Goal: Information Seeking & Learning: Learn about a topic

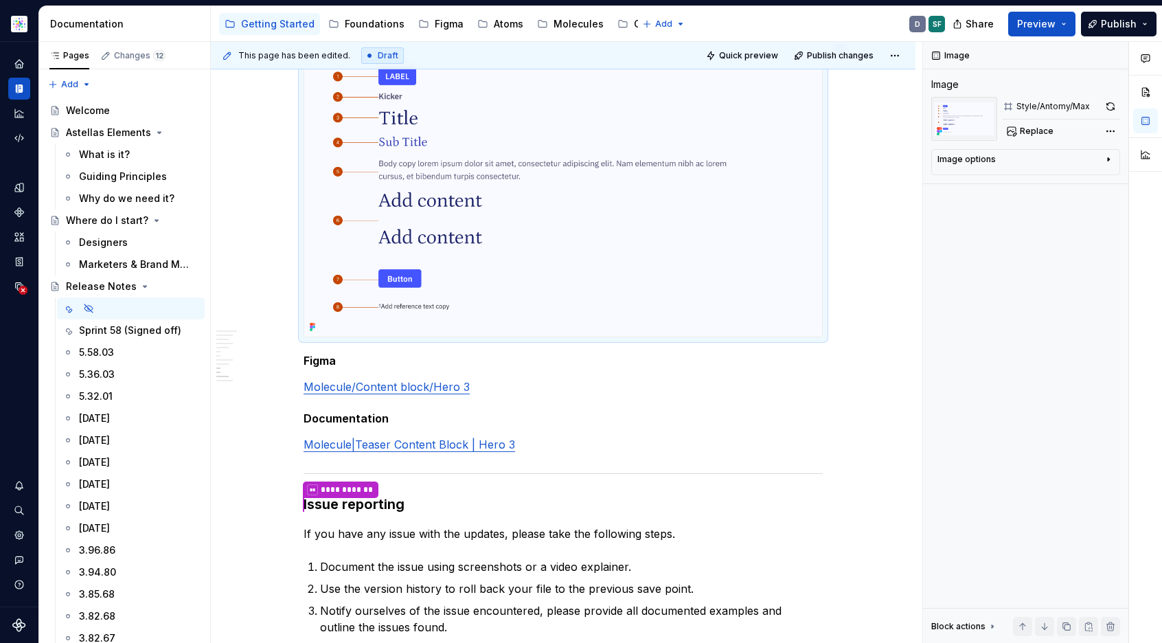
type textarea "*"
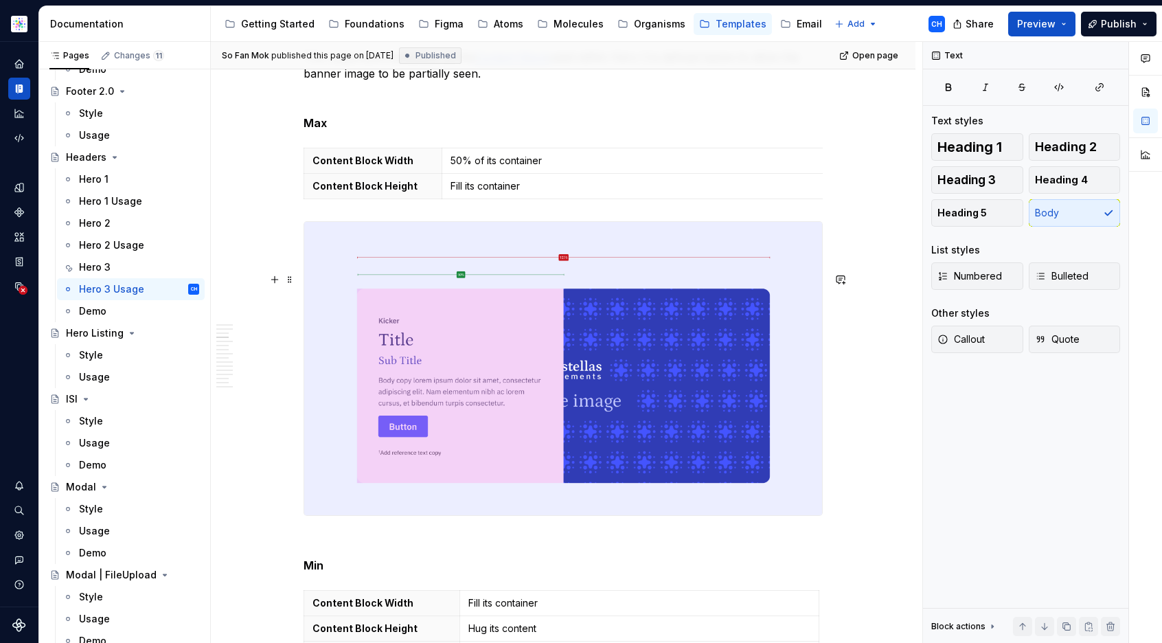
scroll to position [3166, 0]
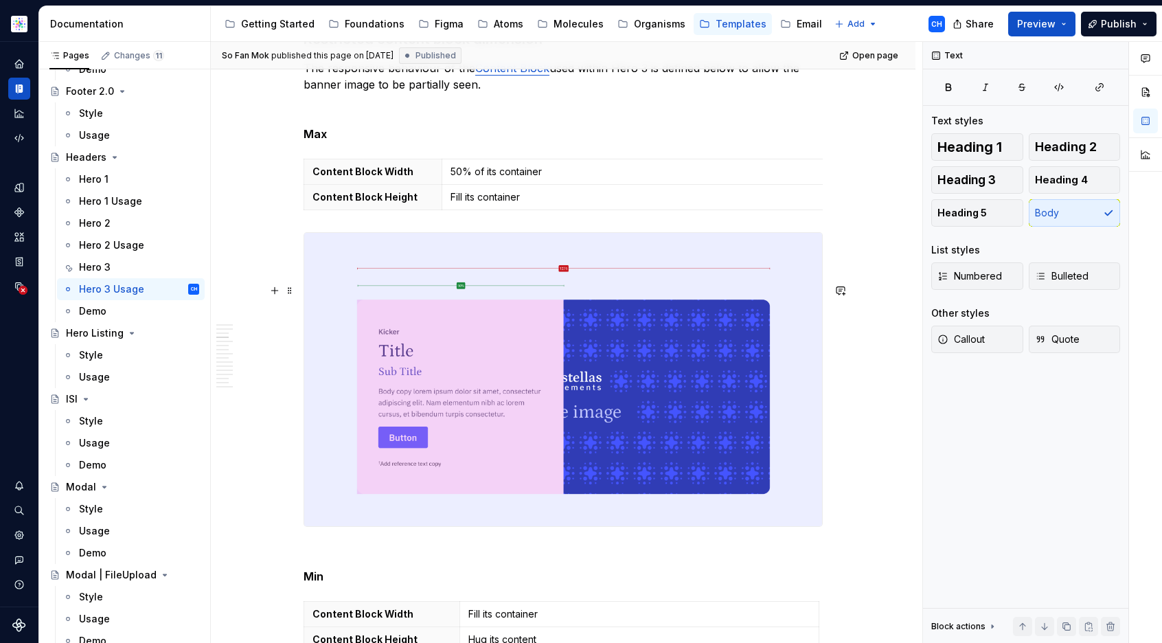
type textarea "*"
click at [384, 323] on img at bounding box center [563, 379] width 518 height 293
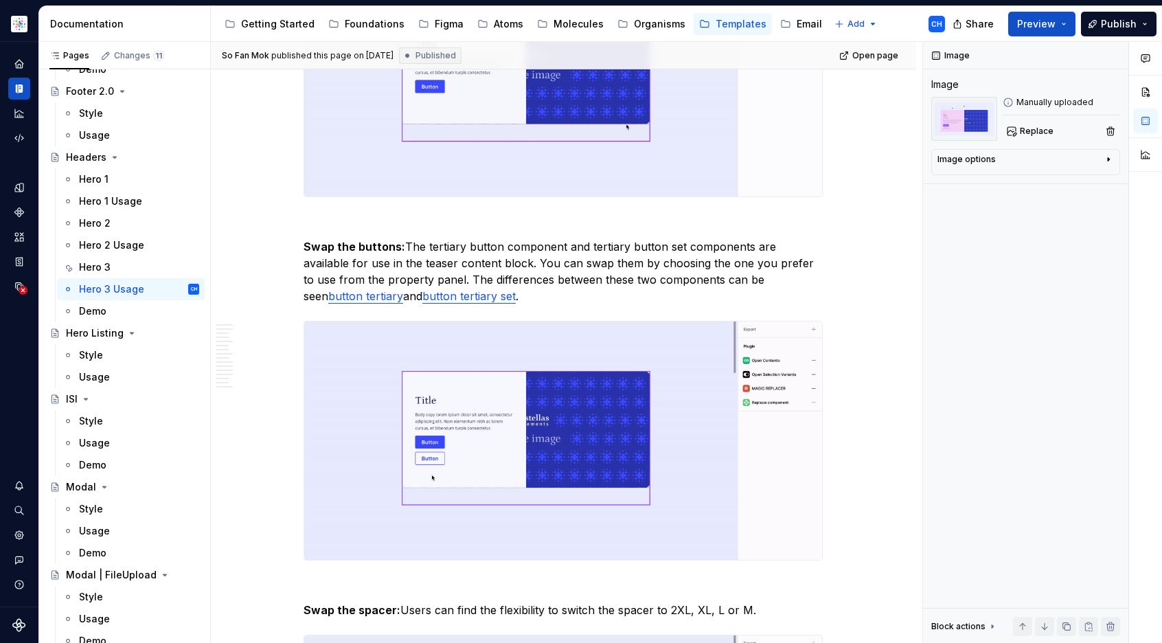
scroll to position [7639, 0]
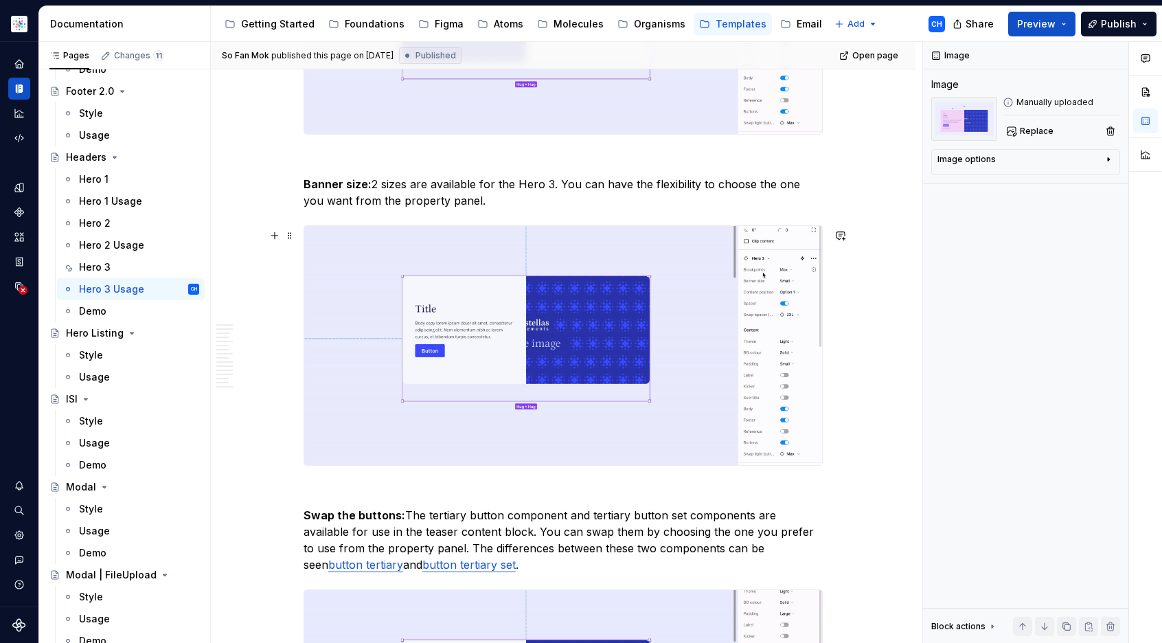
click at [408, 209] on p "Banner size: 2 sizes are available for the Hero 3. You can have the flexibility…" at bounding box center [562, 192] width 519 height 33
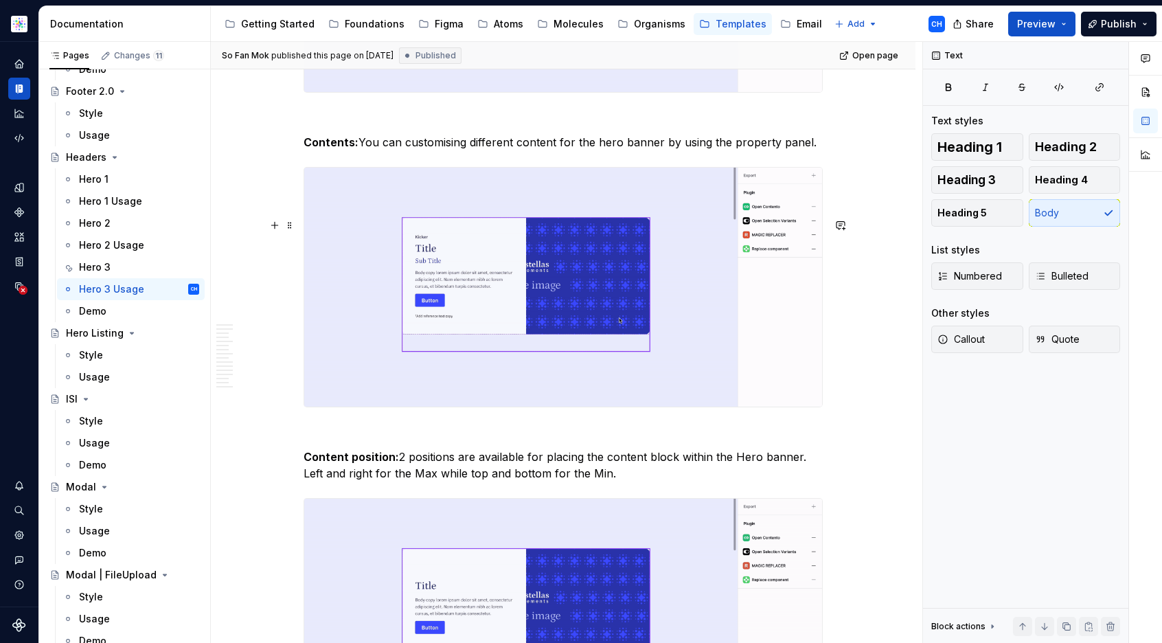
scroll to position [7036, 0]
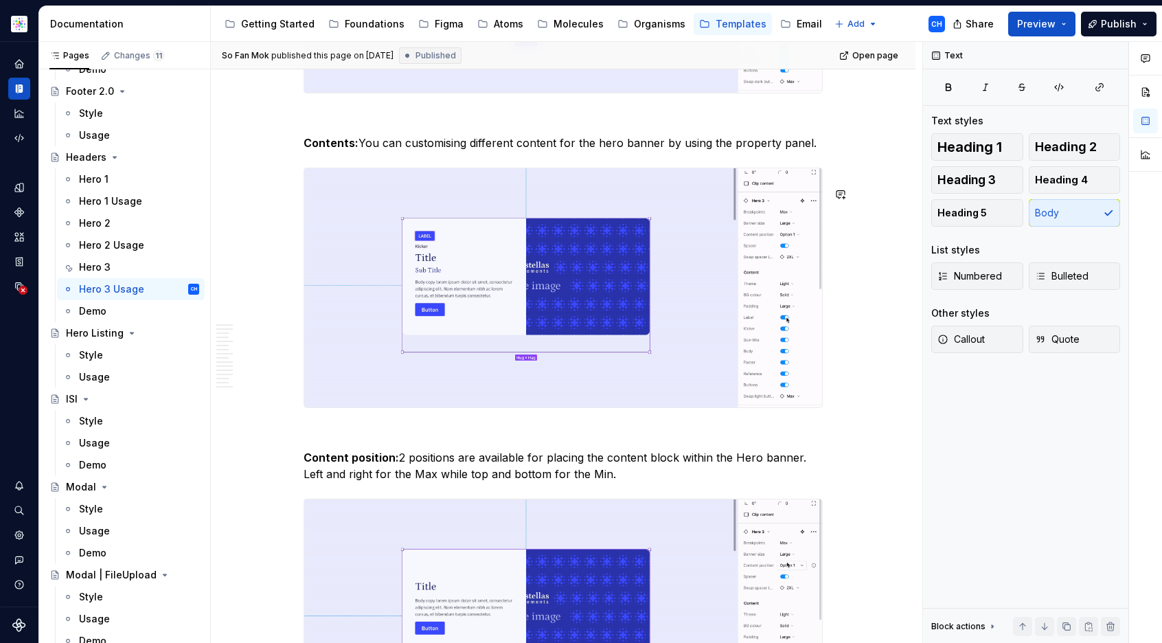
drag, startPoint x: 700, startPoint y: 181, endPoint x: 718, endPoint y: 182, distance: 17.9
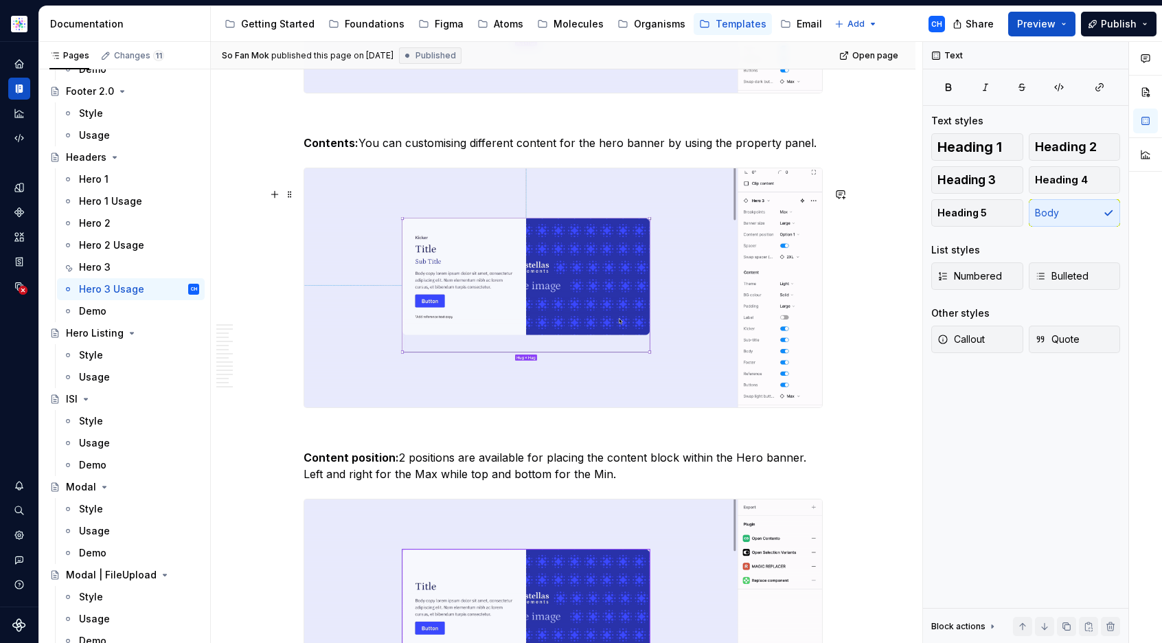
click at [746, 151] on p "Contents: You can customising different content for the hero banner by using th…" at bounding box center [562, 143] width 519 height 16
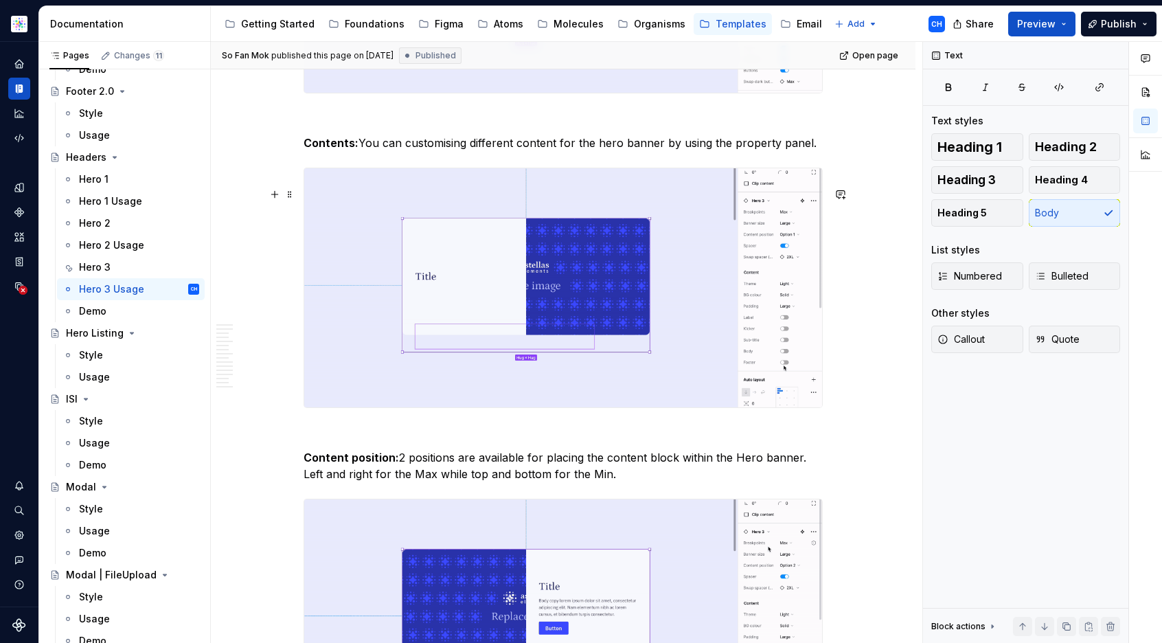
click at [776, 151] on p "Contents: You can customising different content for the hero banner by using th…" at bounding box center [562, 143] width 519 height 16
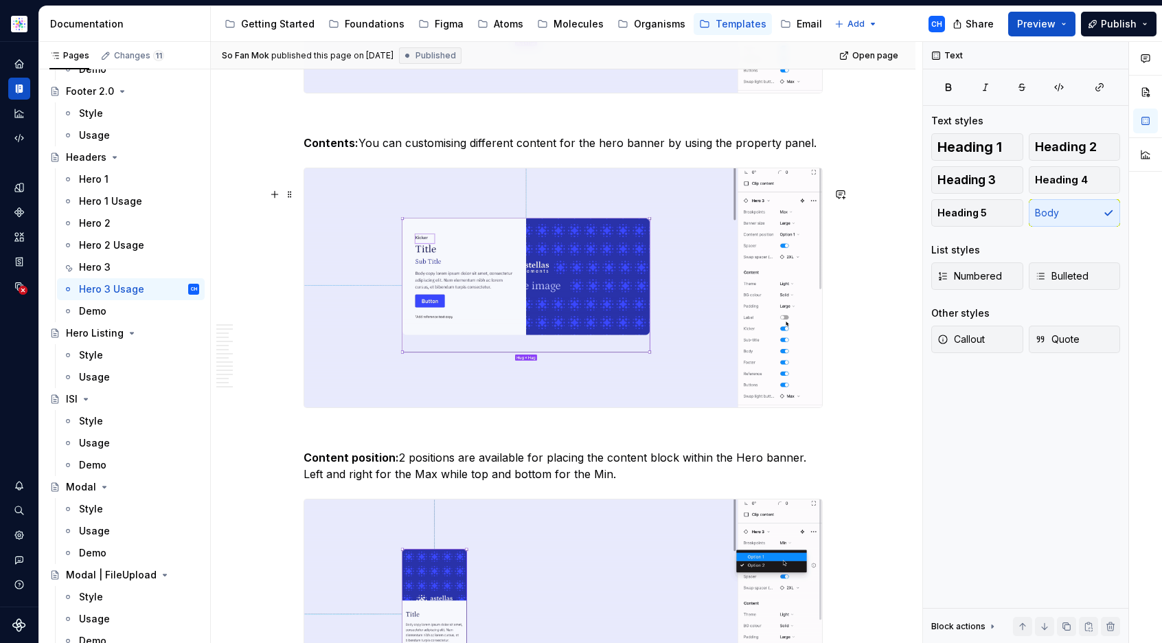
click at [811, 151] on p "Contents: You can customising different content for the hero banner by using th…" at bounding box center [562, 143] width 519 height 16
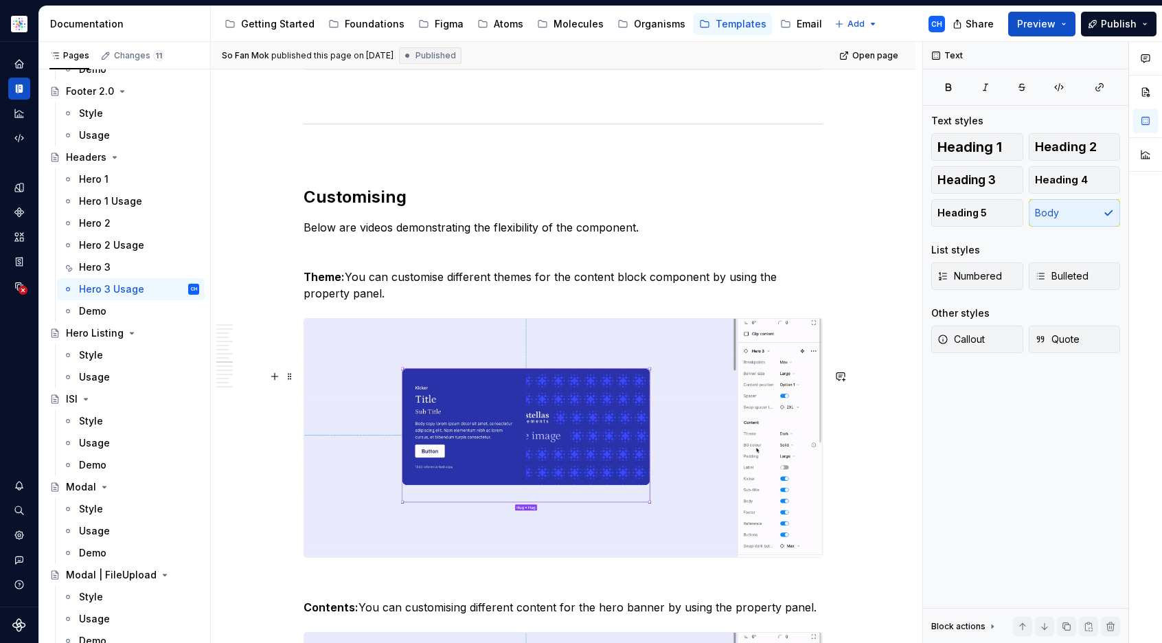
scroll to position [6536, 0]
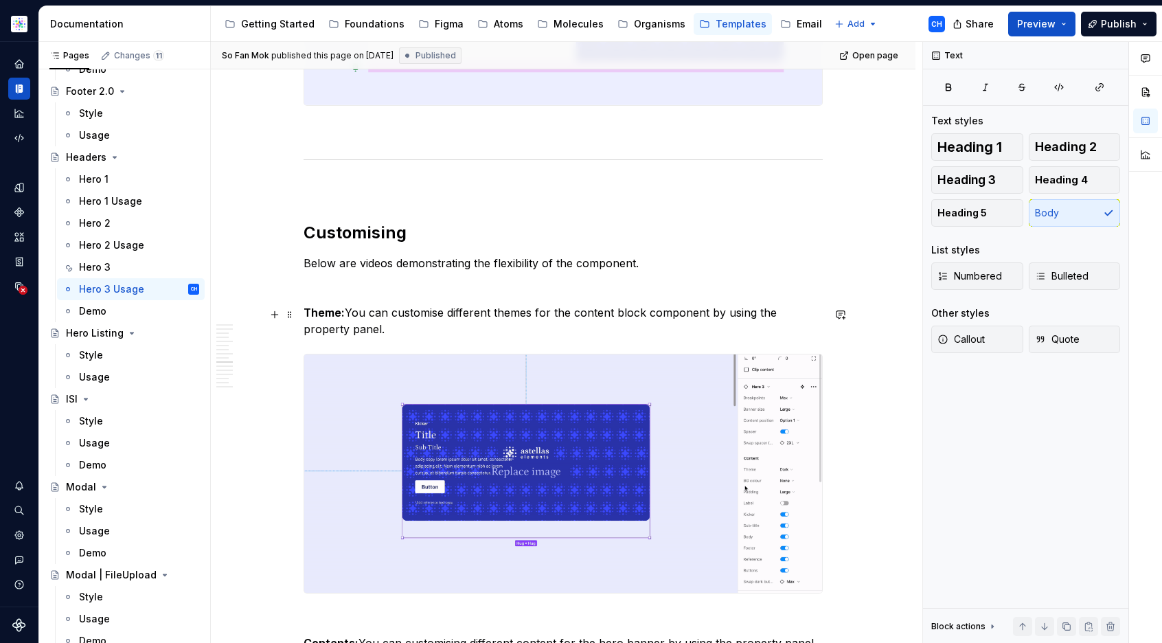
click at [666, 271] on p "Below are videos demonstrating the flexibility of the component." at bounding box center [562, 263] width 519 height 16
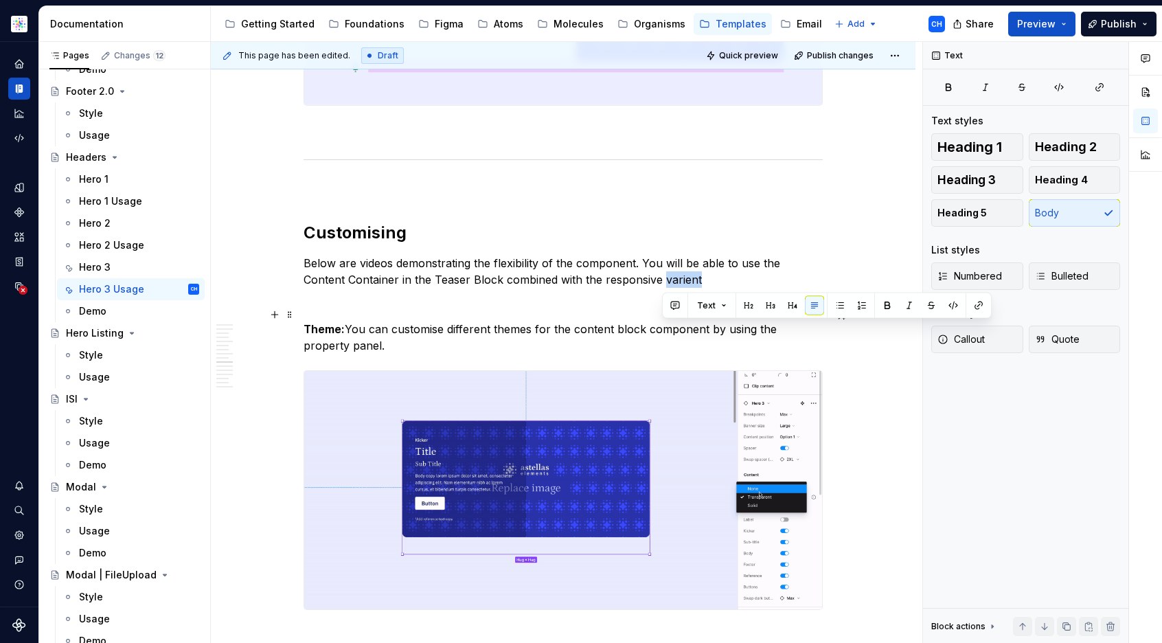
click at [677, 288] on p "Below are videos demonstrating the flexibility of the component. You will be ab…" at bounding box center [562, 271] width 519 height 33
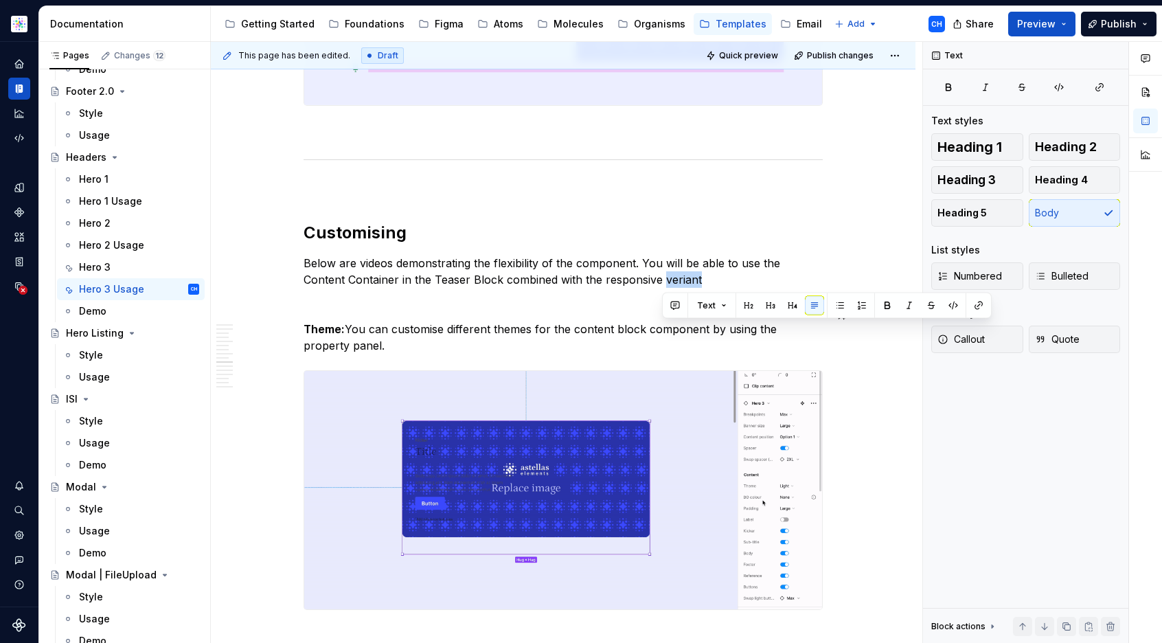
copy p "veriant"
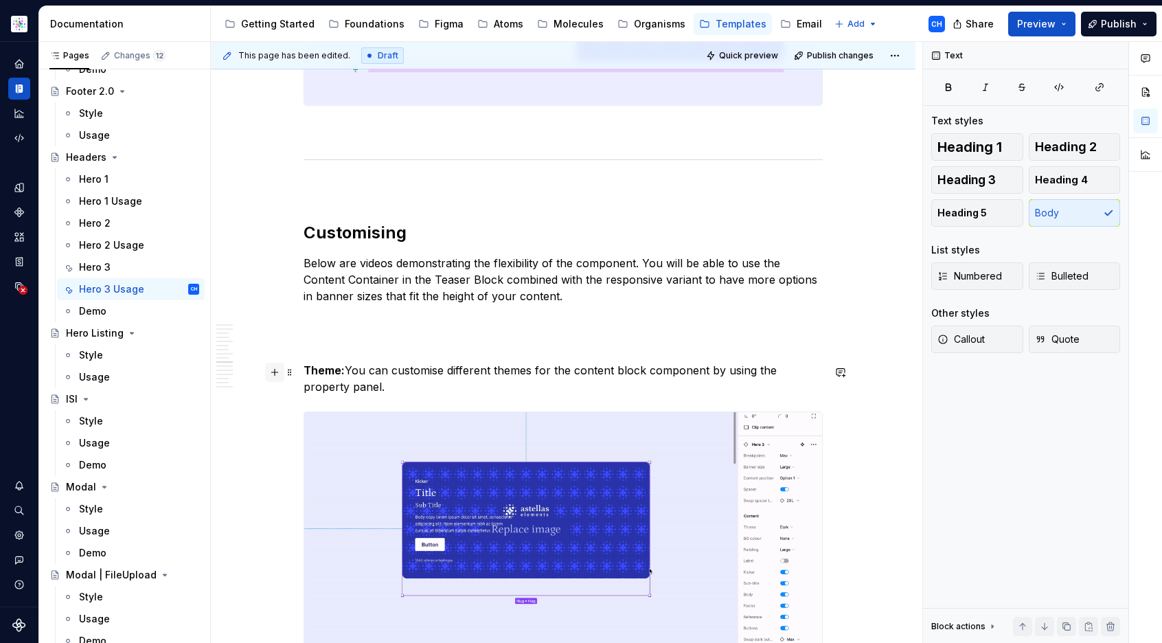
click at [272, 371] on button "button" at bounding box center [274, 371] width 19 height 19
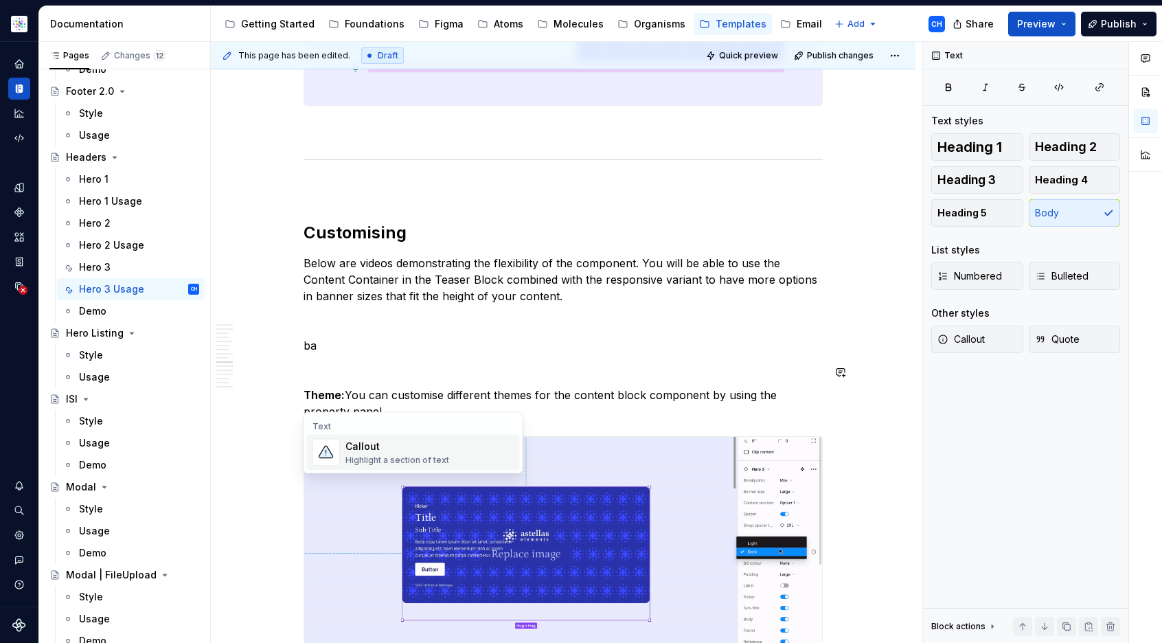
scroll to position [0, 0]
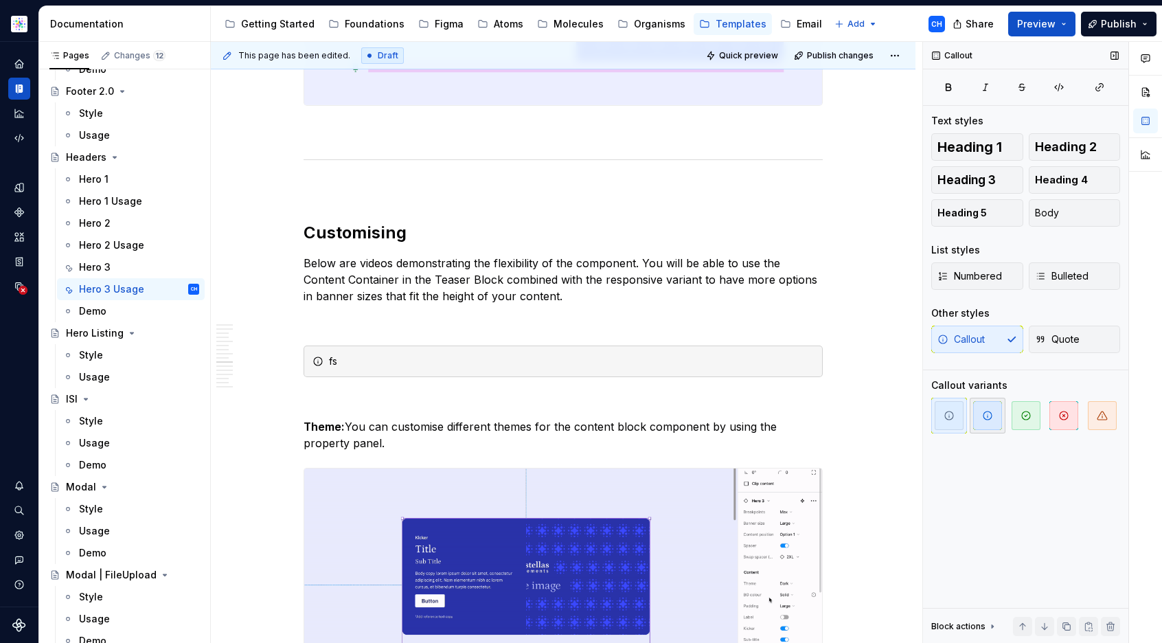
click at [986, 417] on icon "button" at bounding box center [987, 415] width 11 height 11
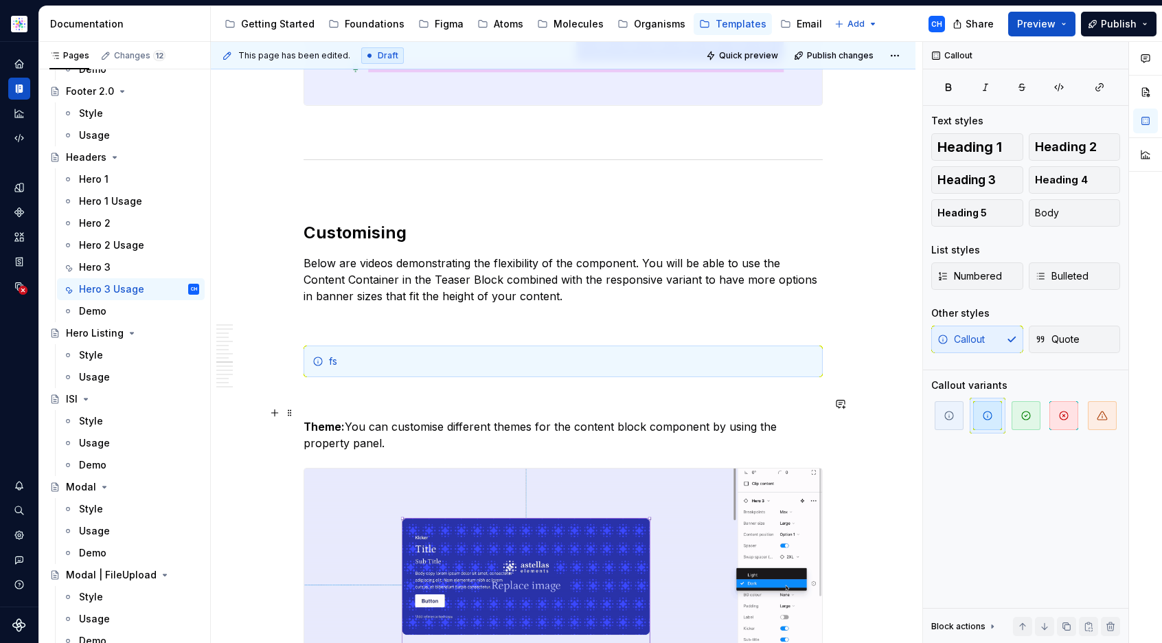
click at [491, 368] on div "fs" at bounding box center [571, 361] width 485 height 14
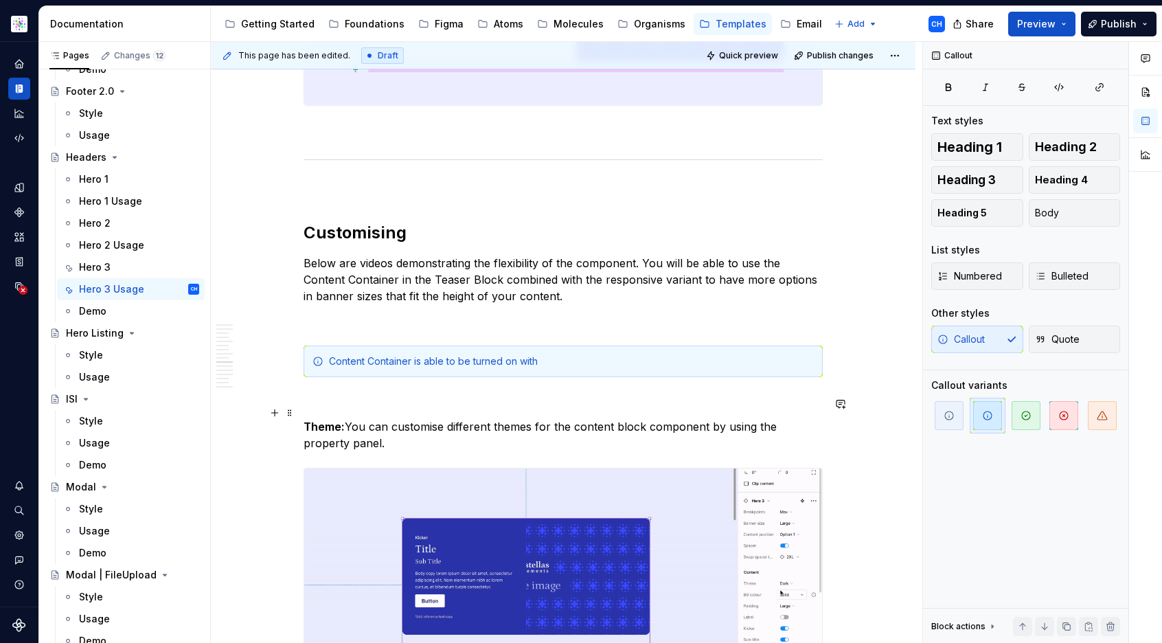
click at [391, 368] on div "Content Container is able to be turned on with" at bounding box center [571, 361] width 485 height 14
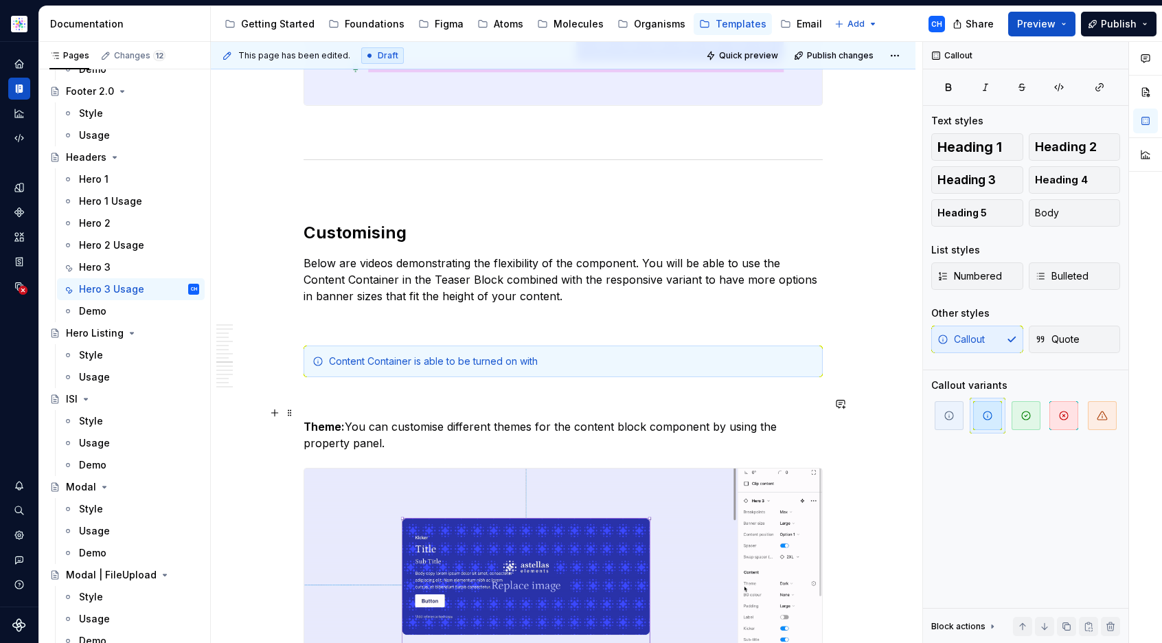
click at [411, 368] on div "Content Container is able to be turned on with" at bounding box center [571, 361] width 485 height 14
click at [525, 368] on div "Content Container is able to be turned on with" at bounding box center [571, 361] width 485 height 14
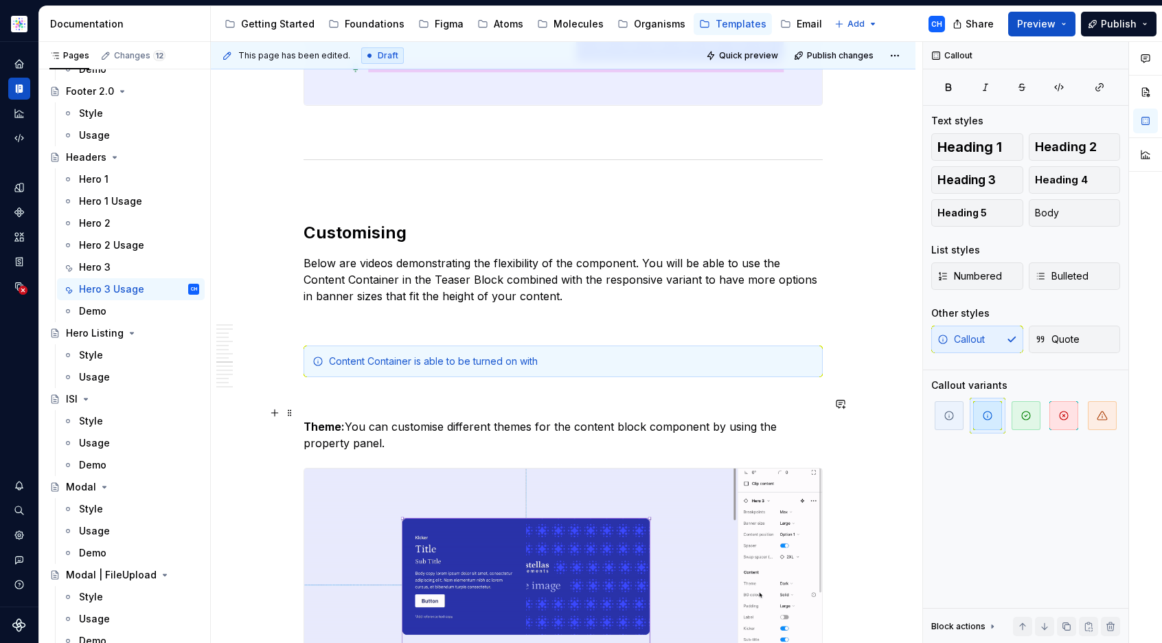
click at [545, 368] on div "Content Container is able to be turned on with" at bounding box center [571, 361] width 485 height 14
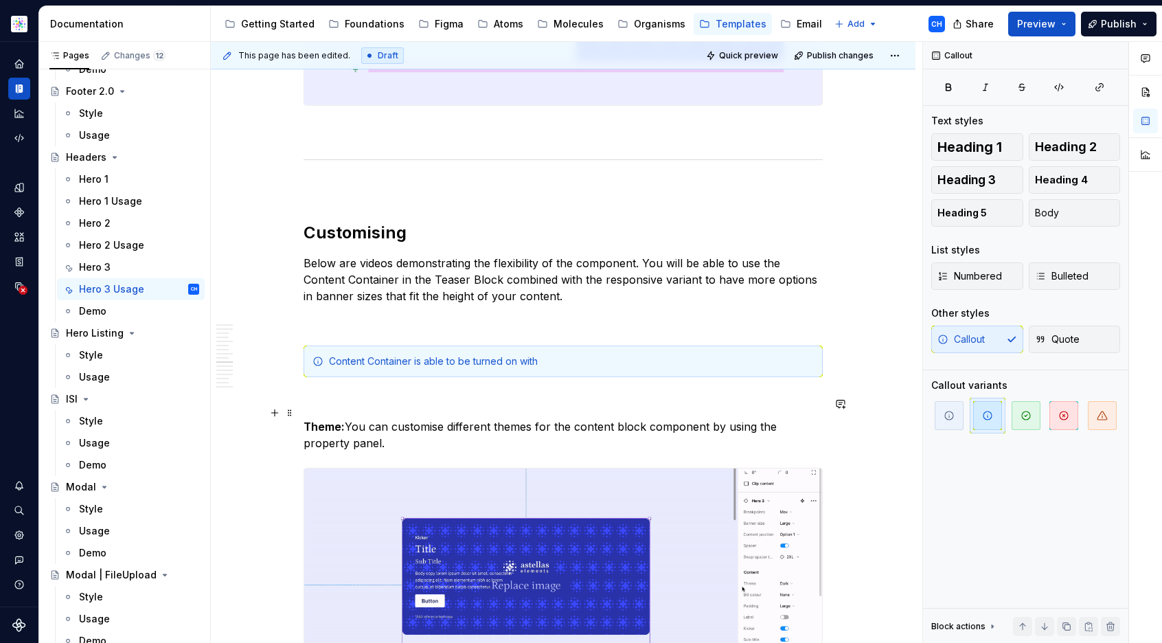
click at [546, 368] on div "Content Container is able to be turned on with" at bounding box center [571, 361] width 485 height 14
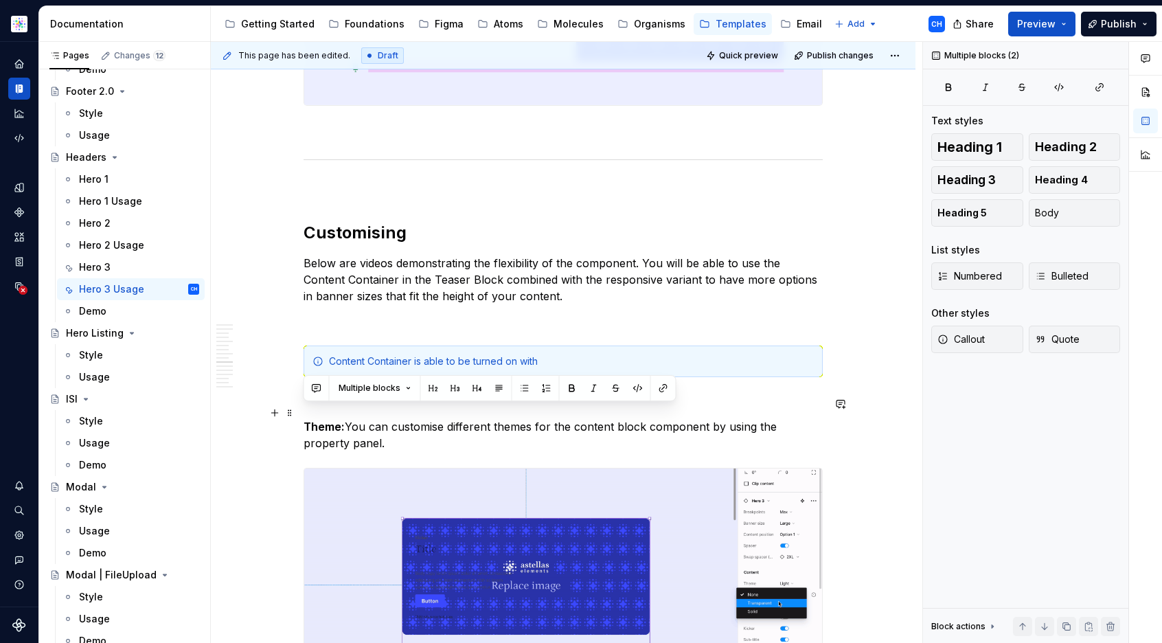
click at [546, 368] on div "Content Container is able to be turned on with" at bounding box center [571, 361] width 485 height 14
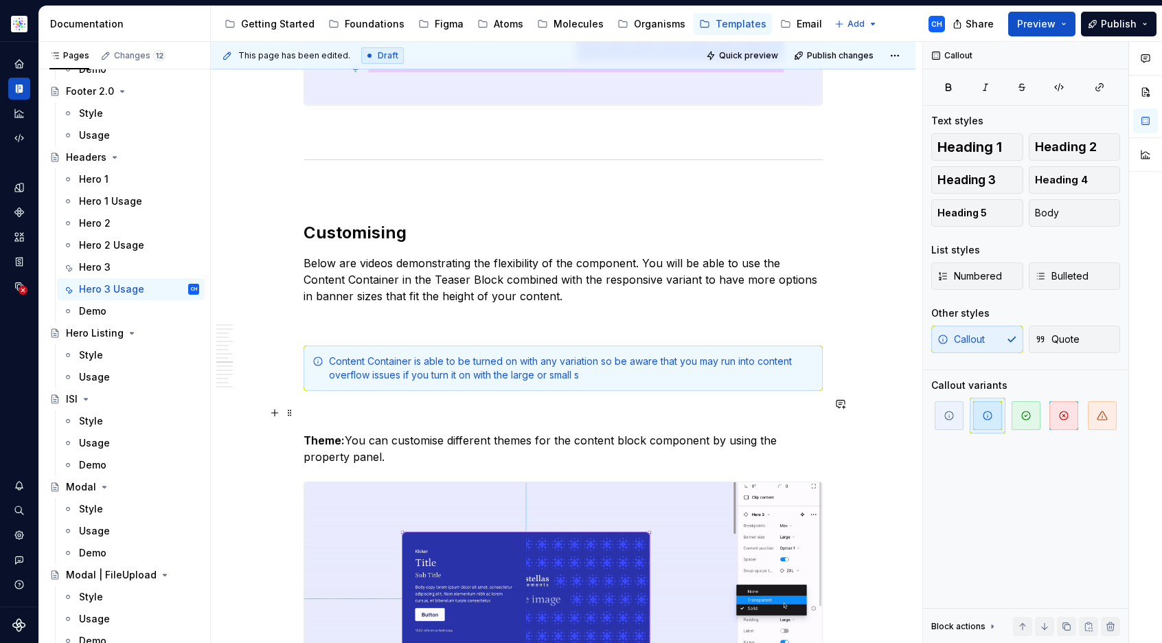
click at [608, 382] on div "Content Container is able to be turned on with any variation so be aware that y…" at bounding box center [571, 367] width 485 height 27
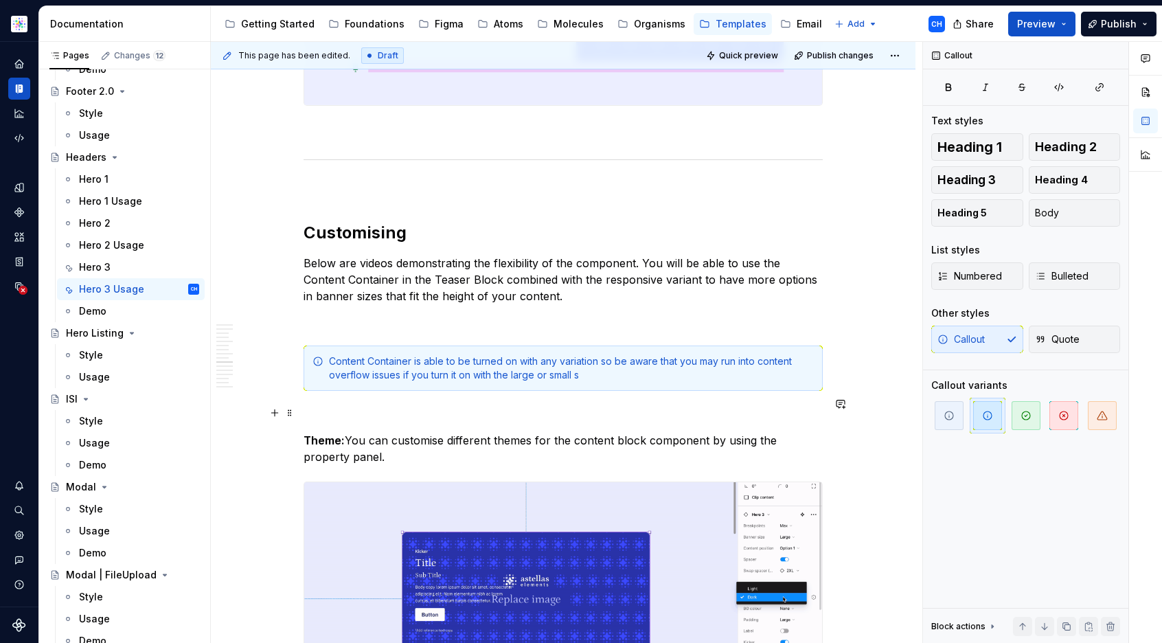
click at [606, 382] on div "Content Container is able to be turned on with any variation so be aware that y…" at bounding box center [571, 367] width 485 height 27
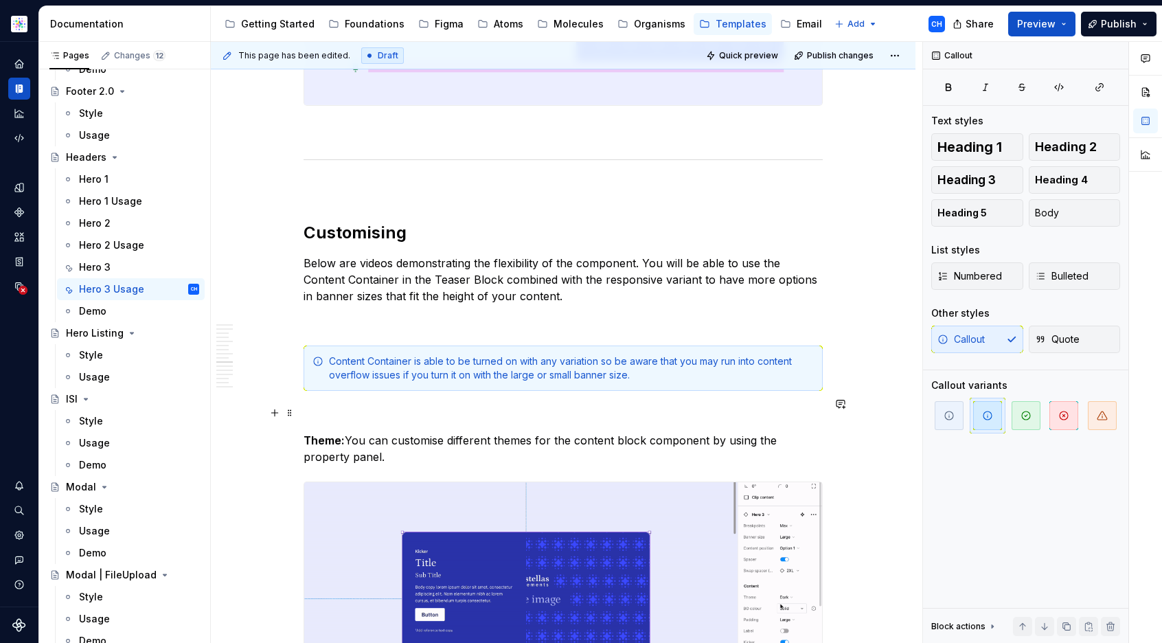
click at [356, 382] on div "Content Container is able to be turned on with any variation so be aware that y…" at bounding box center [571, 367] width 485 height 27
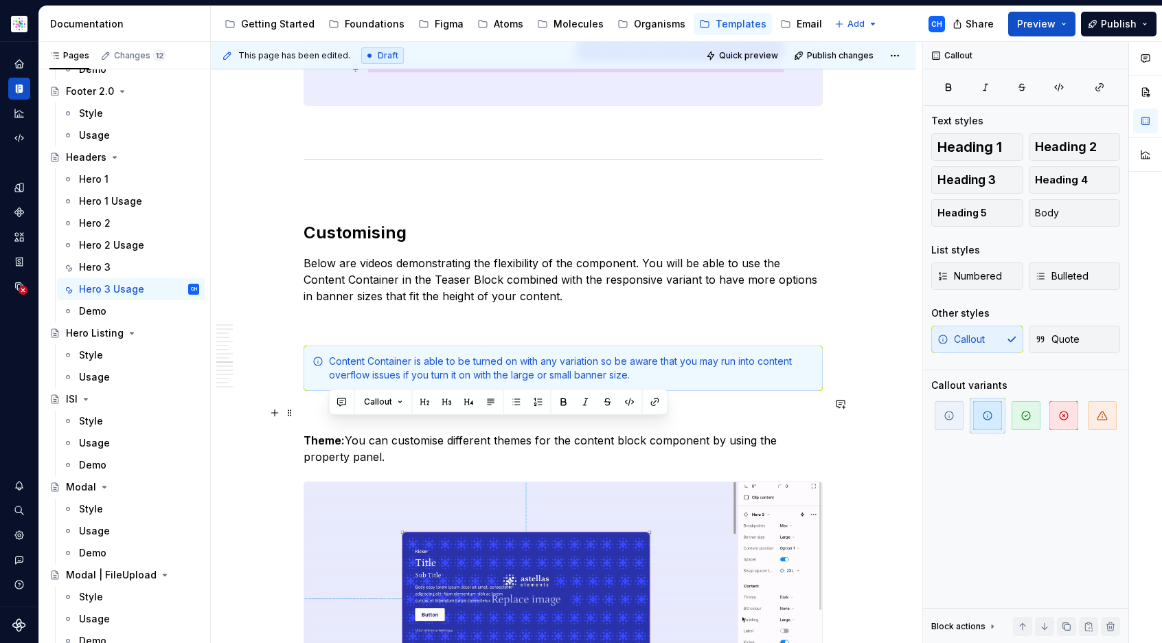
click at [356, 382] on div "Content Container is able to be turned on with any variation so be aware that y…" at bounding box center [571, 367] width 485 height 27
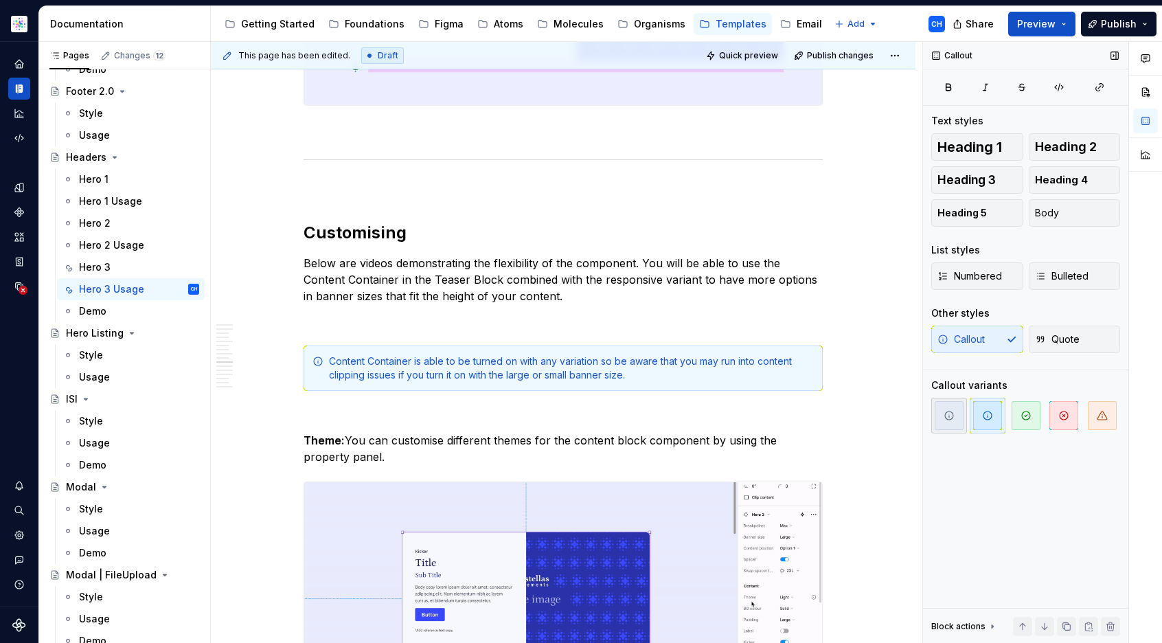
click at [945, 414] on icon "button" at bounding box center [948, 415] width 11 height 11
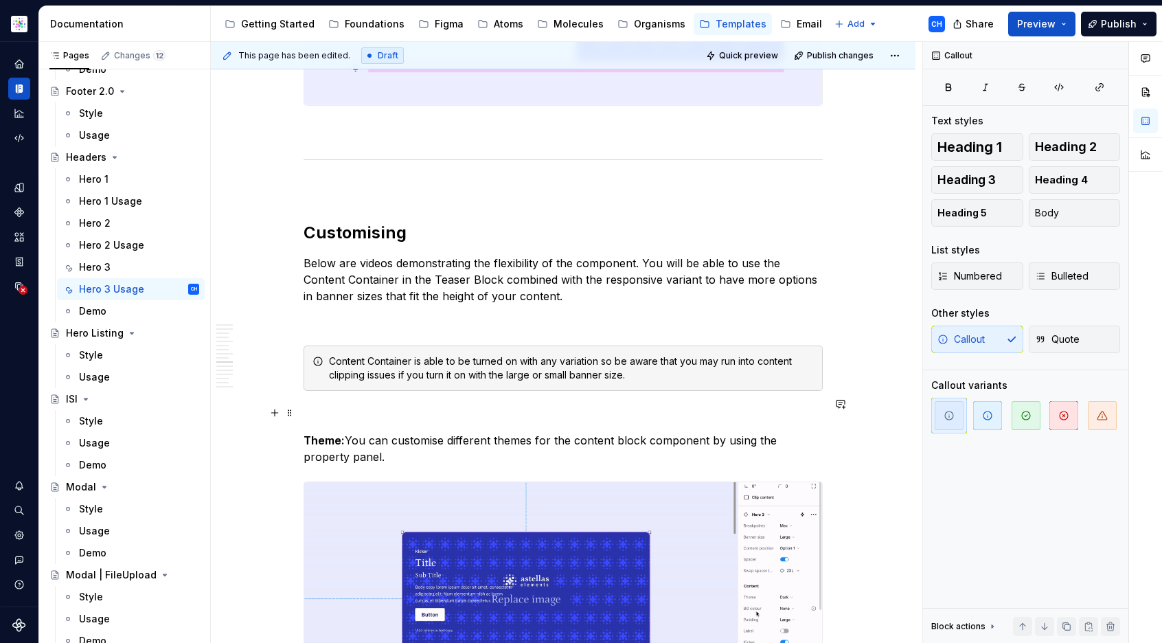
click at [630, 382] on div "Content Container is able to be turned on with any variation so be aware that y…" at bounding box center [571, 367] width 485 height 27
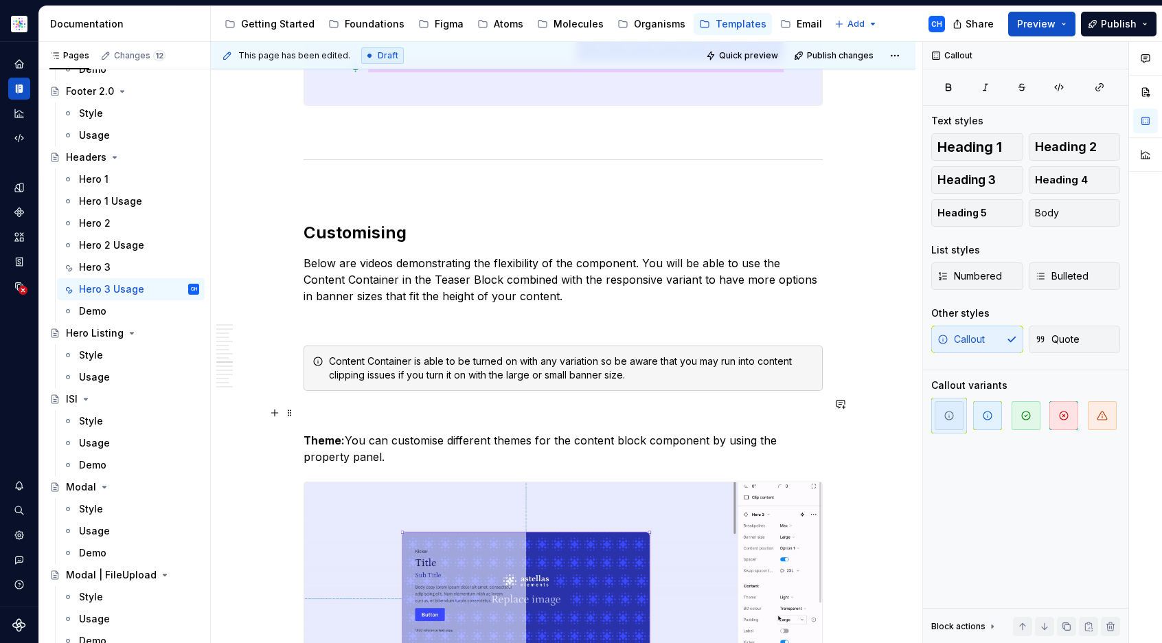
click at [598, 382] on div "Content Container is able to be turned on with any variation so be aware that y…" at bounding box center [571, 367] width 485 height 27
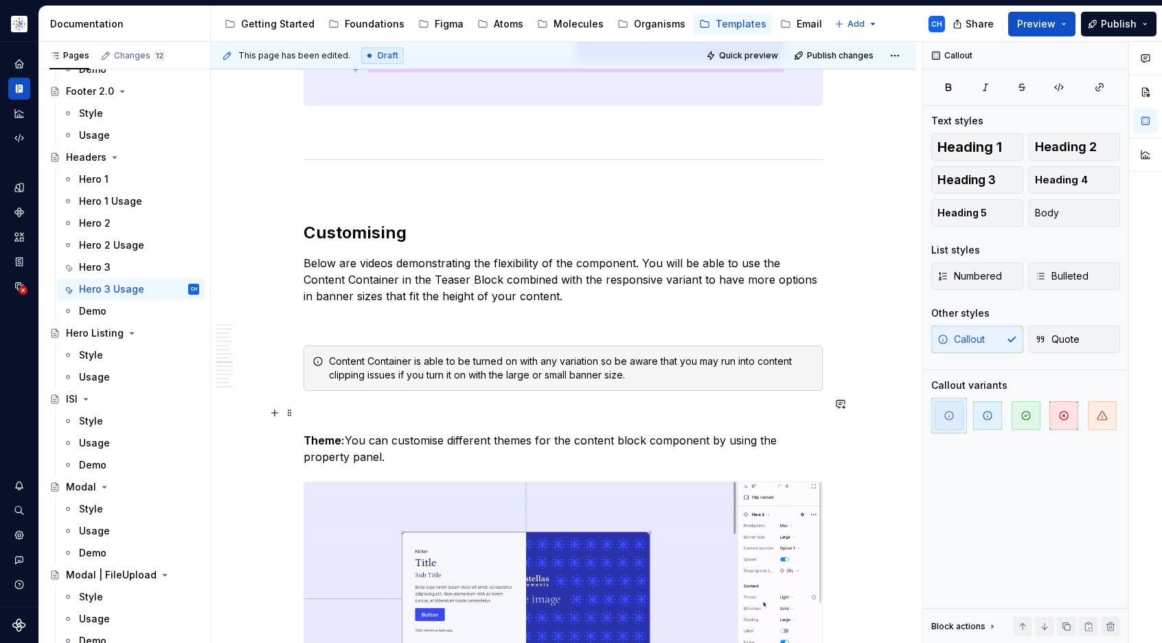
click at [360, 382] on div "Content Container is able to be turned on with any variation so be aware that y…" at bounding box center [571, 367] width 485 height 27
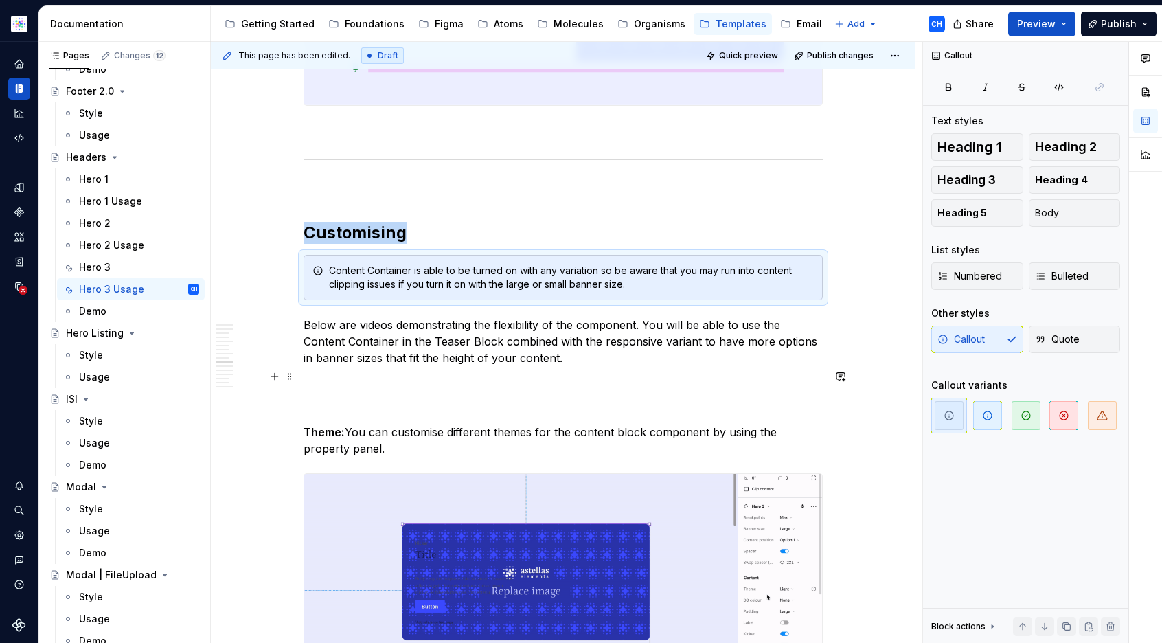
click at [362, 366] on p "Below are videos demonstrating the flexibility of the component. You will be ab…" at bounding box center [562, 340] width 519 height 49
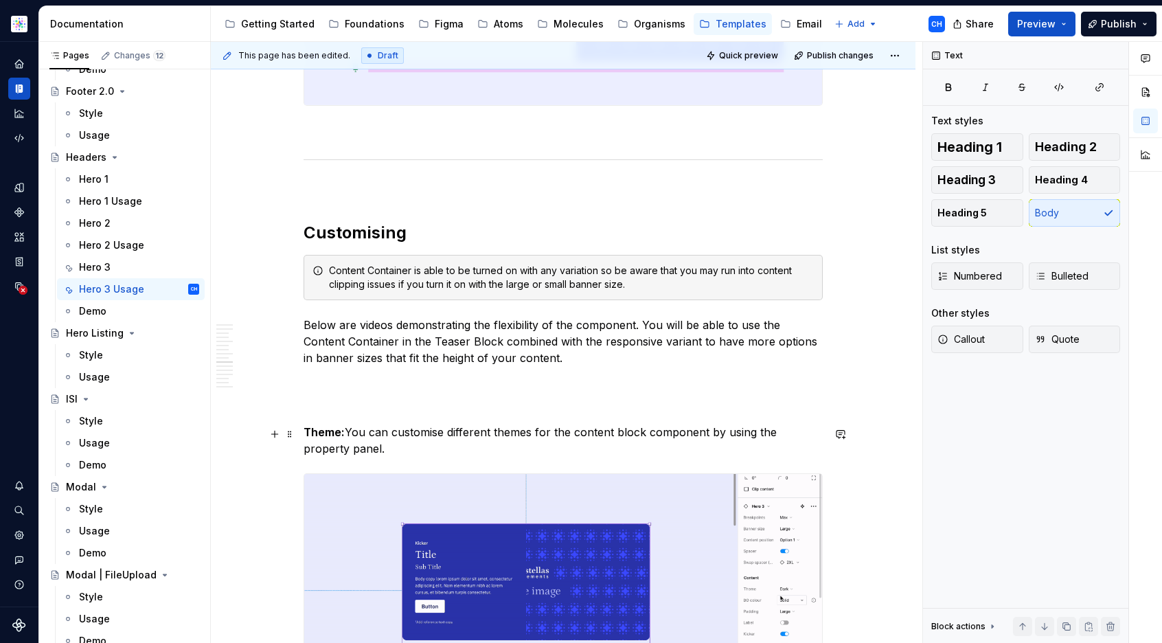
click at [352, 391] on p at bounding box center [562, 382] width 519 height 16
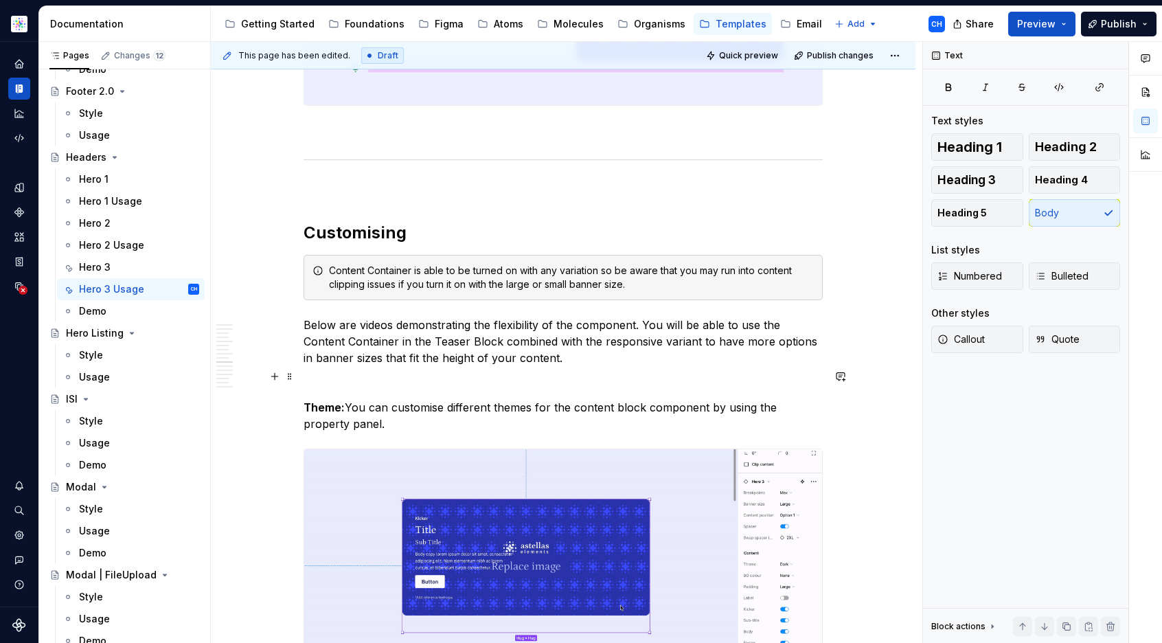
click at [389, 366] on p "Below are videos demonstrating the flexibility of the component. You will be ab…" at bounding box center [562, 340] width 519 height 49
click at [542, 291] on div "Content Container is able to be turned on with any variation so be aware that y…" at bounding box center [571, 277] width 485 height 27
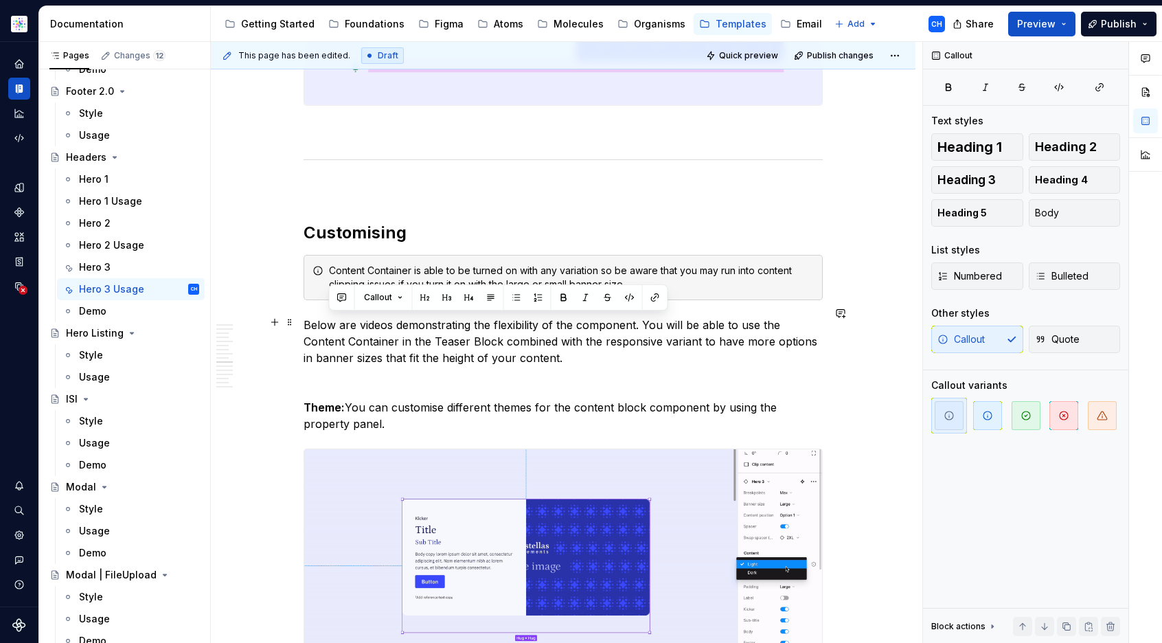
drag, startPoint x: 571, startPoint y: 340, endPoint x: 317, endPoint y: 309, distance: 255.9
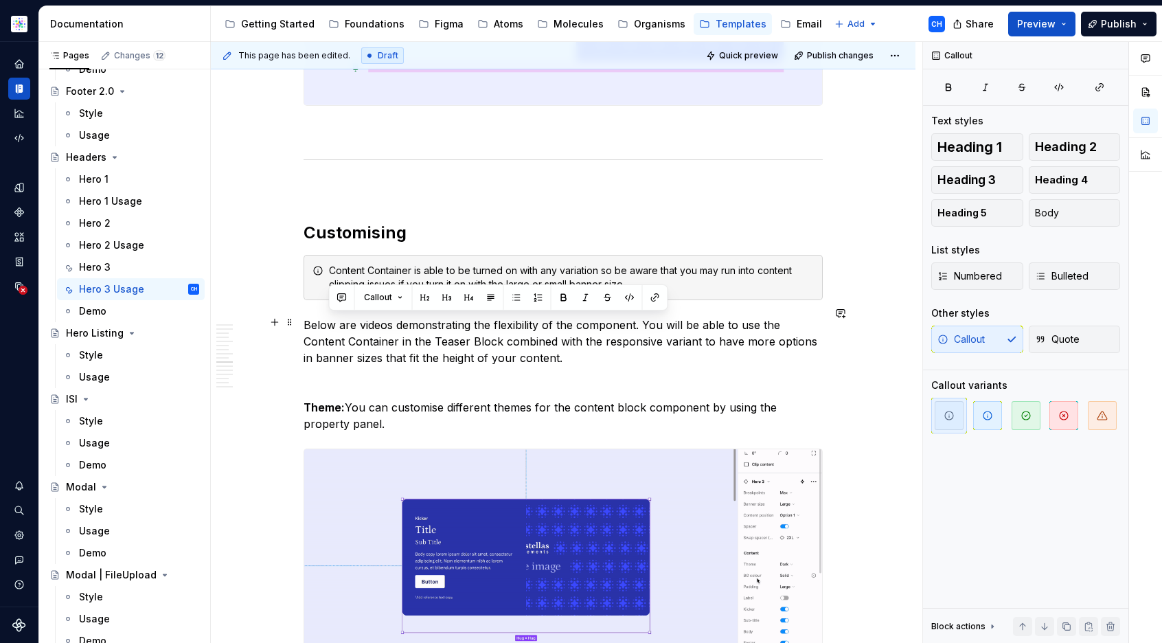
click at [317, 300] on div "Content Container is able to be turned on with any variation so be aware that y…" at bounding box center [562, 277] width 519 height 45
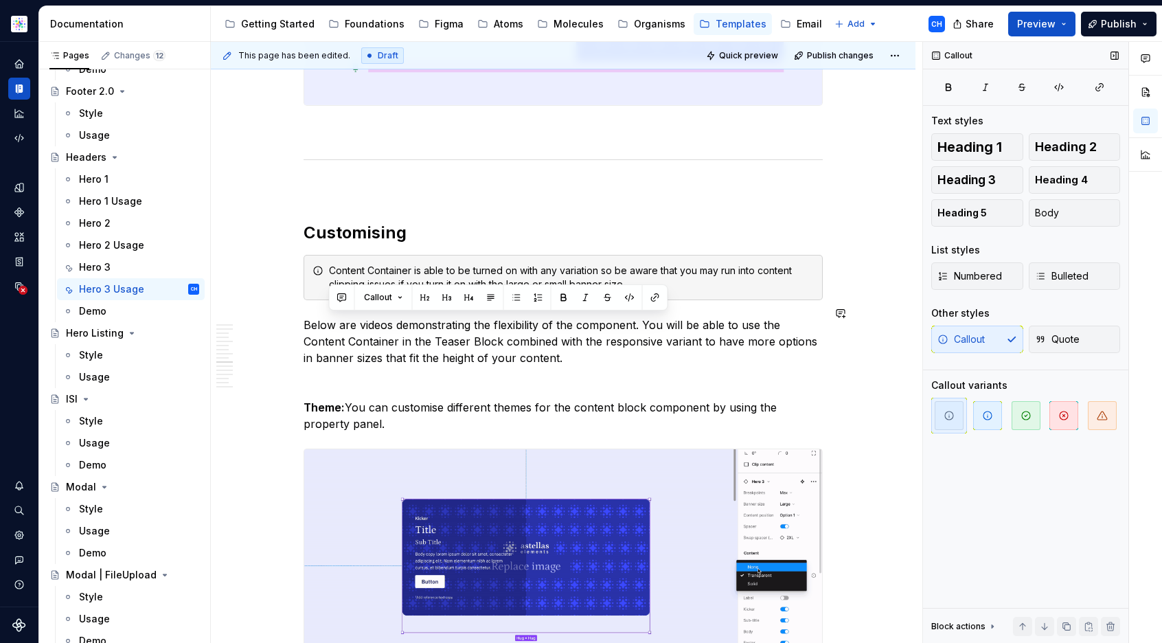
copy div "Content Container is able to be turned on with any variation so be aware that y…"
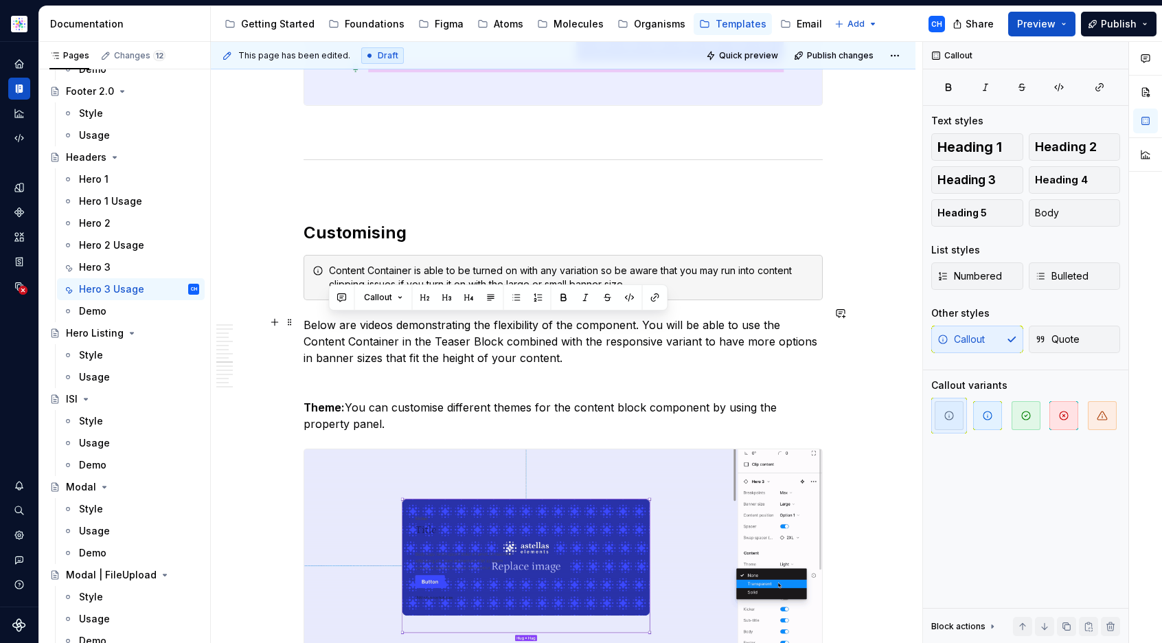
click at [536, 291] on div "Content Container is able to be turned on with any variation so be aware that y…" at bounding box center [571, 277] width 485 height 27
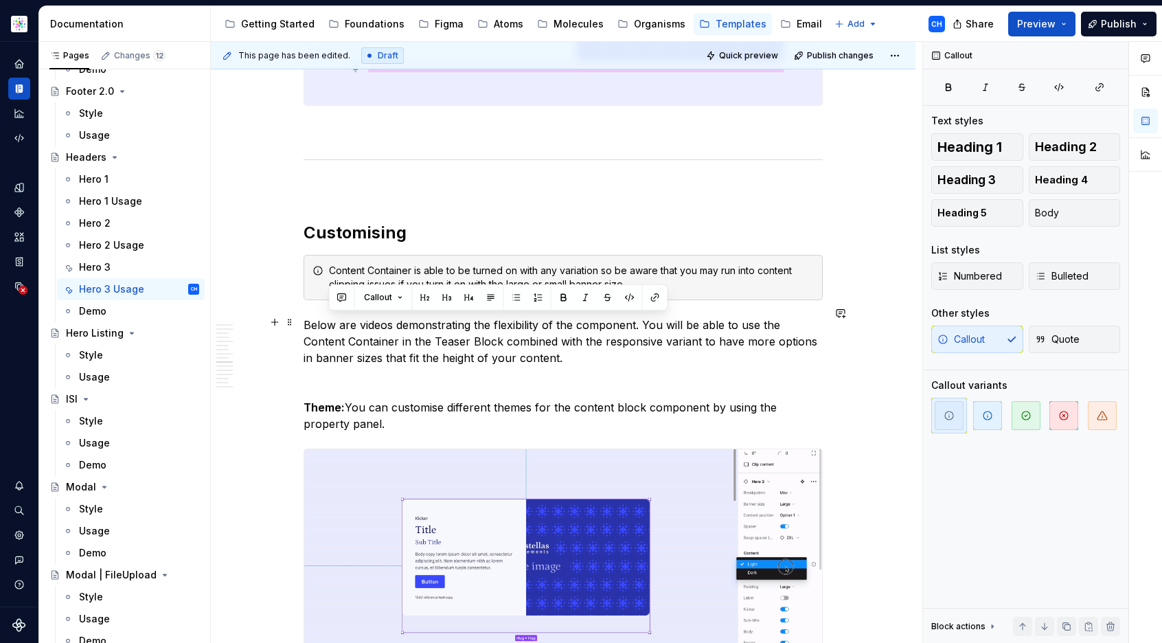
drag, startPoint x: 527, startPoint y: 334, endPoint x: 325, endPoint y: 319, distance: 201.7
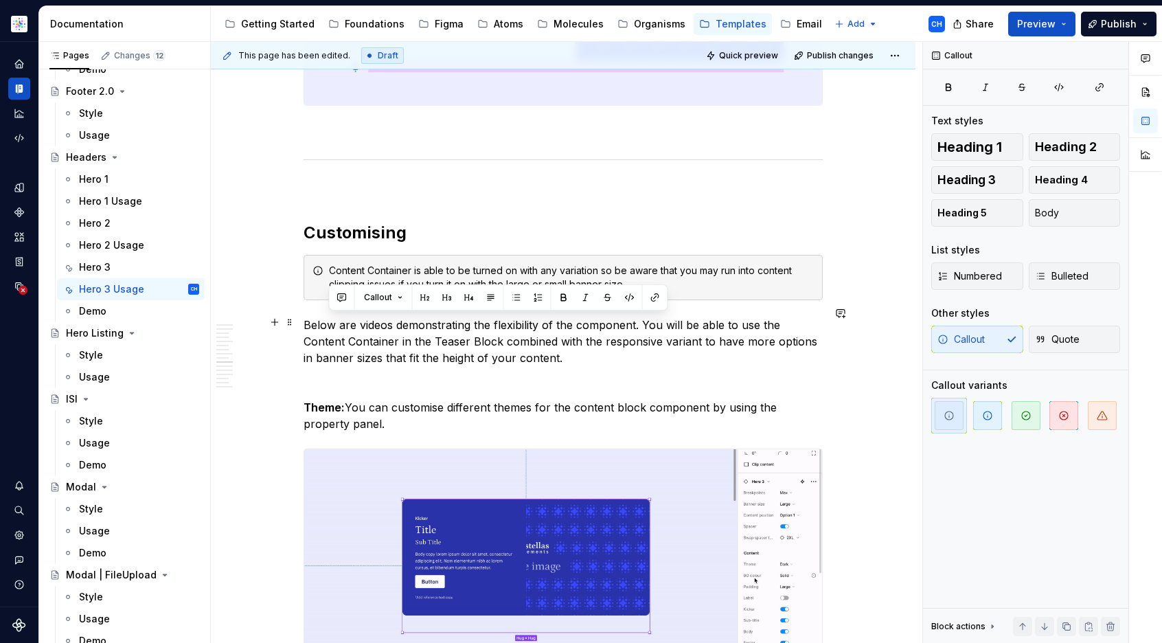
click at [325, 300] on div "Content Container is able to be turned on with any variation so be aware that y…" at bounding box center [562, 277] width 519 height 45
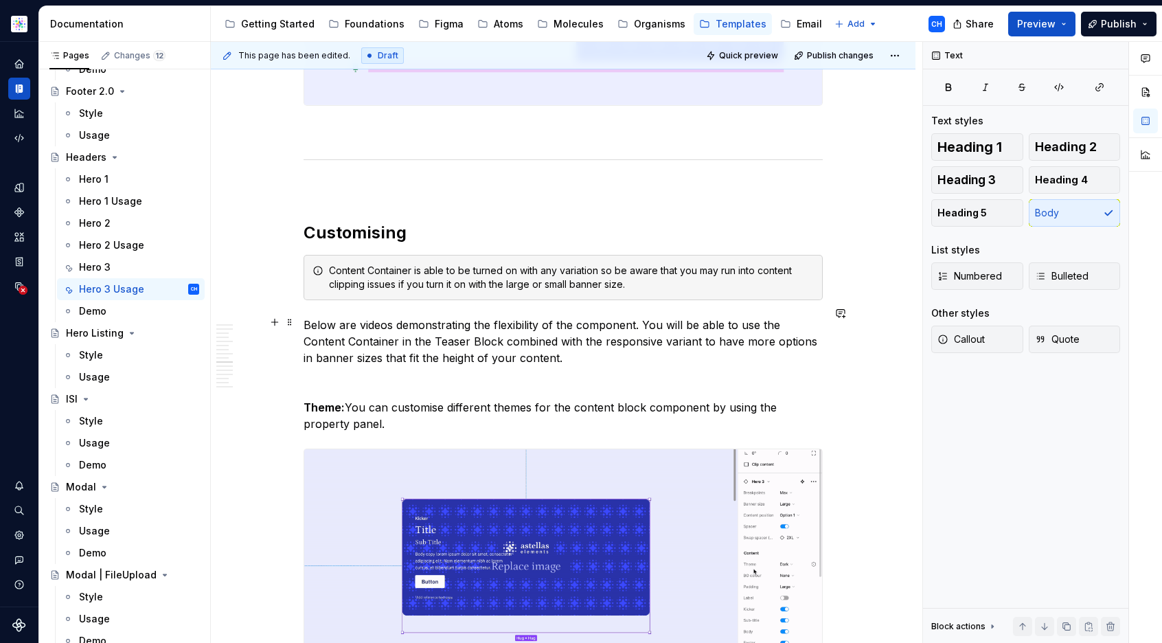
click at [562, 291] on div "Content Container is able to be turned on with any variation so be aware that y…" at bounding box center [571, 277] width 485 height 27
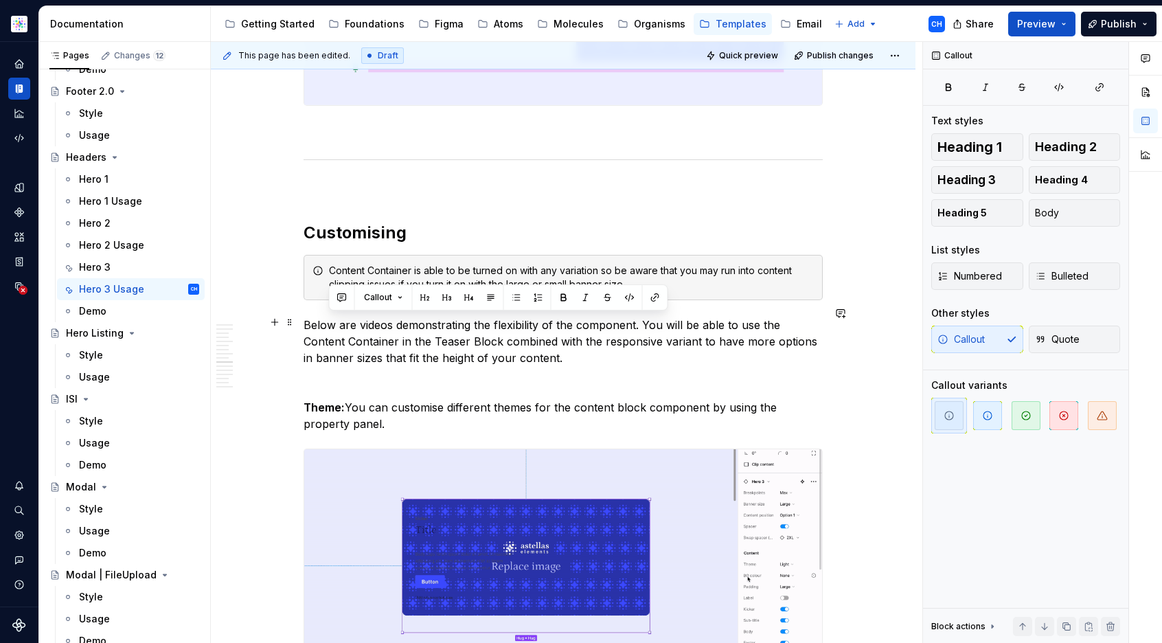
drag, startPoint x: 641, startPoint y: 337, endPoint x: 342, endPoint y: 311, distance: 300.5
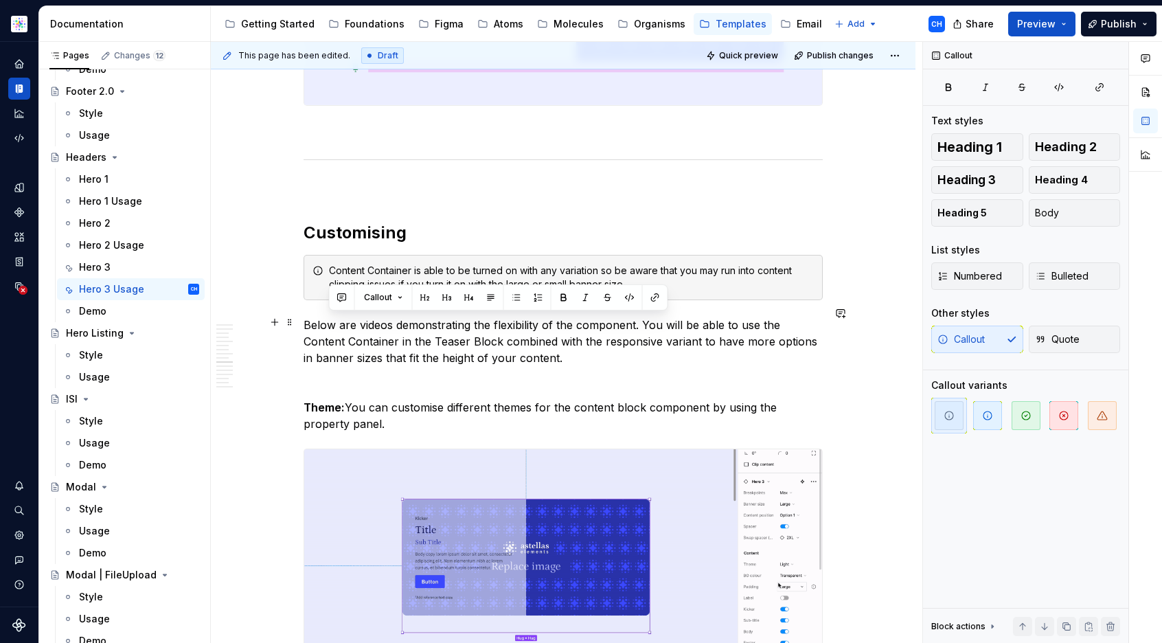
click at [342, 300] on div "Content Container is able to be turned on with any variation so be aware that y…" at bounding box center [562, 277] width 519 height 45
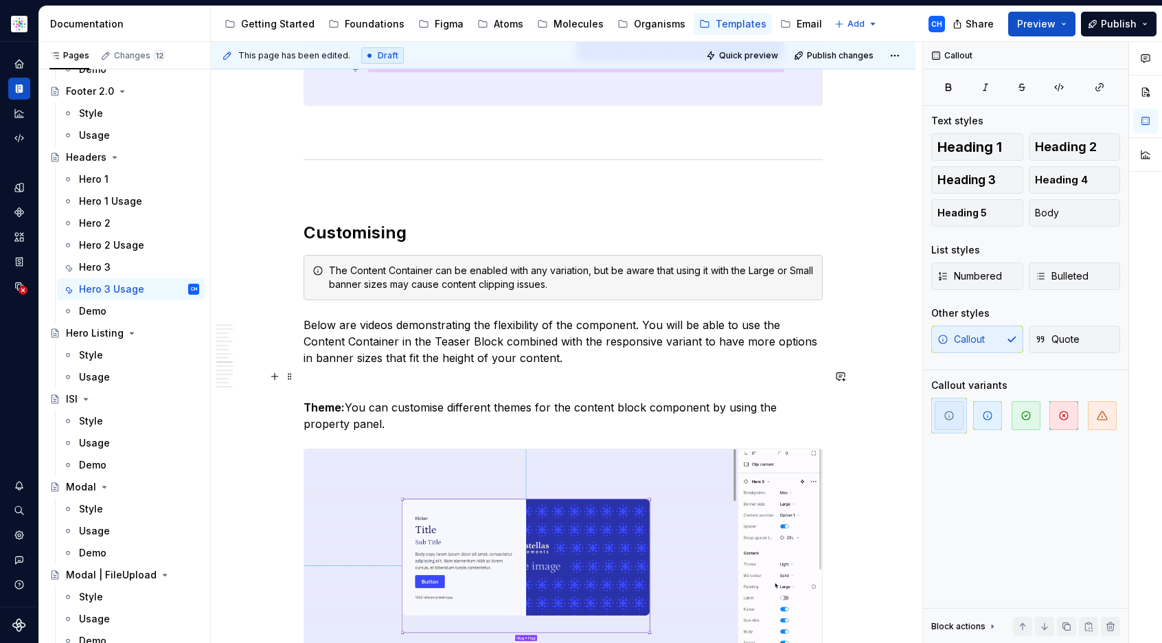
click at [415, 366] on p "Below are videos demonstrating the flexibility of the component. You will be ab…" at bounding box center [562, 340] width 519 height 49
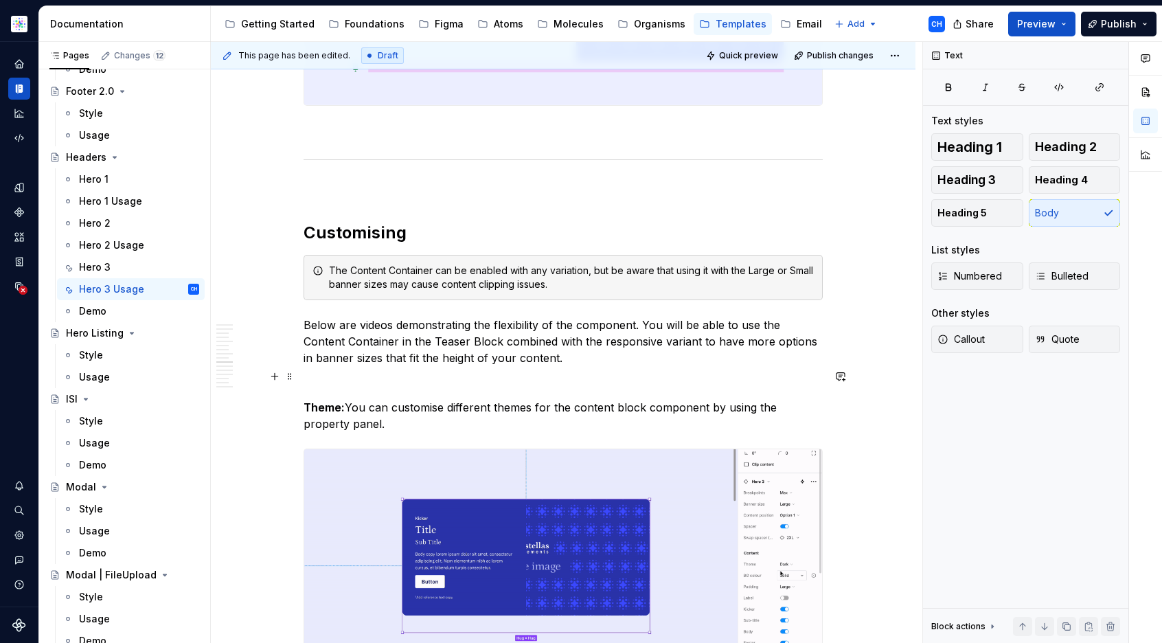
click at [485, 366] on p "Below are videos demonstrating the flexibility of the component. You will be ab…" at bounding box center [562, 340] width 519 height 49
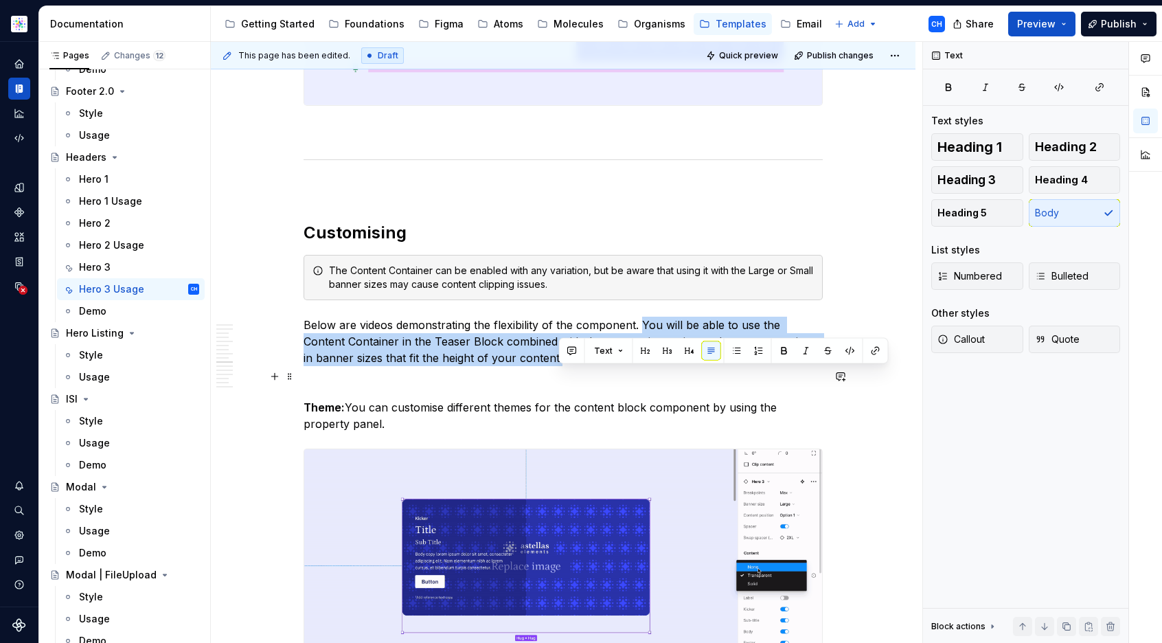
drag, startPoint x: 564, startPoint y: 408, endPoint x: 638, endPoint y: 370, distance: 84.1
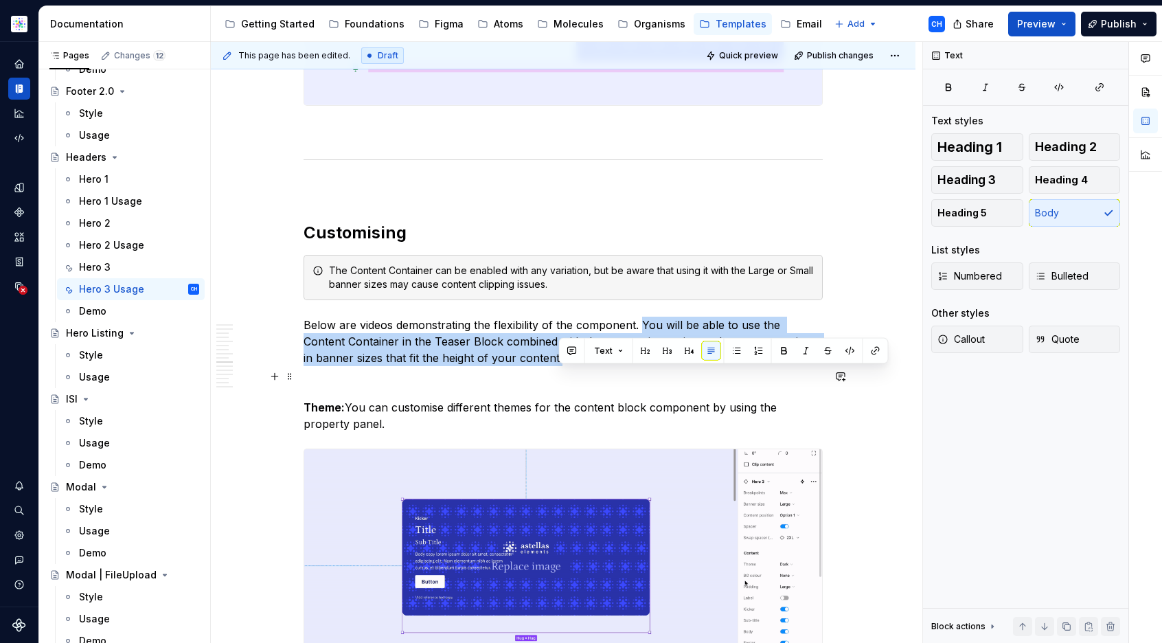
click at [638, 366] on p "Below are videos demonstrating the flexibility of the component. You will be ab…" at bounding box center [562, 340] width 519 height 49
copy p "You will be able to use the Content Container in the Teaser Block combined with…"
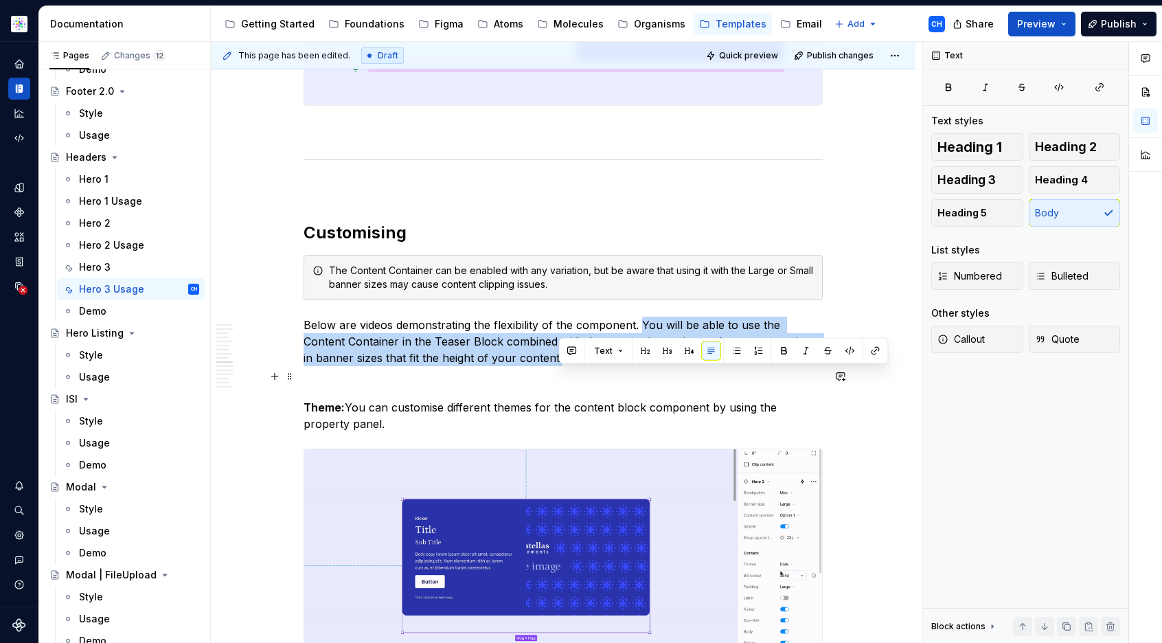
click at [674, 366] on p "Below are videos demonstrating the flexibility of the component. You will be ab…" at bounding box center [562, 340] width 519 height 49
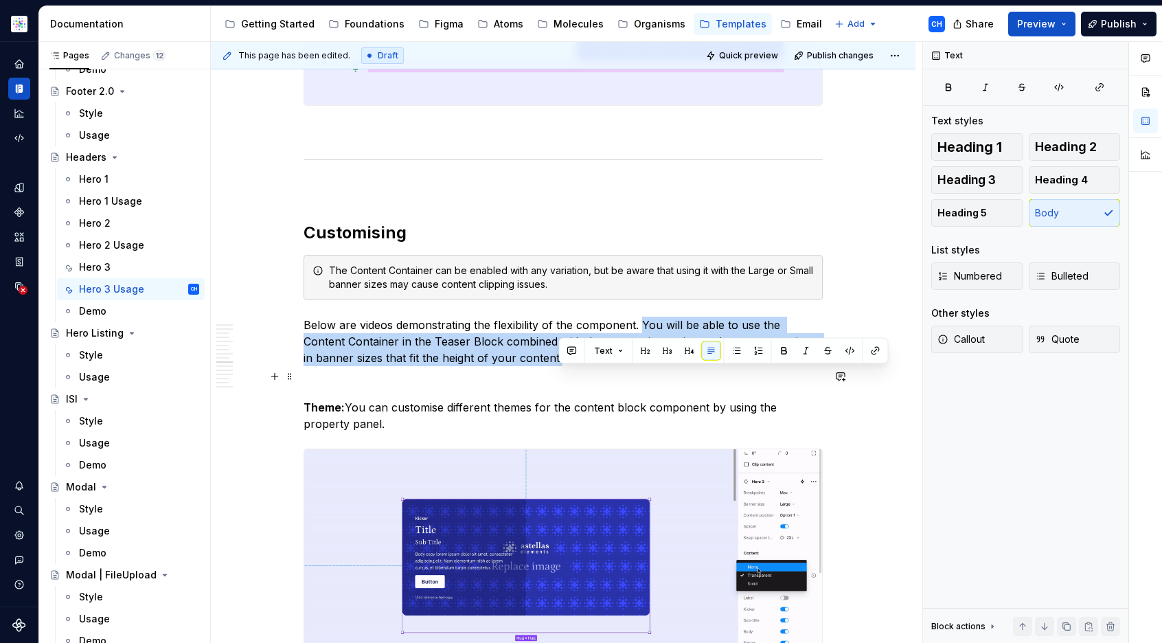
drag, startPoint x: 661, startPoint y: 410, endPoint x: 643, endPoint y: 378, distance: 36.6
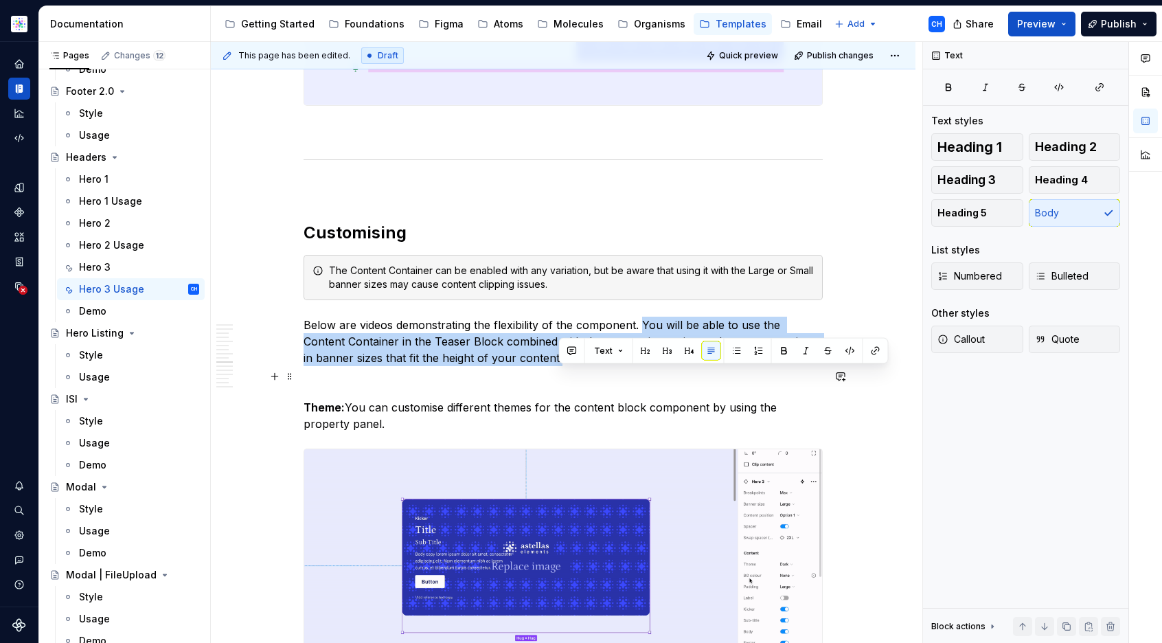
click at [643, 366] on p "Below are videos demonstrating the flexibility of the component. You will be ab…" at bounding box center [562, 340] width 519 height 49
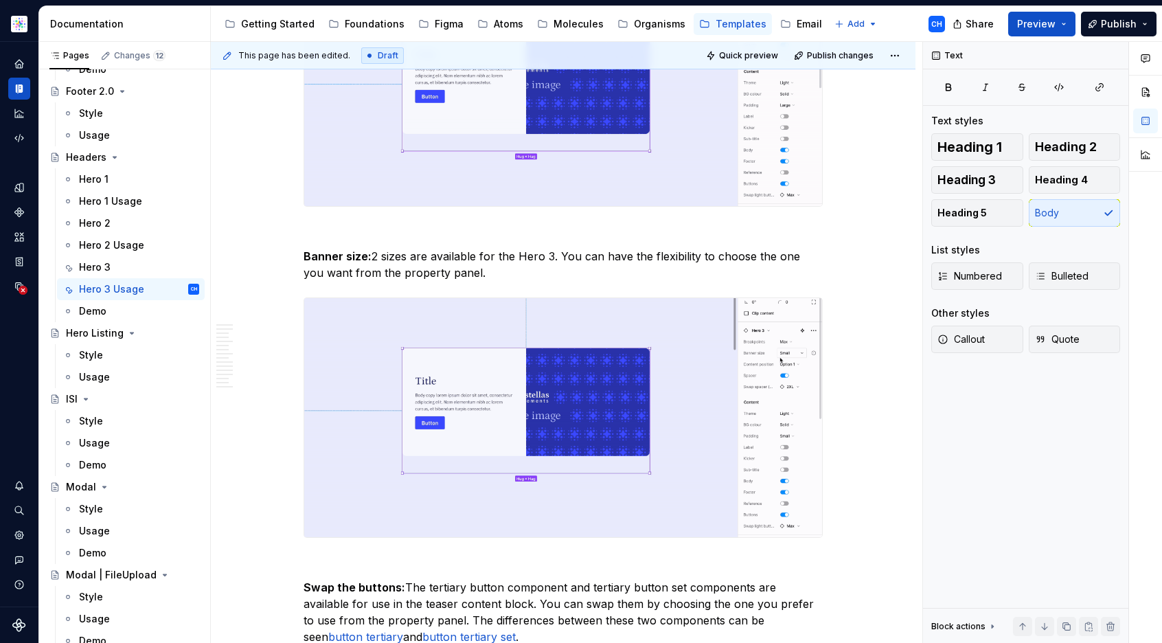
scroll to position [7717, 0]
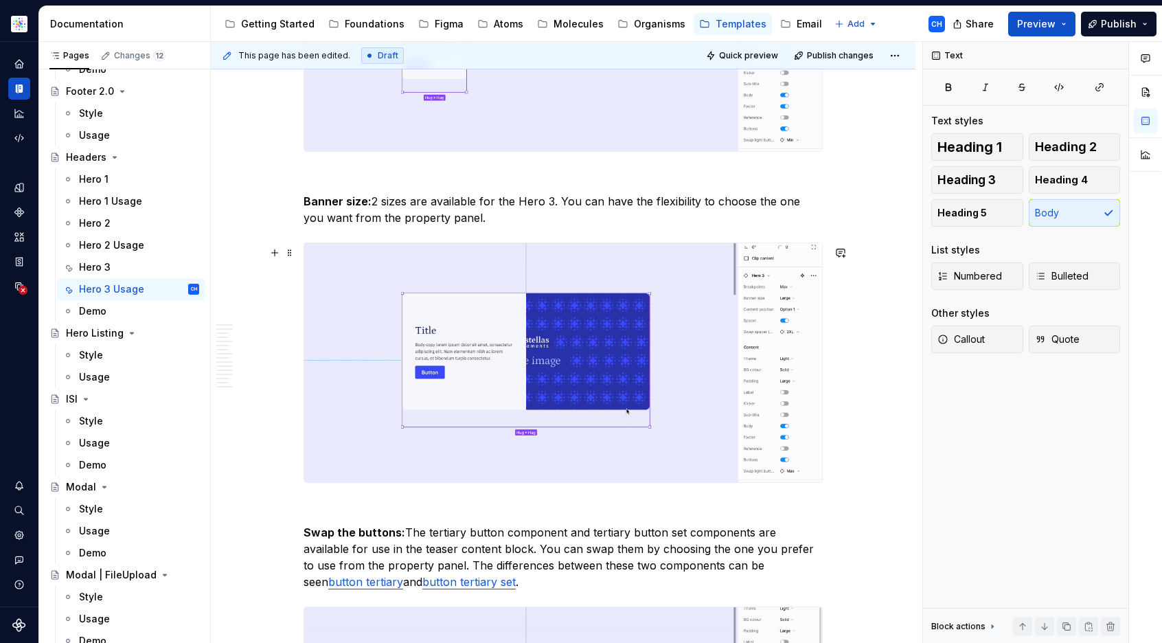
click at [384, 226] on p "Banner size: 2 sizes are available for the Hero 3. You can have the flexibility…" at bounding box center [562, 209] width 519 height 33
click at [378, 226] on p "Banner size: 2 sizes are available for the Hero 3. You can have the flexibility…" at bounding box center [562, 209] width 519 height 33
click at [441, 226] on p "Banner size: 3 sizes are available for the Hero 3. You can have the flexibility…" at bounding box center [562, 209] width 519 height 33
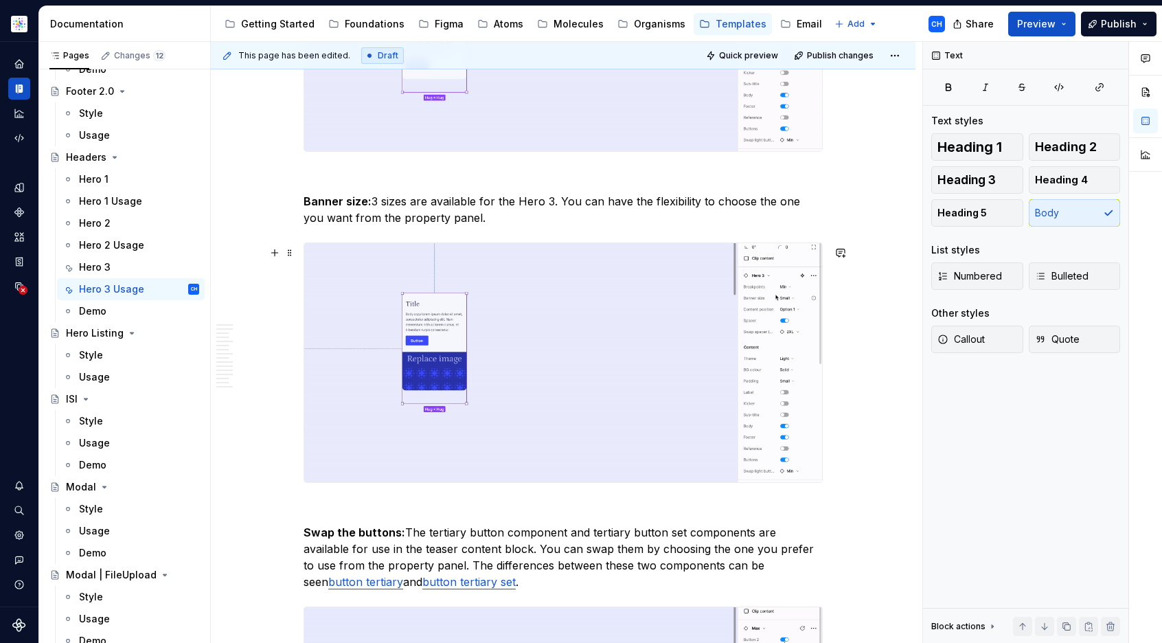
click at [487, 226] on p "Banner size: 3 sizes are available for the Hero 3. You can have the flexibility…" at bounding box center [562, 209] width 519 height 33
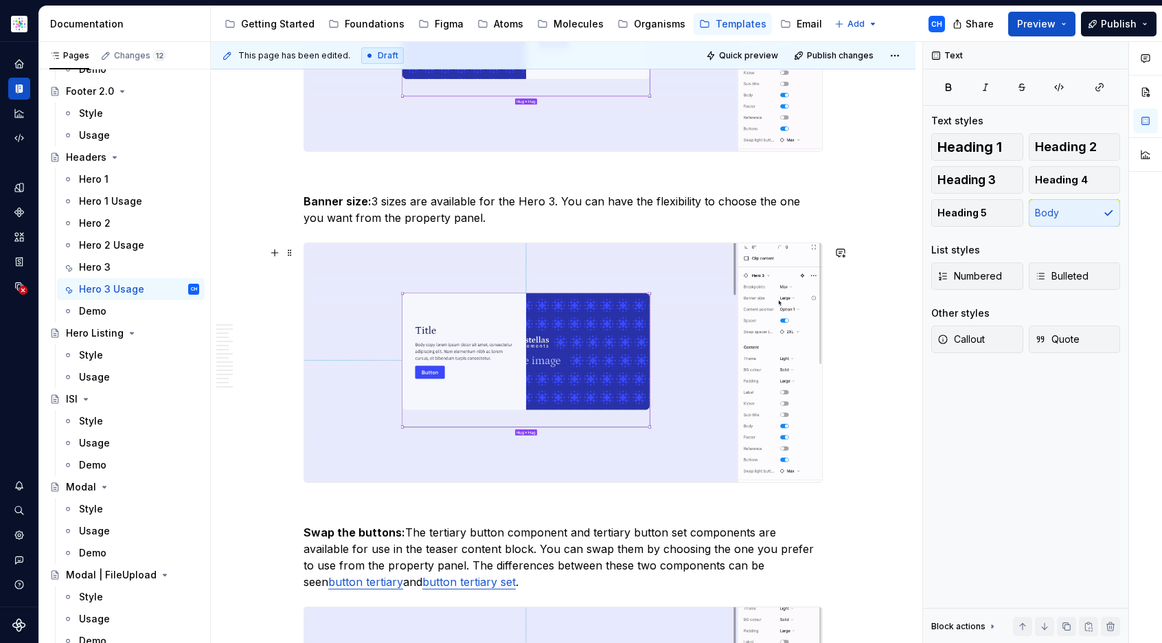
click at [472, 226] on p "Banner size: 3 sizes are available for the Hero 3. You can have the flexibility…" at bounding box center [562, 209] width 519 height 33
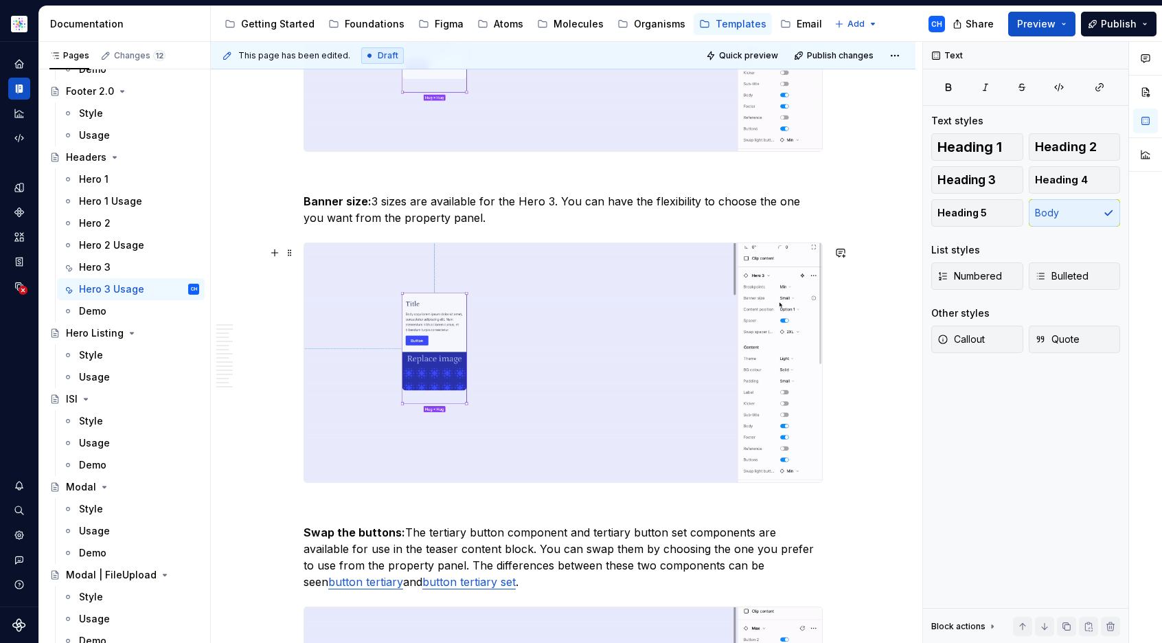
click at [472, 226] on p "Banner size: 3 sizes are available for the Hero 3. You can have the flexibility…" at bounding box center [562, 209] width 519 height 33
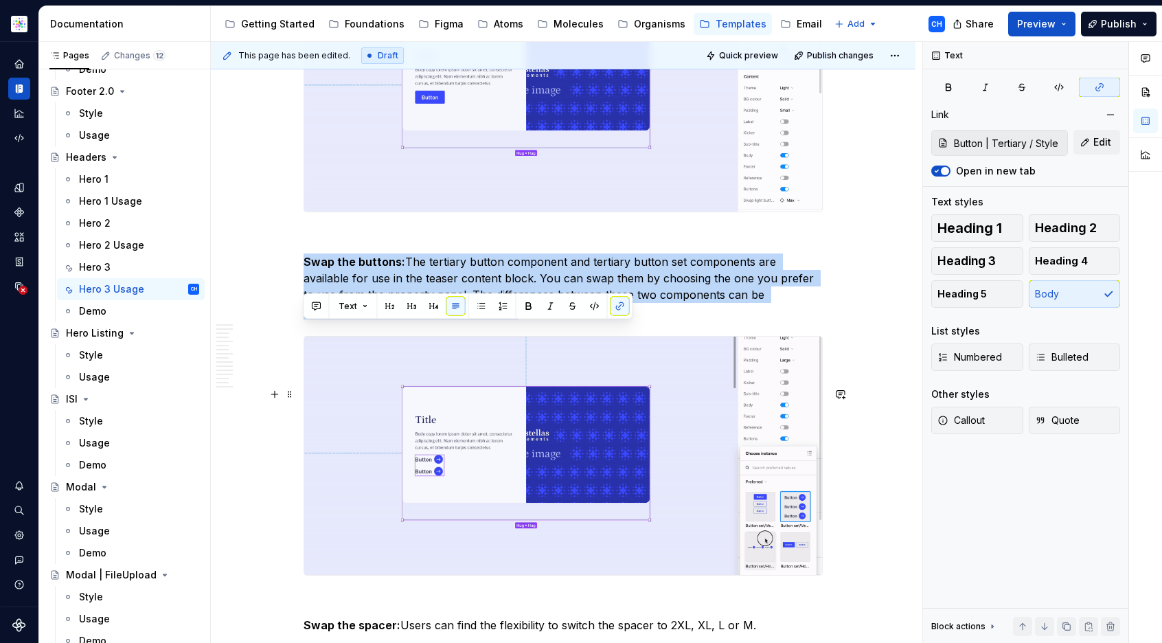
scroll to position [8018, 0]
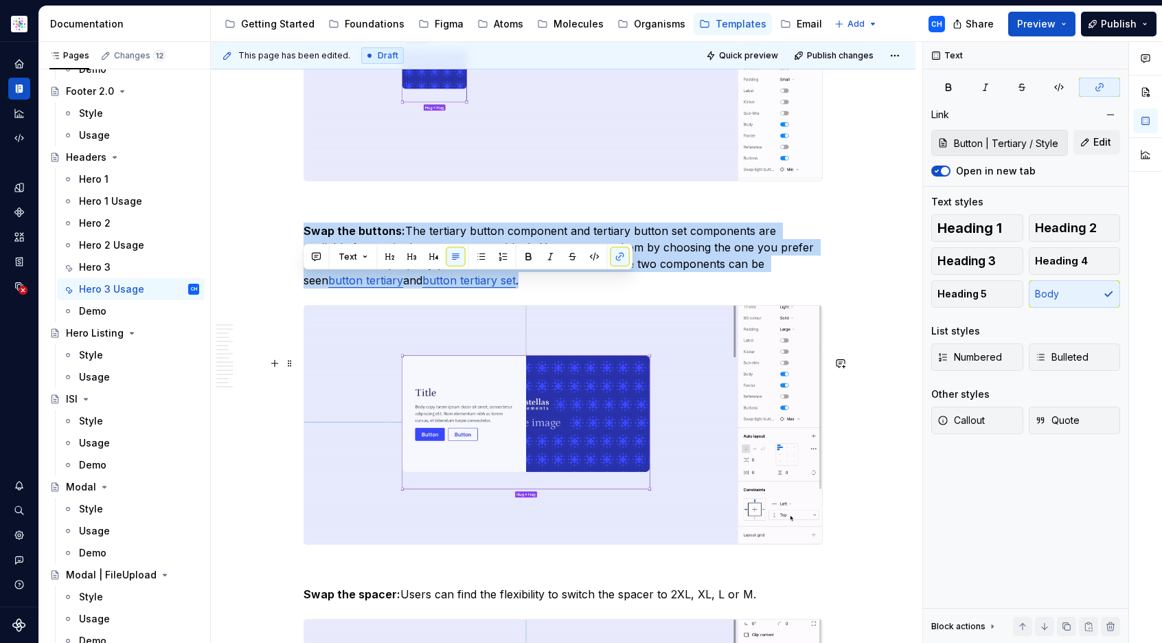
drag, startPoint x: 306, startPoint y: 357, endPoint x: 761, endPoint y: 487, distance: 473.5
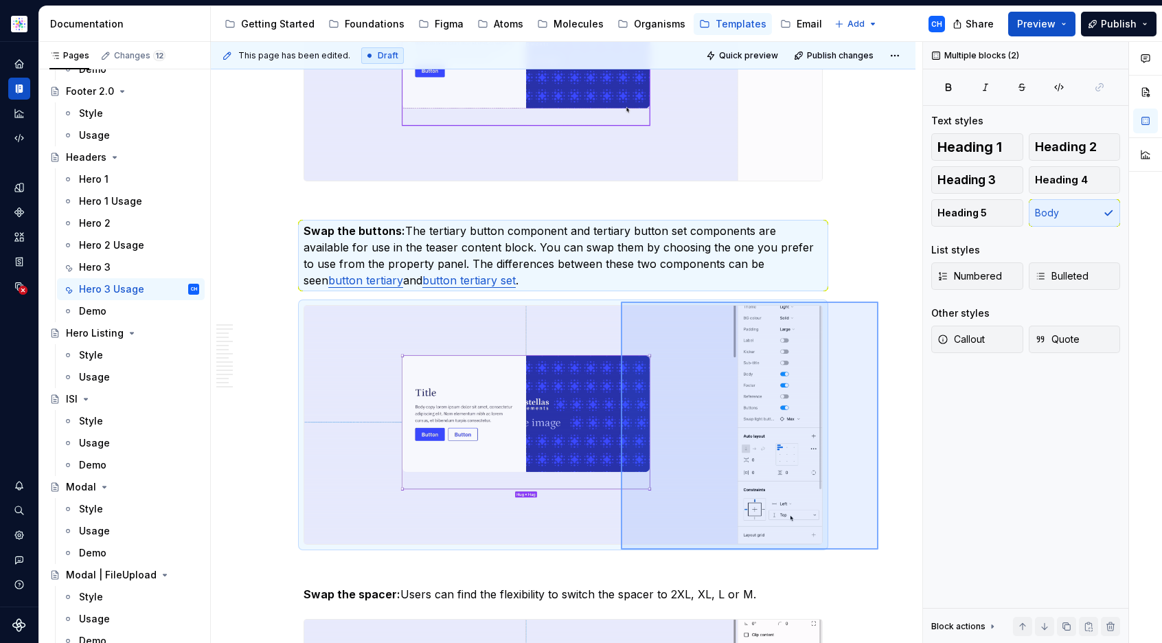
drag, startPoint x: 871, startPoint y: 544, endPoint x: 621, endPoint y: 301, distance: 348.6
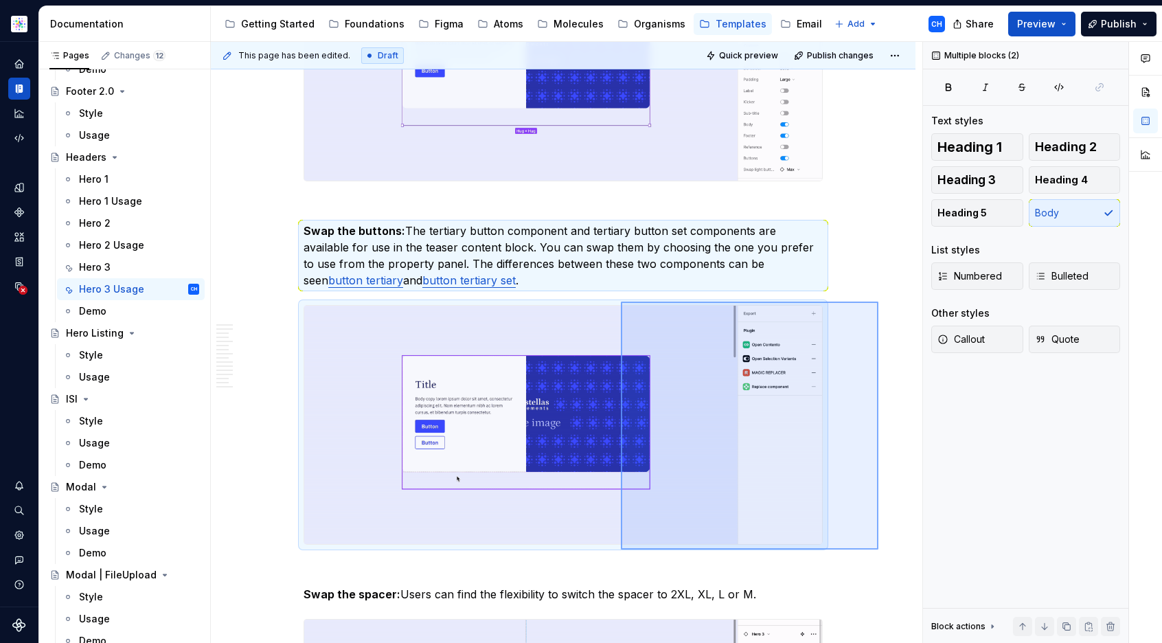
click at [621, 301] on div "This page has been edited. Draft Quick preview Publish changes Headers Edit hea…" at bounding box center [566, 342] width 711 height 601
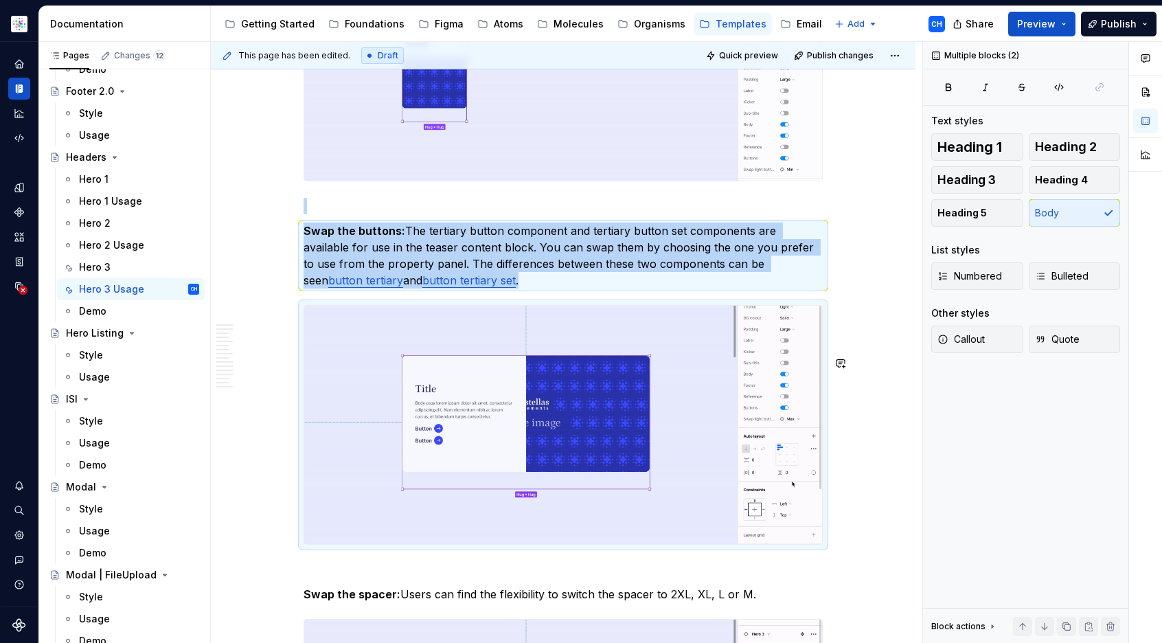
copy div "Swap the buttons: The tertiary button component and tertiary button set compone…"
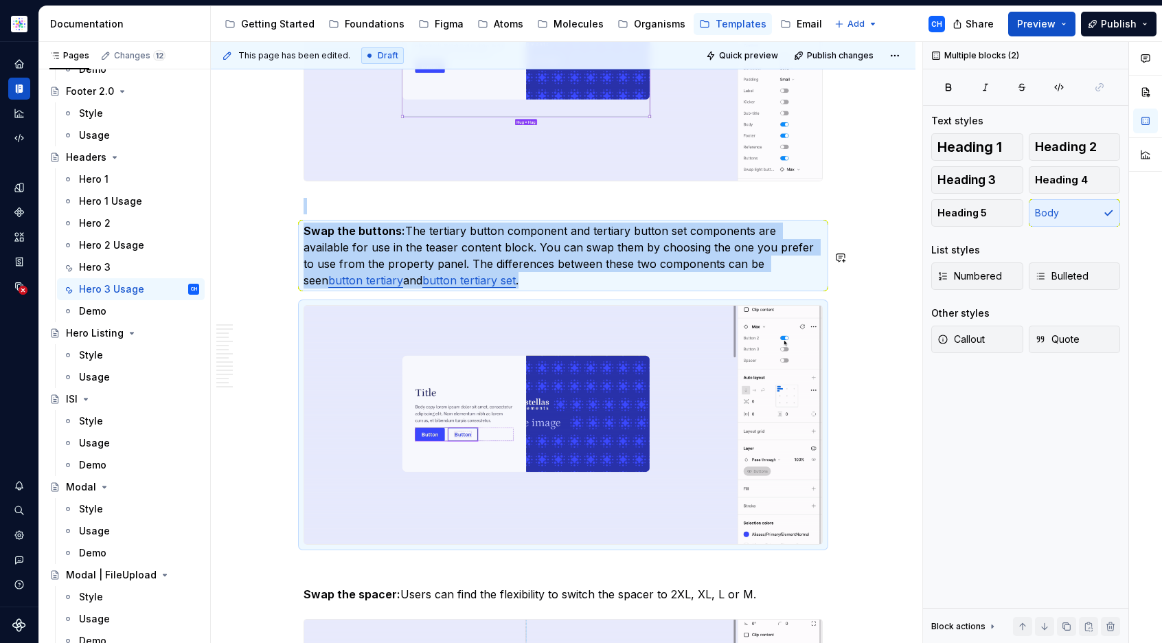
click at [453, 214] on p at bounding box center [562, 206] width 519 height 16
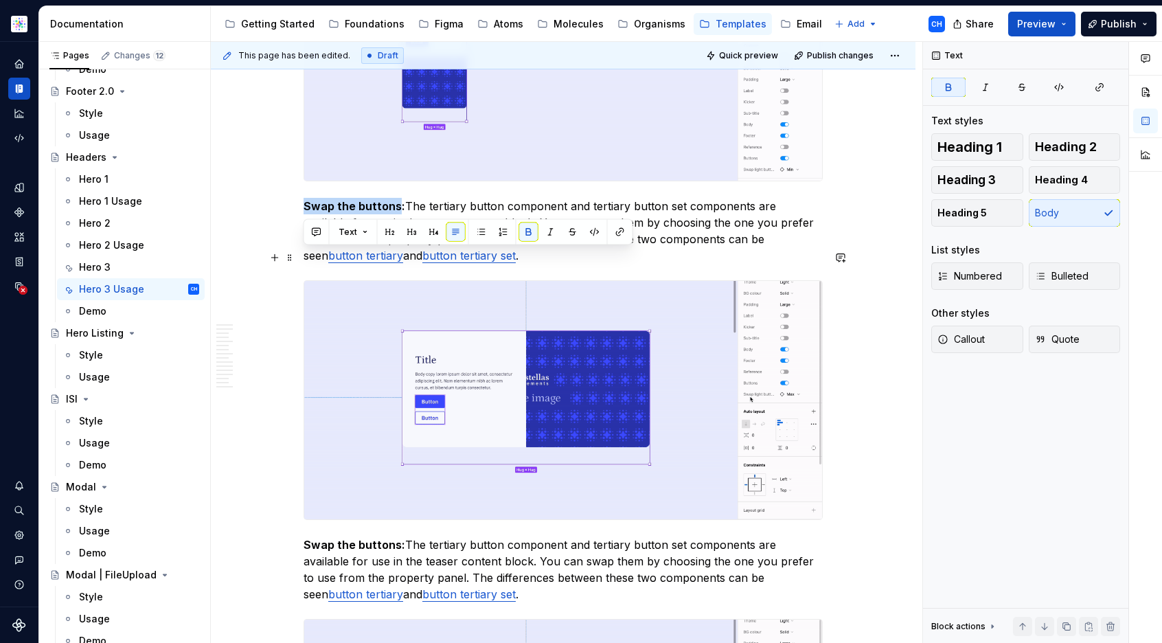
drag, startPoint x: 397, startPoint y: 256, endPoint x: 306, endPoint y: 253, distance: 91.4
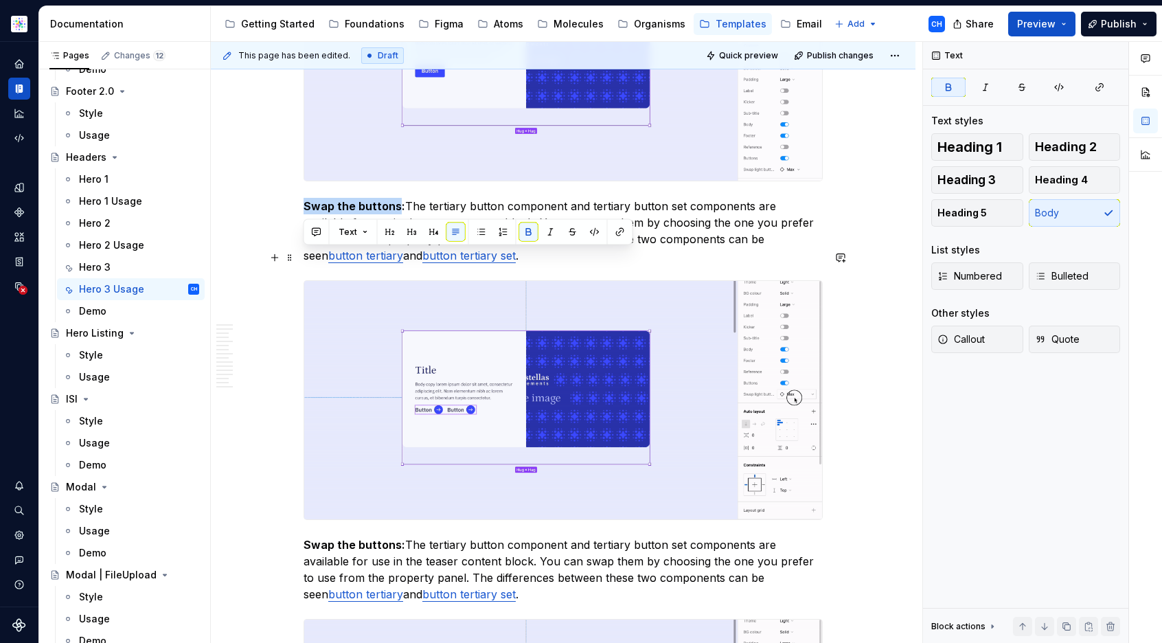
click at [306, 213] on strong "Swap the buttons:" at bounding box center [354, 206] width 102 height 14
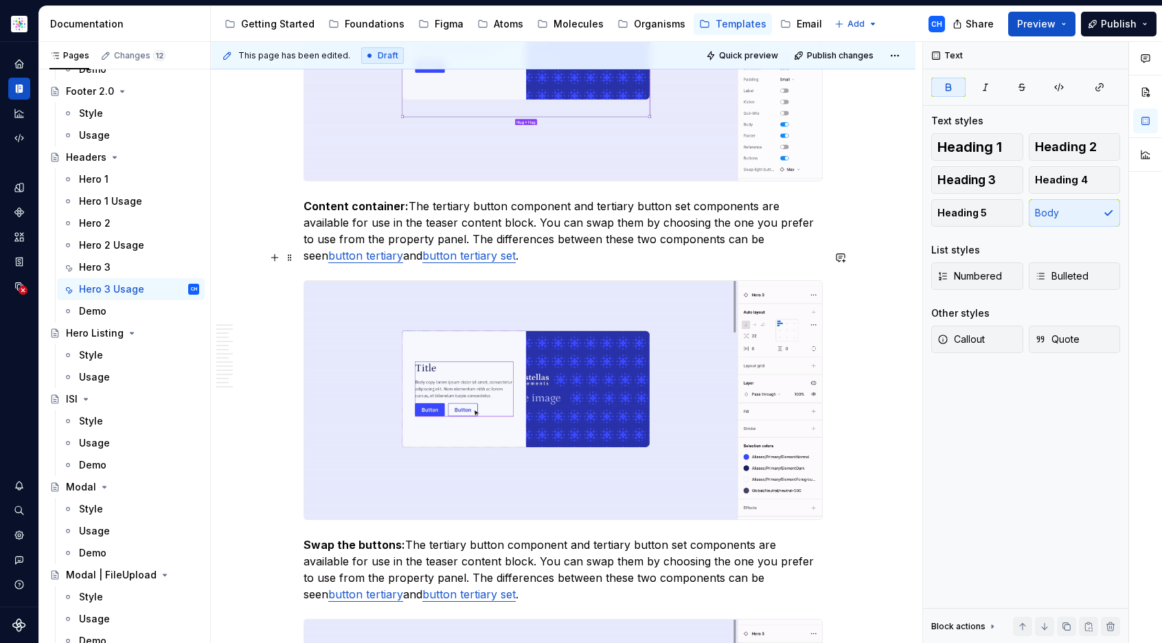
click at [446, 264] on p "Content container: The tertiary button component and tertiary button set compon…" at bounding box center [562, 231] width 519 height 66
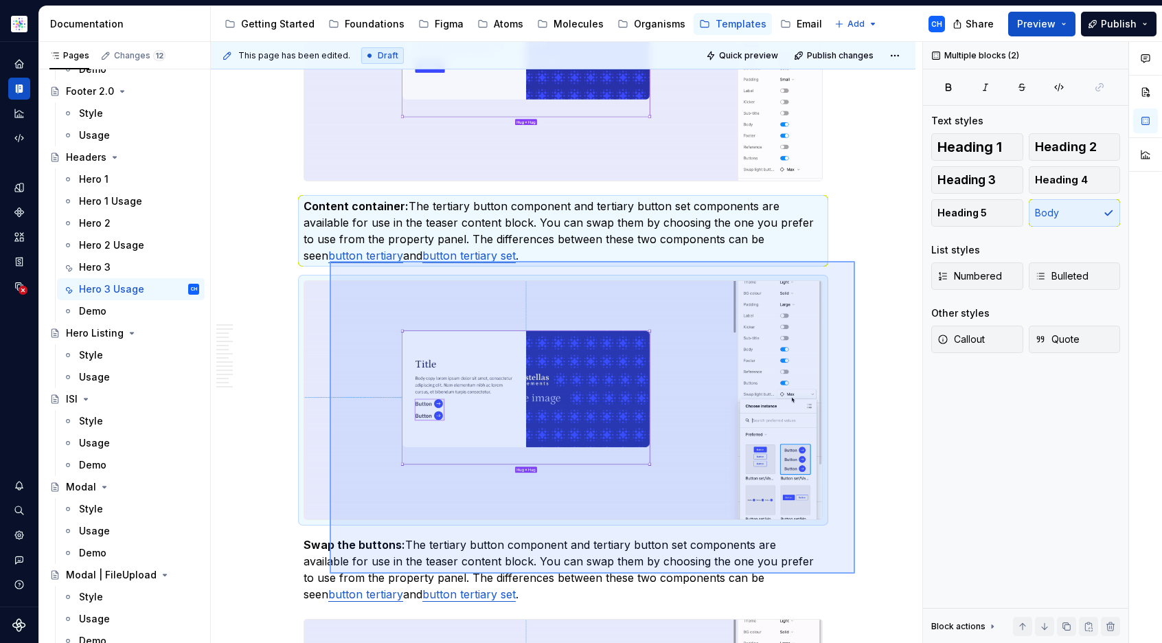
drag, startPoint x: 849, startPoint y: 571, endPoint x: 330, endPoint y: 261, distance: 605.0
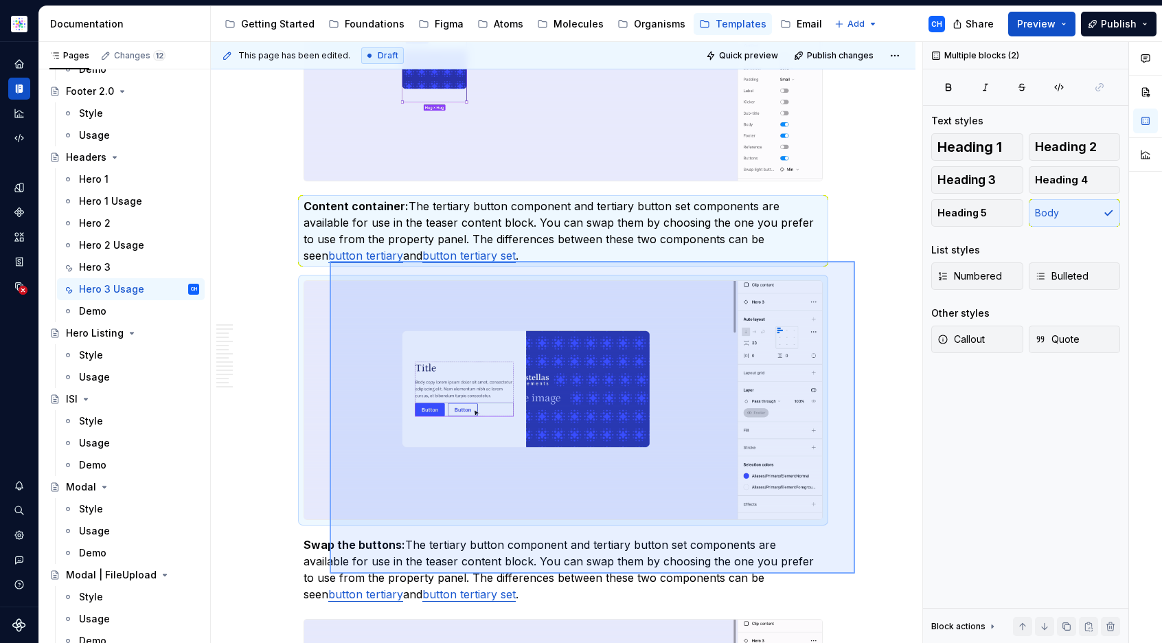
click at [330, 261] on div "This page has been edited. Draft Quick preview Publish changes Headers Edit hea…" at bounding box center [566, 342] width 711 height 601
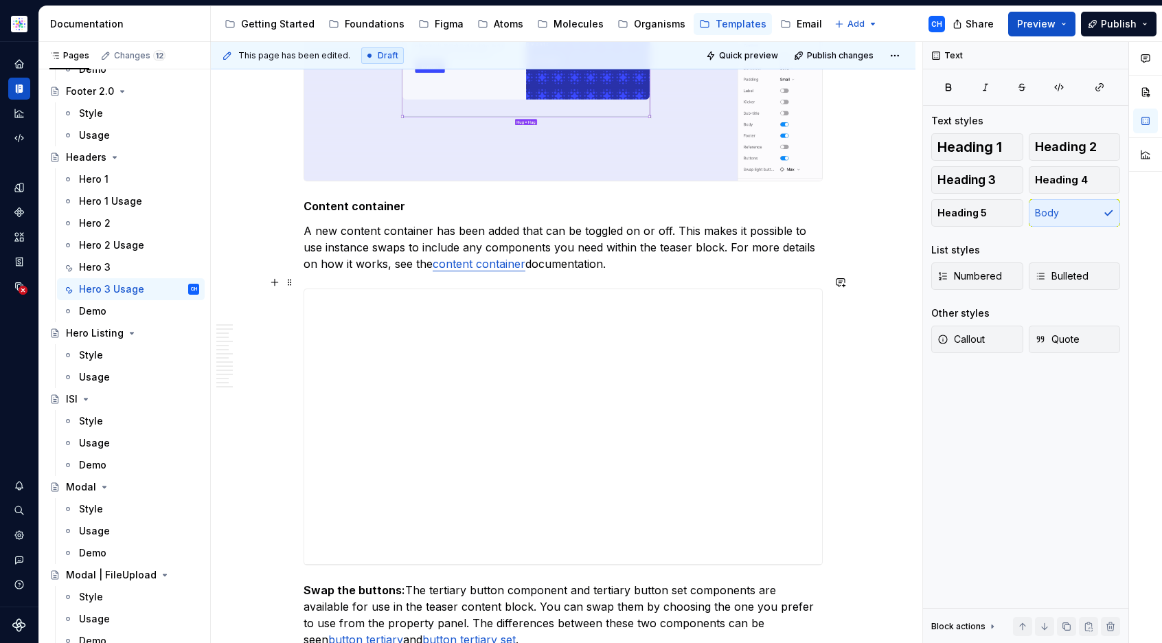
click at [304, 272] on p "A new content container has been added that can be toggled on or off. This make…" at bounding box center [562, 246] width 519 height 49
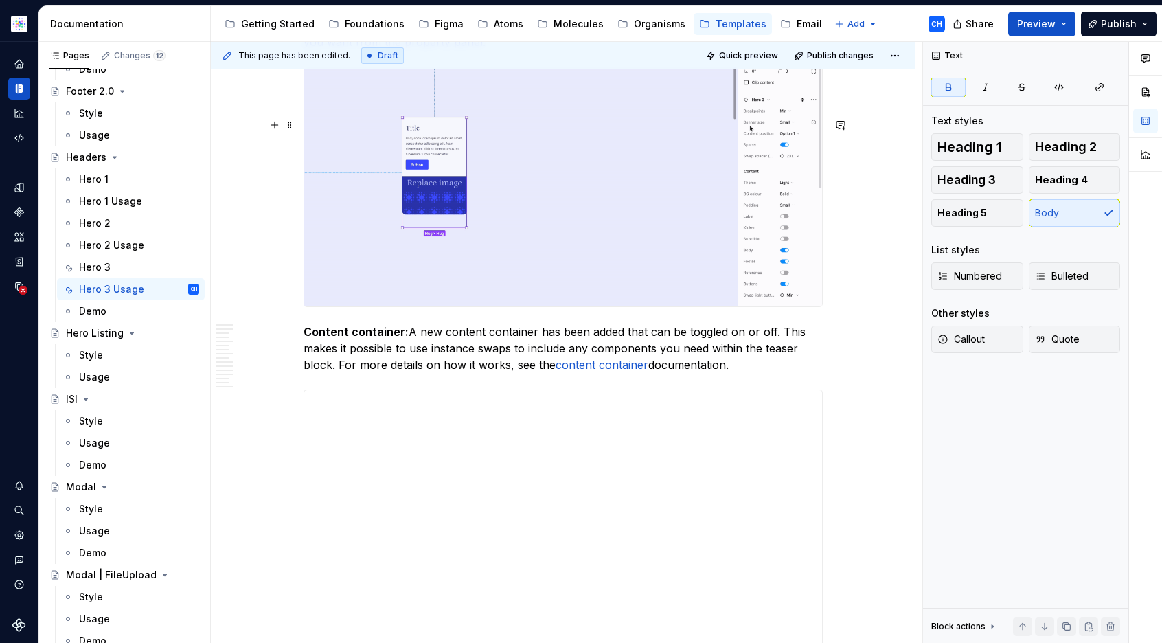
scroll to position [7901, 0]
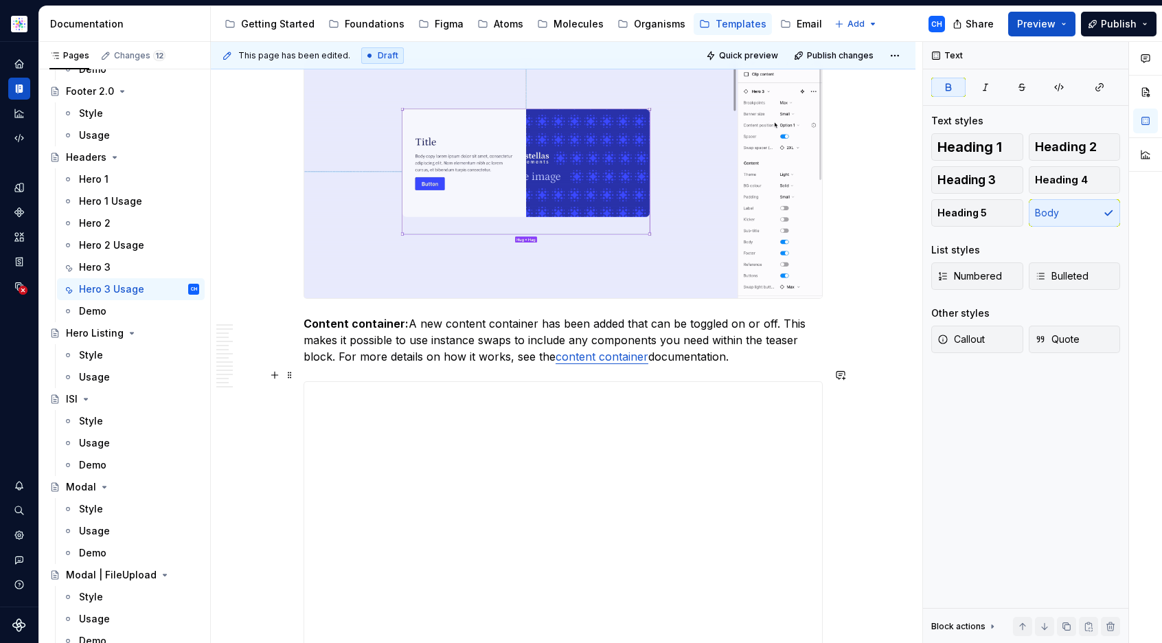
click at [657, 365] on p "Content container: A new content container has been added that can be toggled o…" at bounding box center [562, 339] width 519 height 49
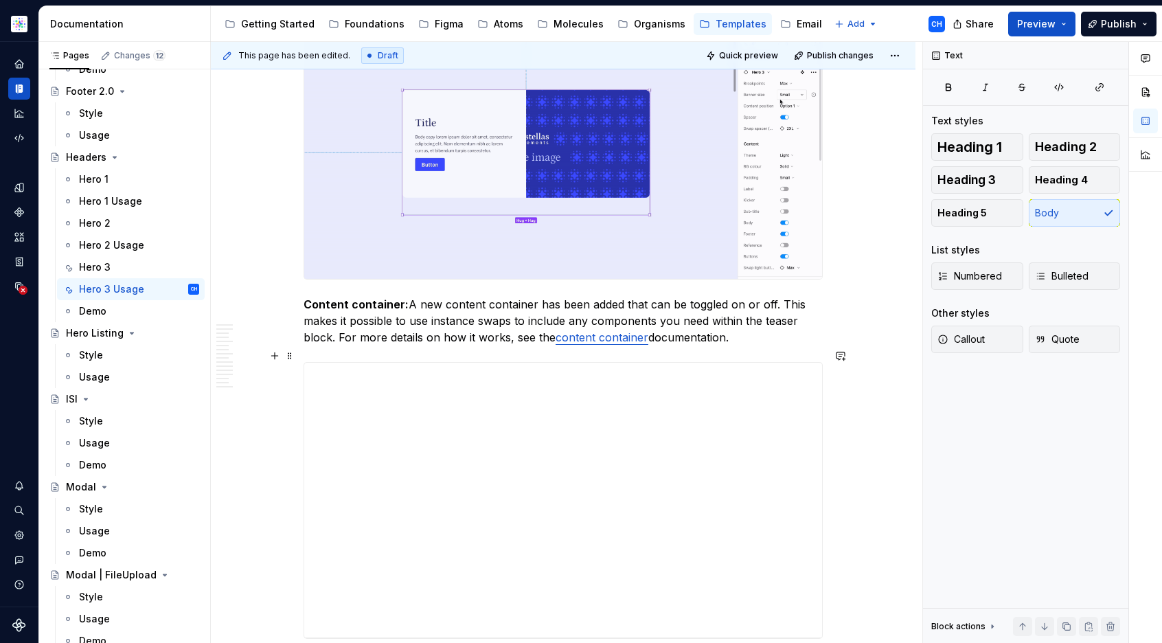
scroll to position [7920, 0]
click at [665, 345] on p "Content container: A new content container has been added that can be toggled o…" at bounding box center [562, 320] width 519 height 49
click at [723, 345] on p "Content container: A new content container has been added that can be toggled o…" at bounding box center [562, 320] width 519 height 49
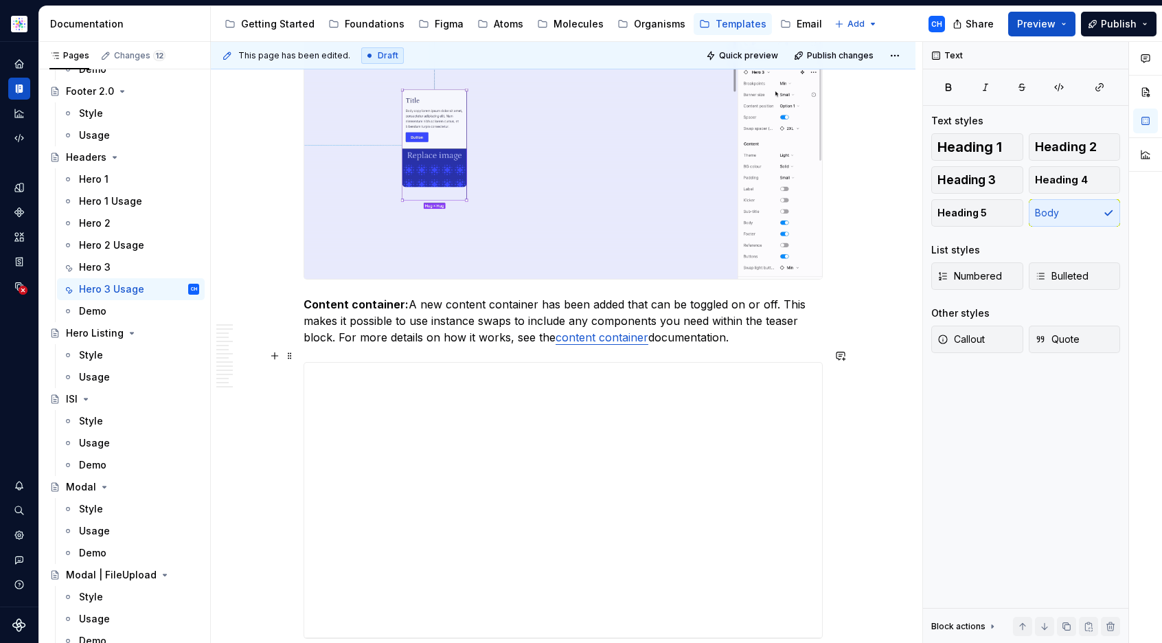
click at [736, 345] on p "Content container: A new content container has been added that can be toggled o…" at bounding box center [562, 320] width 519 height 49
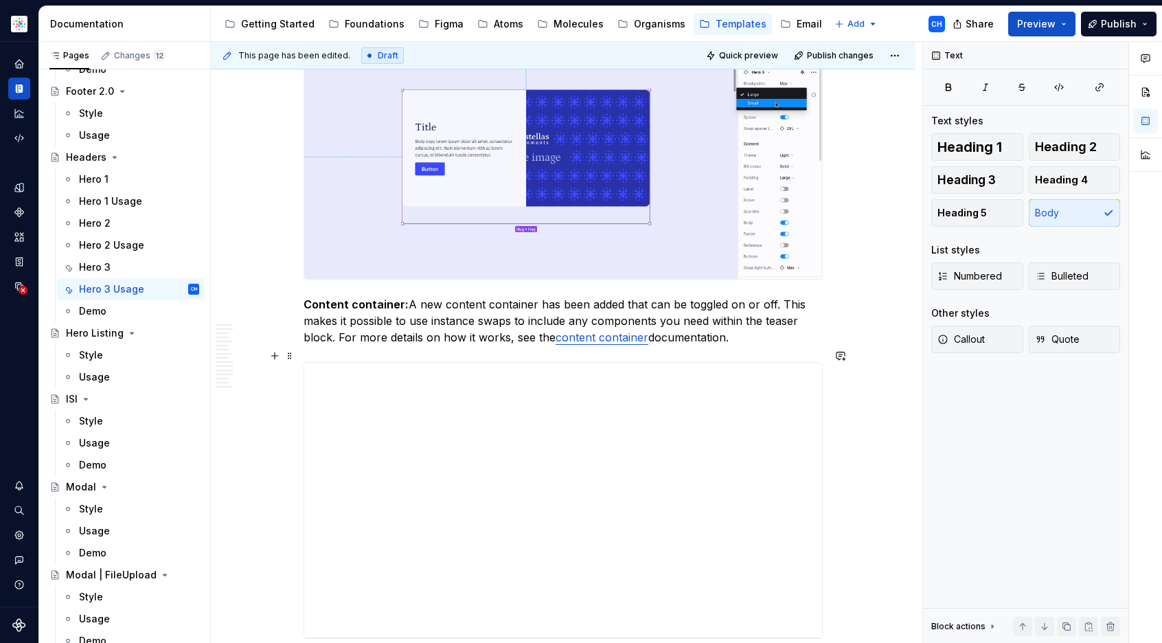
click at [736, 345] on p "Content container: A new content container has been added that can be toggled o…" at bounding box center [562, 320] width 519 height 49
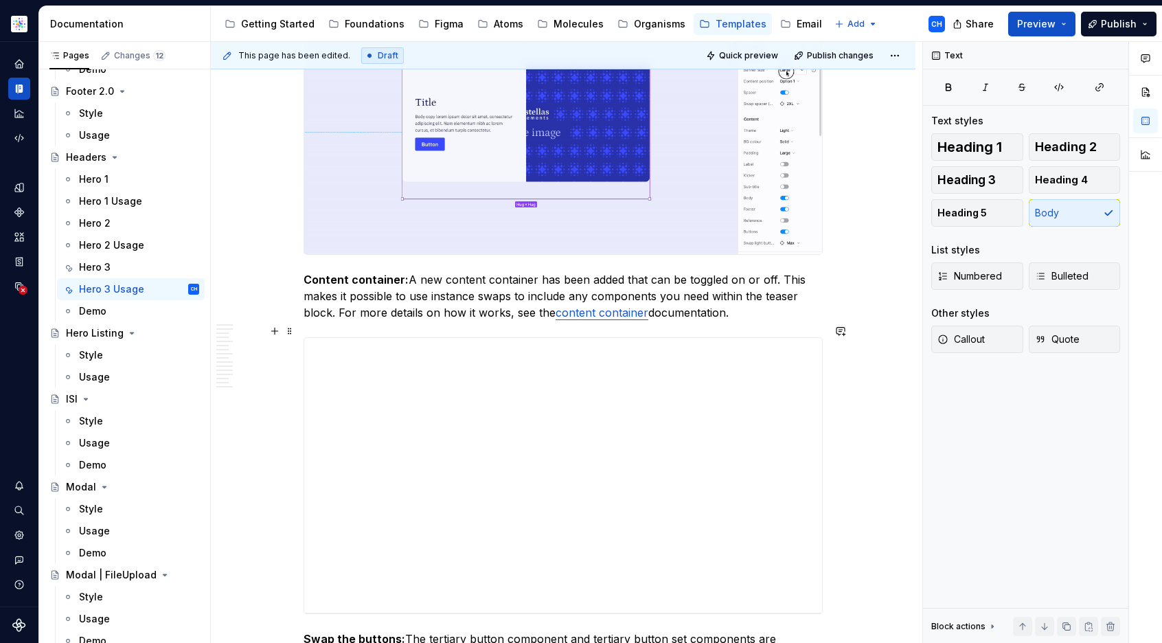
scroll to position [7945, 0]
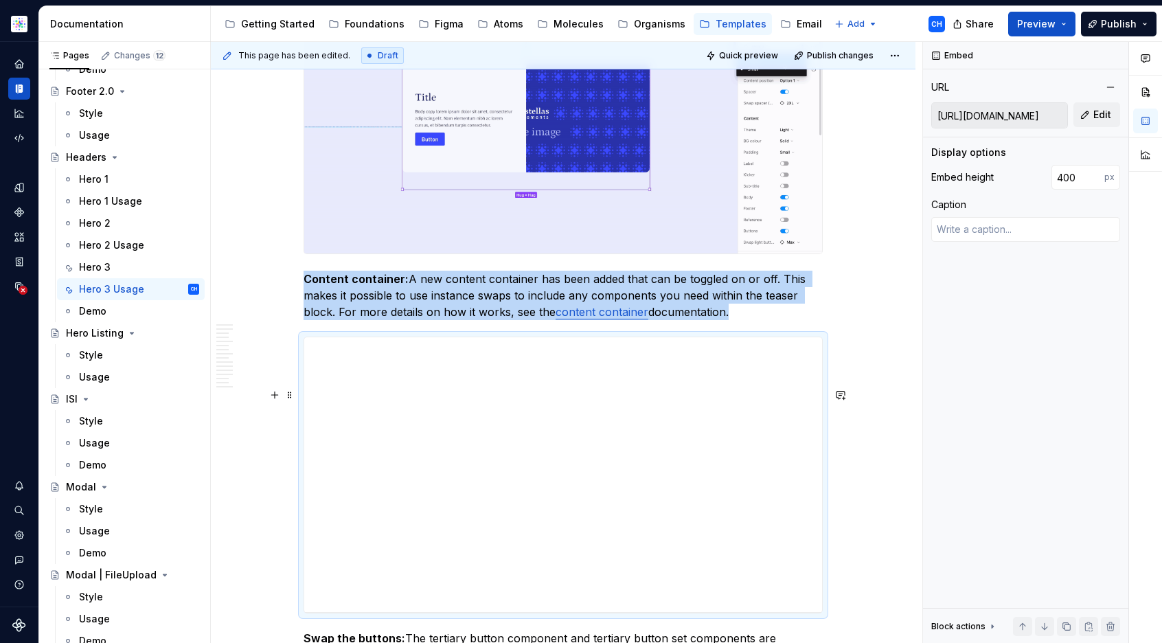
scroll to position [7967, 0]
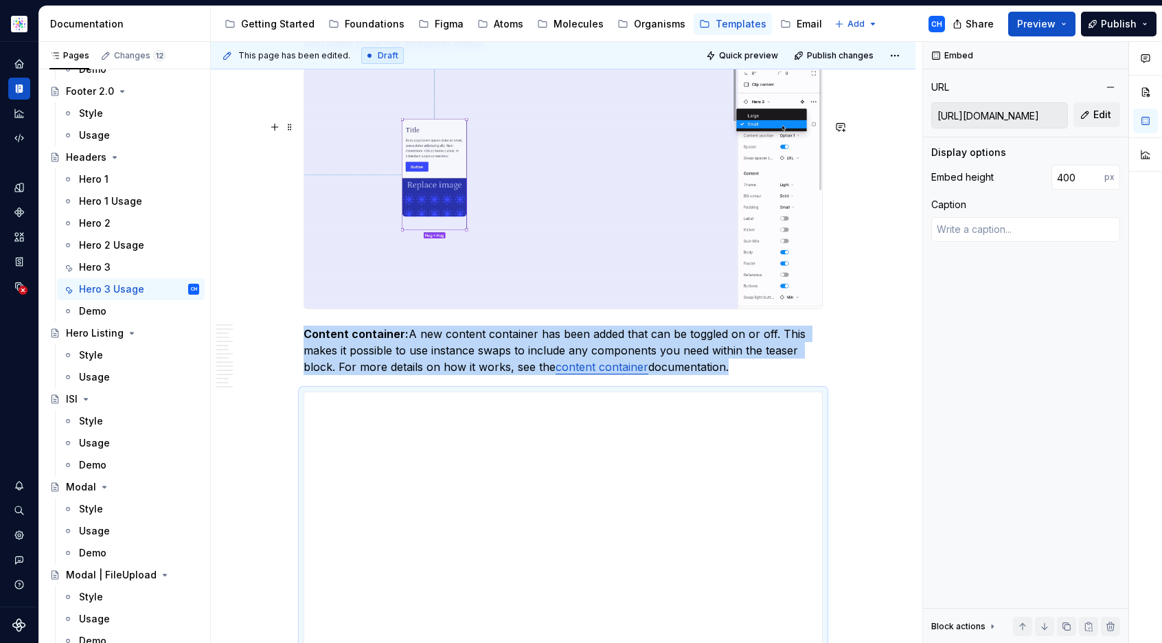
scroll to position [7880, 0]
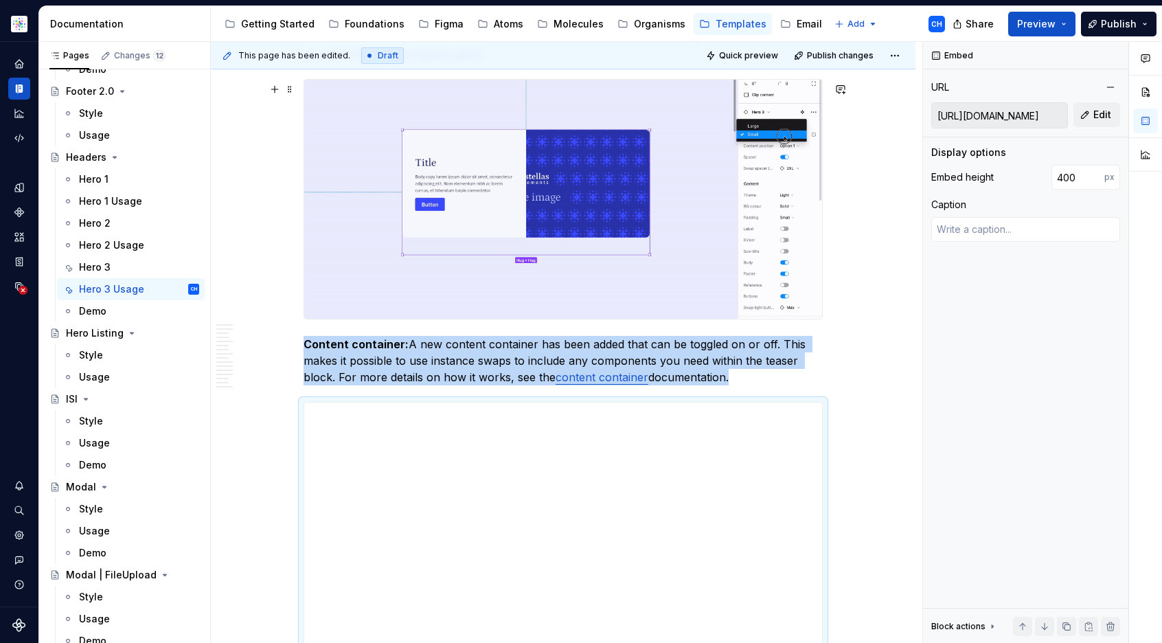
click at [463, 62] on p "Banner size: 3 sizes are available for the Hero 3. You can have the flexibility…" at bounding box center [562, 46] width 519 height 33
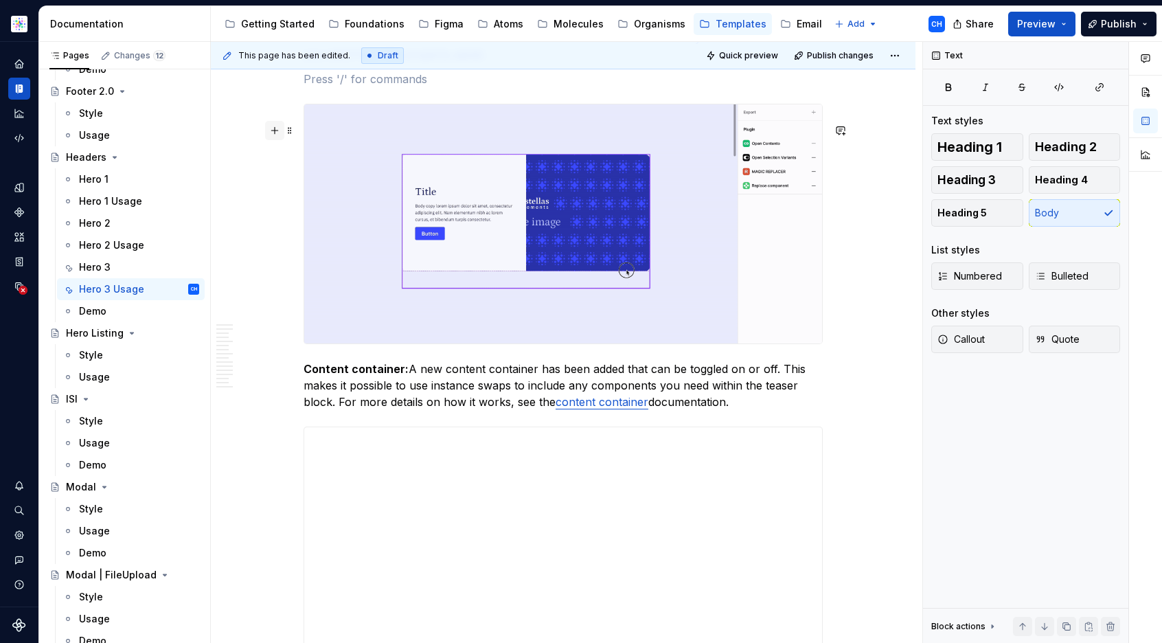
click at [276, 133] on button "button" at bounding box center [274, 130] width 19 height 19
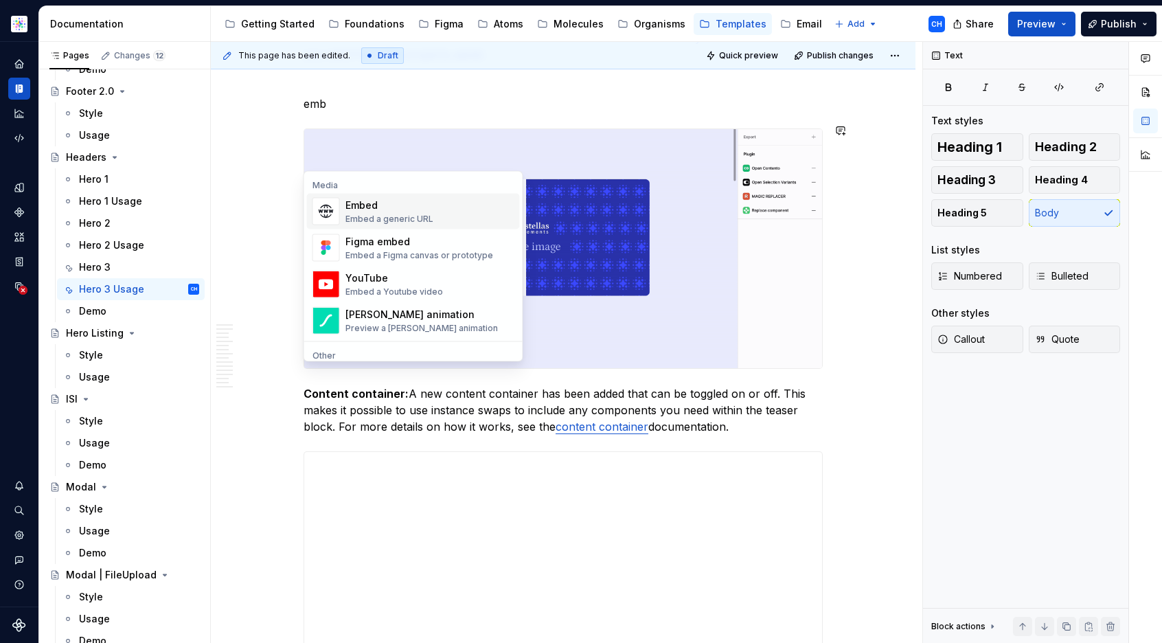
click at [362, 208] on div "Embed" at bounding box center [389, 205] width 88 height 14
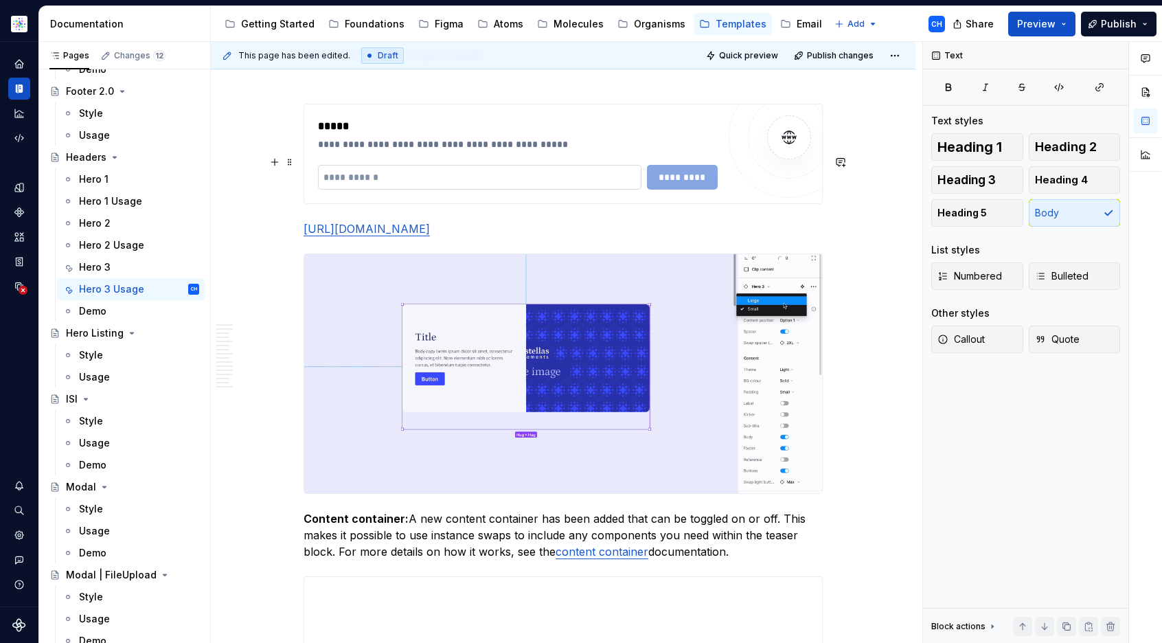
type textarea "*"
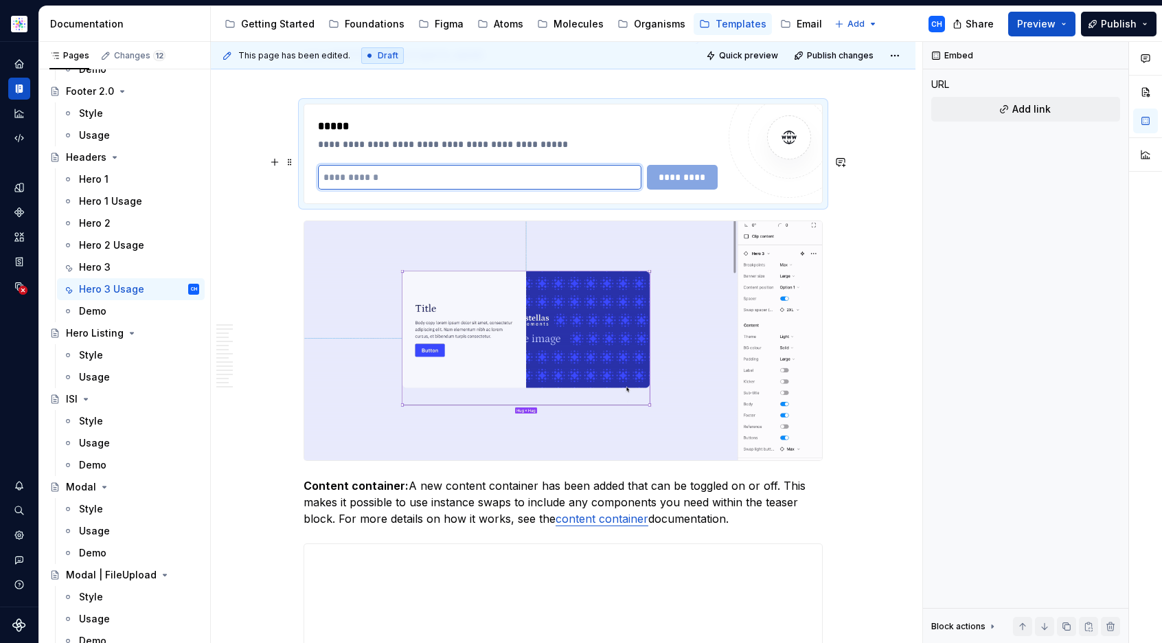
click at [482, 189] on input "text" at bounding box center [479, 177] width 323 height 25
paste input "**********"
type input "**********"
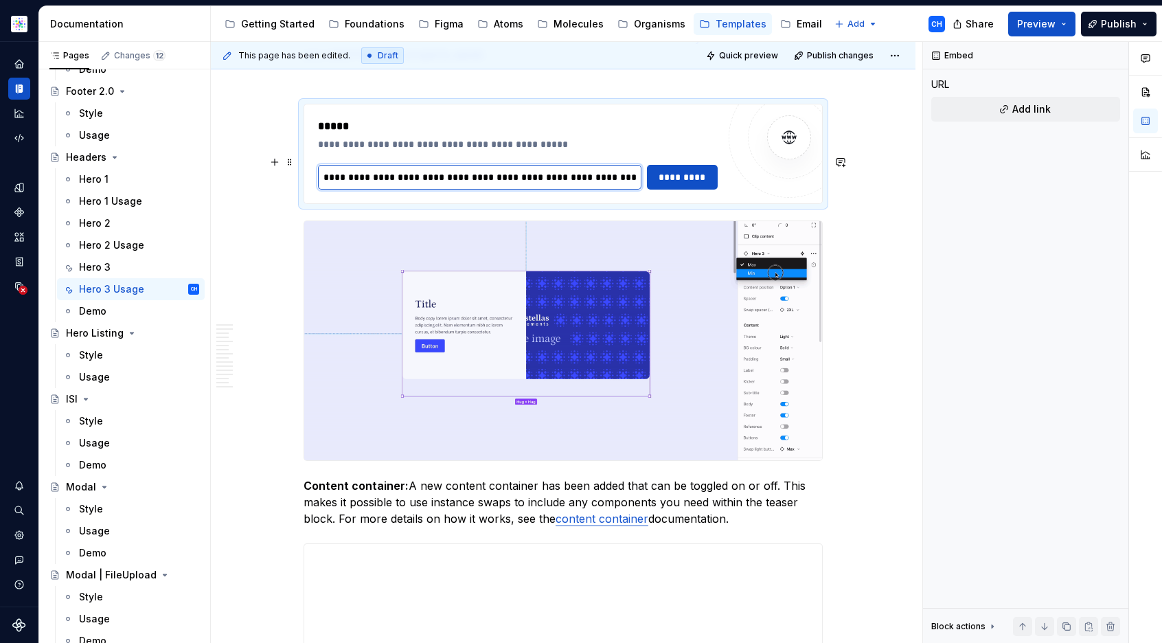
scroll to position [0, 193]
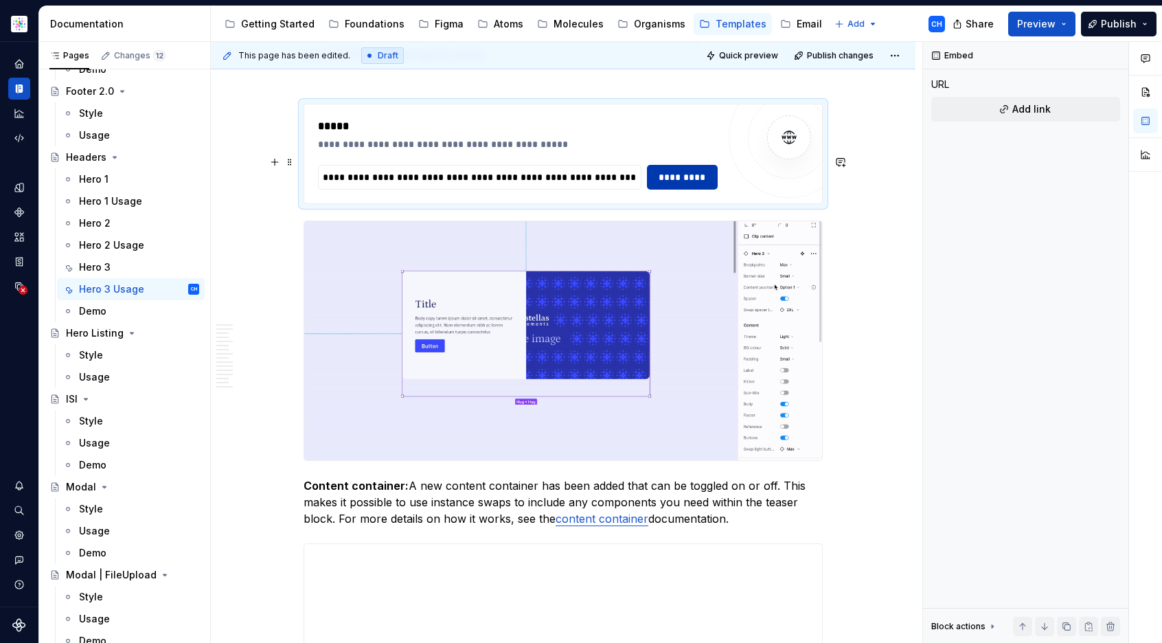
click at [678, 184] on span "*********" at bounding box center [682, 177] width 53 height 14
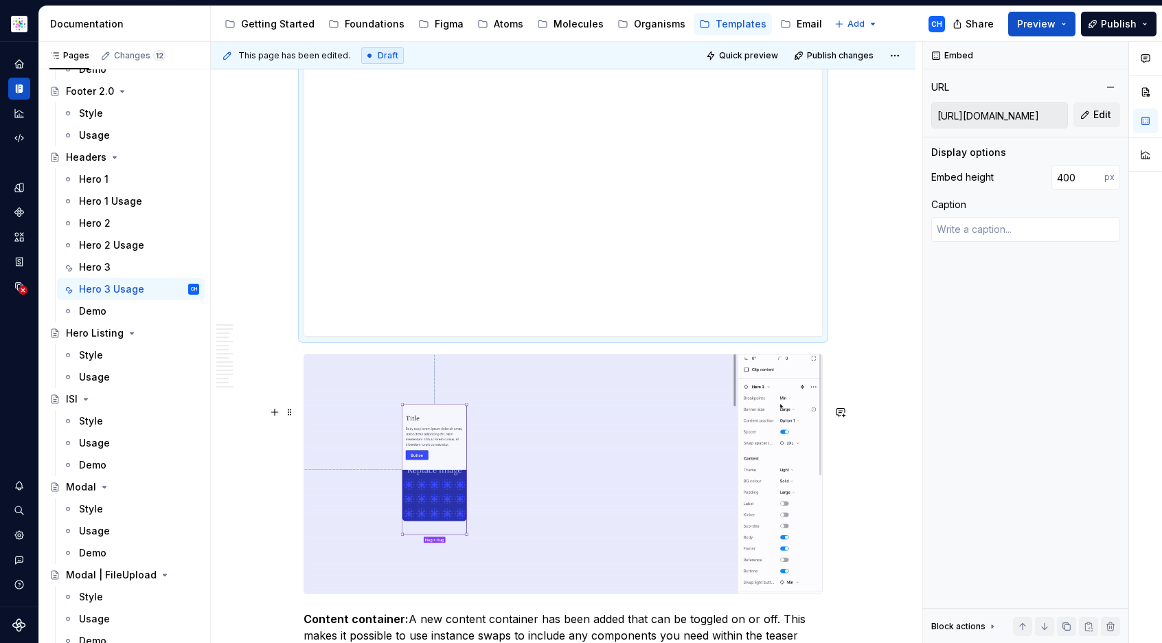
scroll to position [7995, 0]
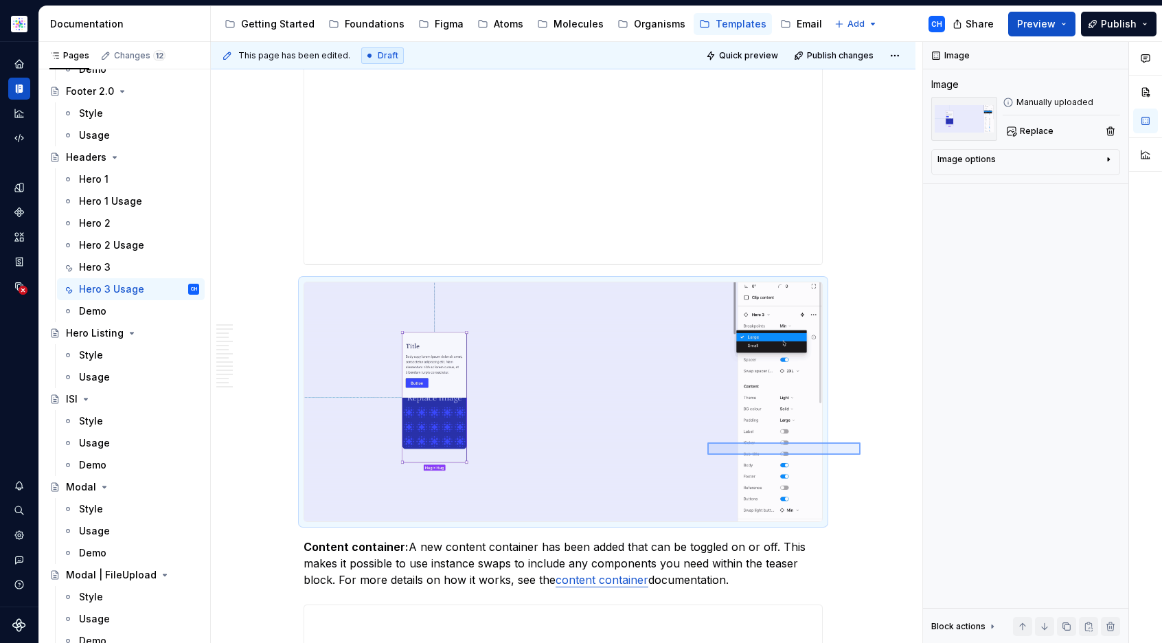
drag, startPoint x: 860, startPoint y: 454, endPoint x: 707, endPoint y: 442, distance: 153.6
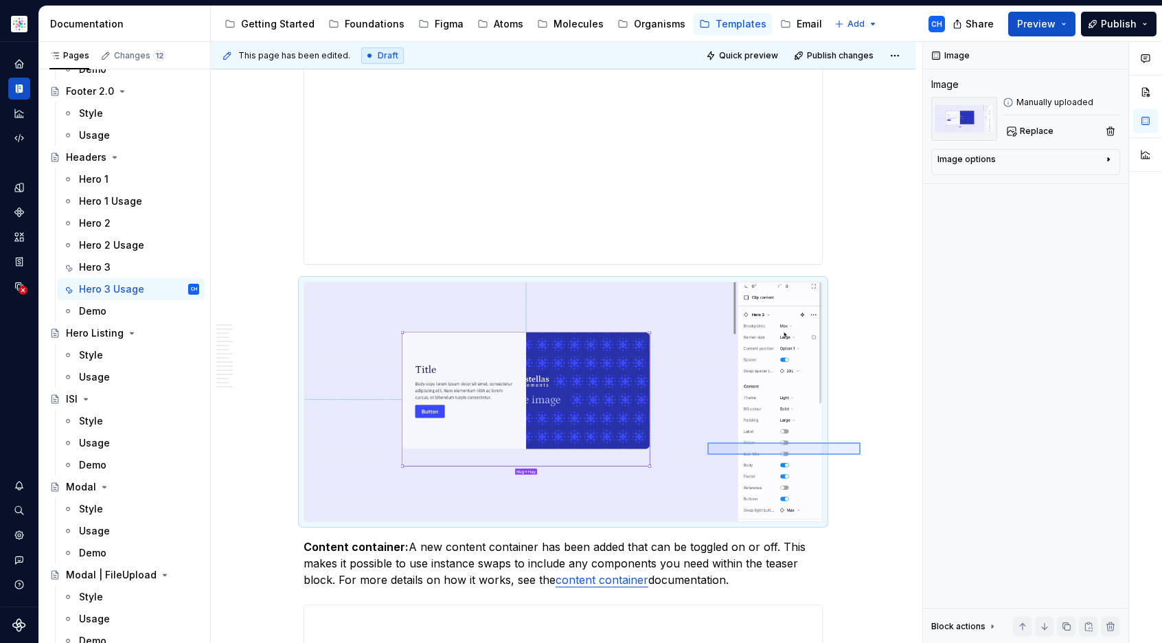
click at [707, 442] on div "This page has been edited. Draft Quick preview Publish changes Headers Edit hea…" at bounding box center [566, 342] width 711 height 601
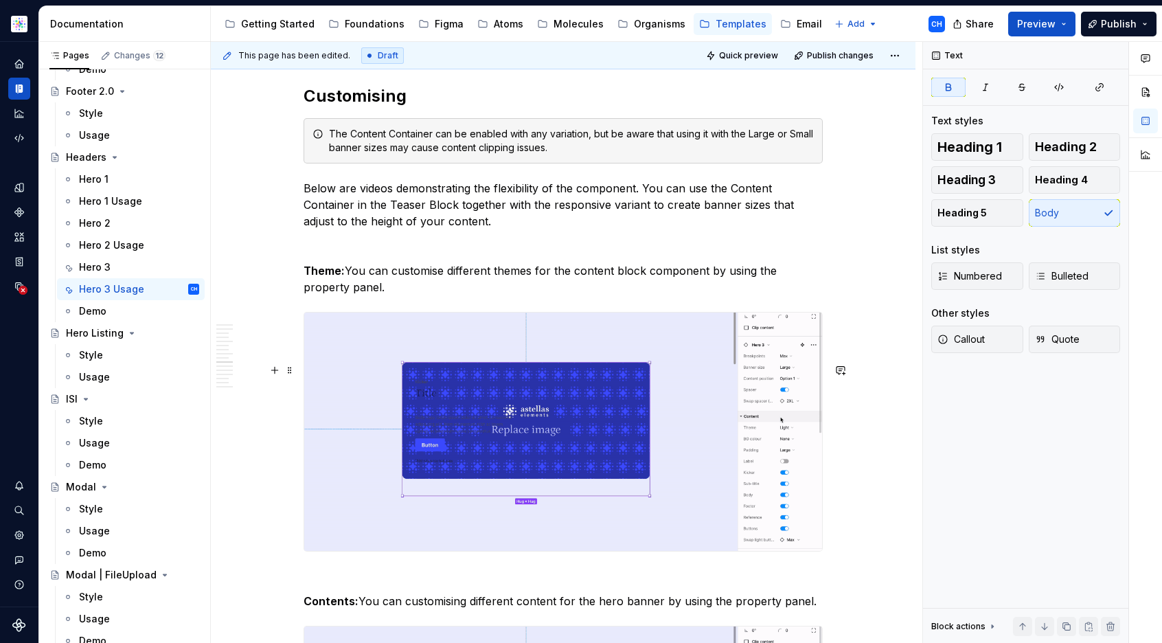
scroll to position [6605, 0]
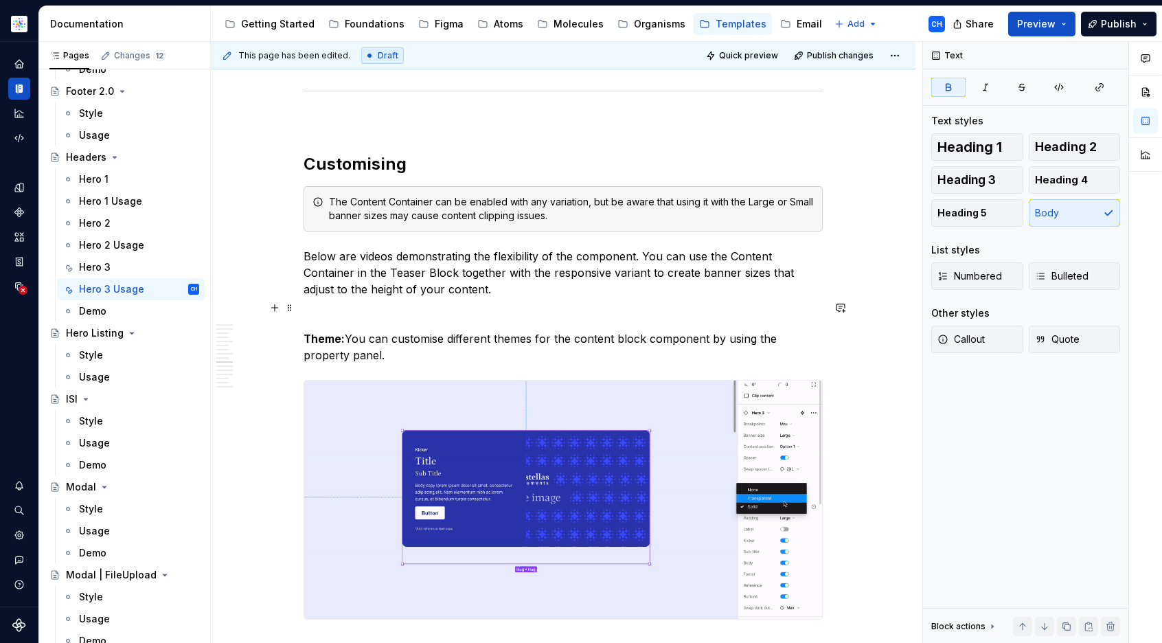
click at [575, 297] on p "Below are videos demonstrating the flexibility of the component. You can use th…" at bounding box center [562, 272] width 519 height 49
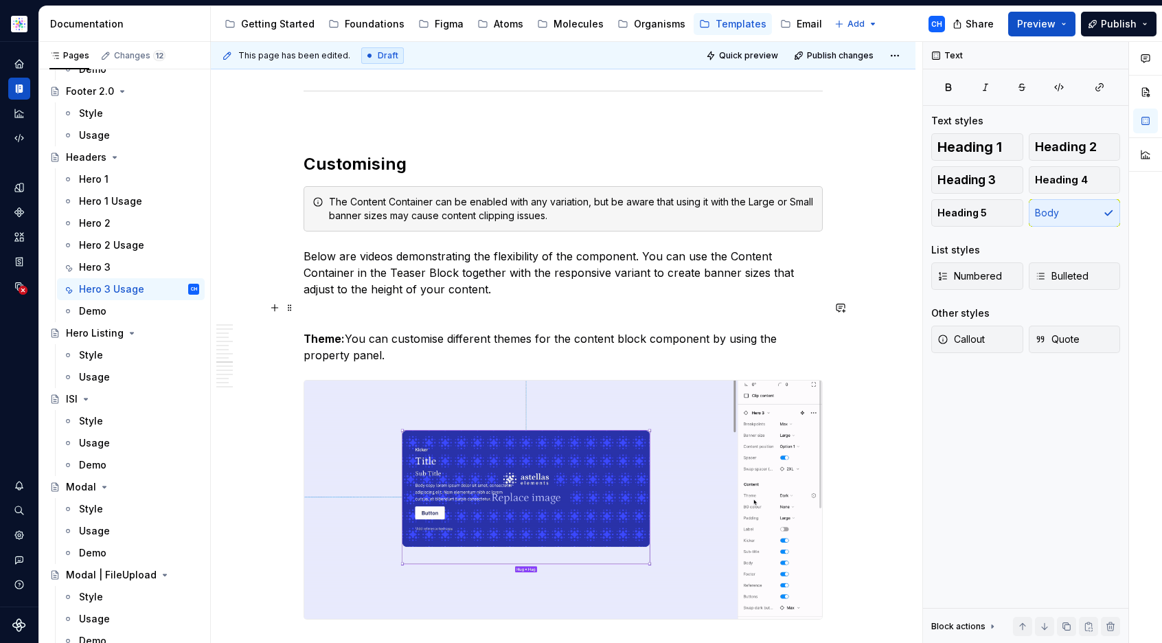
click at [574, 297] on p "Below are videos demonstrating the flexibility of the component. You can use th…" at bounding box center [562, 272] width 519 height 49
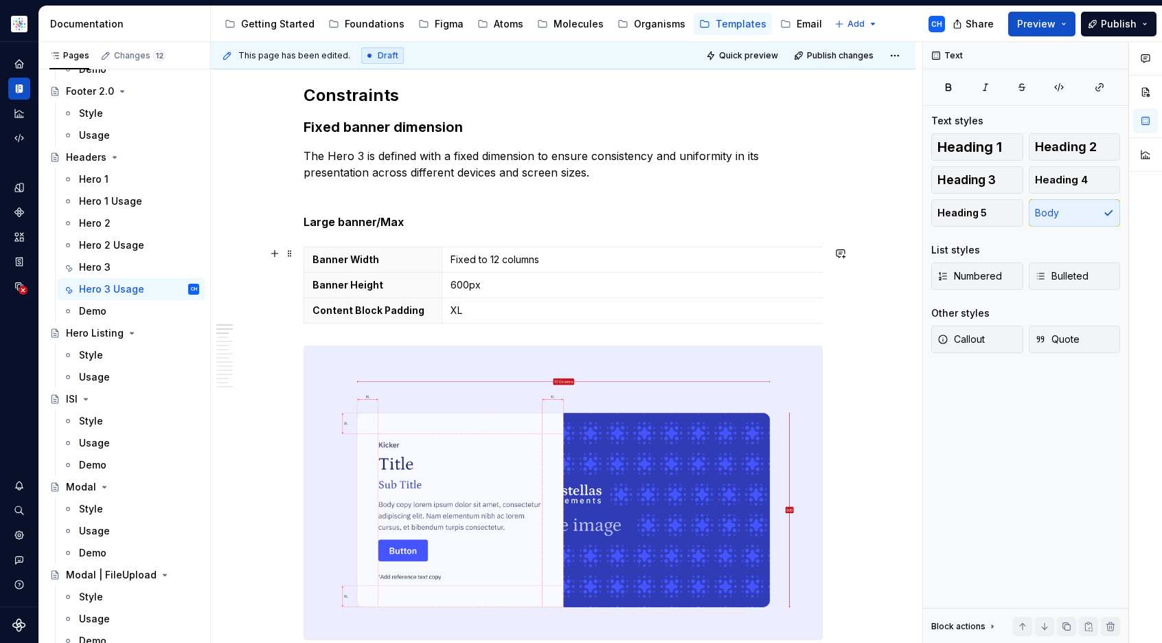
scroll to position [248, 0]
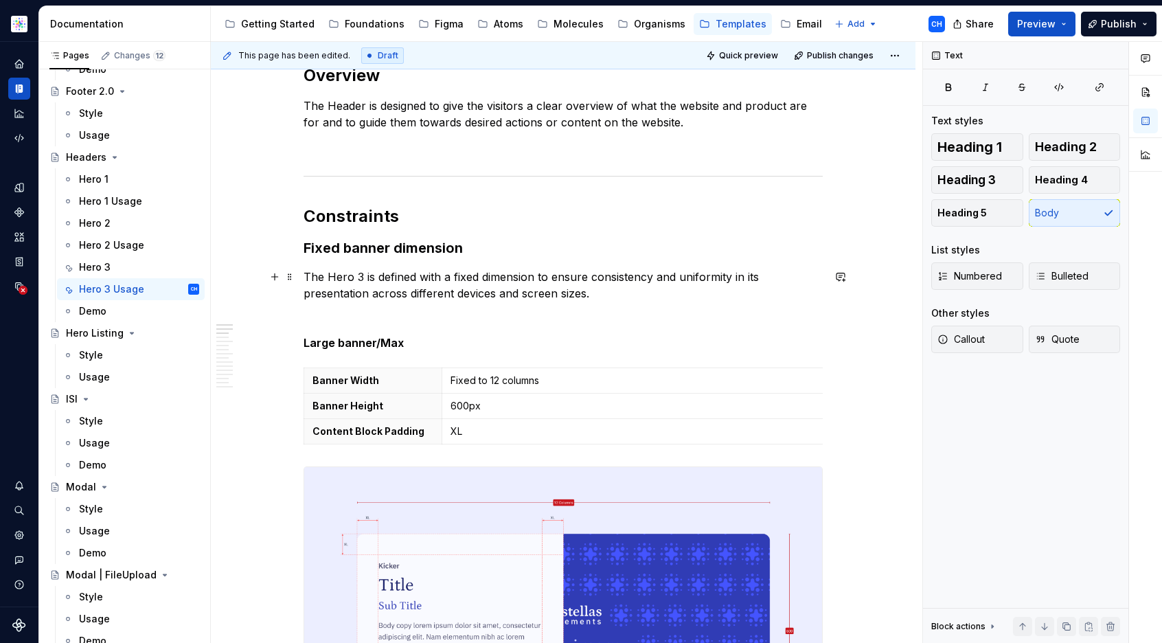
click at [393, 274] on p "The Hero 3 is defined with a fixed dimension to ensure consistency and uniformi…" at bounding box center [562, 284] width 519 height 33
click at [382, 276] on p "The Hero 3 is defined with a fixed dimension to ensure consistency and uniformi…" at bounding box center [562, 284] width 519 height 33
click at [376, 276] on p "The Hero 3 is defined with a fixed dimension to ensure consistency and uniformi…" at bounding box center [562, 284] width 519 height 33
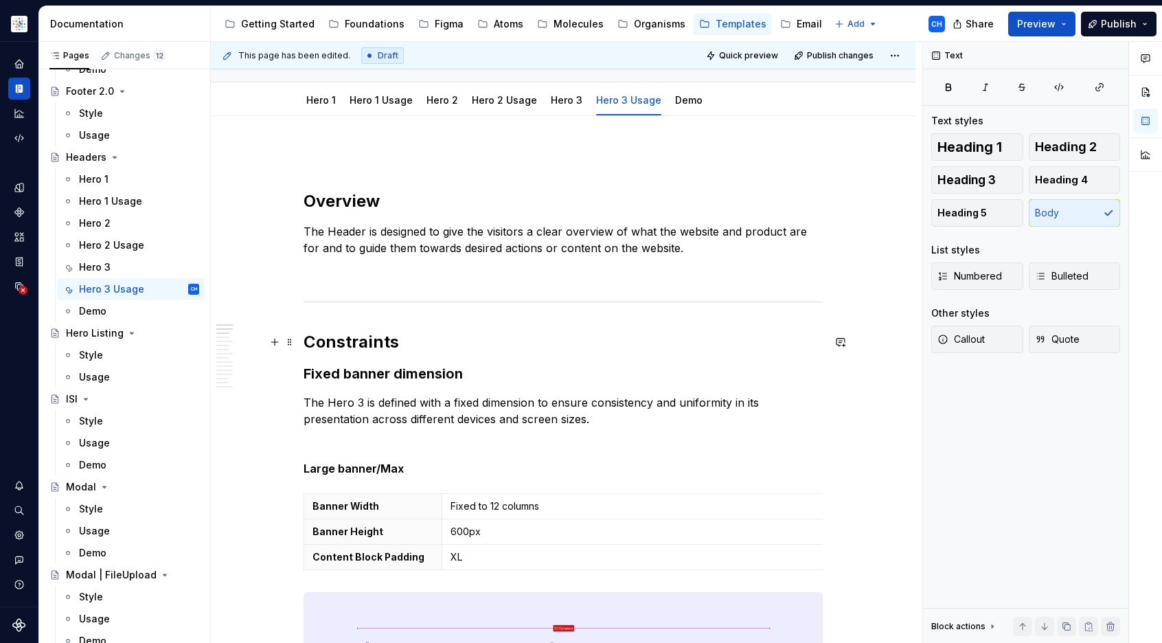
scroll to position [124, 0]
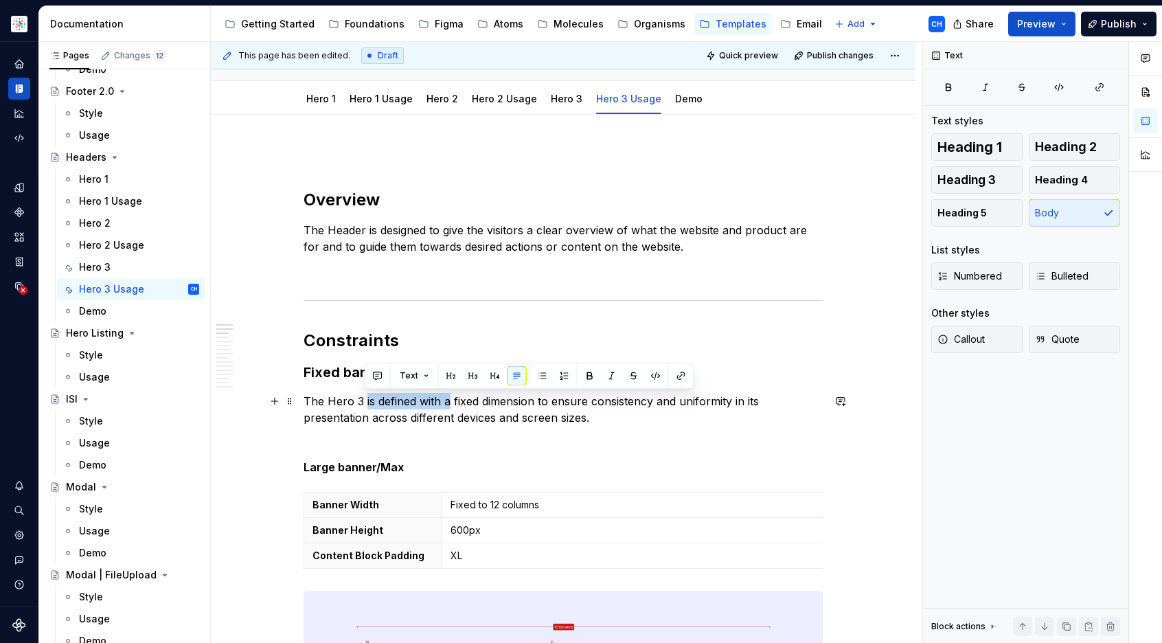
drag, startPoint x: 449, startPoint y: 401, endPoint x: 363, endPoint y: 404, distance: 85.9
click at [363, 404] on p "The Hero 3 is defined with a fixed dimension to ensure consistency and uniformi…" at bounding box center [562, 409] width 519 height 33
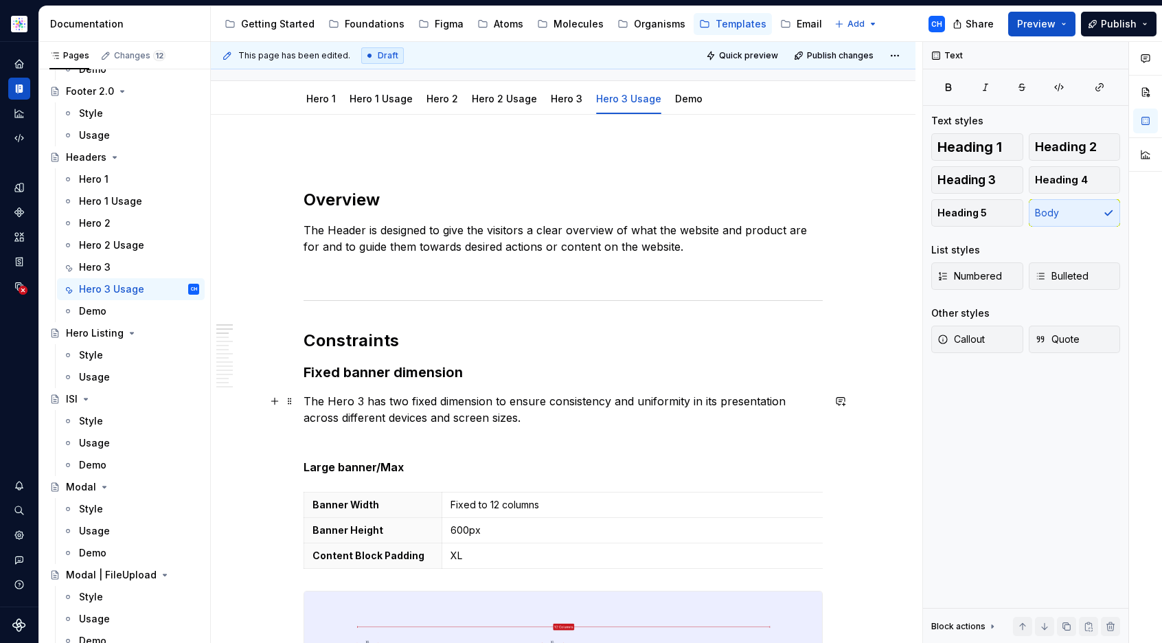
click at [492, 399] on p "The Hero 3 has two fixed dimension to ensure consistency and uniformity in its …" at bounding box center [562, 409] width 519 height 33
click at [611, 410] on p "The Hero 3 has two fixed dimension variants to ensure consistency and uniformit…" at bounding box center [562, 409] width 519 height 33
click at [601, 415] on p "The Hero 3 has two fixed dimension variants to ensure consistency and uniformit…" at bounding box center [562, 409] width 519 height 33
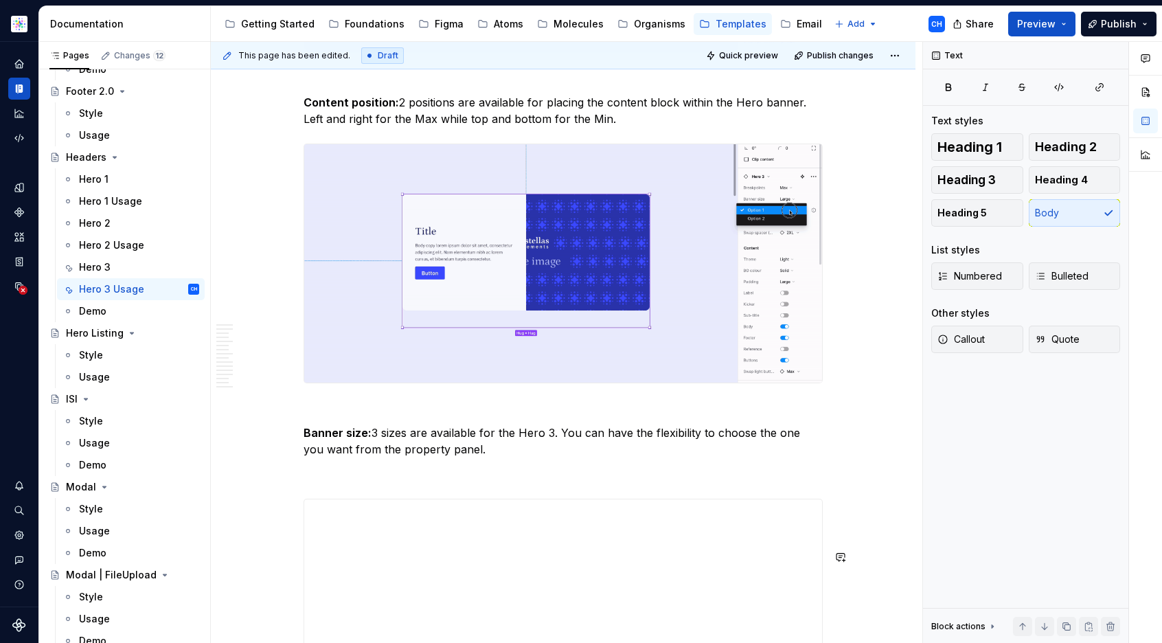
scroll to position [7483, 0]
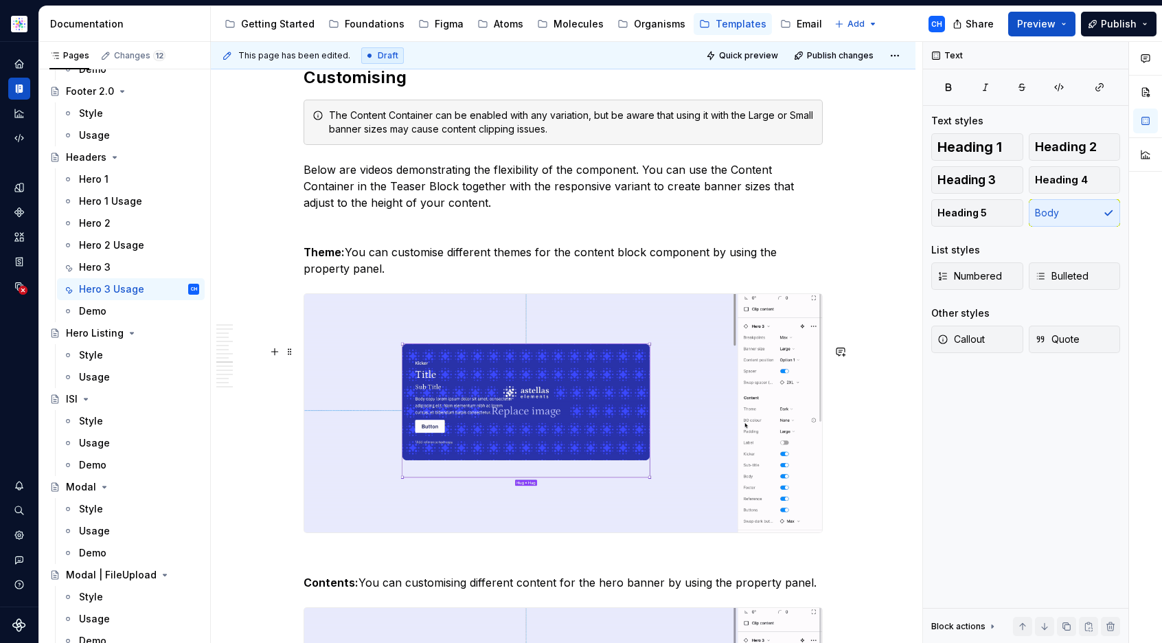
scroll to position [6702, 0]
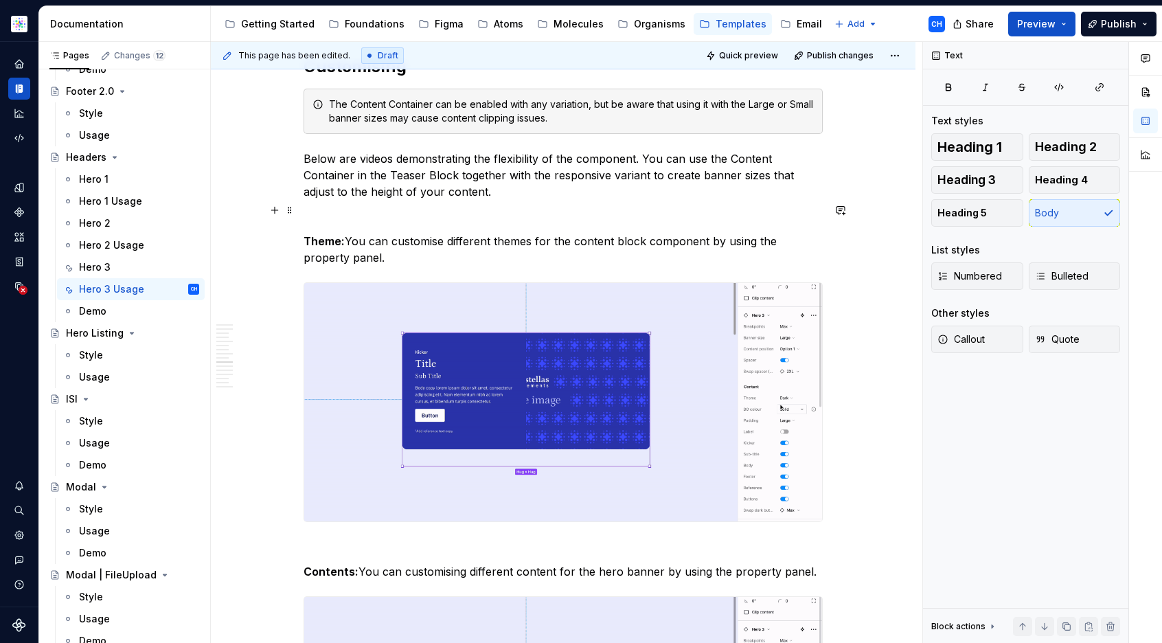
click at [721, 200] on p "Below are videos demonstrating the flexibility of the component. You can use th…" at bounding box center [562, 174] width 519 height 49
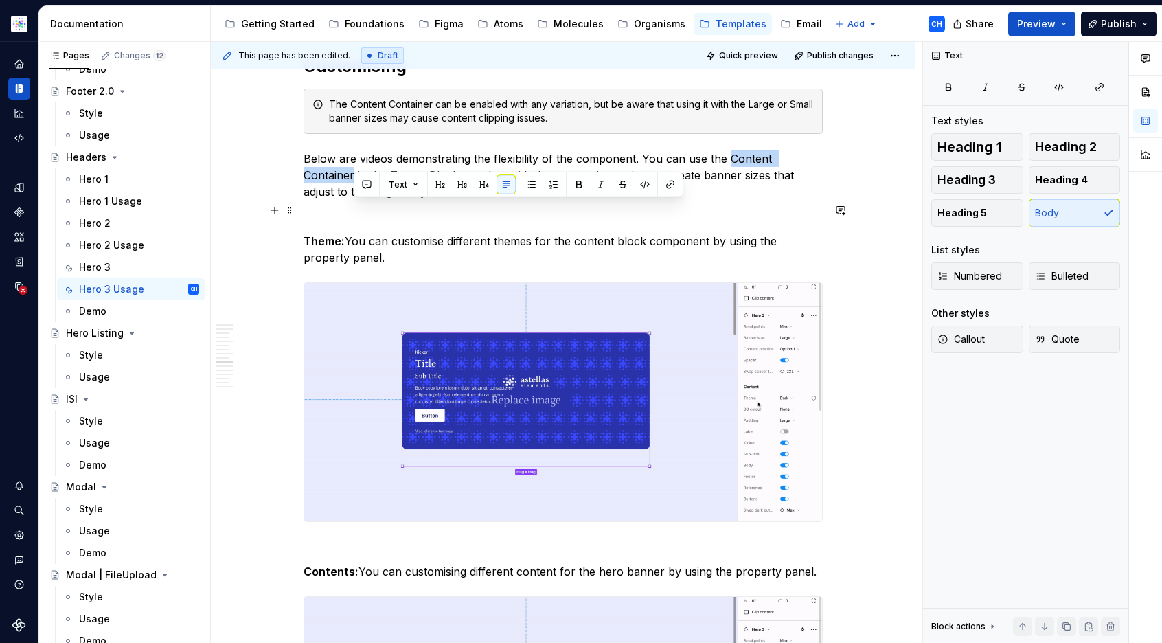
drag, startPoint x: 728, startPoint y: 209, endPoint x: 353, endPoint y: 222, distance: 375.7
click at [353, 200] on p "Below are videos demonstrating the flexibility of the component. You can use th…" at bounding box center [562, 174] width 519 height 49
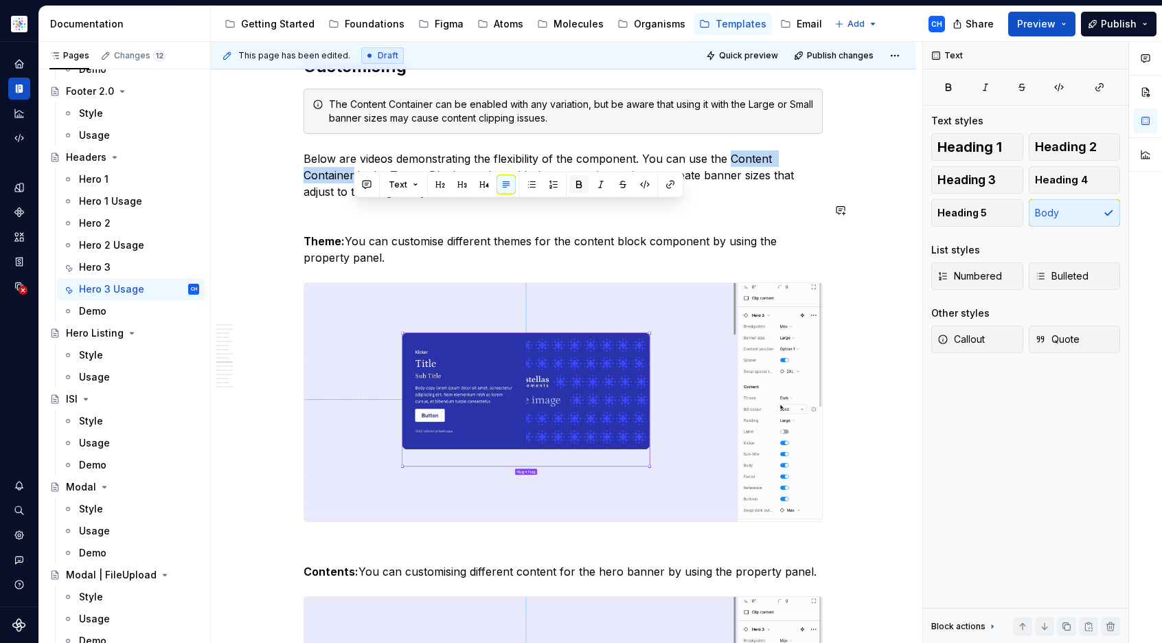
click at [572, 185] on button "button" at bounding box center [578, 184] width 19 height 19
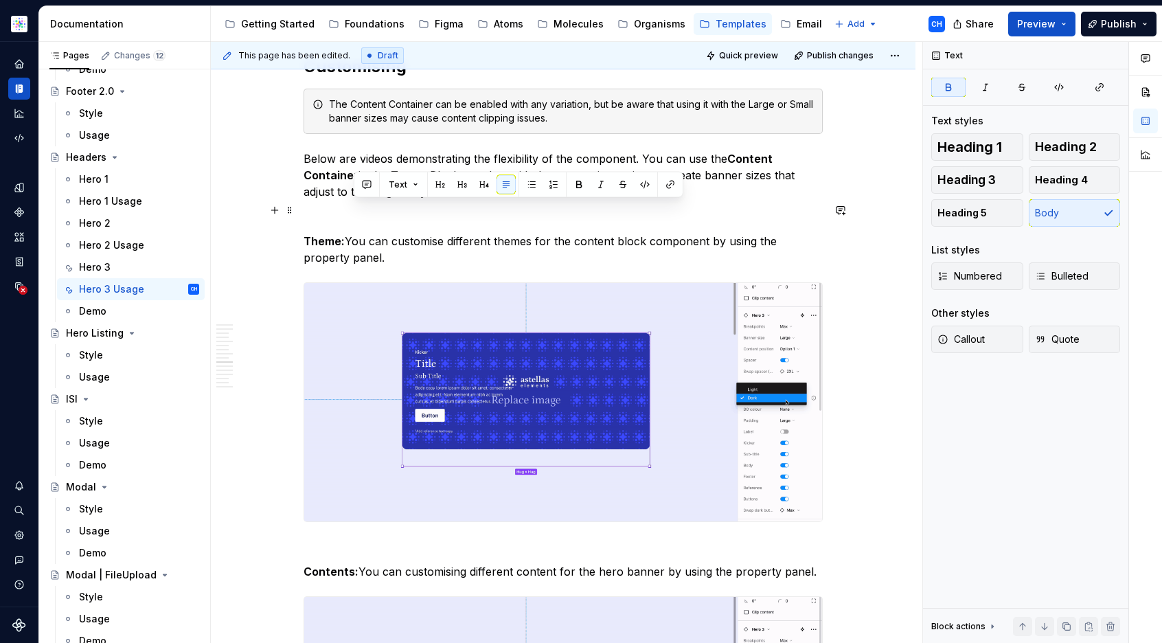
click at [450, 200] on p "Below are videos demonstrating the flexibility of the component. You can use th…" at bounding box center [562, 174] width 519 height 49
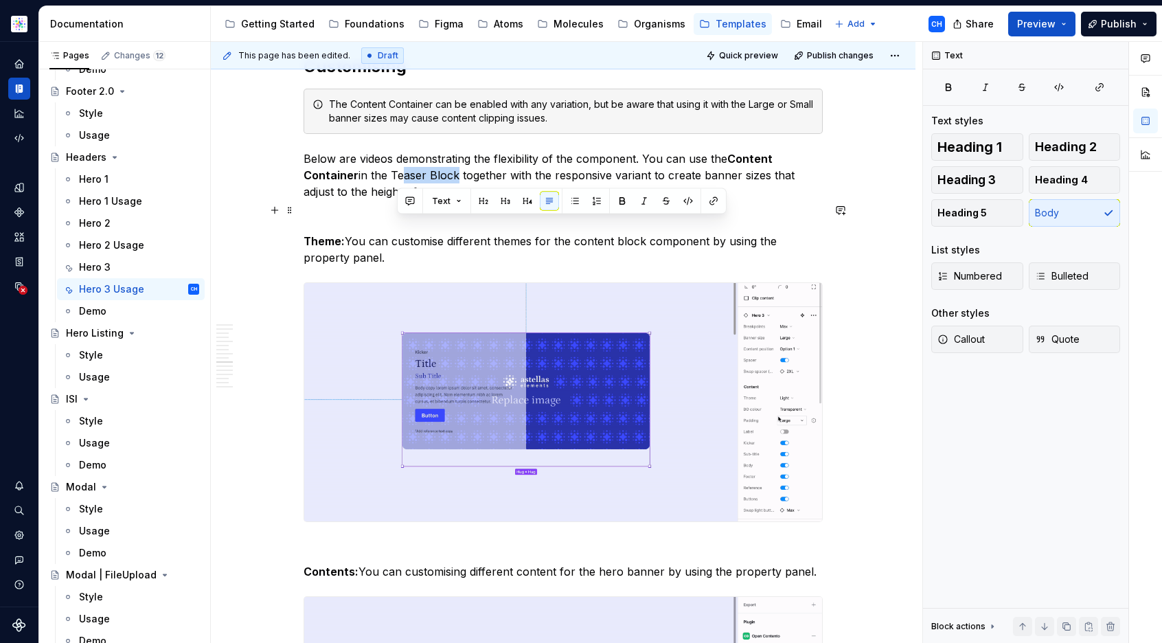
drag, startPoint x: 395, startPoint y: 227, endPoint x: 454, endPoint y: 231, distance: 58.5
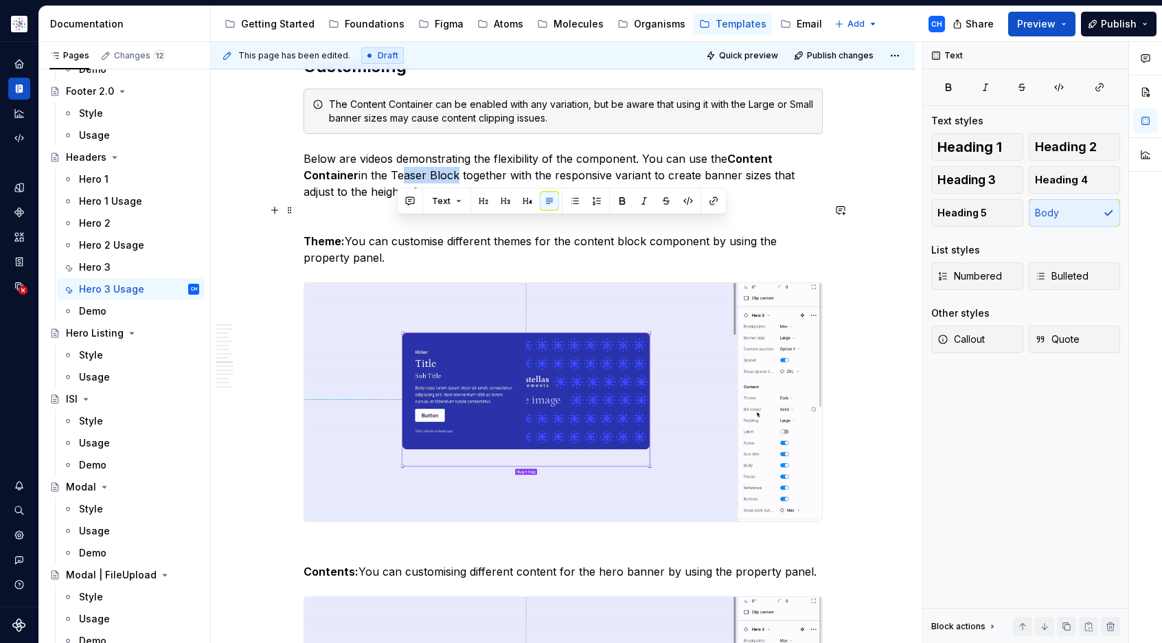
click at [454, 200] on p "Below are videos demonstrating the flexibility of the component. You can use th…" at bounding box center [562, 174] width 519 height 49
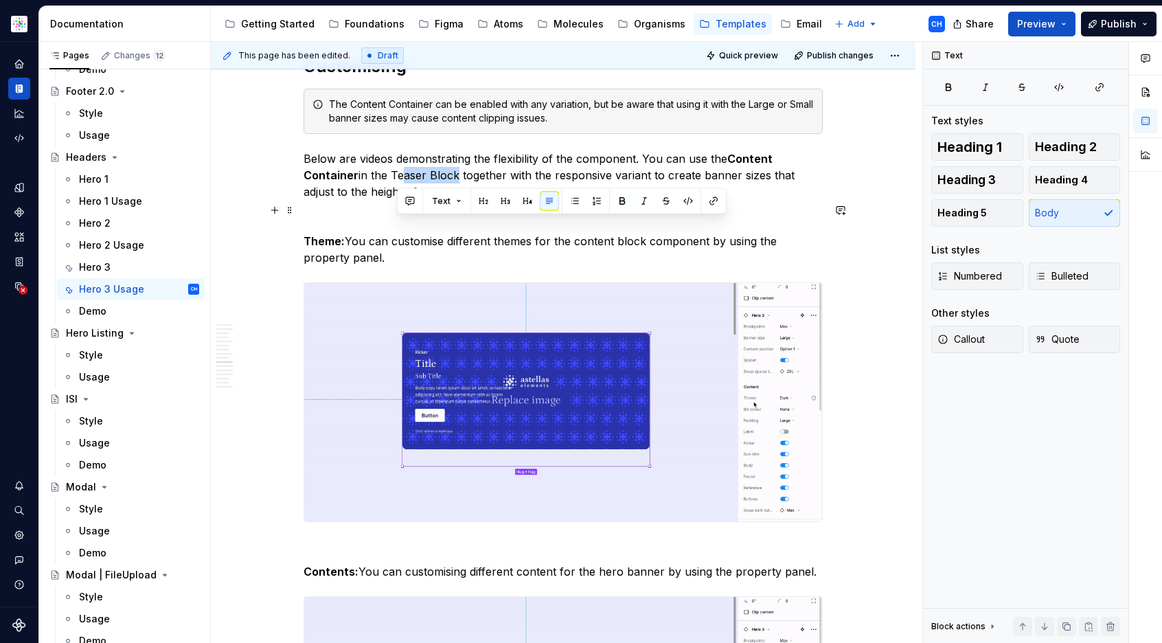
click at [454, 200] on p "Below are videos demonstrating the flexibility of the component. You can use th…" at bounding box center [562, 174] width 519 height 49
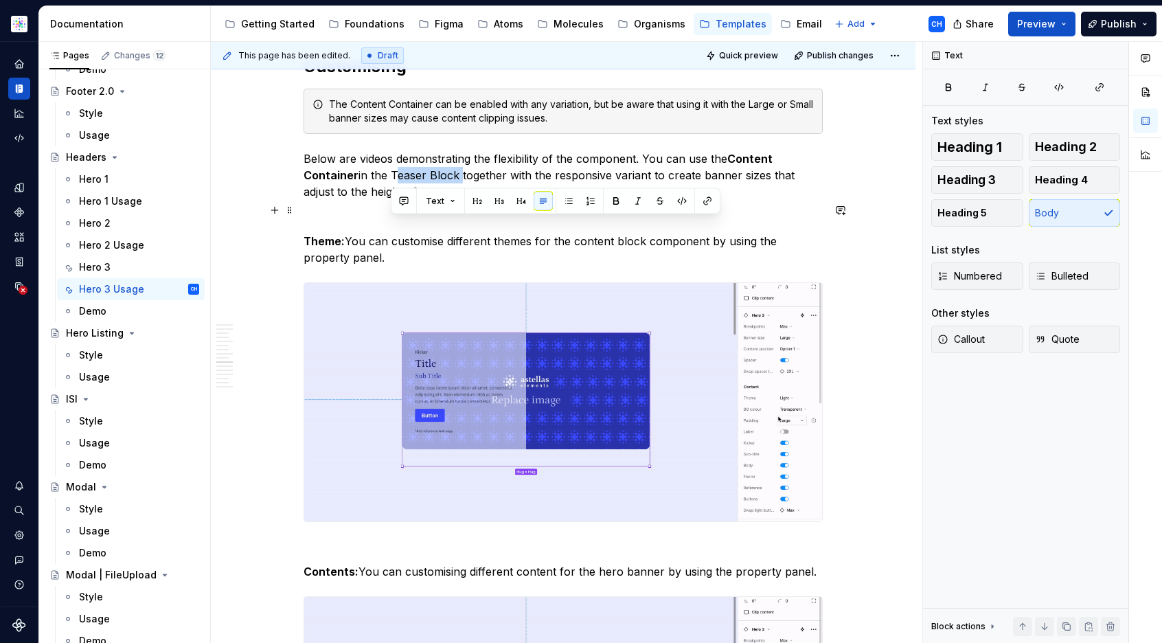
drag, startPoint x: 451, startPoint y: 228, endPoint x: 391, endPoint y: 223, distance: 60.6
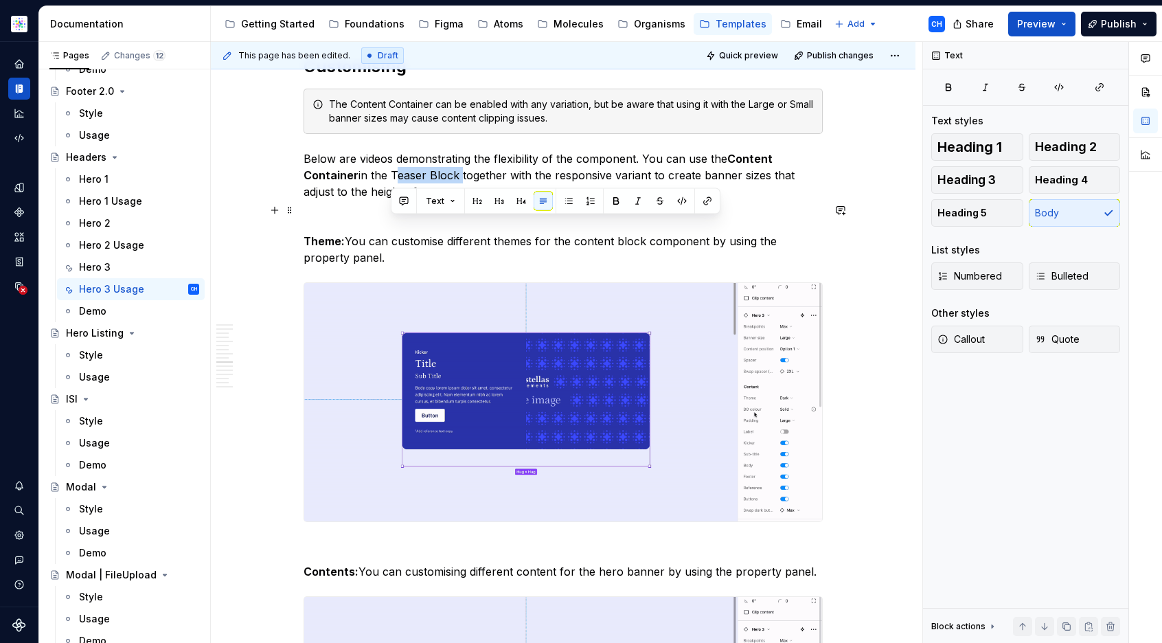
click at [391, 200] on p "Below are videos demonstrating the flexibility of the component. You can use th…" at bounding box center [562, 174] width 519 height 49
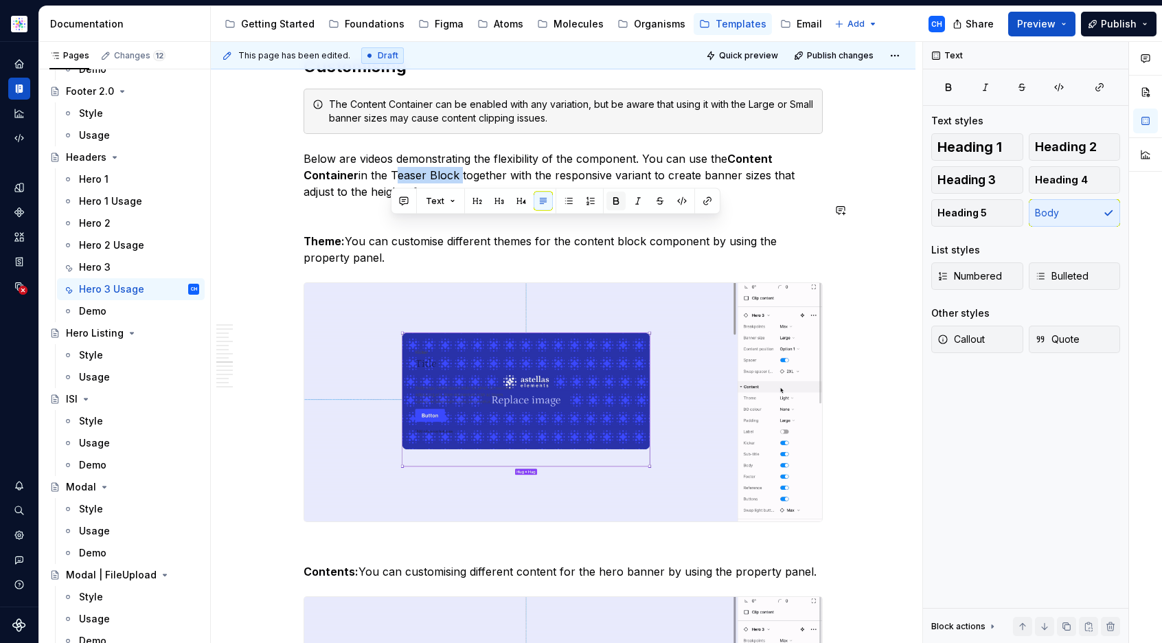
click at [618, 201] on button "button" at bounding box center [615, 201] width 19 height 19
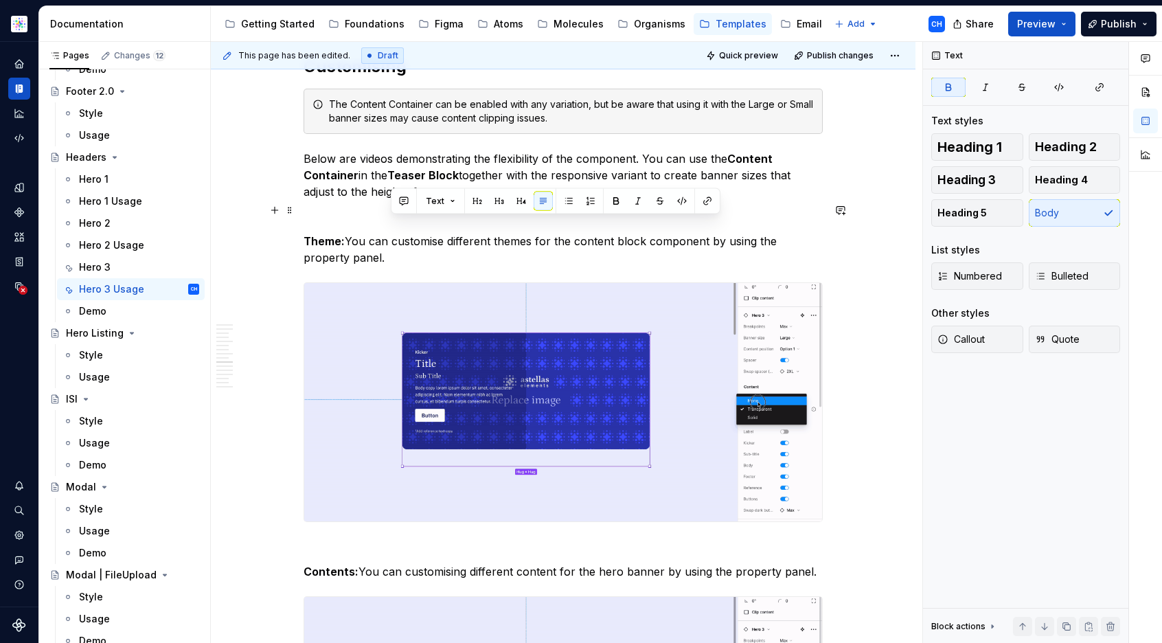
click at [601, 200] on p "Below are videos demonstrating the flexibility of the component. You can use th…" at bounding box center [562, 174] width 519 height 49
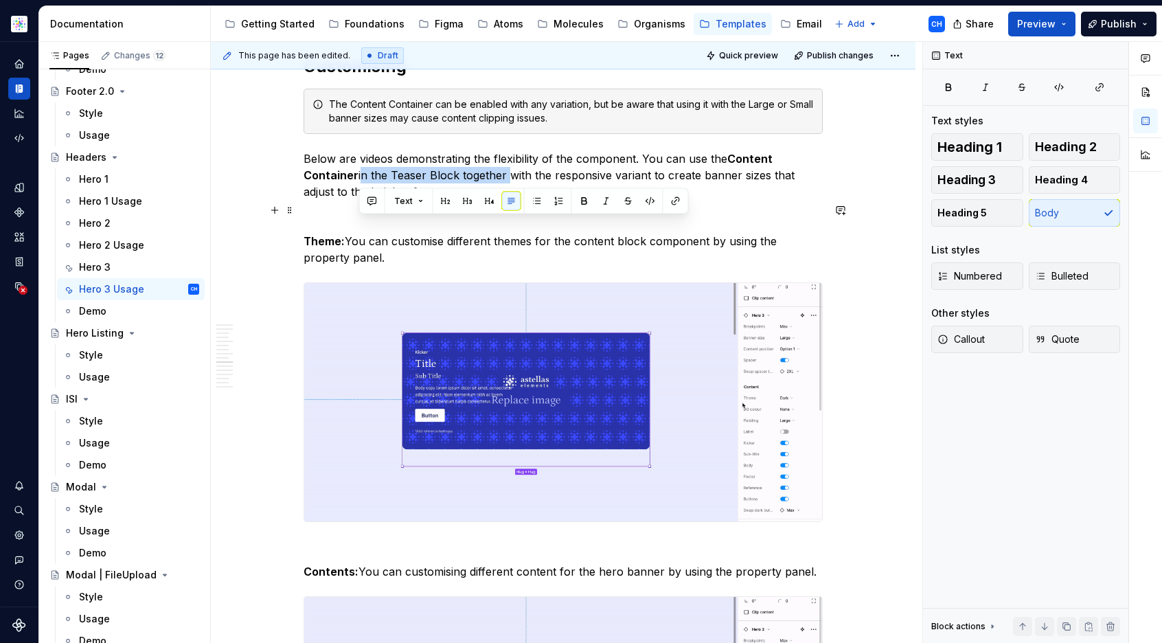
drag, startPoint x: 505, startPoint y: 224, endPoint x: 359, endPoint y: 224, distance: 145.5
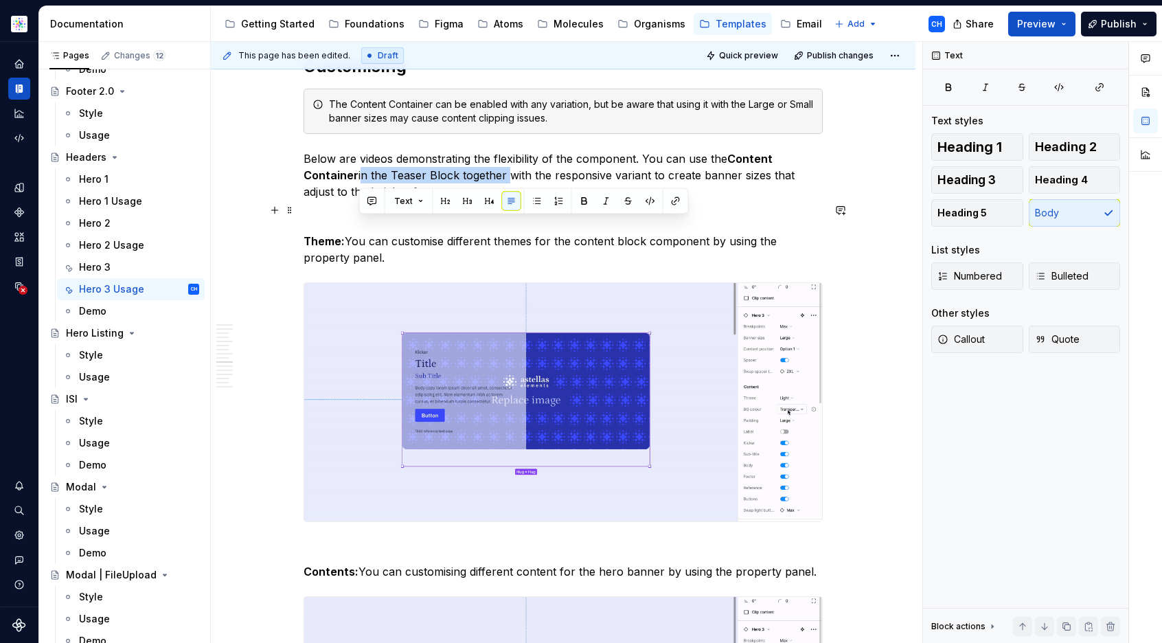
click at [359, 200] on p "Below are videos demonstrating the flexibility of the component. You can use th…" at bounding box center [562, 174] width 519 height 49
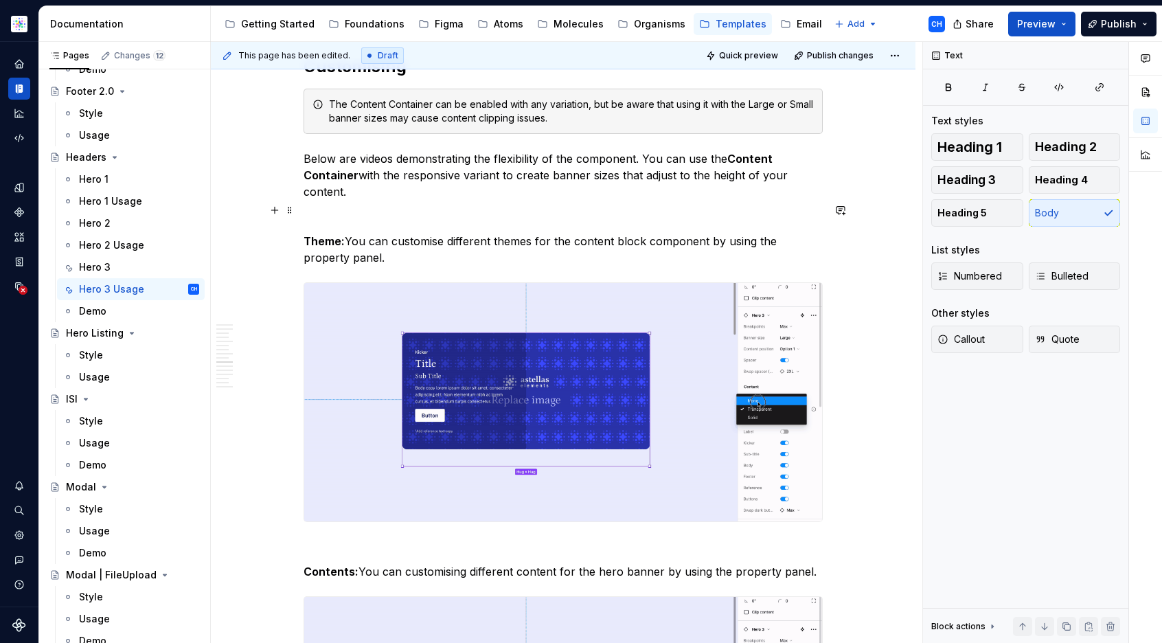
click at [414, 200] on p "Below are videos demonstrating the flexibility of the component. You can use th…" at bounding box center [562, 174] width 519 height 49
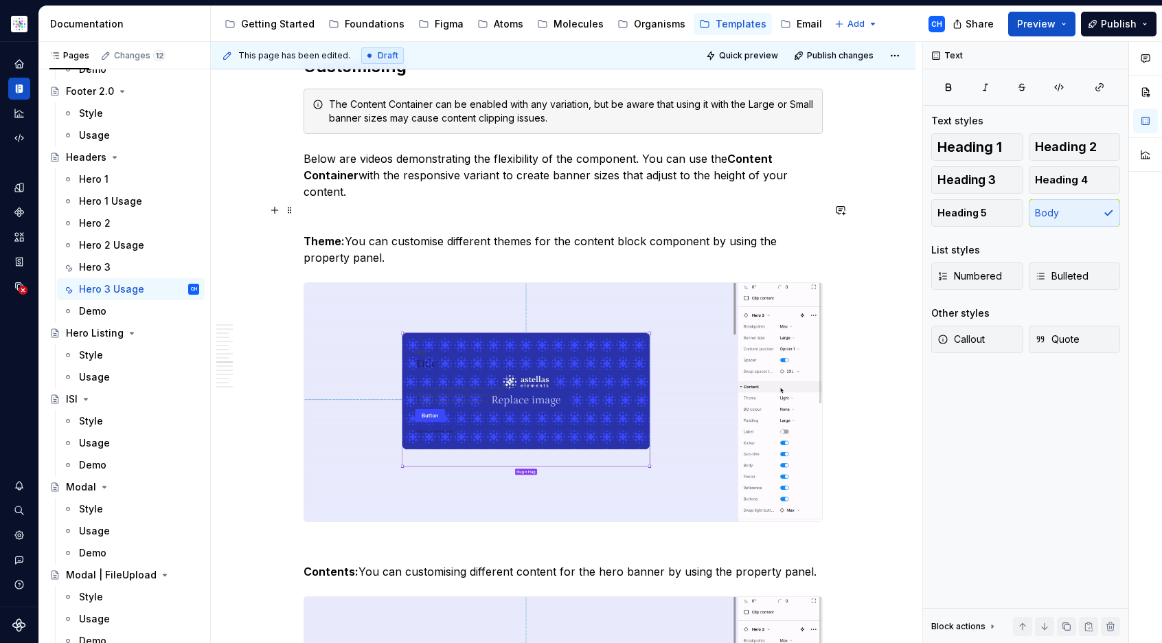
click at [501, 200] on p "Below are videos demonstrating the flexibility of the component. You can use th…" at bounding box center [562, 174] width 519 height 49
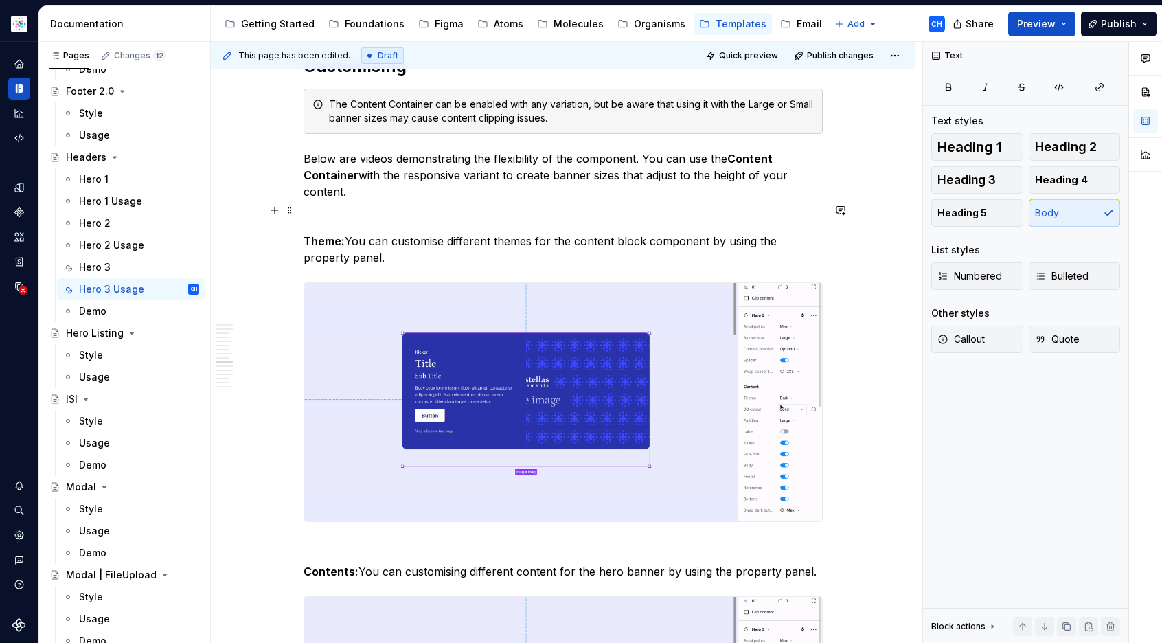
click at [459, 200] on p "Below are videos demonstrating the flexibility of the component. You can use th…" at bounding box center [562, 174] width 519 height 49
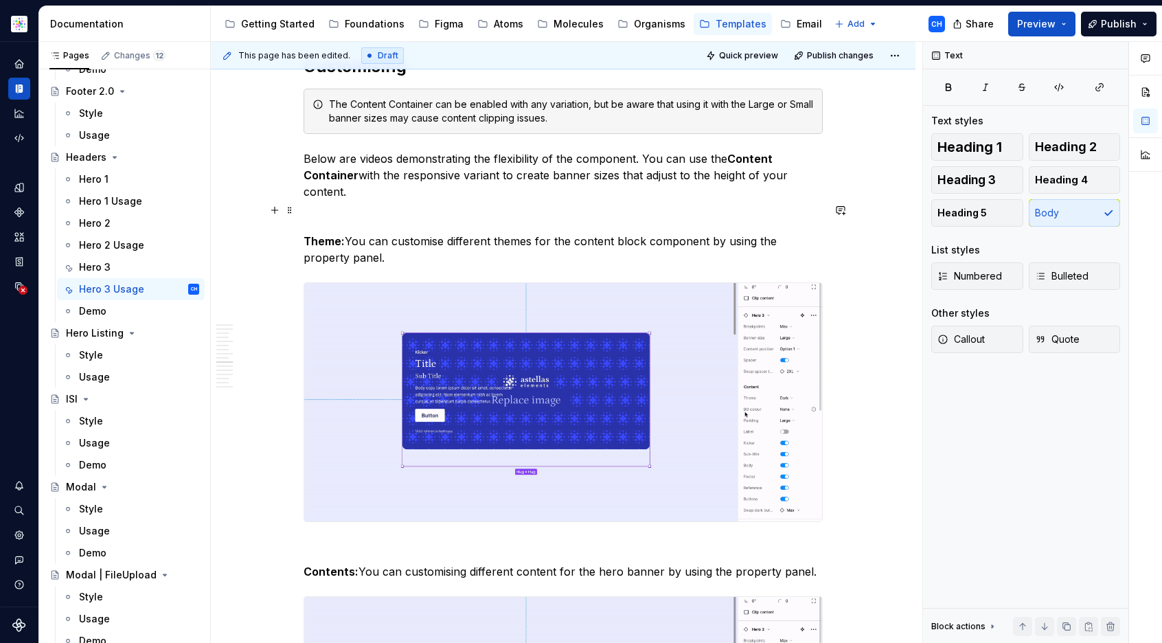
click at [681, 200] on p "Below are videos demonstrating the flexibility of the component. You can use th…" at bounding box center [562, 174] width 519 height 49
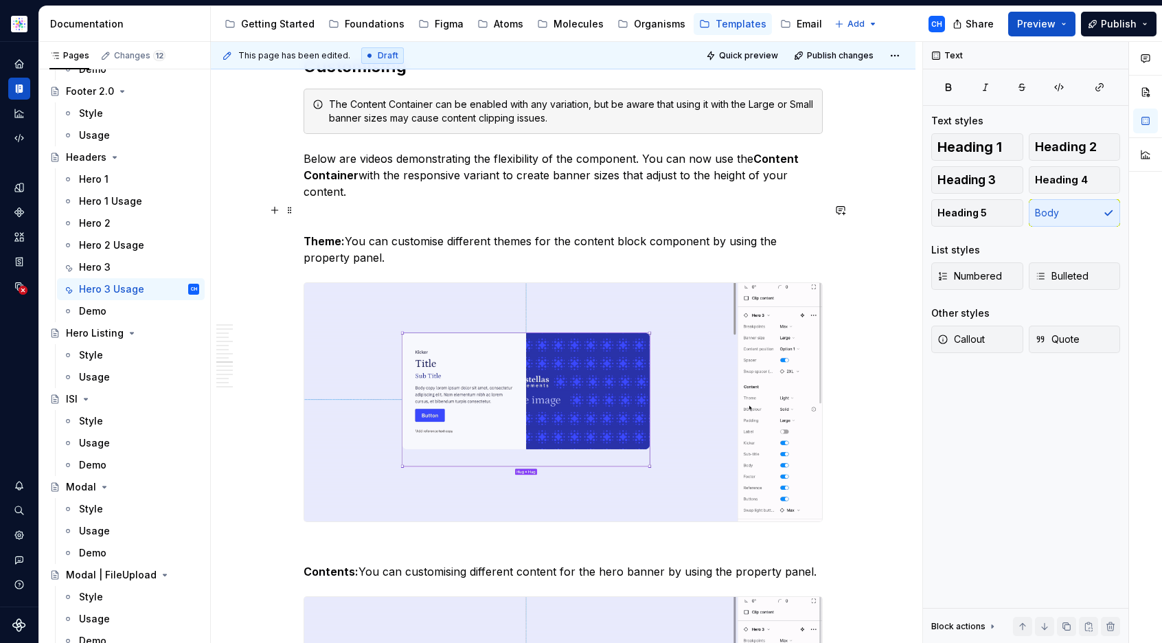
click at [415, 200] on p "Below are videos demonstrating the flexibility of the component. You can now us…" at bounding box center [562, 174] width 519 height 49
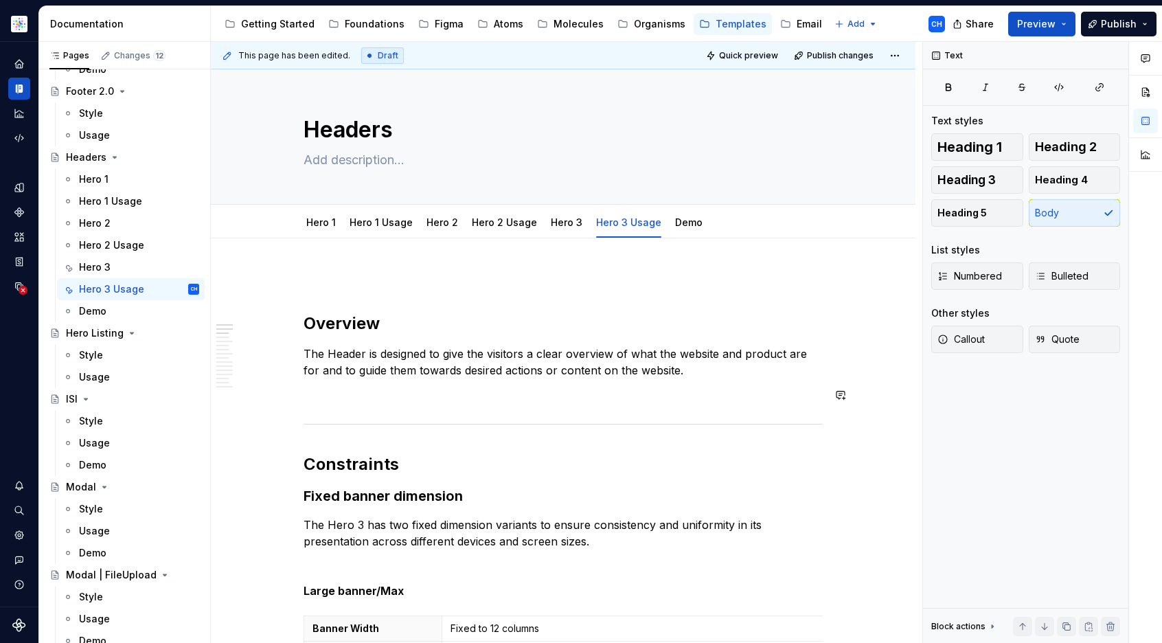
scroll to position [288, 0]
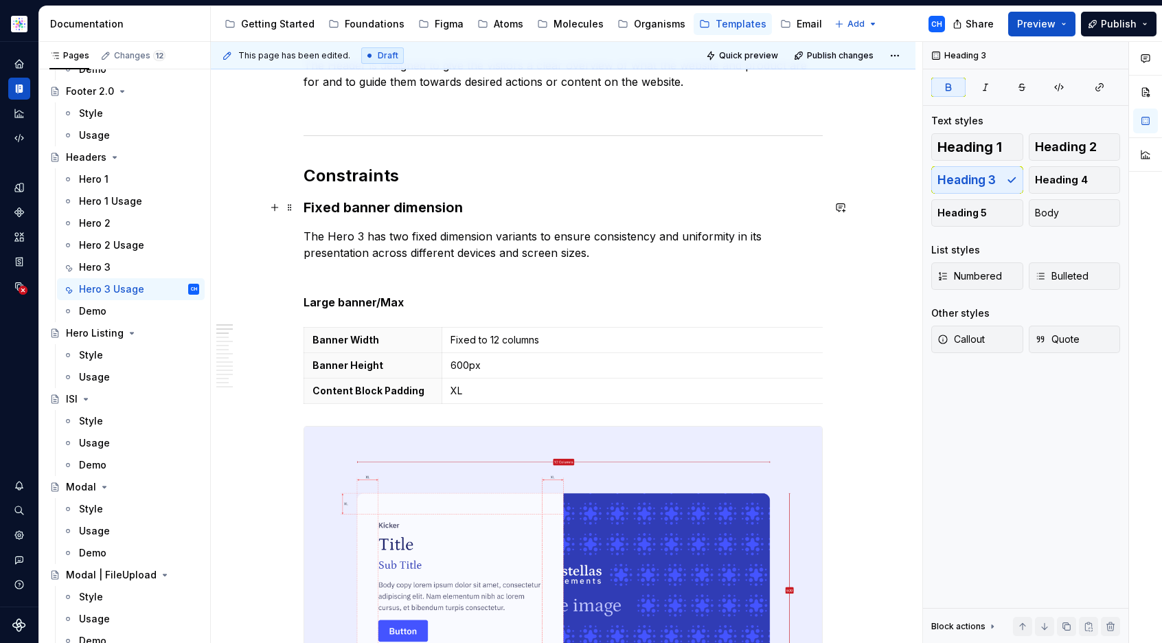
click at [466, 208] on h3 "Fixed banner dimension" at bounding box center [562, 207] width 519 height 19
click at [481, 240] on p "The Hero 3 has two fixed dimension variants to ensure consistency and uniformit…" at bounding box center [562, 244] width 519 height 33
click at [365, 234] on p "The Hero 3 has two fixed dimension variants to ensure consistency and uniformit…" at bounding box center [562, 244] width 519 height 33
click at [553, 237] on p "The Hero 3 has two fixed dimension variants to ensure consistency and uniformit…" at bounding box center [562, 244] width 519 height 33
click at [610, 248] on p "The Hero 3 has two fixed dimension variants to ensure consistency and uniformit…" at bounding box center [562, 244] width 519 height 33
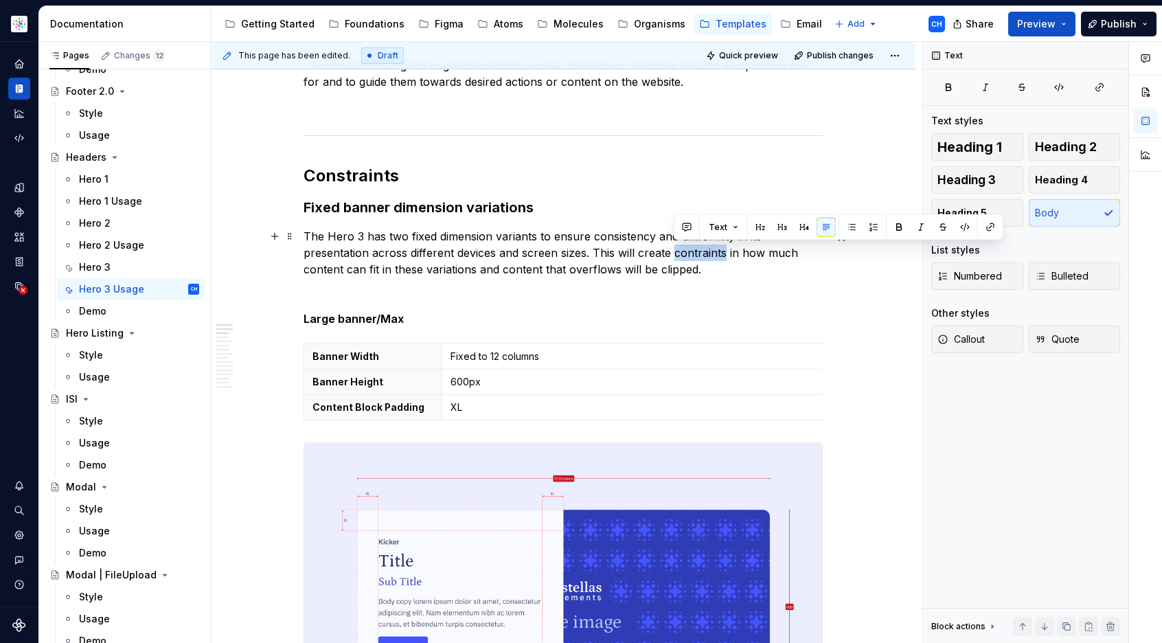
click at [689, 253] on p "The Hero 3 has two fixed dimension variants to ensure consistency and uniformit…" at bounding box center [562, 252] width 519 height 49
click at [692, 253] on p "The Hero 3 has two fixed dimension variants to ensure consistency and uniformit…" at bounding box center [562, 252] width 519 height 49
click at [701, 270] on p "The Hero 3 has two fixed dimension variants to ensure consistency and uniformit…" at bounding box center [562, 252] width 519 height 49
click at [713, 266] on p "The Hero 3 has two fixed dimension variants to ensure consistency and uniformit…" at bounding box center [562, 252] width 519 height 49
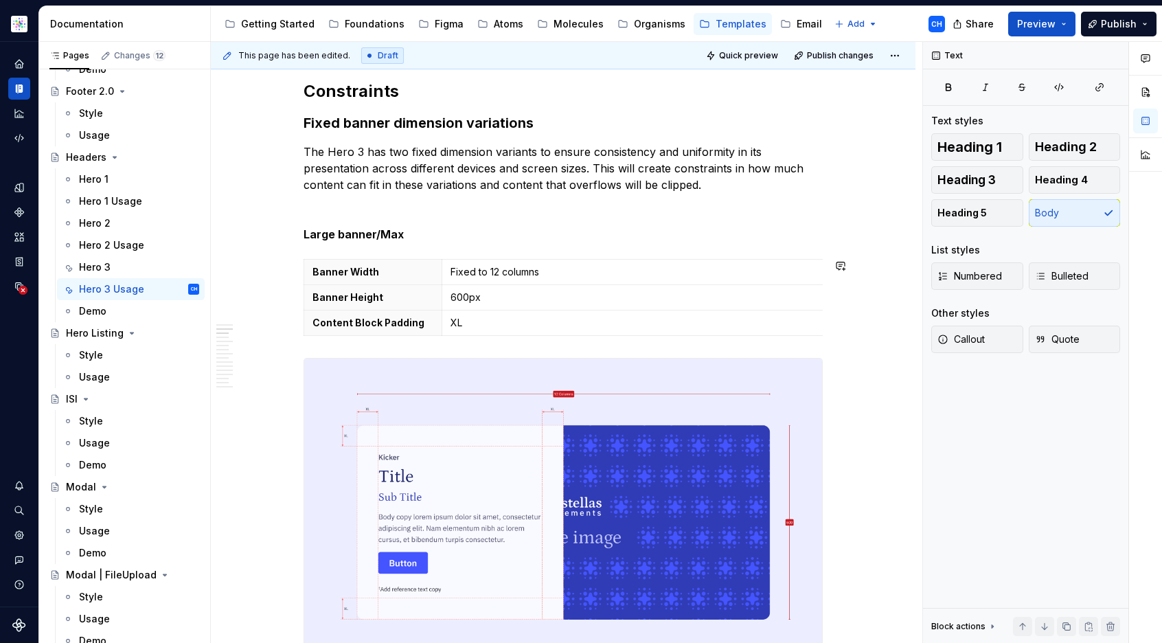
scroll to position [371, 0]
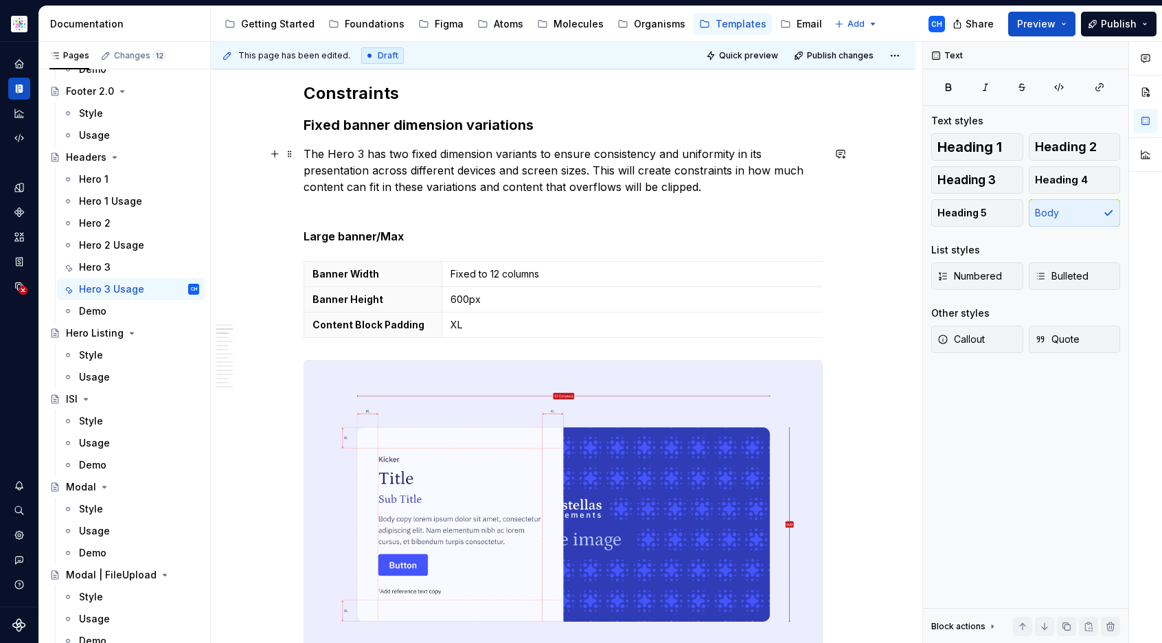
click at [449, 181] on p "The Hero 3 has two fixed dimension variants to ensure consistency and uniformit…" at bounding box center [562, 170] width 519 height 49
click at [463, 169] on p "The Hero 3 has two fixed dimension variants to ensure consistency and uniformit…" at bounding box center [562, 170] width 519 height 49
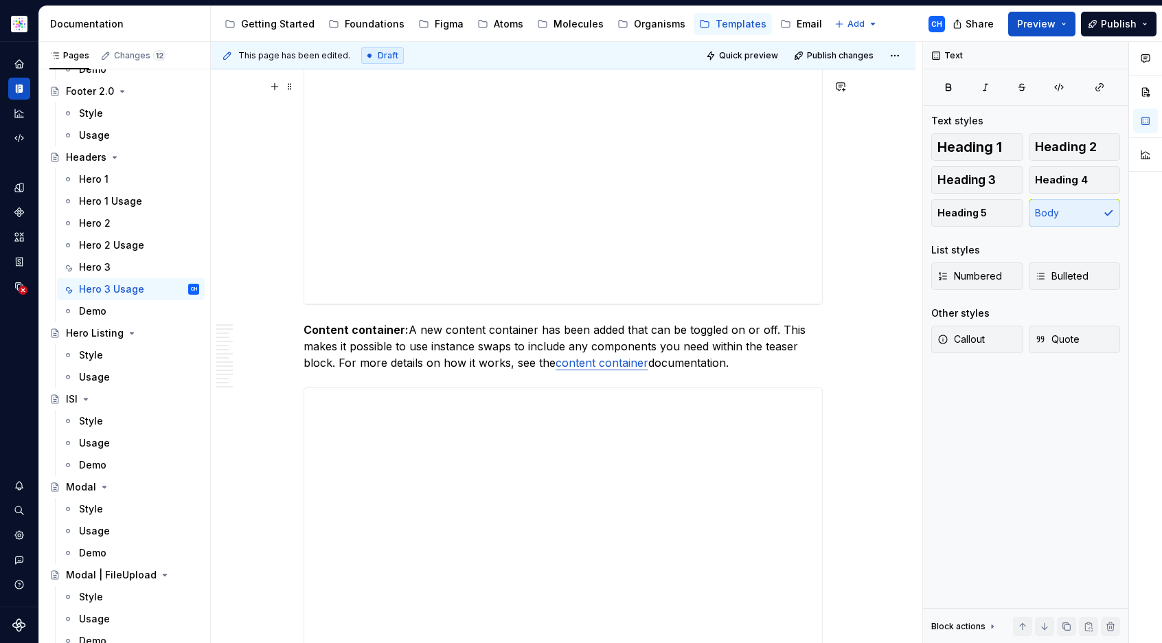
scroll to position [8128, 0]
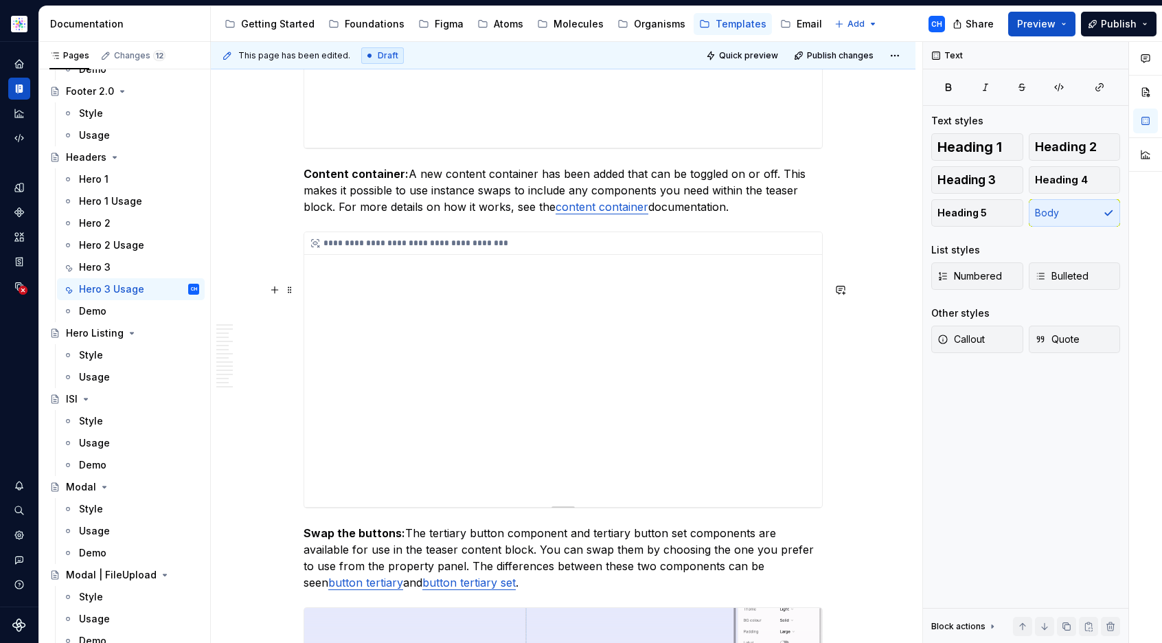
click at [540, 369] on div "**********" at bounding box center [563, 369] width 518 height 275
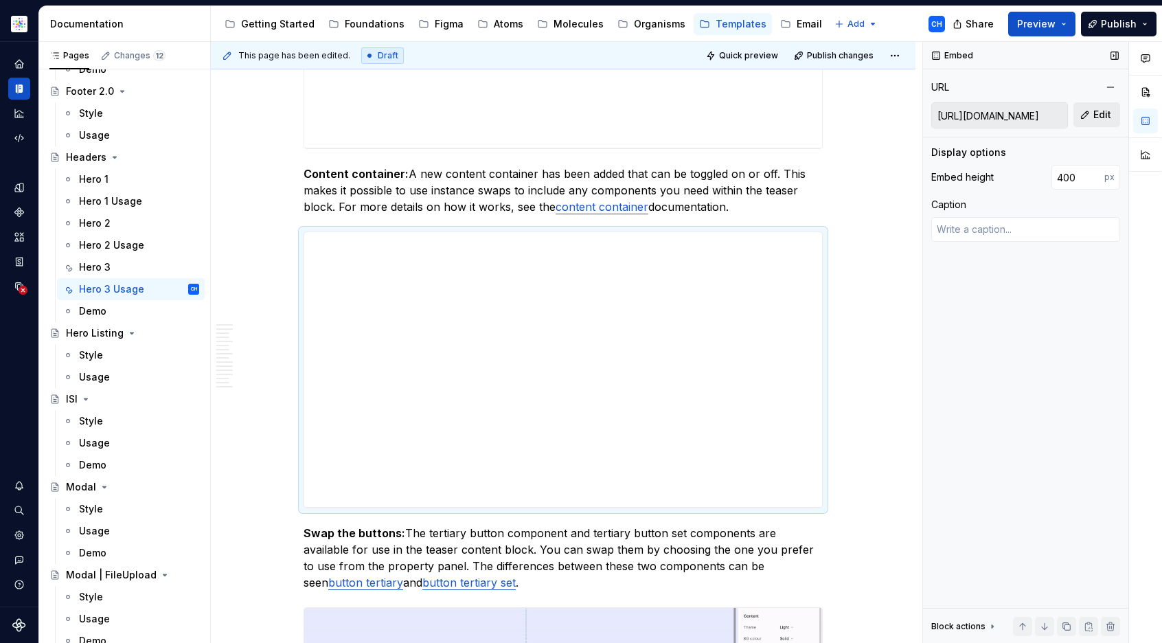
click at [1096, 118] on span "Edit" at bounding box center [1102, 115] width 18 height 14
type textarea "*"
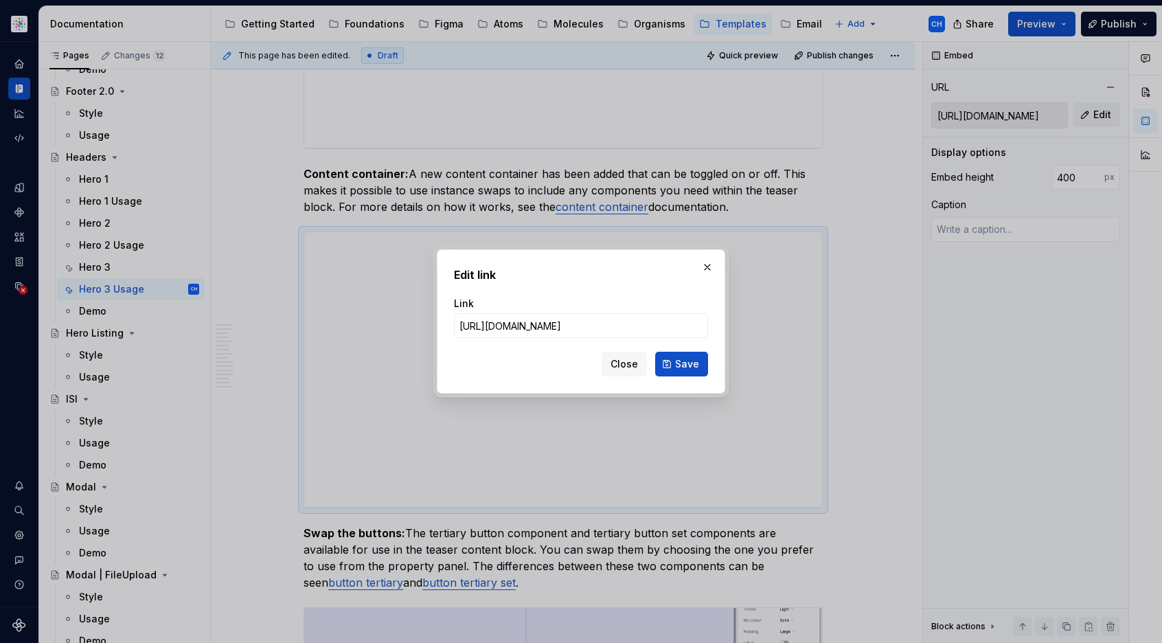
scroll to position [0, 262]
type input "[URL][DOMAIN_NAME]"
click at [681, 367] on span "Save" at bounding box center [687, 364] width 24 height 14
type textarea "*"
type input "[URL][DOMAIN_NAME]"
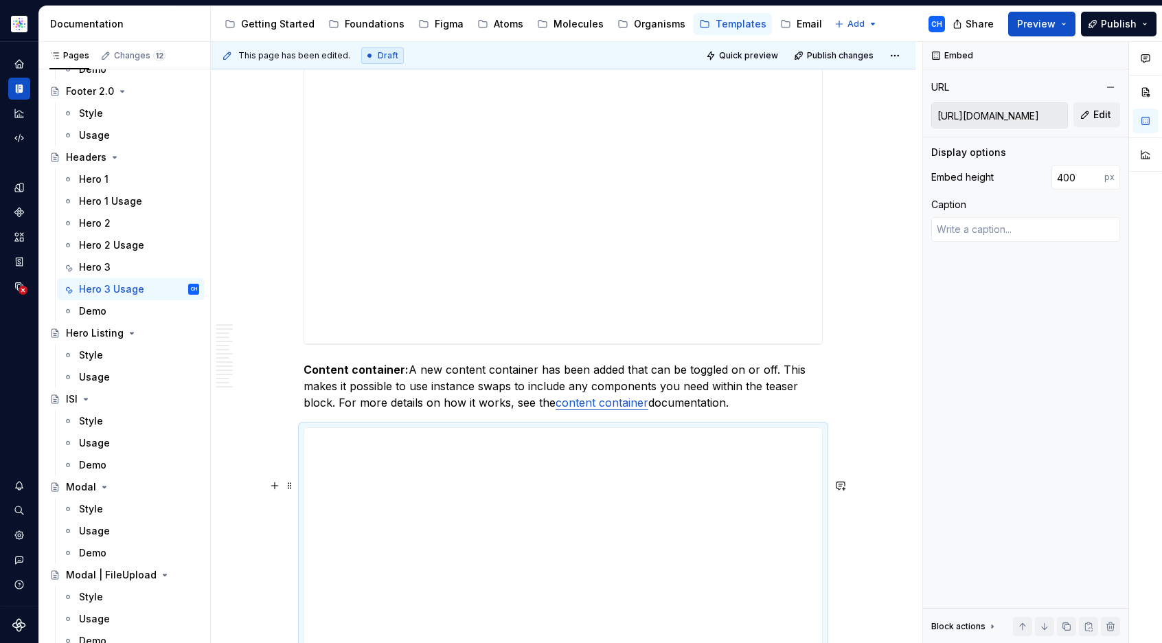
scroll to position [7796, 0]
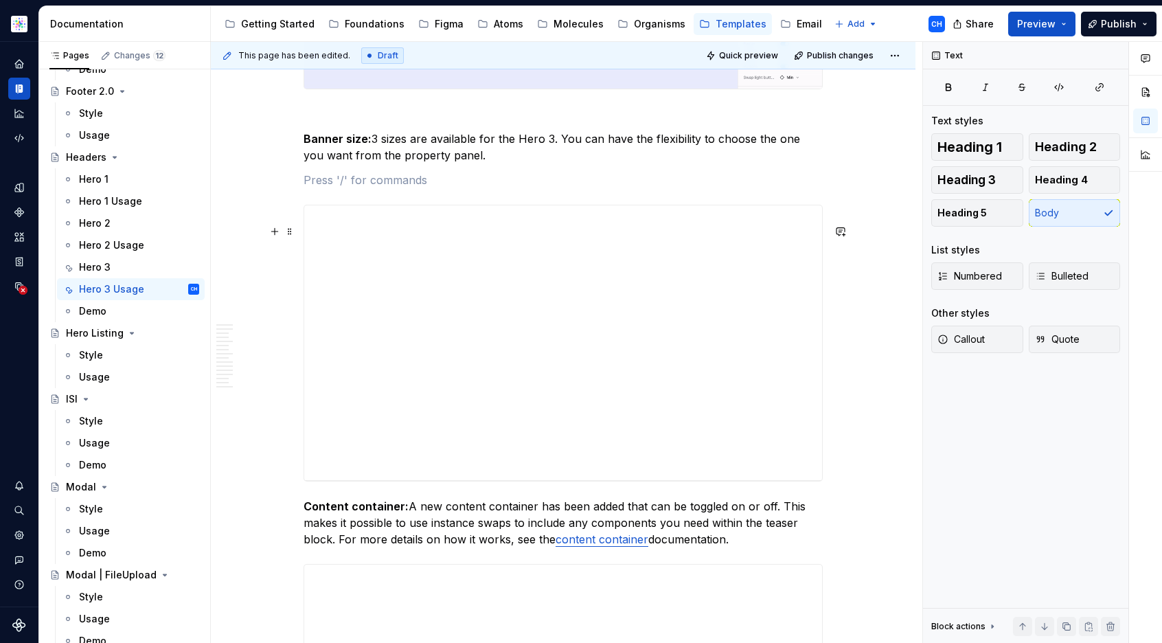
click at [503, 188] on p at bounding box center [562, 180] width 519 height 16
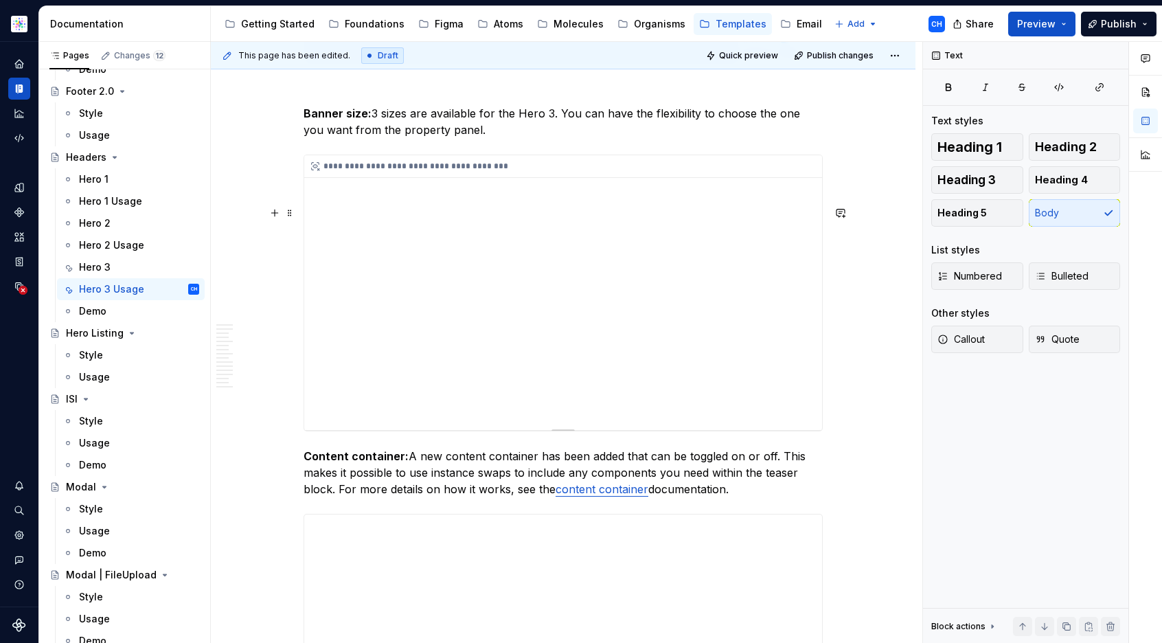
scroll to position [7822, 0]
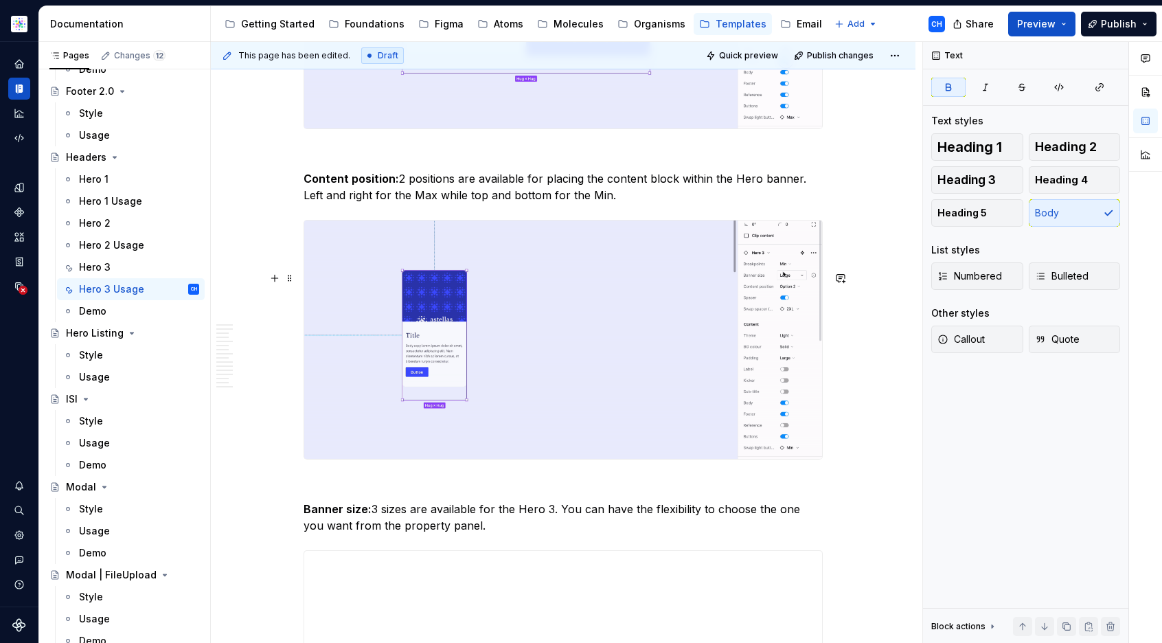
scroll to position [7423, 0]
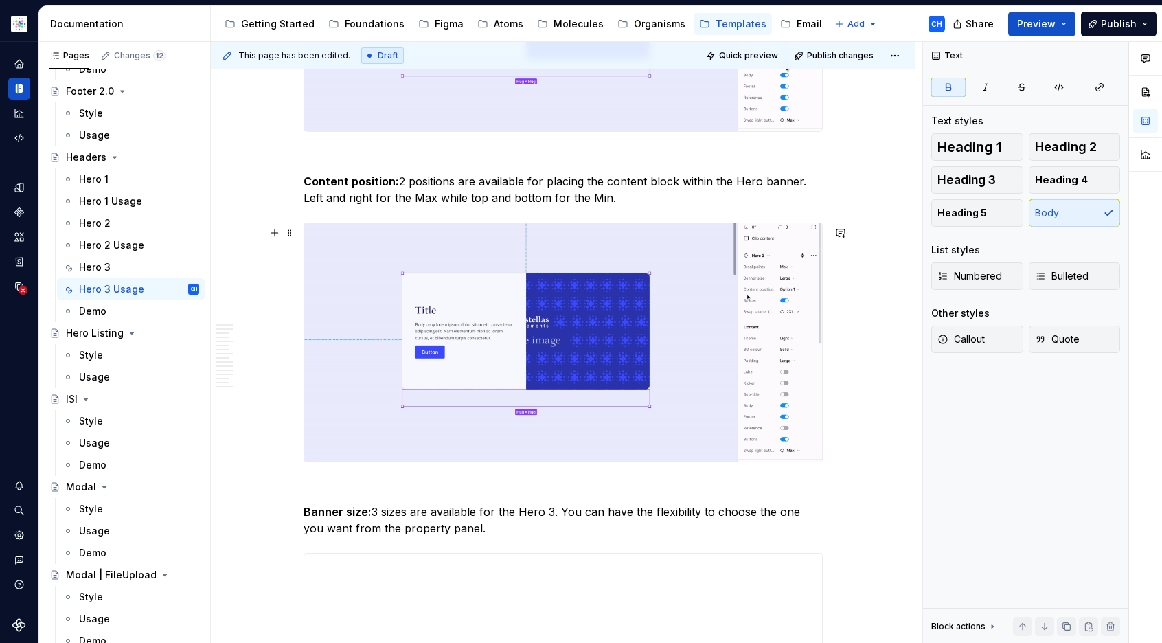
click at [617, 206] on p "Content position: 2 positions are available for placing the content block withi…" at bounding box center [562, 189] width 519 height 33
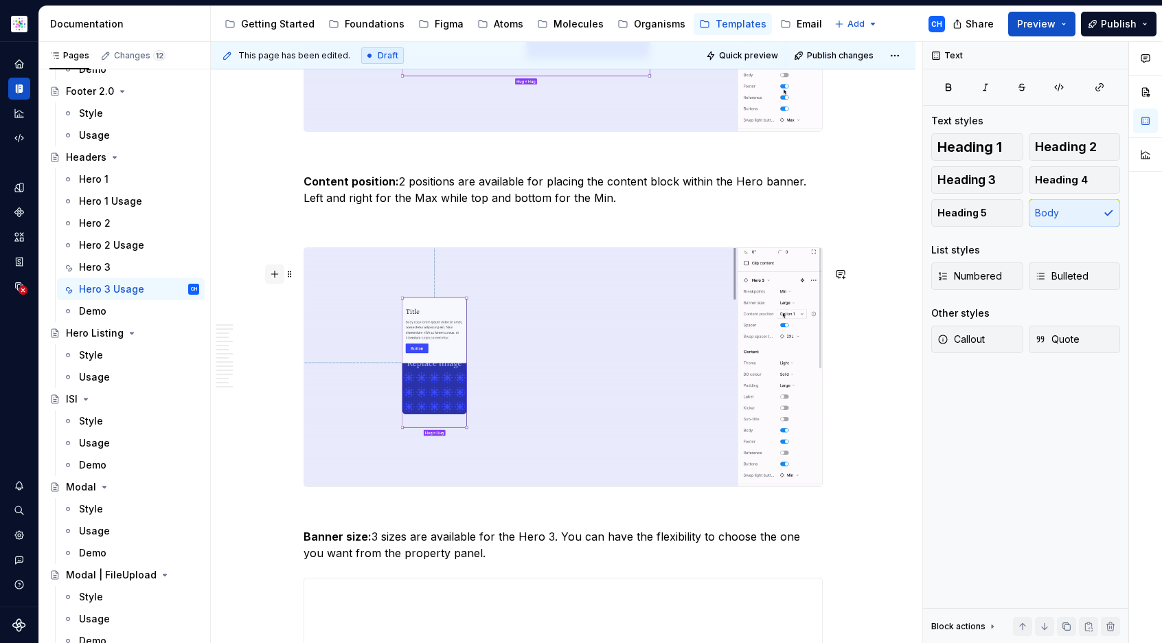
click at [273, 275] on button "button" at bounding box center [274, 273] width 19 height 19
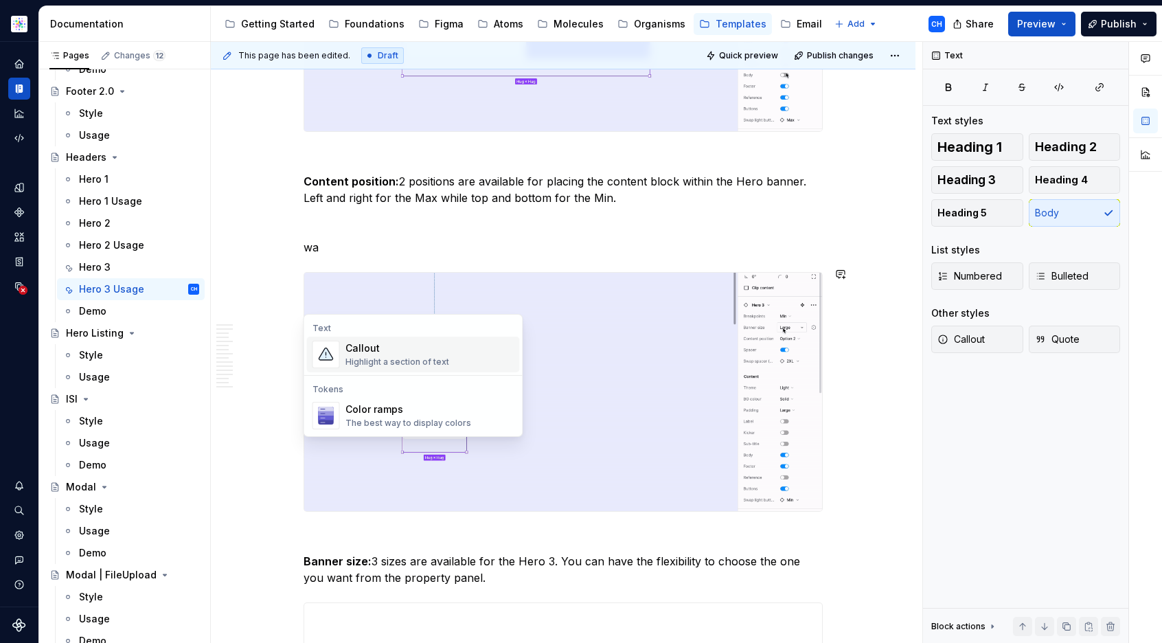
click at [369, 357] on div "Highlight a section of text" at bounding box center [397, 361] width 104 height 11
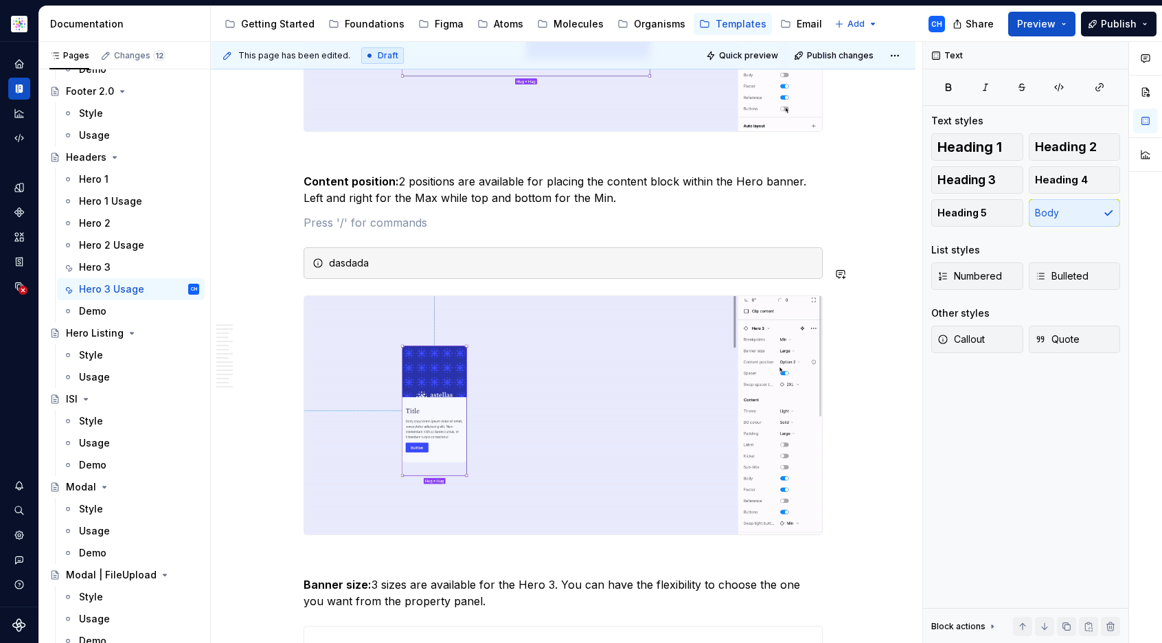
click at [341, 231] on p at bounding box center [562, 222] width 519 height 16
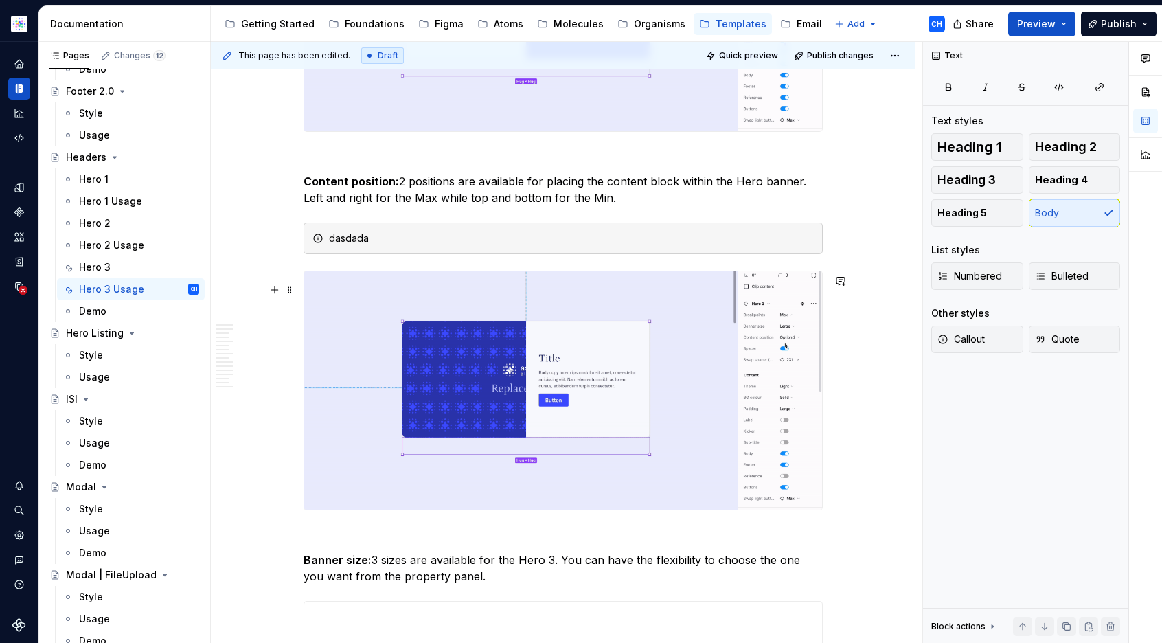
click at [349, 245] on div "dasdada" at bounding box center [571, 238] width 485 height 14
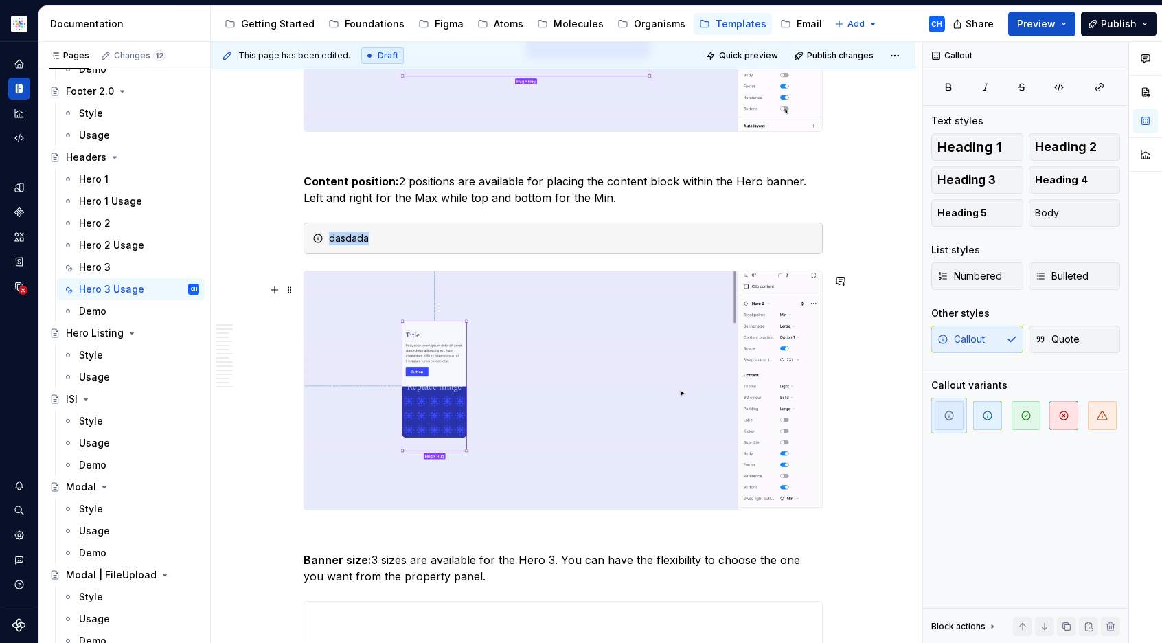
click at [349, 245] on div "dasdada" at bounding box center [571, 238] width 485 height 14
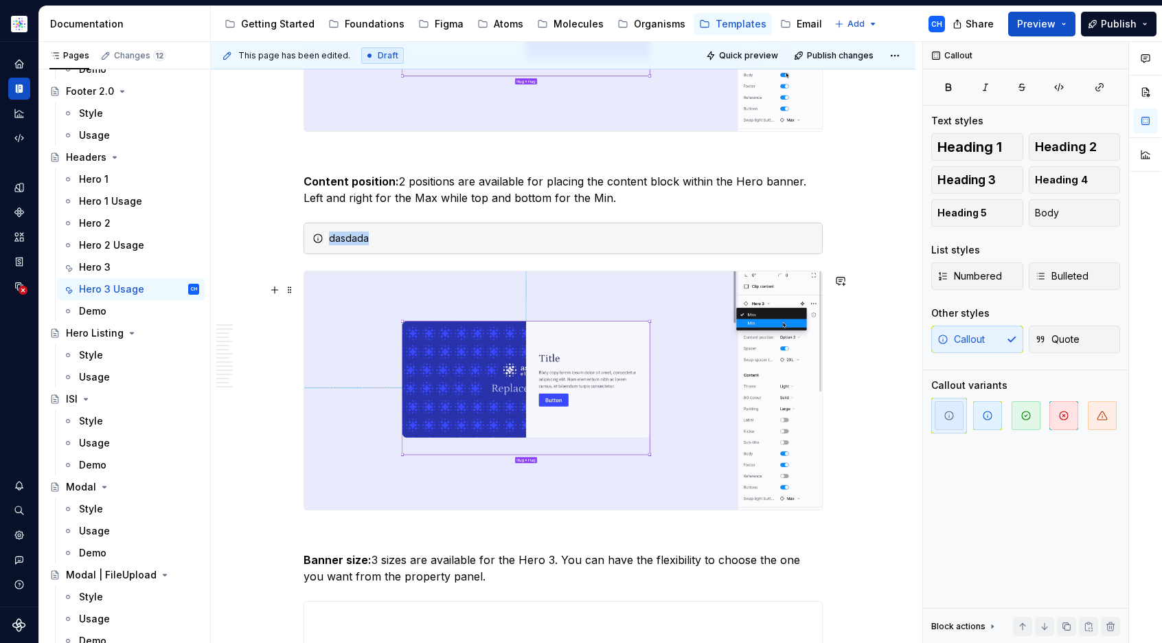
click at [349, 245] on div "dasdada" at bounding box center [571, 238] width 485 height 14
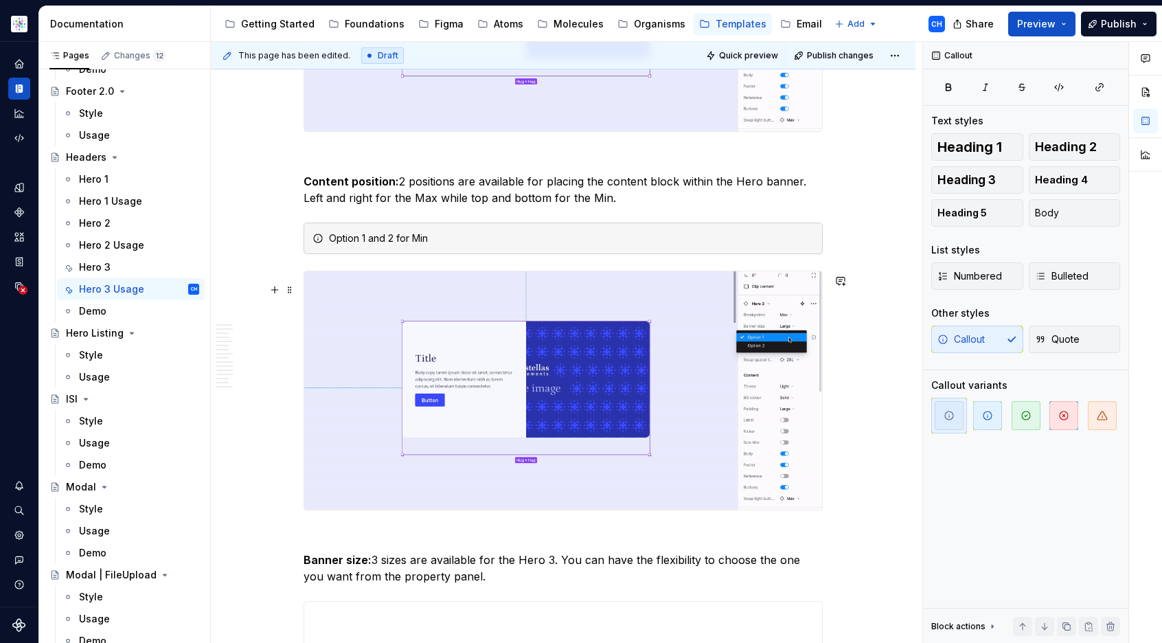
click at [411, 245] on div "Option 1 and 2 for Min" at bounding box center [571, 238] width 485 height 14
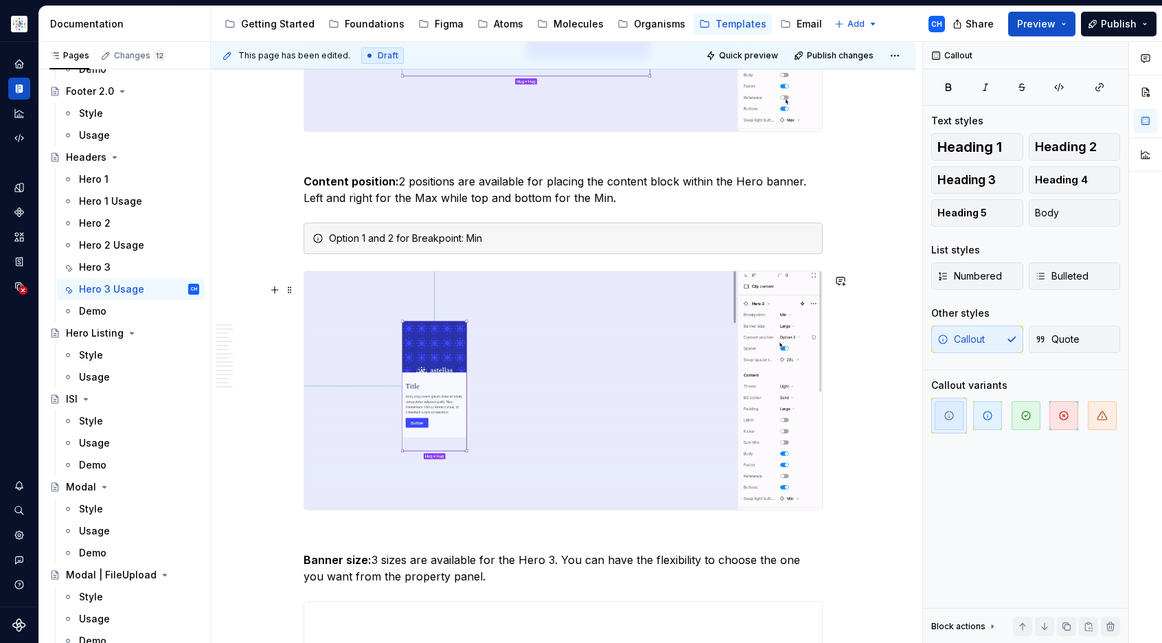
click at [526, 245] on div "Option 1 and 2 for Breakpoint: Min" at bounding box center [571, 238] width 485 height 14
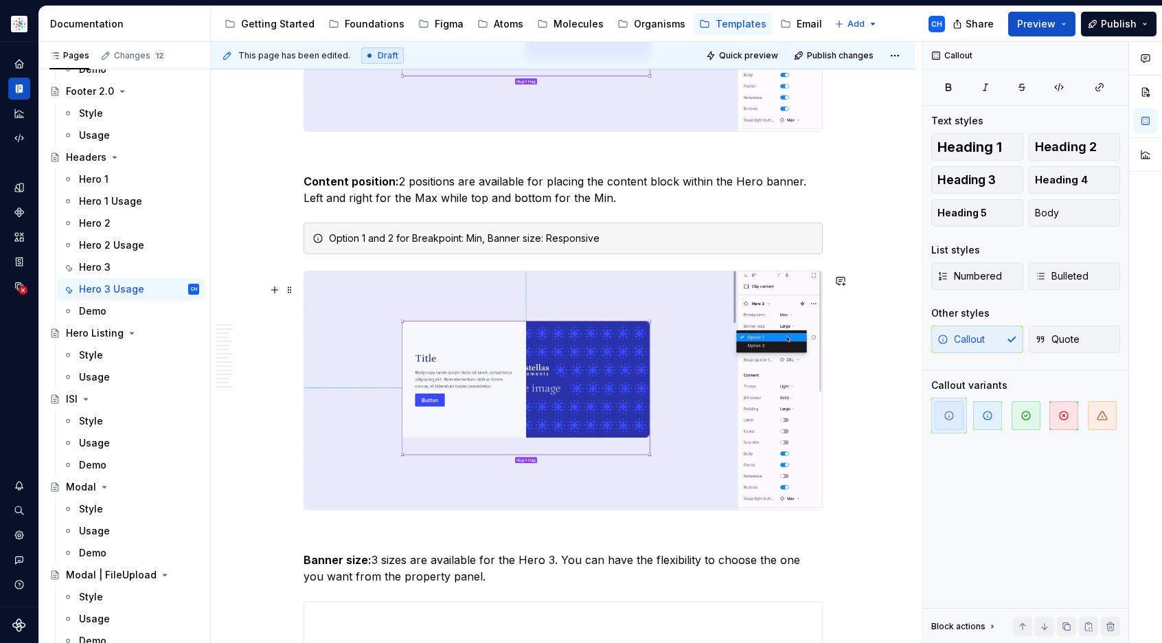
click at [525, 245] on div "Option 1 and 2 for Breakpoint: Min, Banner size: Responsive" at bounding box center [571, 238] width 485 height 14
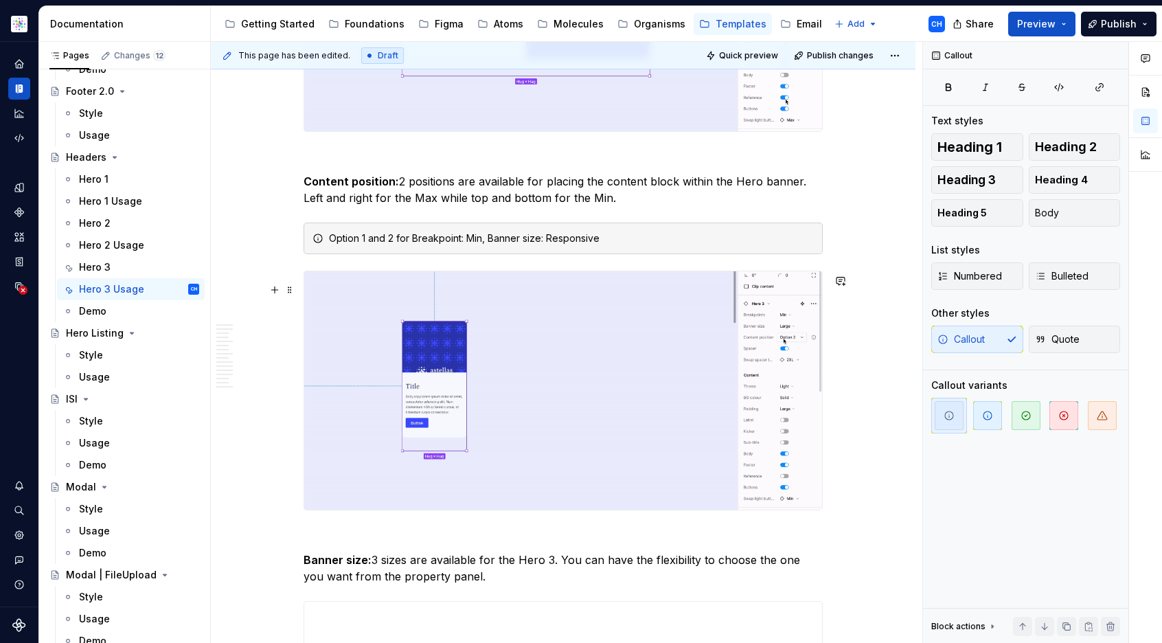
click at [551, 245] on div "Option 1 and 2 for Breakpoint: Min, Banner size: Responsive" at bounding box center [571, 238] width 485 height 14
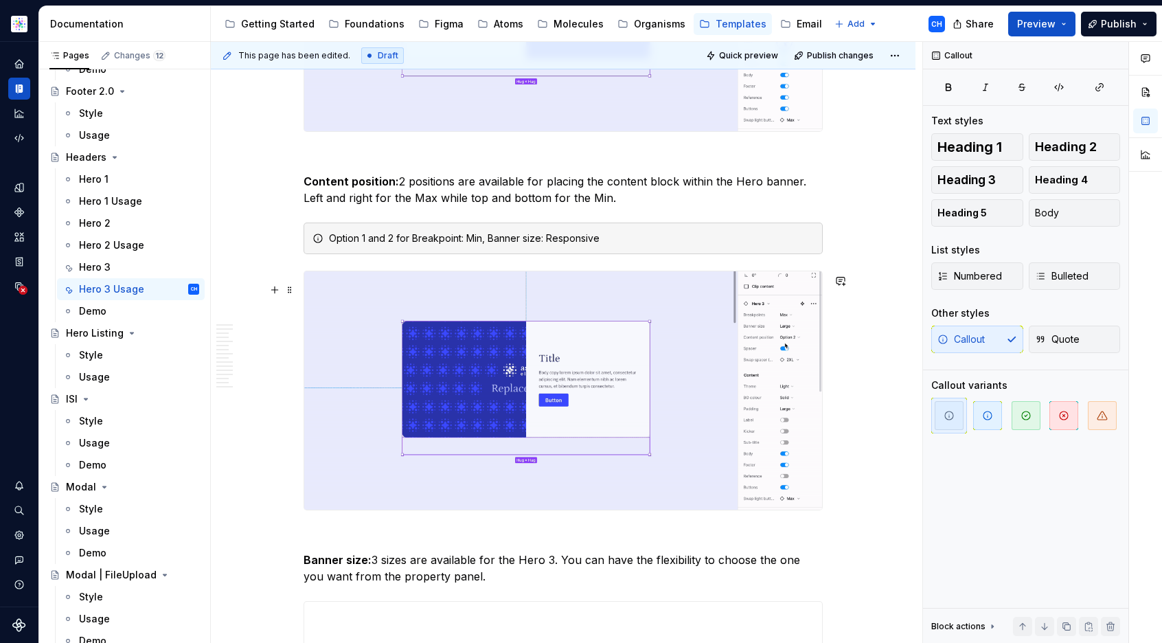
click at [486, 245] on div "Option 1 and 2 for Breakpoint: Min, Banner size: Responsive" at bounding box center [571, 238] width 485 height 14
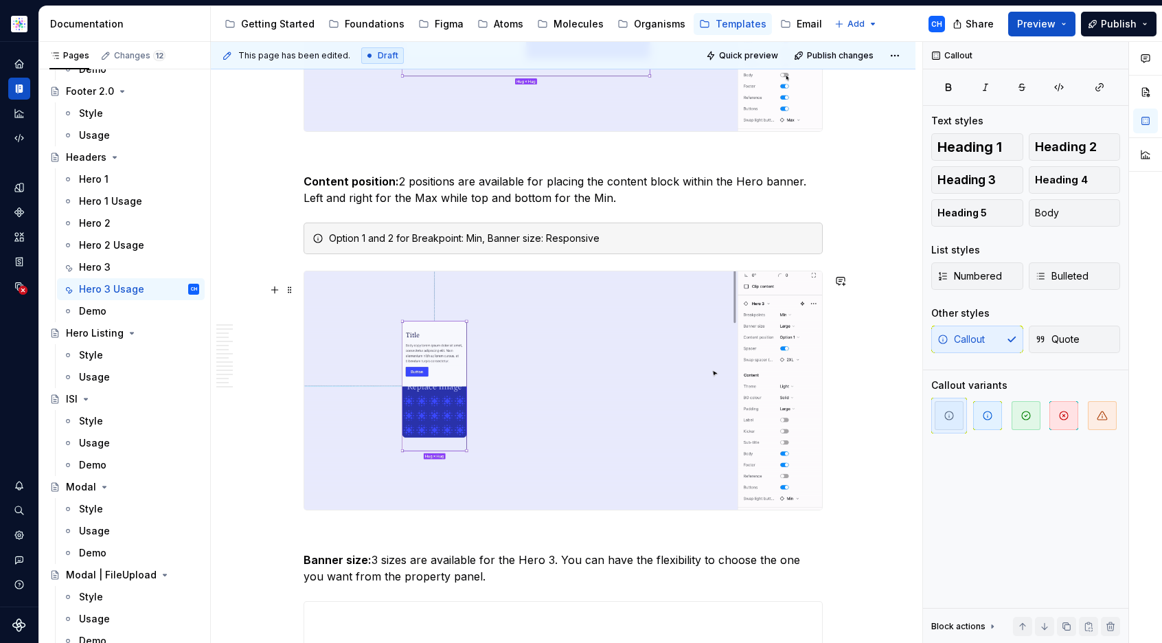
click at [494, 245] on div "Option 1 and 2 for Breakpoint: Min, Banner size: Responsive" at bounding box center [571, 238] width 485 height 14
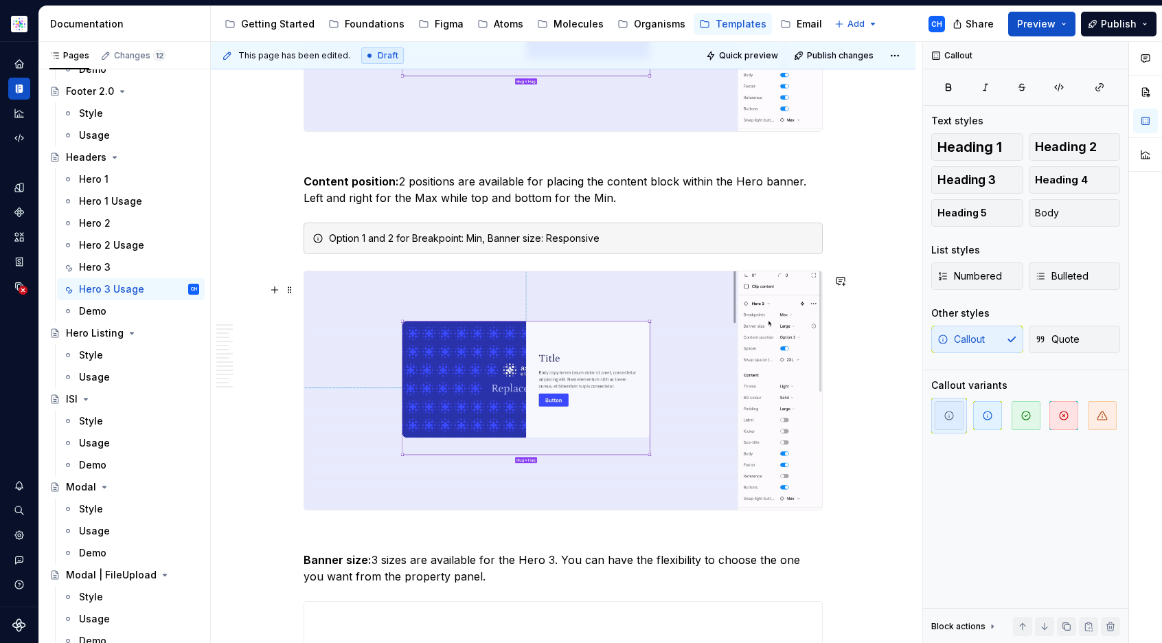
click at [542, 245] on div "Option 1 and 2 for Breakpoint: Min, Banner size: Responsive" at bounding box center [571, 238] width 485 height 14
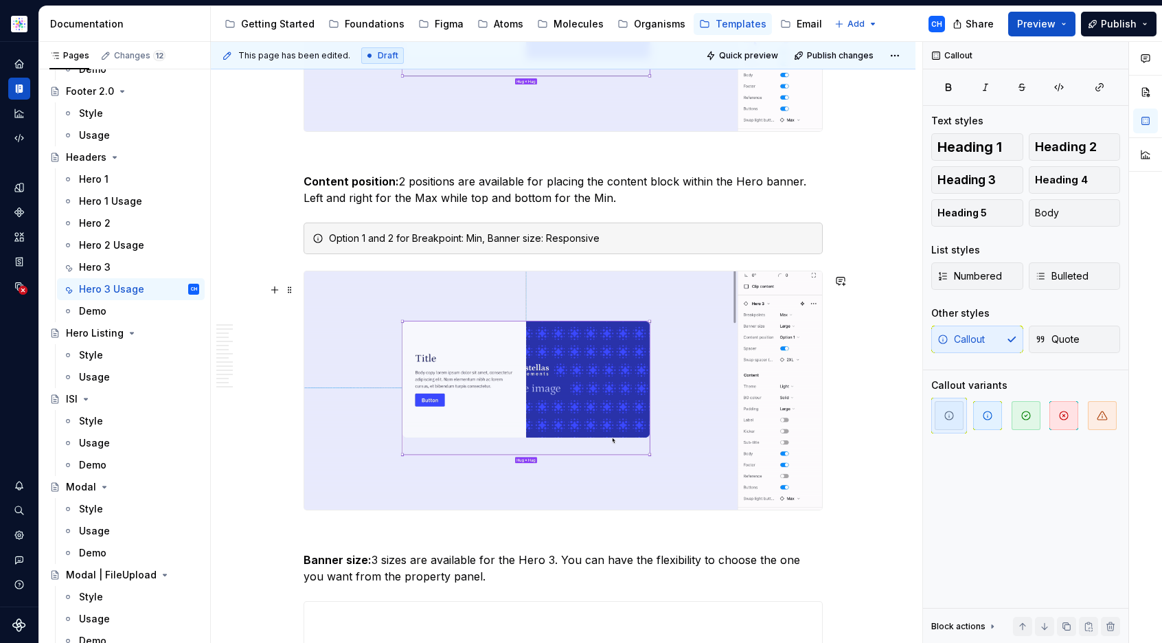
click at [636, 245] on div "Option 1 and 2 for Breakpoint: Min, Banner size: Responsive" at bounding box center [571, 238] width 485 height 14
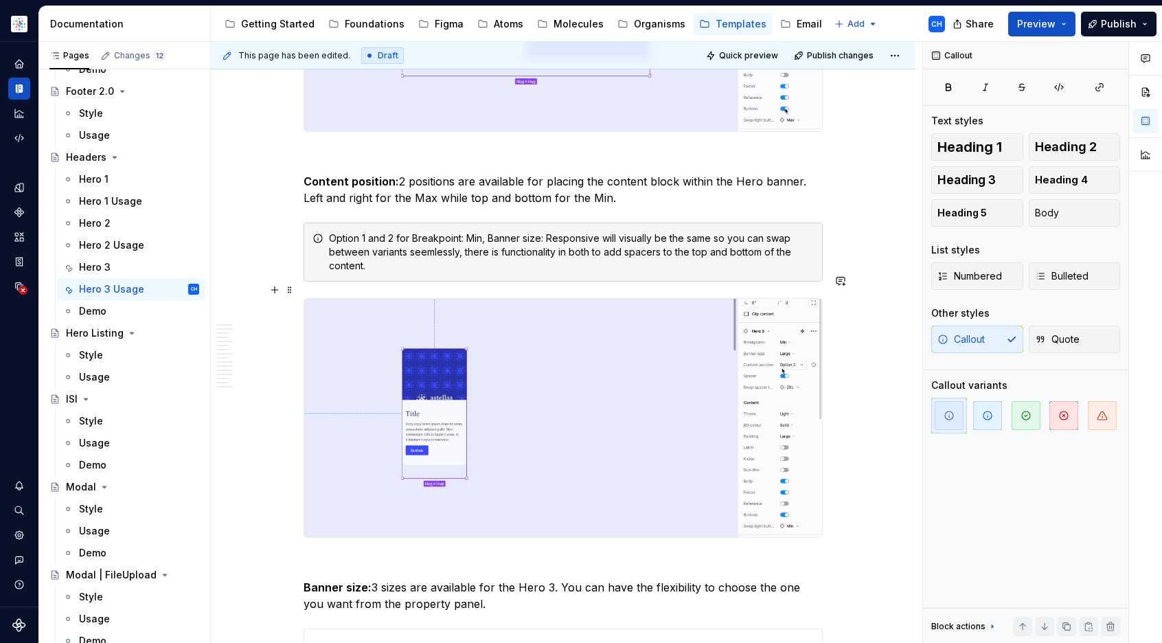
click at [424, 273] on div "Option 1 and 2 for Breakpoint: Min, Banner size: Responsive will visually be th…" at bounding box center [571, 251] width 485 height 41
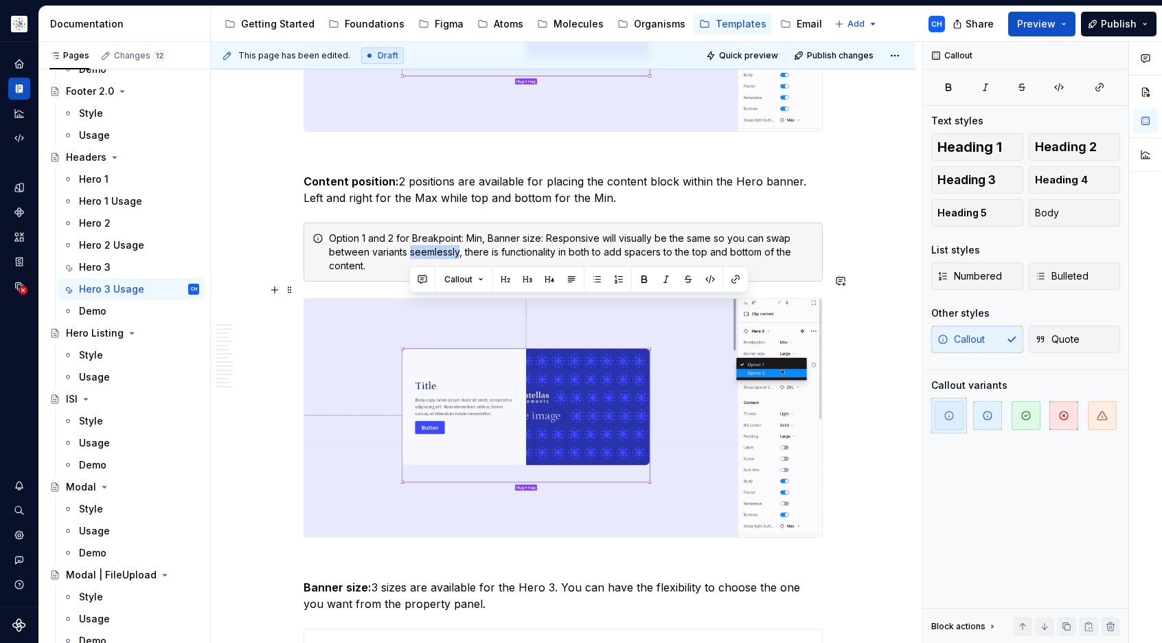
drag, startPoint x: 442, startPoint y: 304, endPoint x: 403, endPoint y: 317, distance: 41.2
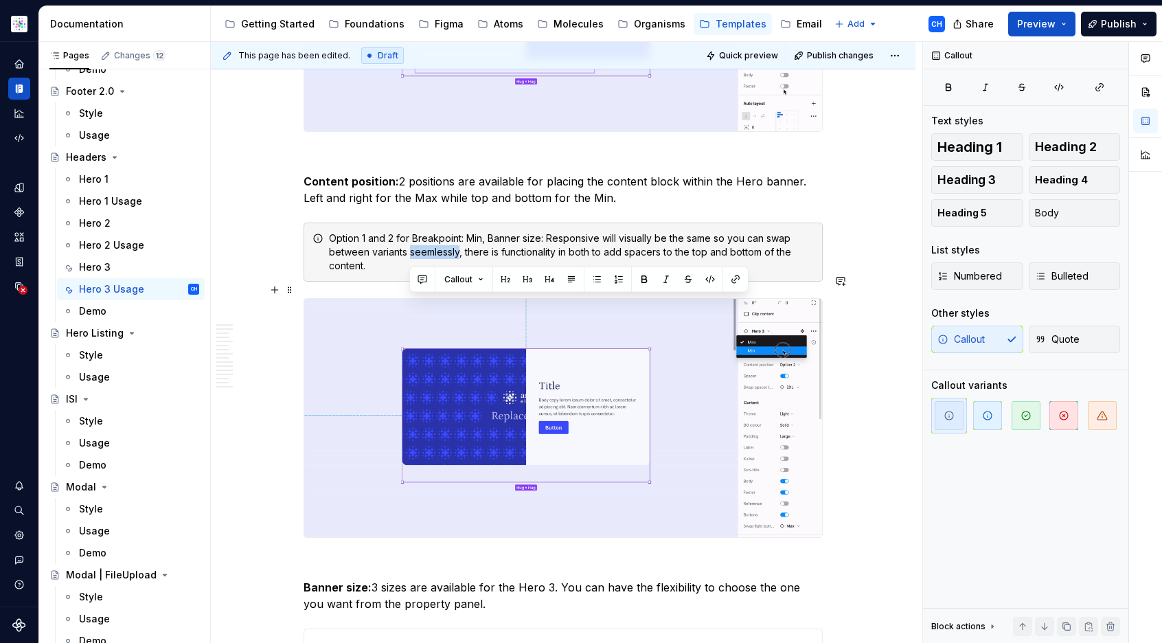
click at [426, 273] on div "Option 1 and 2 for Breakpoint: Min, Banner size: Responsive will visually be th…" at bounding box center [571, 251] width 485 height 41
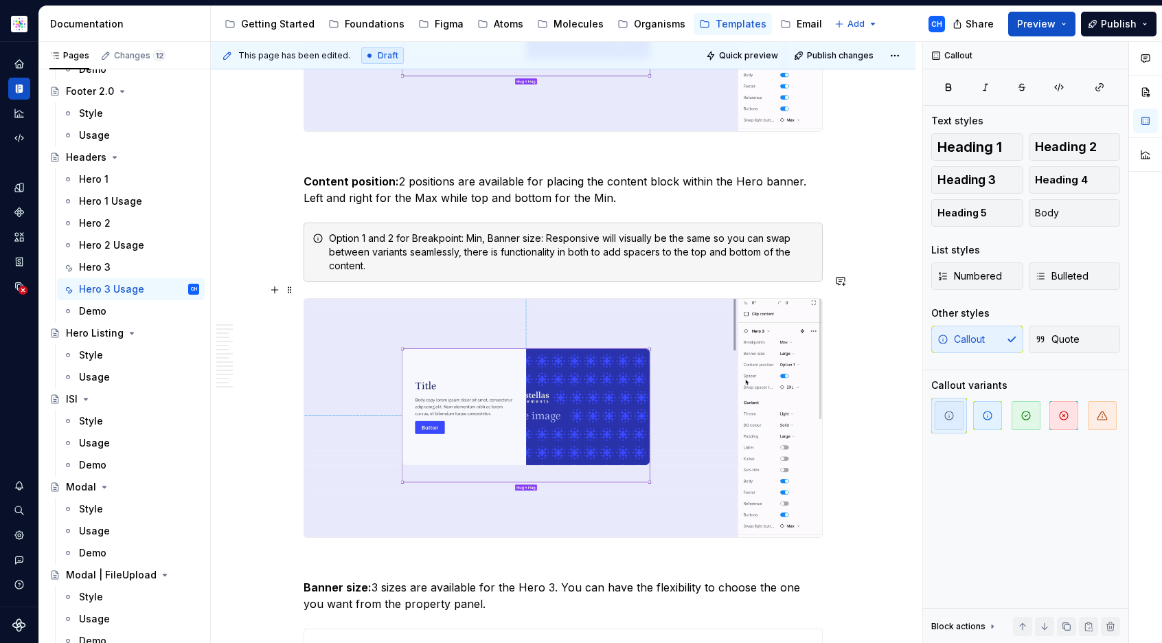
click at [401, 273] on div "Option 1 and 2 for Breakpoint: Min, Banner size: Responsive will visually be th…" at bounding box center [571, 251] width 485 height 41
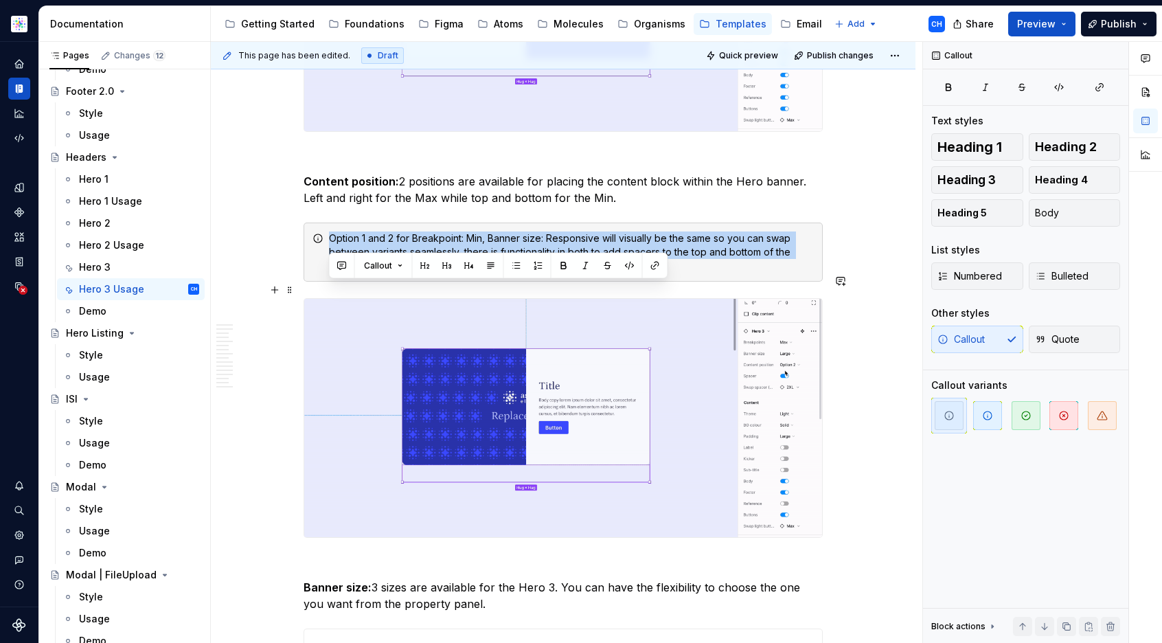
drag, startPoint x: 385, startPoint y: 319, endPoint x: 326, endPoint y: 290, distance: 66.0
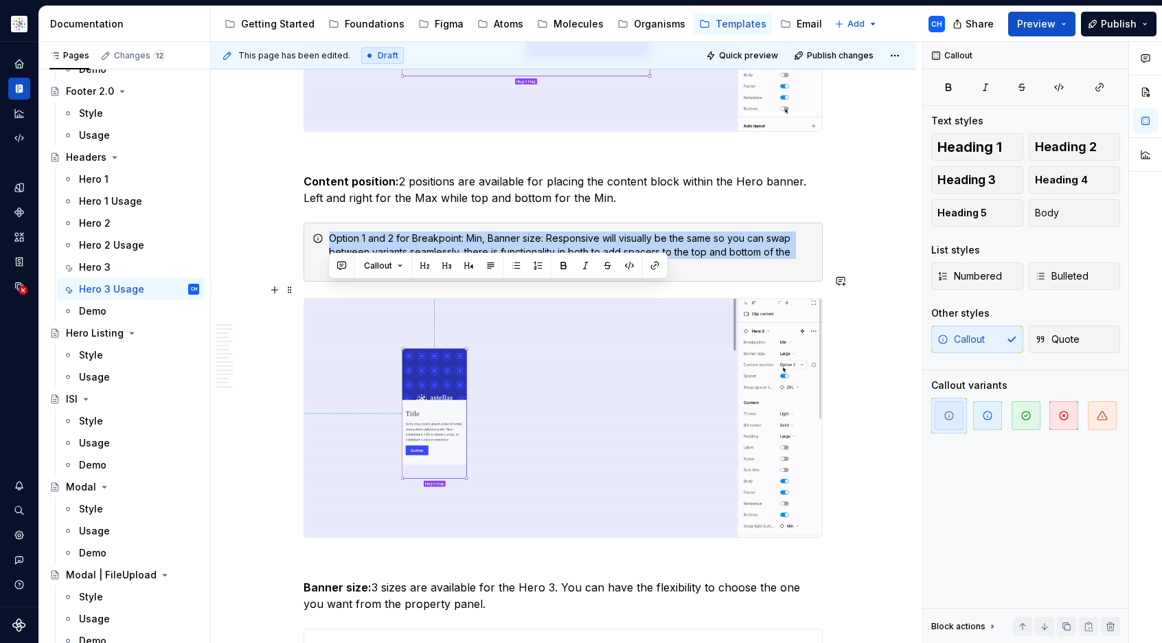
click at [326, 281] on div "Option 1 and 2 for Breakpoint: Min, Banner size: Responsive will visually be th…" at bounding box center [562, 251] width 519 height 59
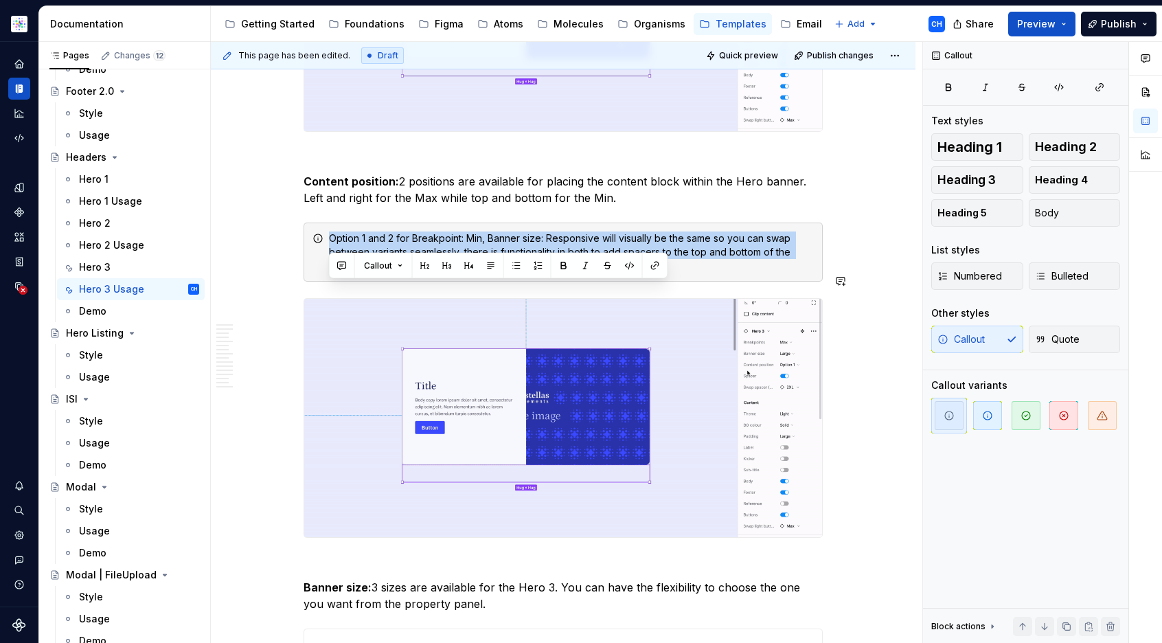
copy div "Option 1 and 2 for Breakpoint: Min, Banner size: Responsive will visually be th…"
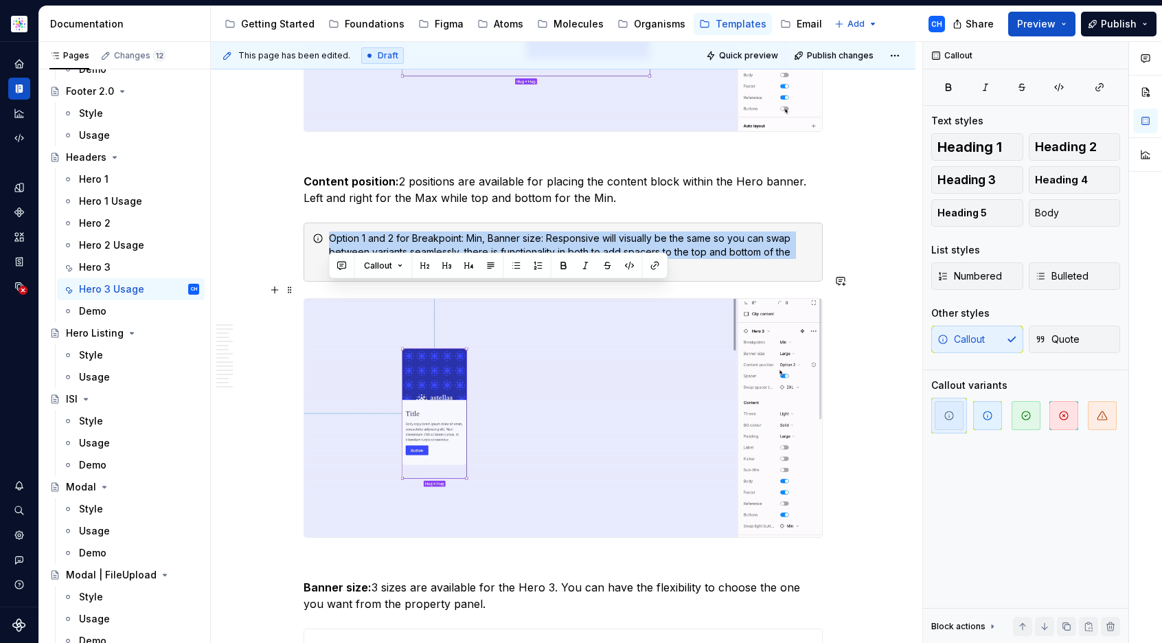
click at [546, 273] on div "Option 1 and 2 for Breakpoint: Min, Banner size: Responsive will visually be th…" at bounding box center [571, 251] width 485 height 41
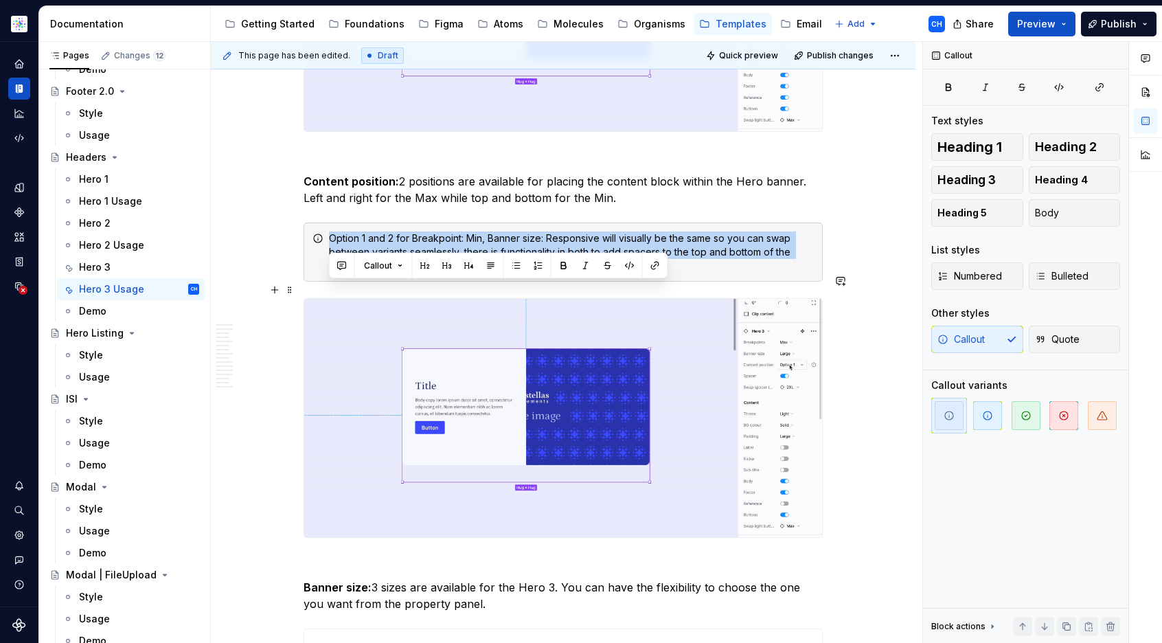
drag, startPoint x: 400, startPoint y: 319, endPoint x: 296, endPoint y: 277, distance: 112.2
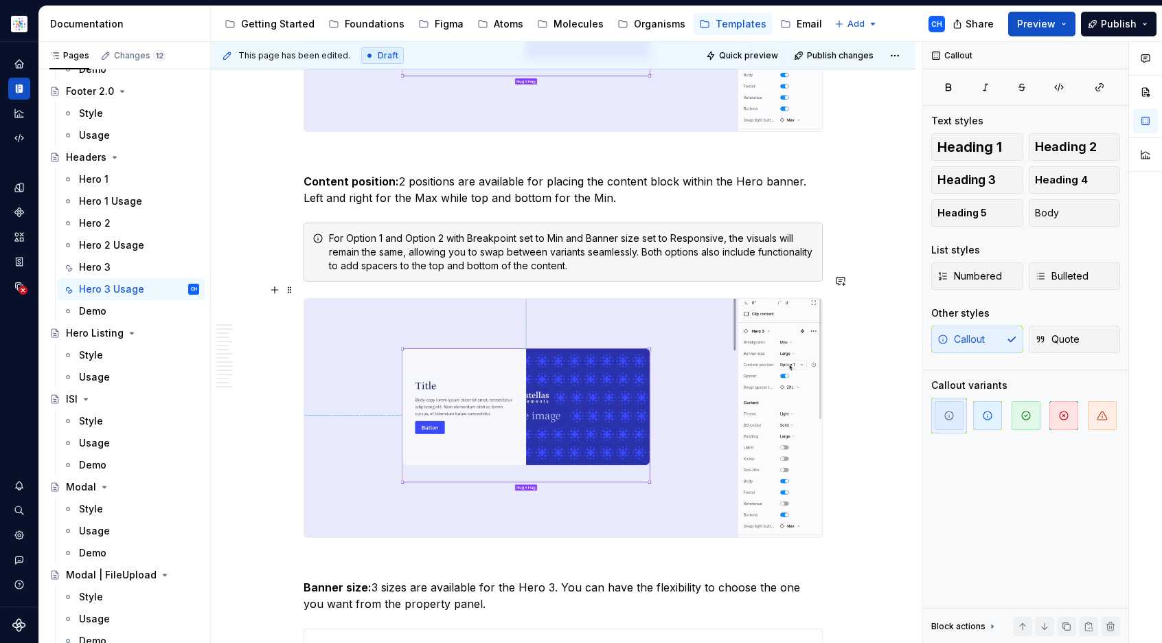
click at [665, 273] on div "For Option 1 and Option 2 with Breakpoint set to Min and Banner size set to Res…" at bounding box center [571, 251] width 485 height 41
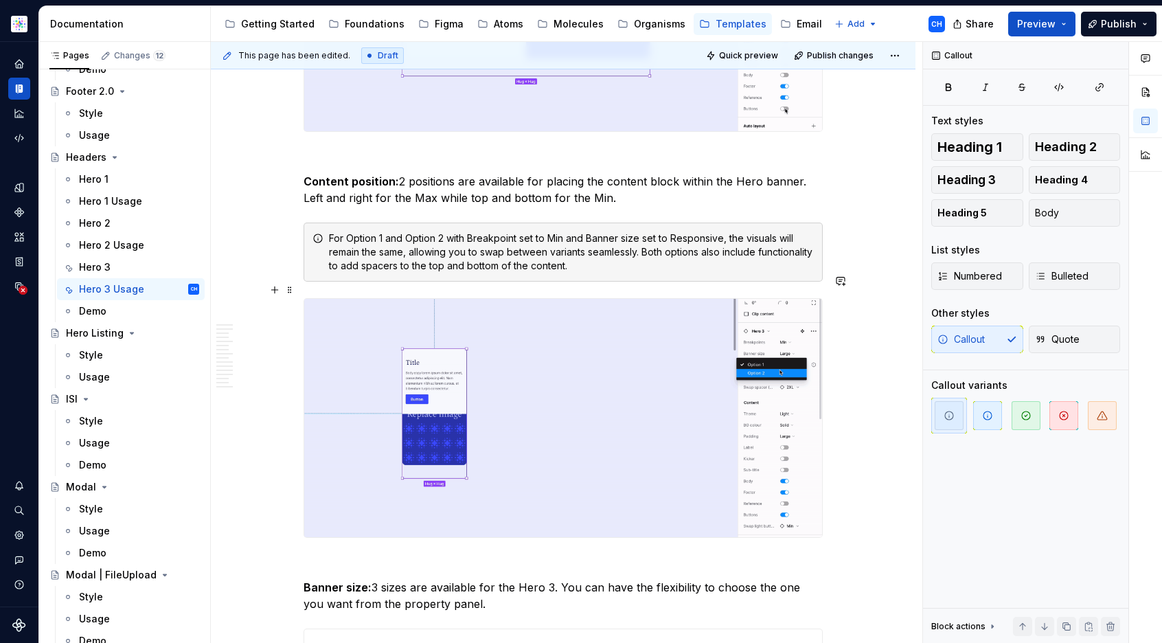
click at [702, 273] on div "For Option 1 and Option 2 with Breakpoint set to Min and Banner size set to Res…" at bounding box center [571, 251] width 485 height 41
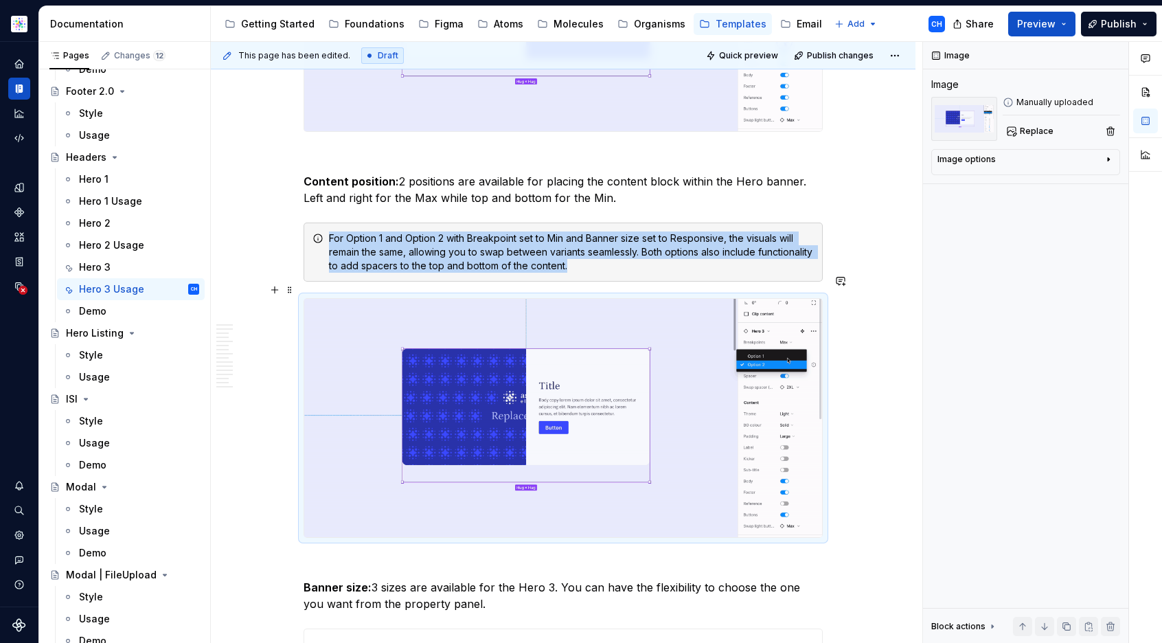
click at [410, 273] on div "For Option 1 and Option 2 with Breakpoint set to Min and Banner size set to Res…" at bounding box center [571, 251] width 485 height 41
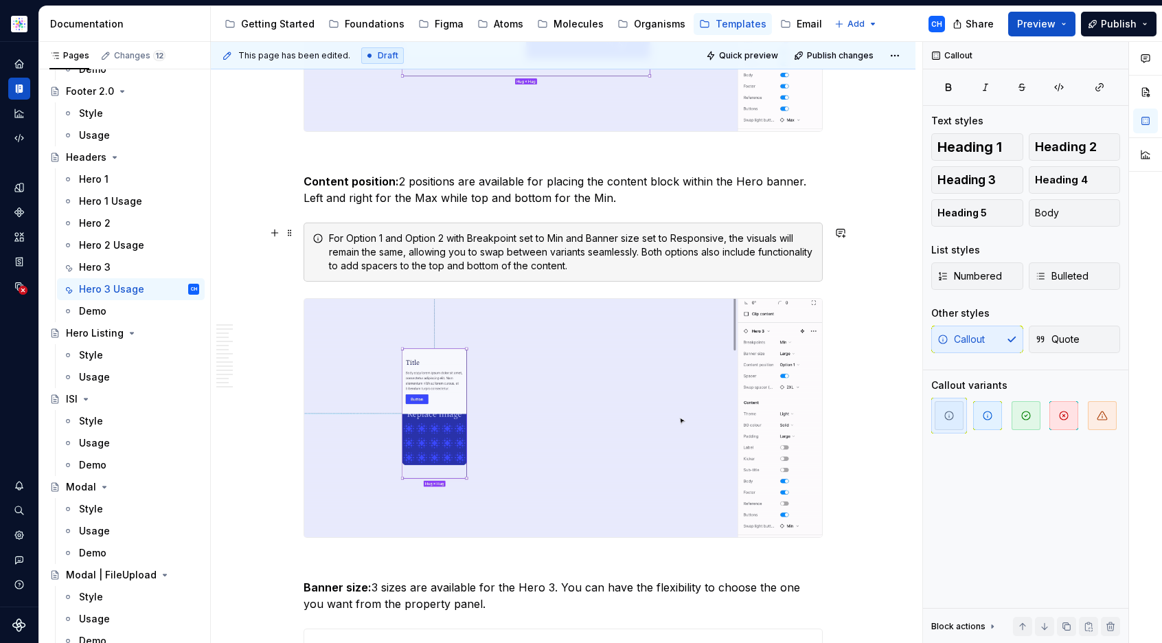
click at [654, 206] on p "Content position: 2 positions are available for placing the content block withi…" at bounding box center [562, 189] width 519 height 33
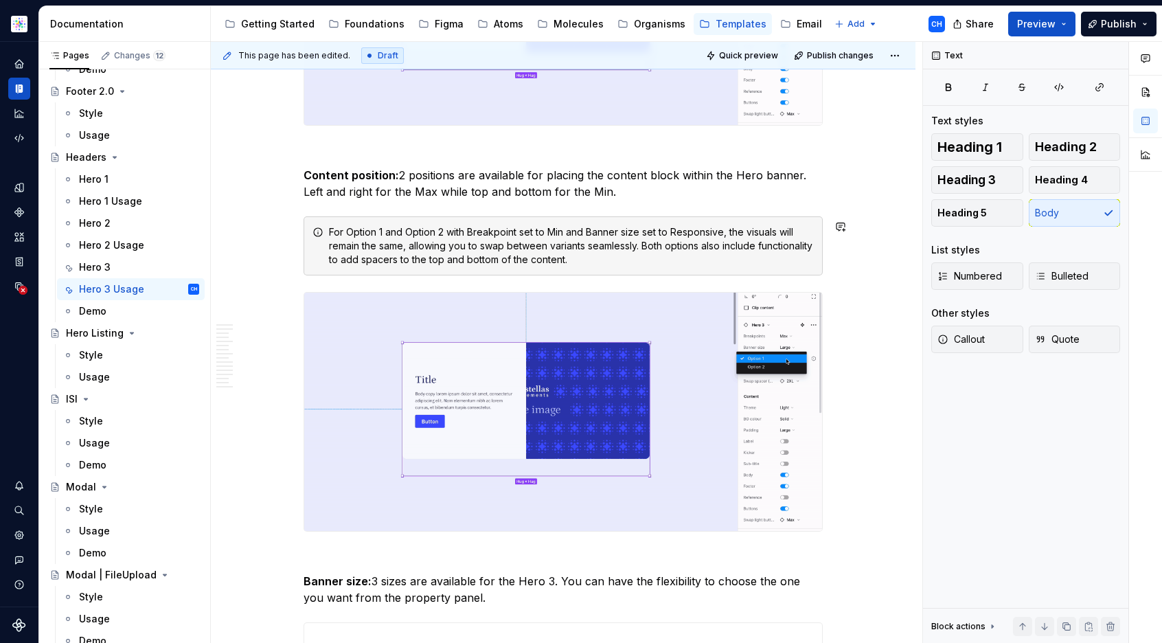
scroll to position [7447, 0]
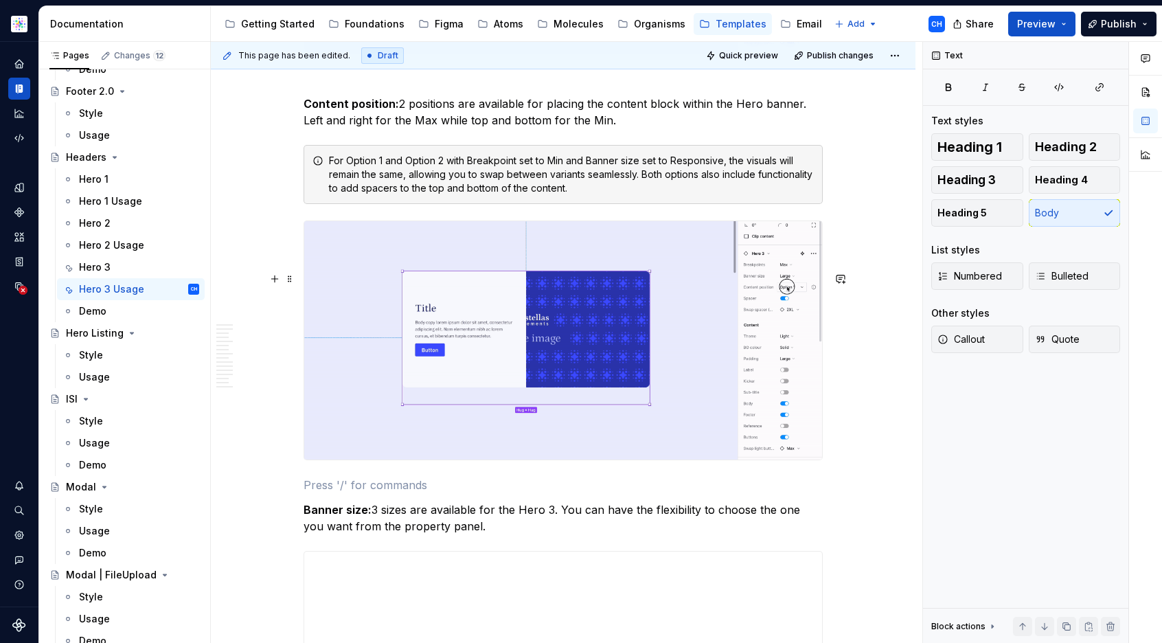
scroll to position [7542, 0]
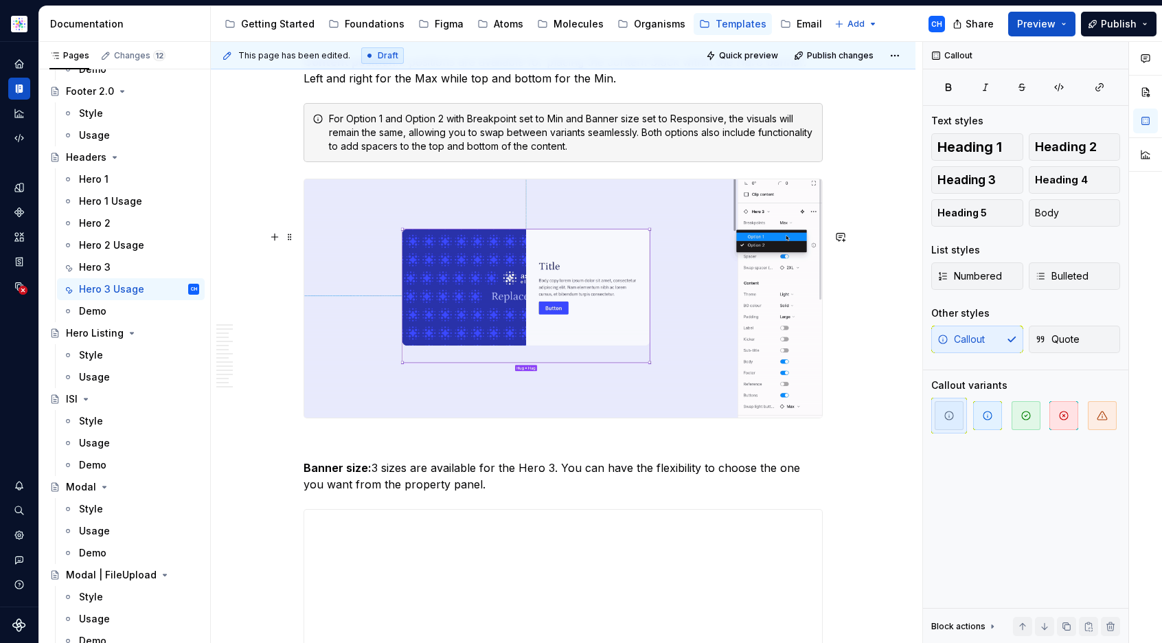
click at [290, 227] on span at bounding box center [289, 236] width 11 height 19
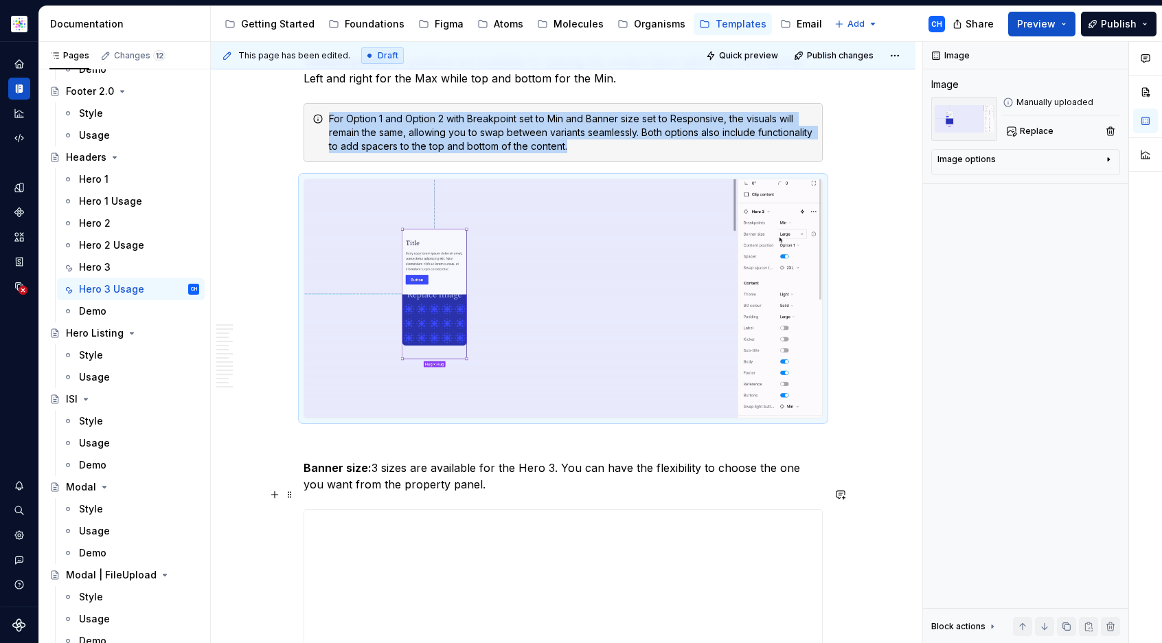
click at [705, 451] on p at bounding box center [562, 443] width 519 height 16
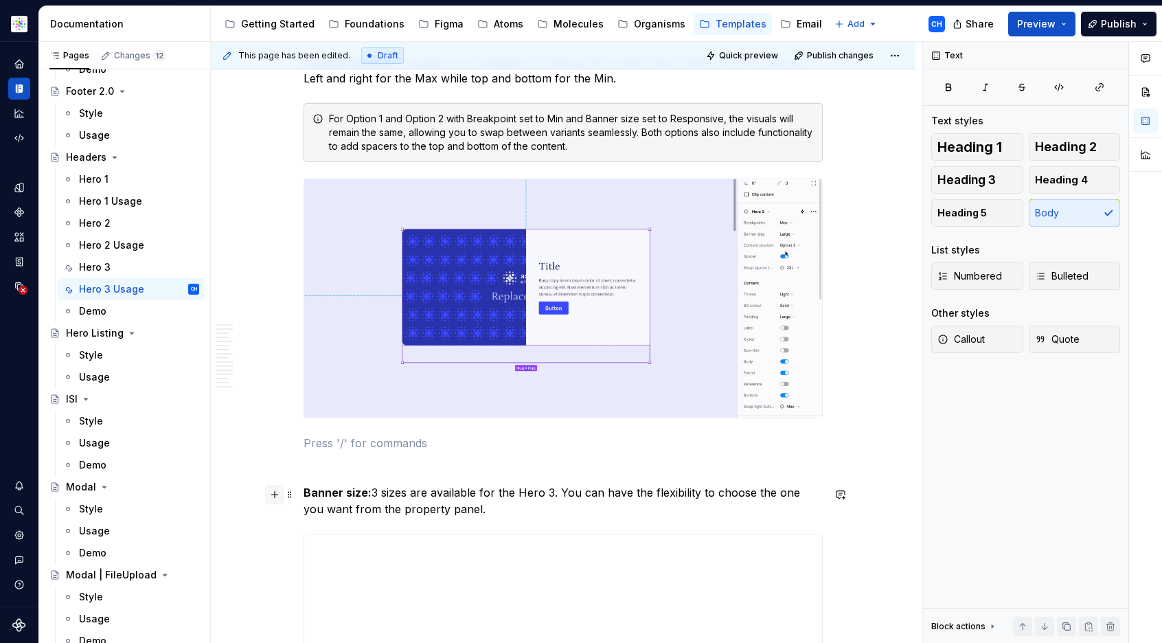
click at [279, 498] on button "button" at bounding box center [274, 494] width 19 height 19
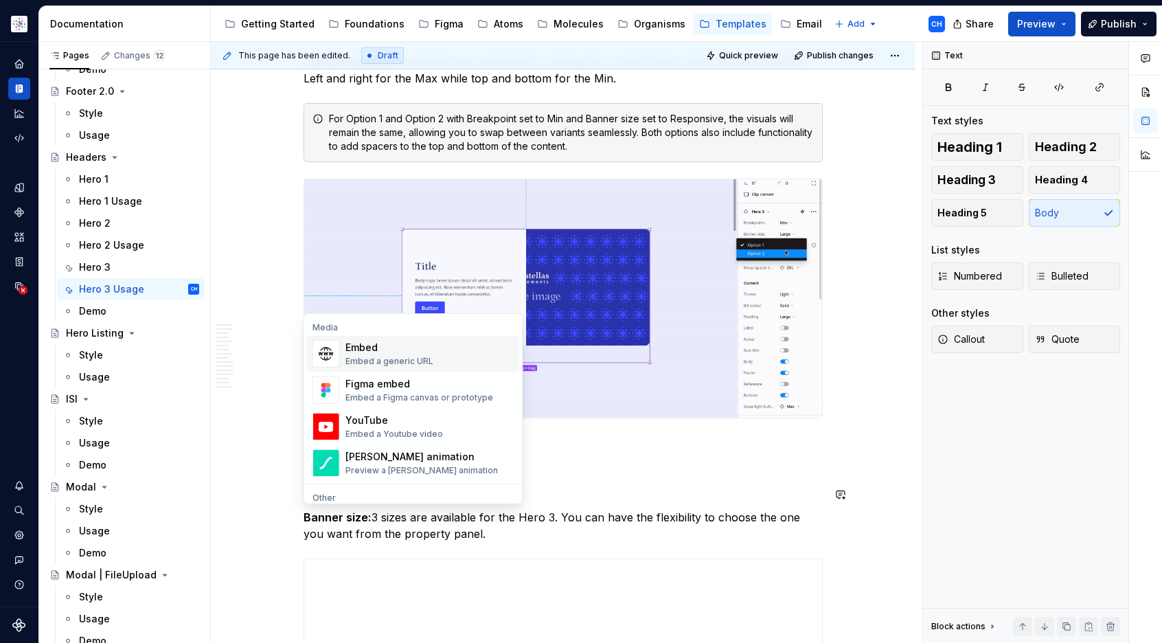
click at [347, 356] on div "Embed a generic URL" at bounding box center [389, 361] width 88 height 11
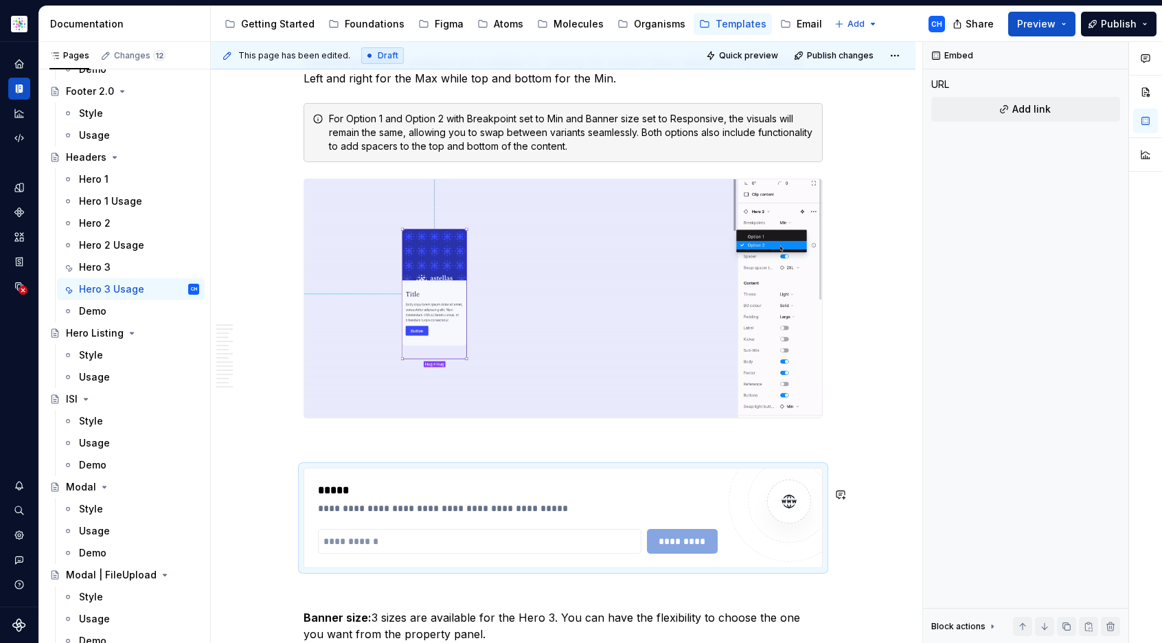
type textarea "*"
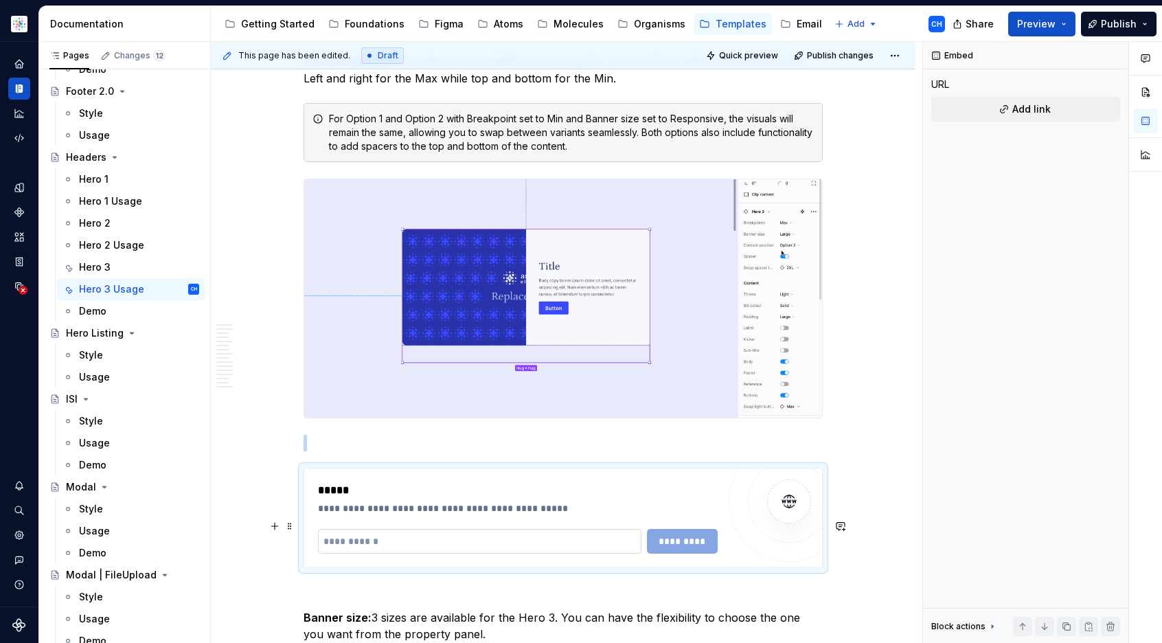
click at [391, 553] on input "text" at bounding box center [479, 541] width 323 height 25
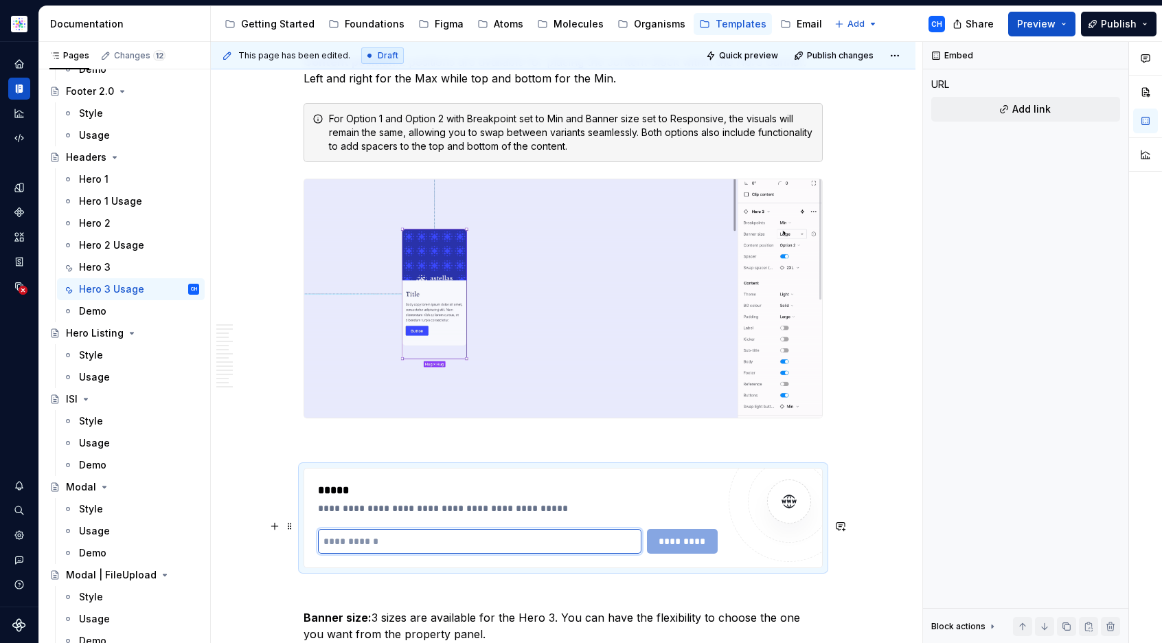
paste input "**********"
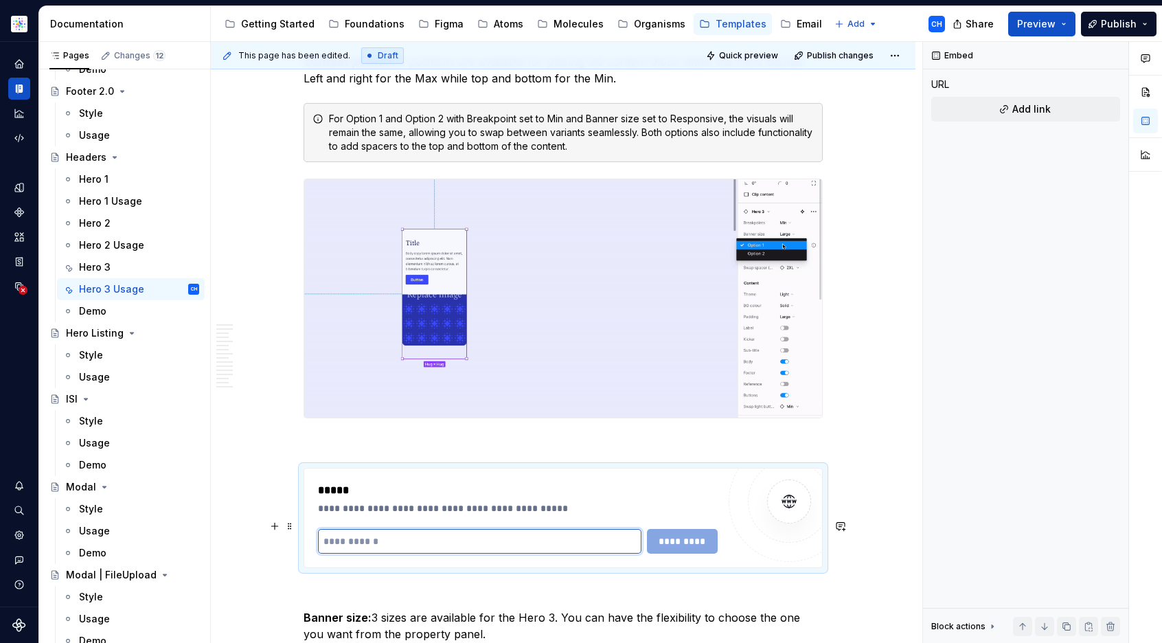
type input "**********"
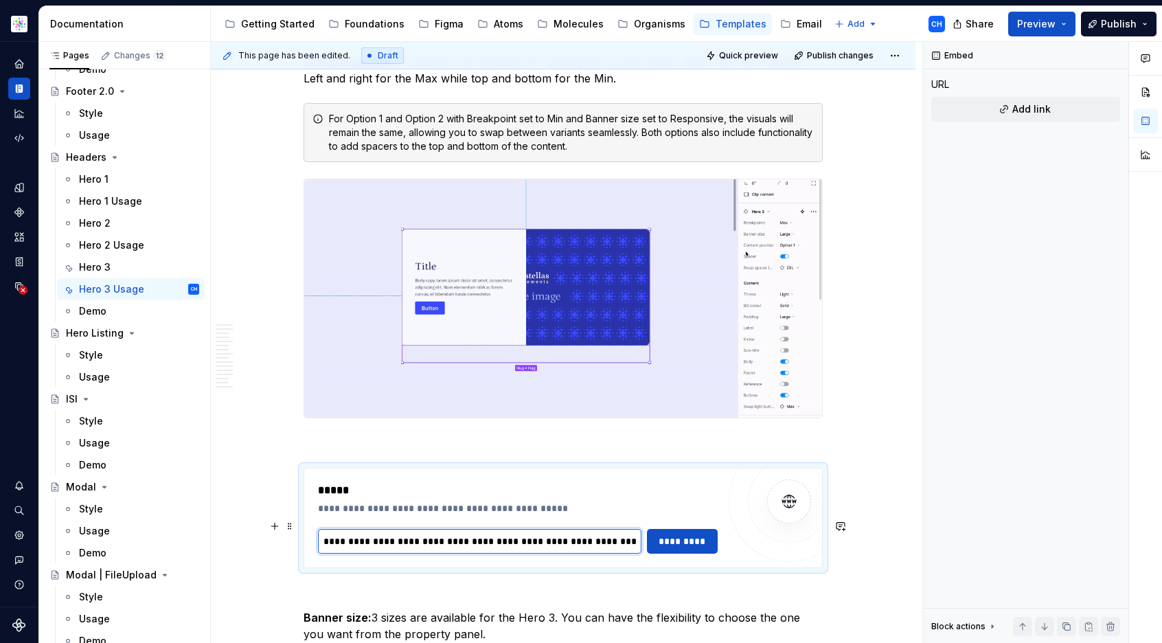
scroll to position [7566, 0]
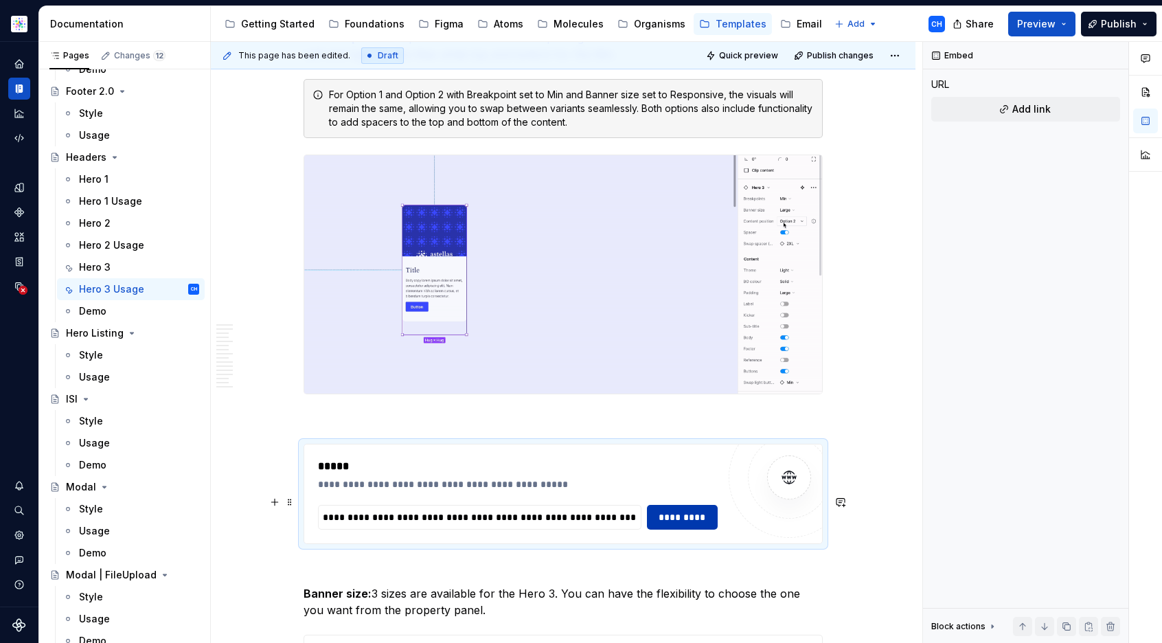
click at [662, 524] on span "*********" at bounding box center [682, 517] width 53 height 14
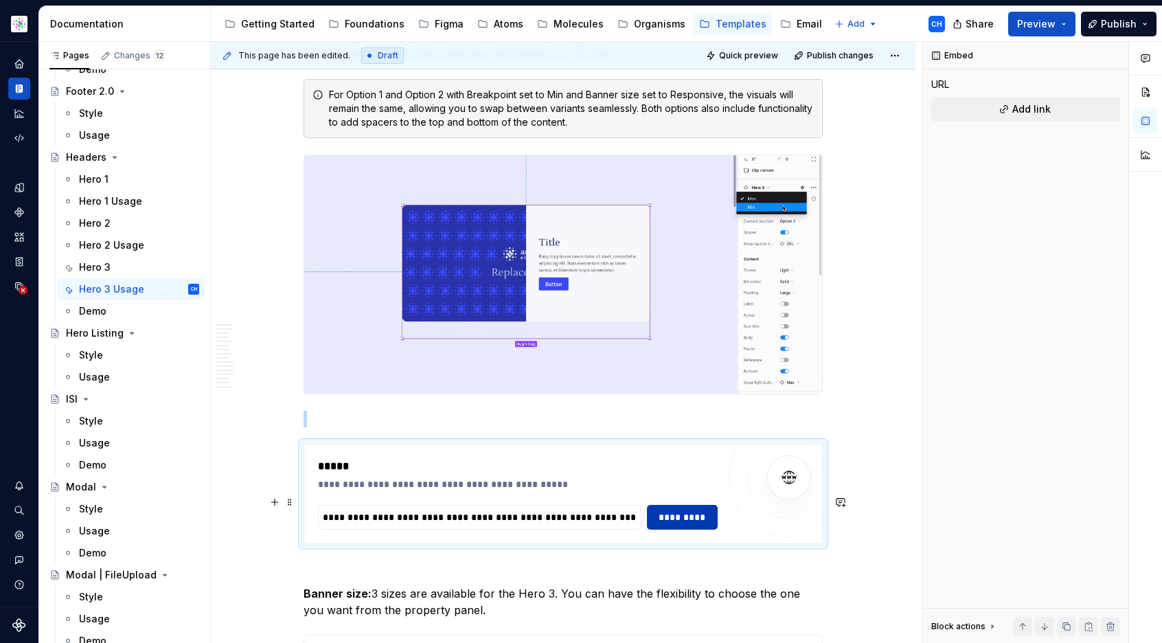
scroll to position [7695, 0]
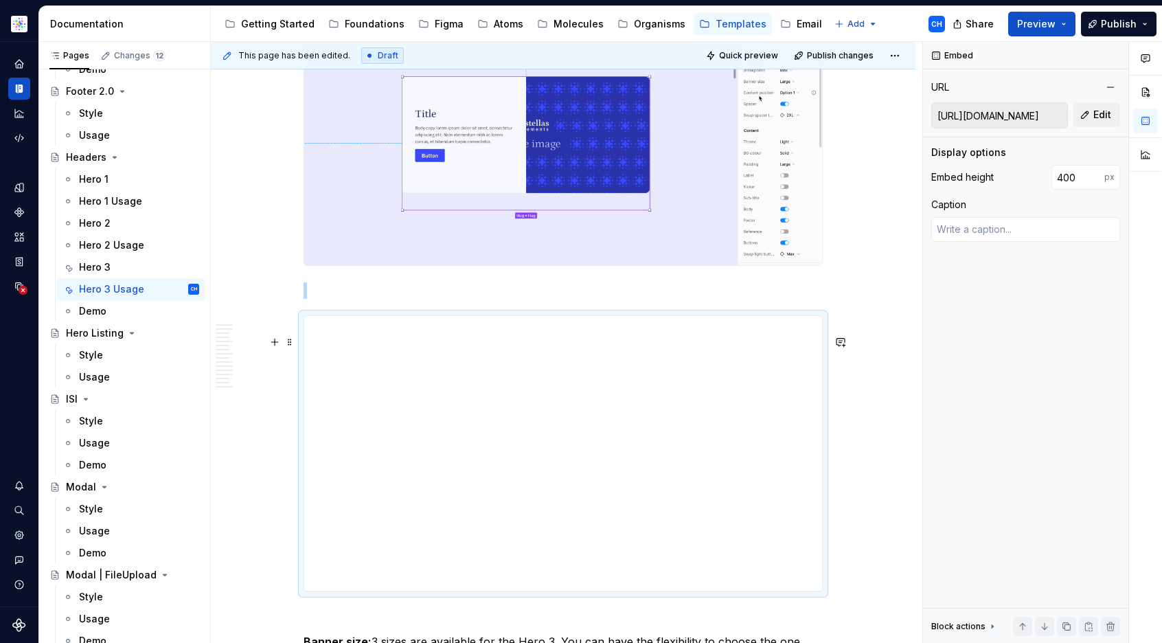
click at [318, 299] on p at bounding box center [562, 290] width 519 height 16
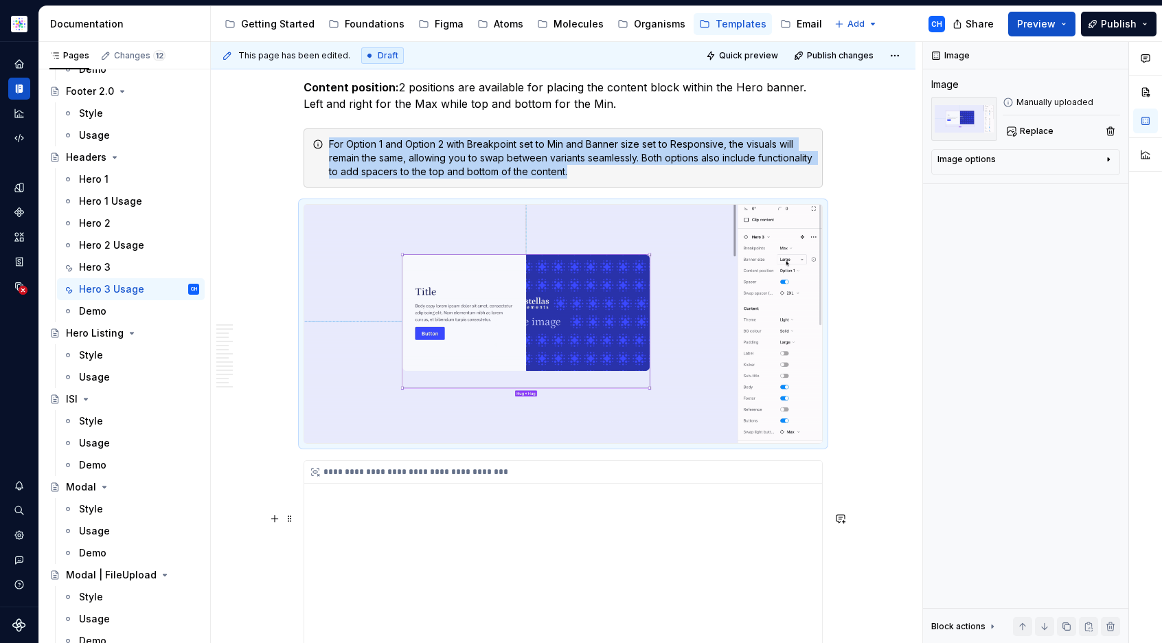
scroll to position [7479, 0]
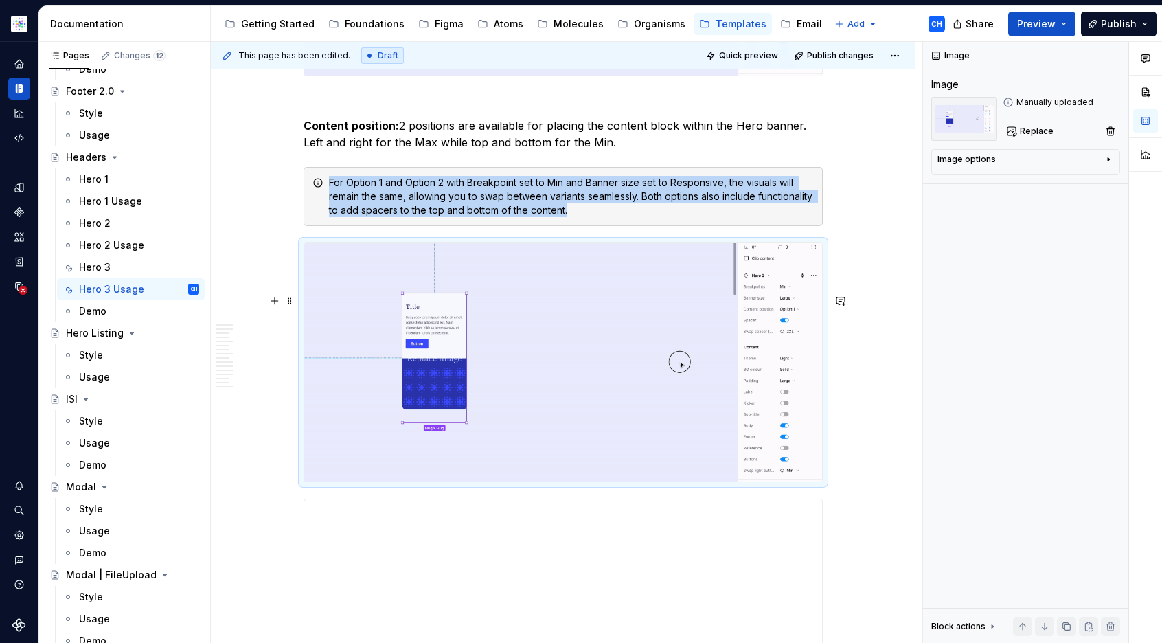
click at [459, 409] on img at bounding box center [563, 362] width 518 height 239
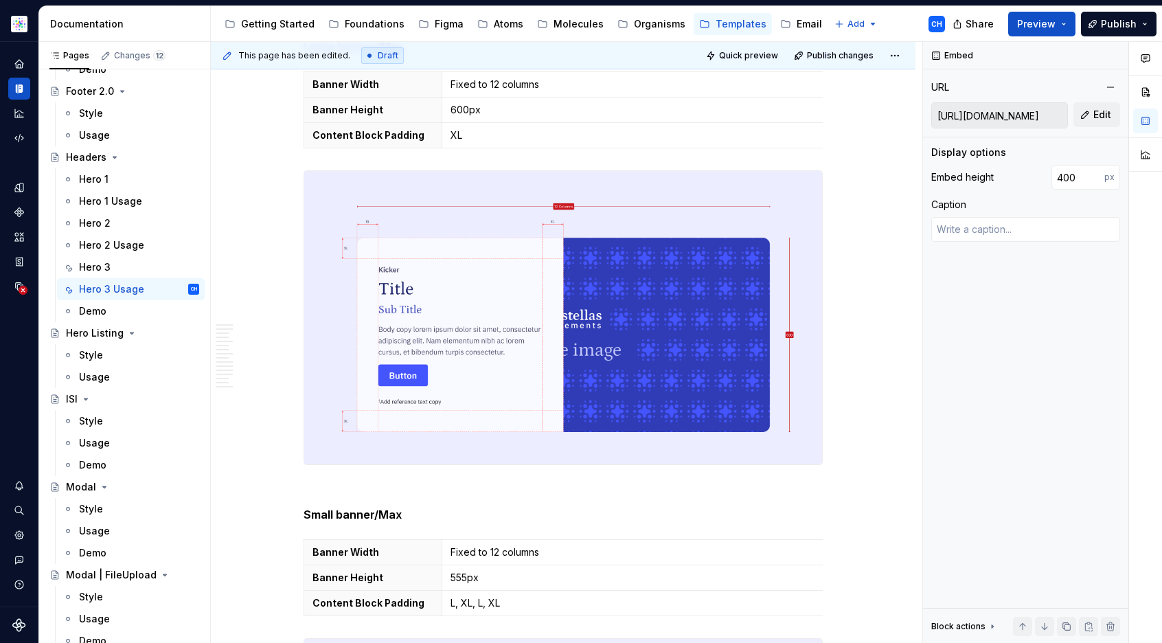
scroll to position [0, 0]
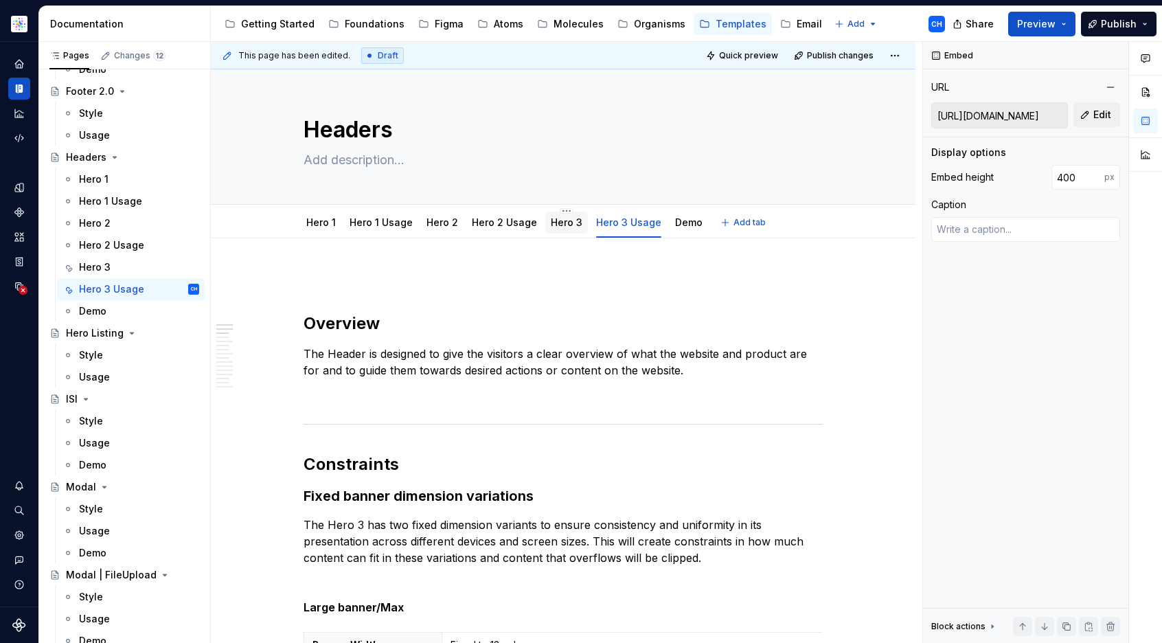
click at [555, 224] on link "Hero 3" at bounding box center [567, 222] width 32 height 12
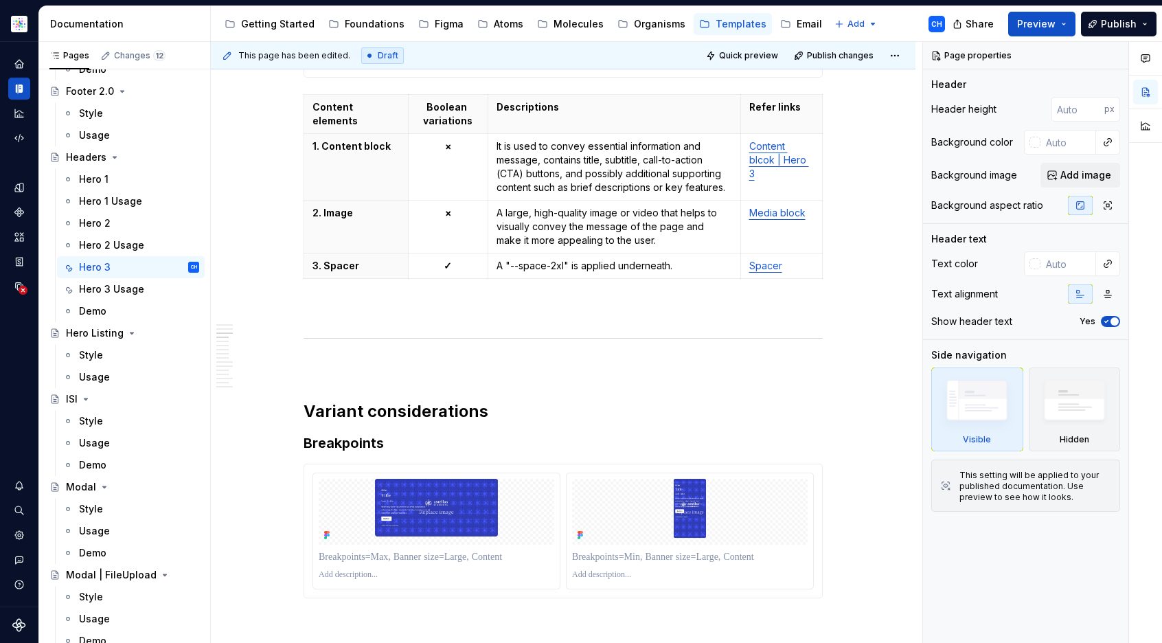
scroll to position [1551, 0]
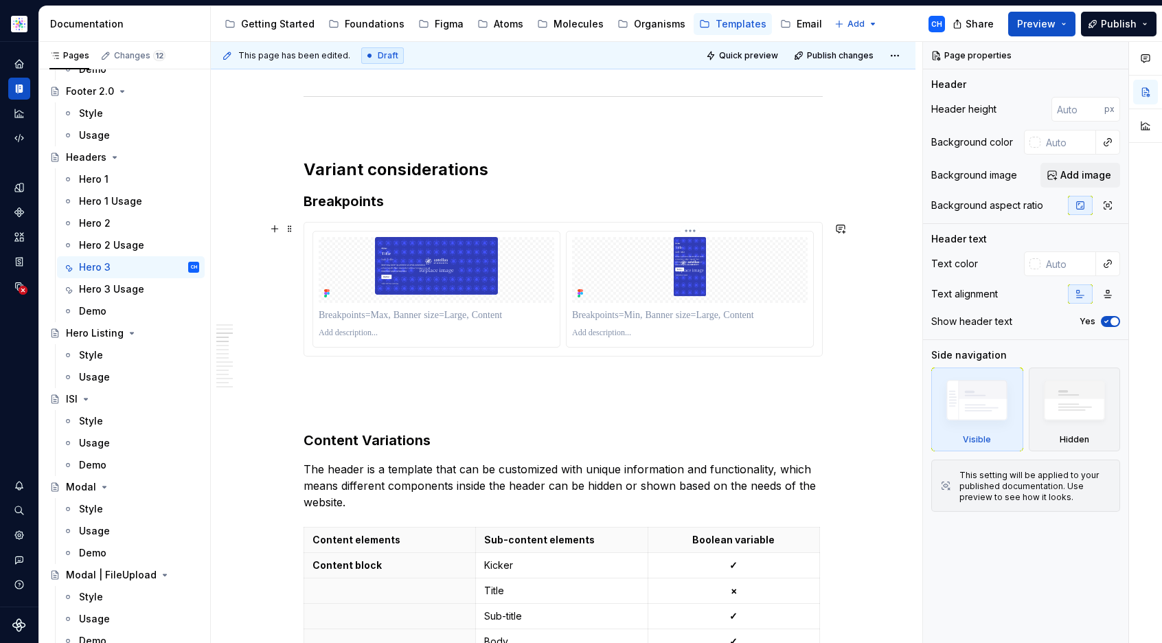
click at [584, 332] on p at bounding box center [689, 332] width 235 height 11
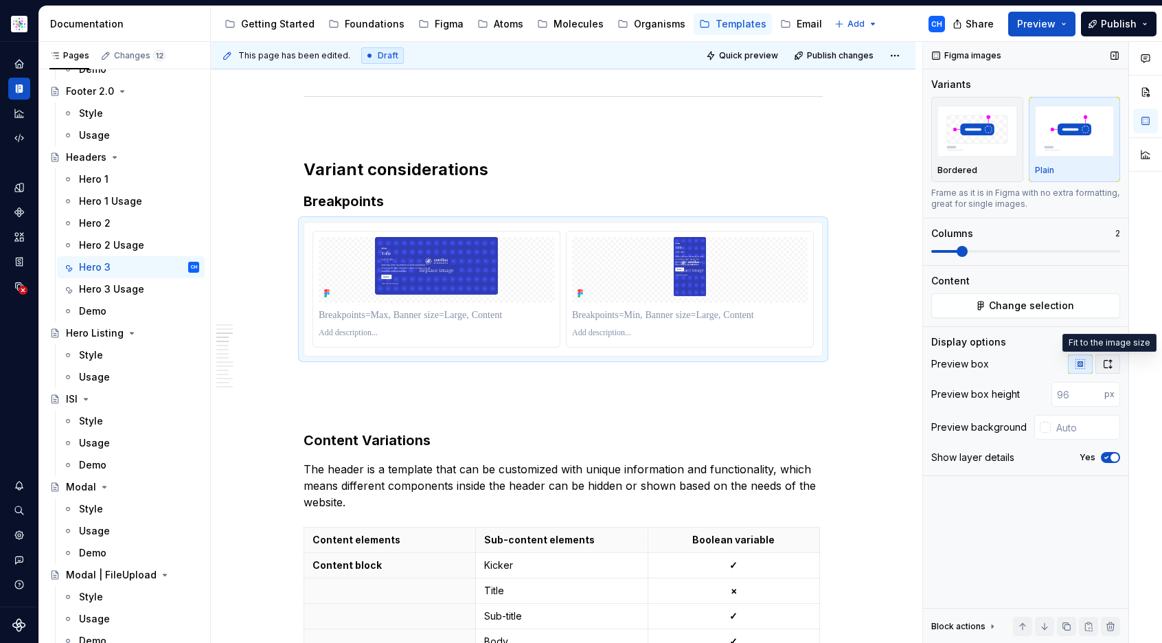
click at [1105, 362] on icon "button" at bounding box center [1107, 363] width 11 height 11
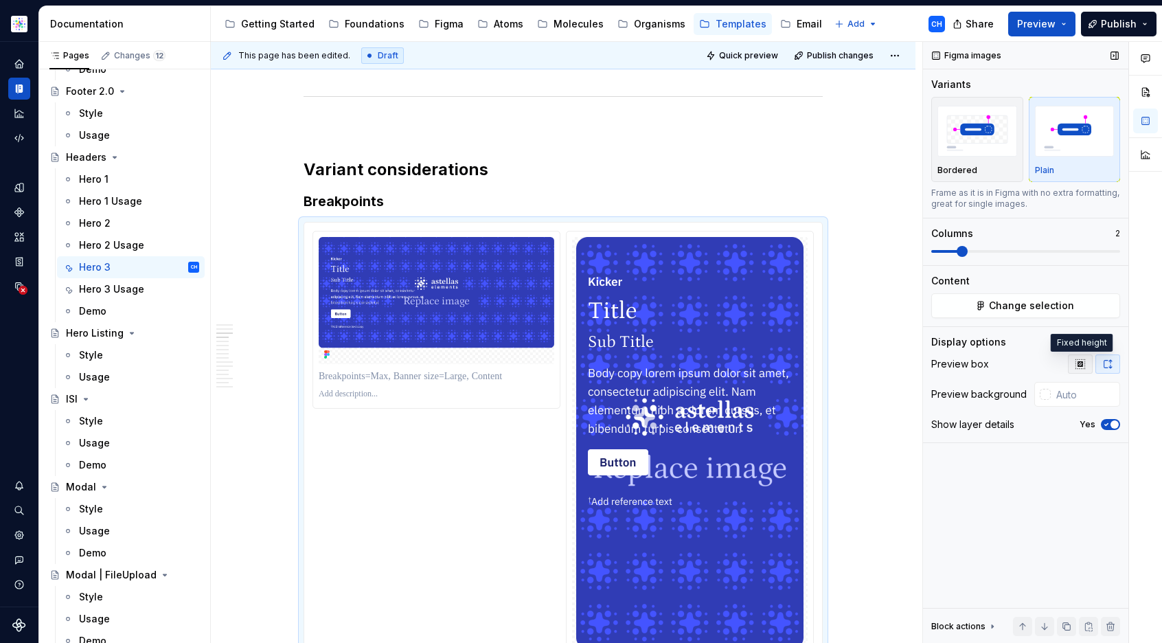
click at [1078, 360] on icon "button" at bounding box center [1079, 363] width 11 height 11
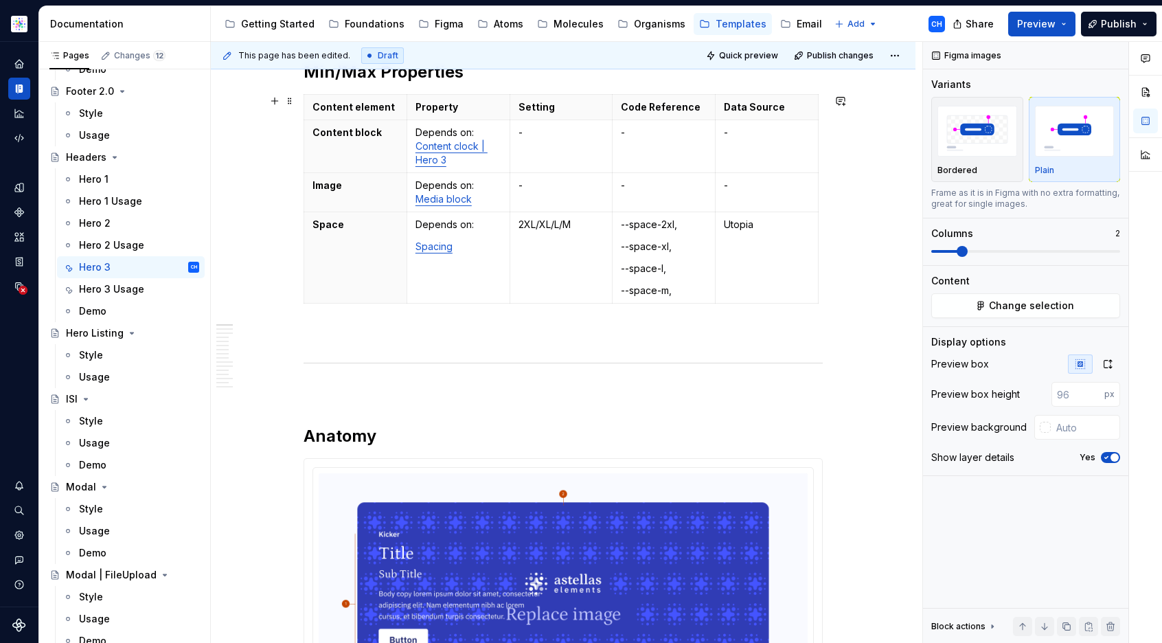
scroll to position [0, 0]
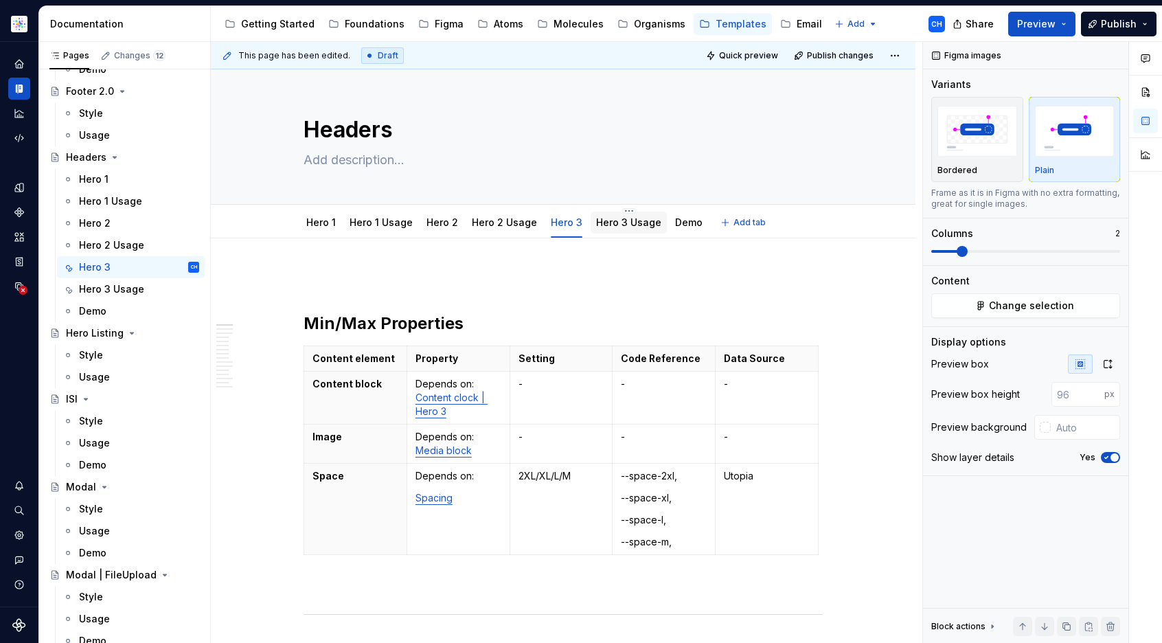
click at [601, 224] on link "Hero 3 Usage" at bounding box center [628, 222] width 65 height 12
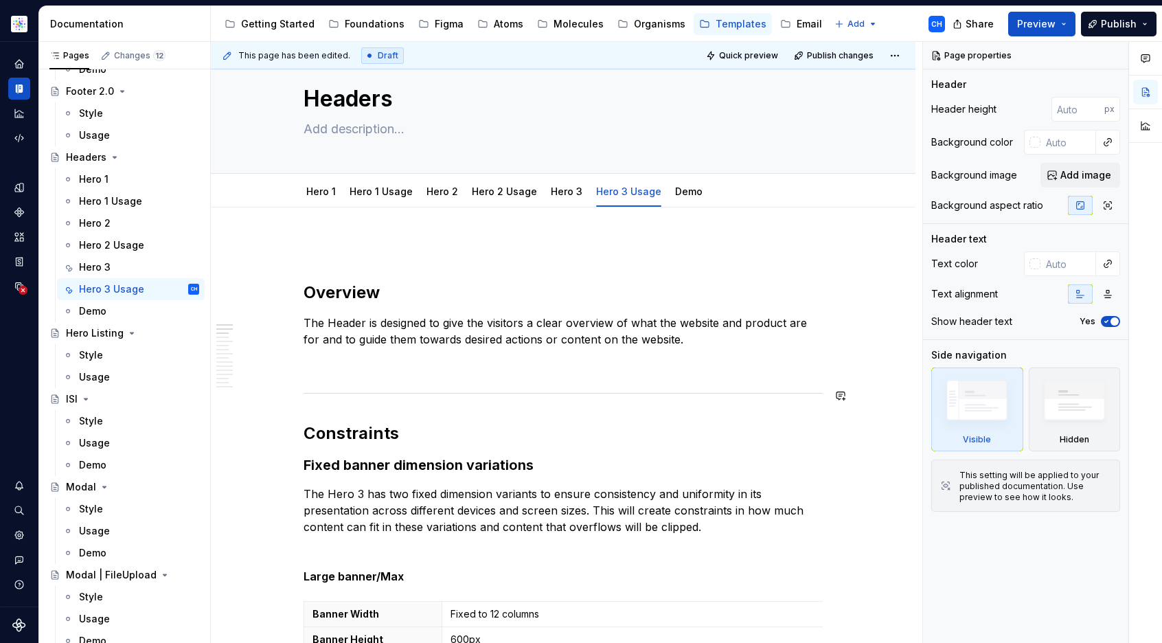
scroll to position [32, 0]
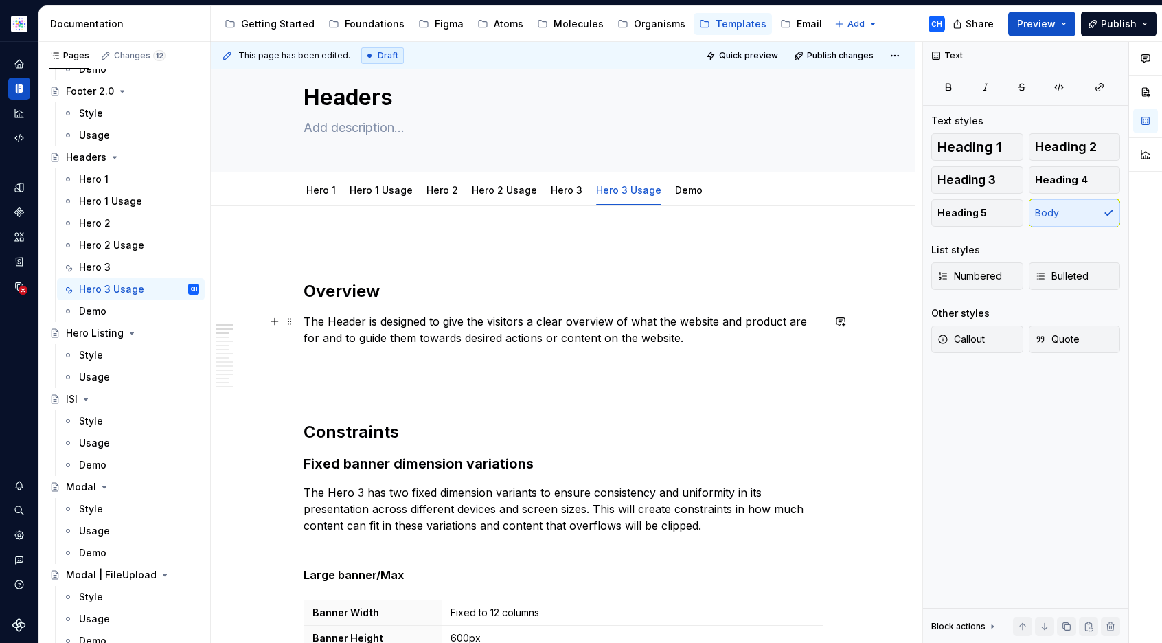
click at [579, 333] on p "The Header is designed to give the visitors a clear overview of what the websit…" at bounding box center [562, 329] width 519 height 33
click at [656, 334] on p "The Header is designed to give the visitors a clear overview of what the websit…" at bounding box center [562, 329] width 519 height 33
click at [693, 337] on p "The Header is designed to give the visitors a clear overview of what the websit…" at bounding box center [562, 329] width 519 height 33
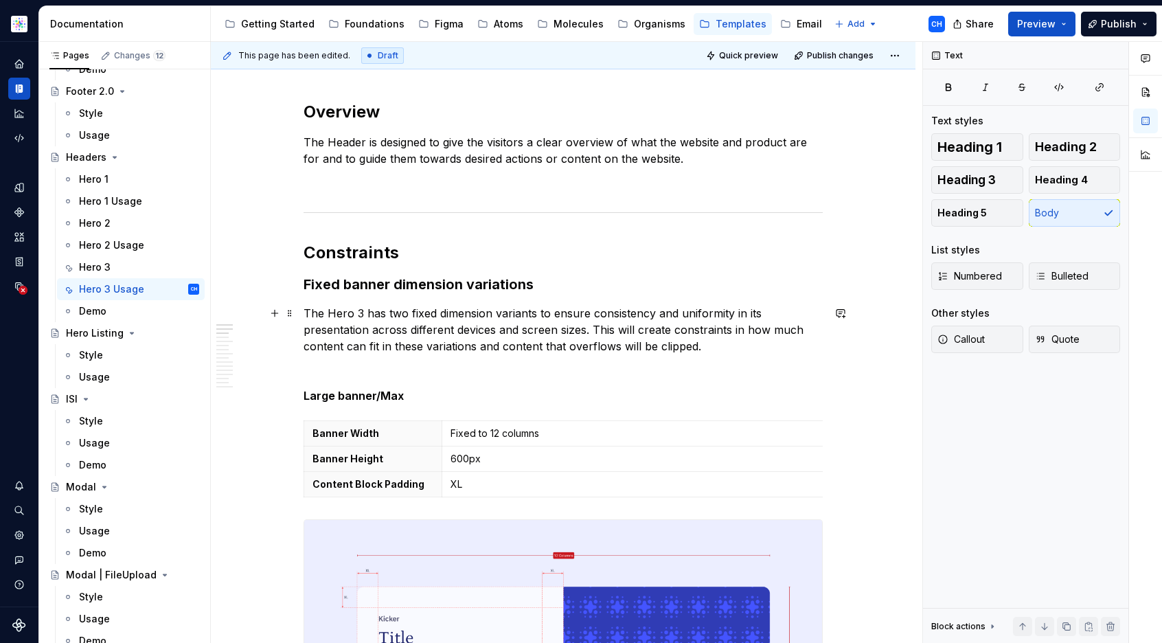
scroll to position [227, 0]
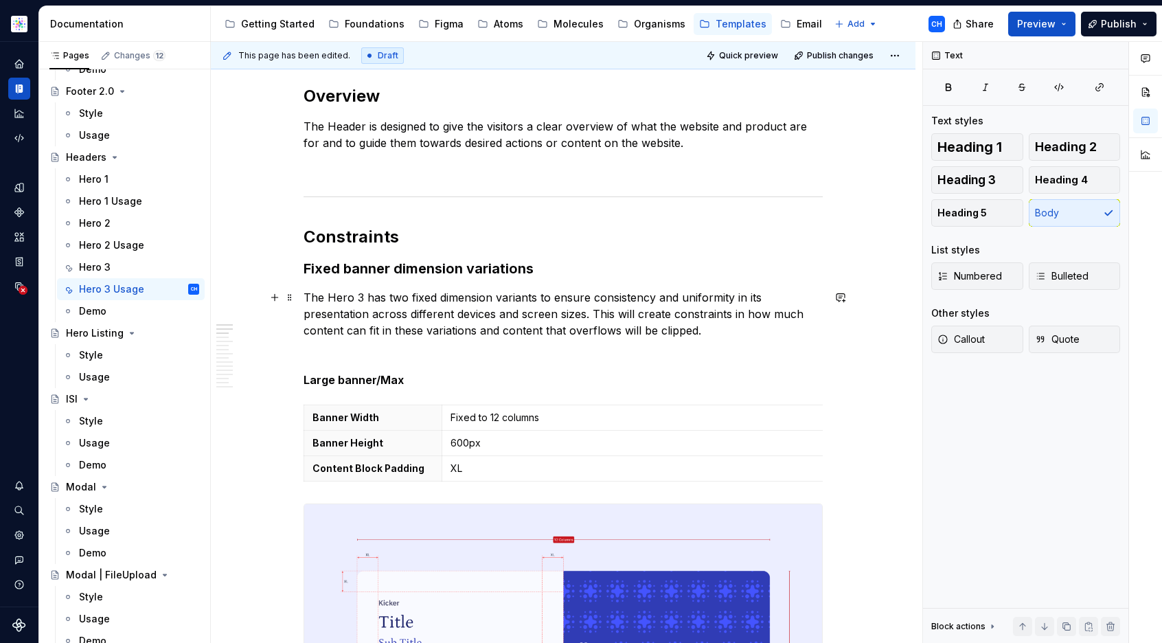
type textarea "*"
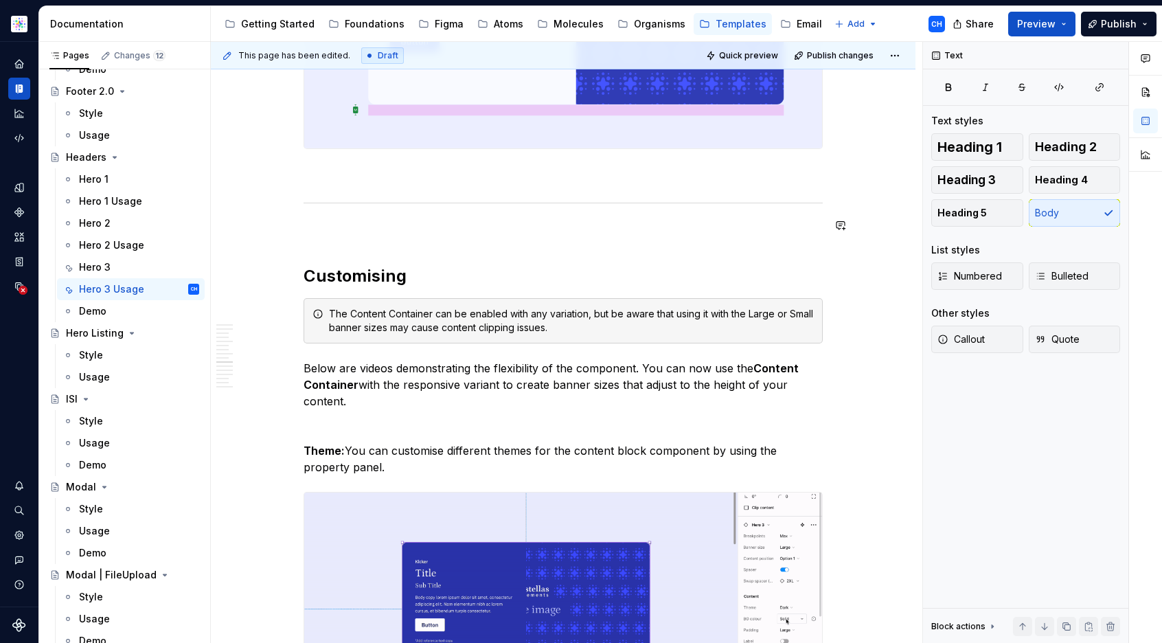
scroll to position [6722, 0]
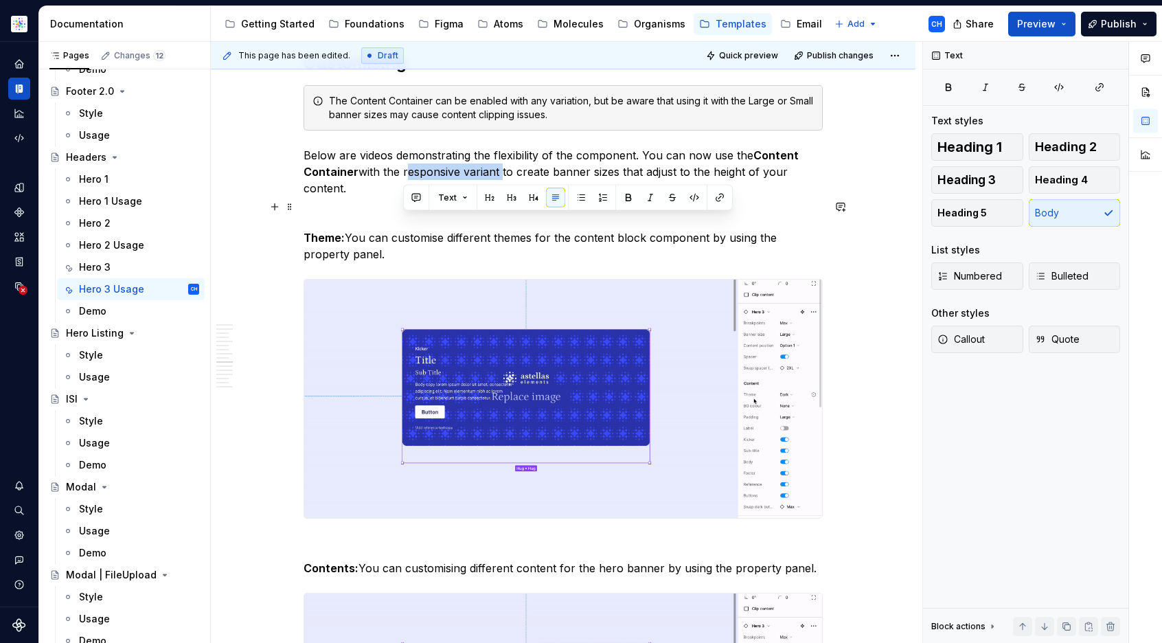
drag, startPoint x: 403, startPoint y: 221, endPoint x: 498, endPoint y: 227, distance: 94.9
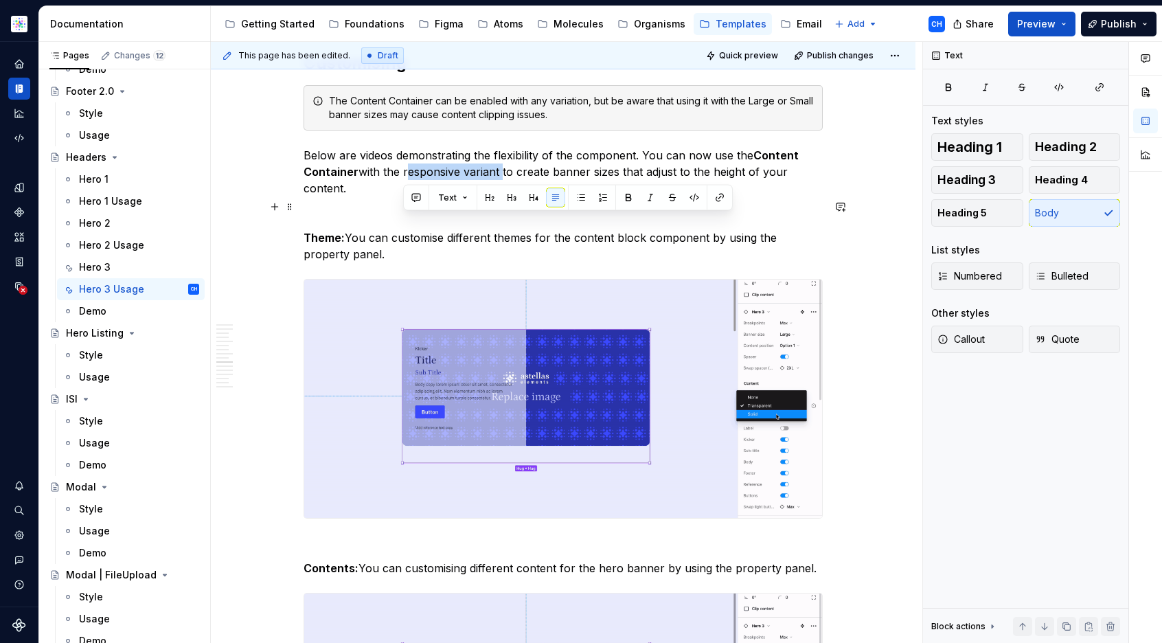
click at [498, 196] on p "Below are videos demonstrating the flexibility of the component. You can now us…" at bounding box center [562, 171] width 519 height 49
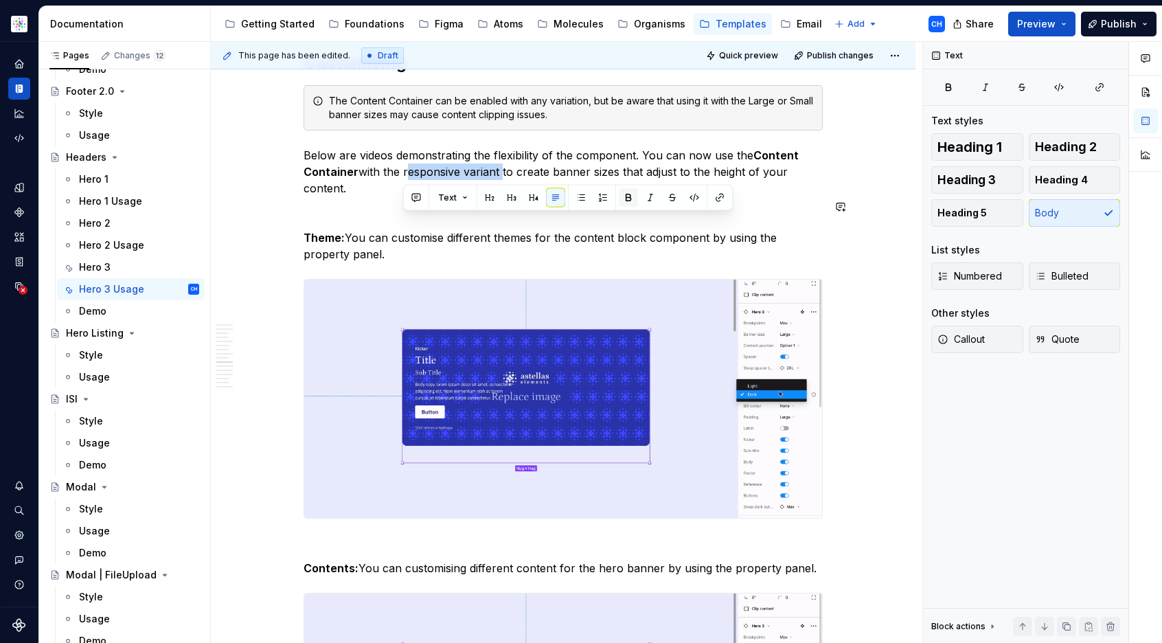
click at [628, 196] on button "button" at bounding box center [628, 197] width 19 height 19
click at [490, 196] on p "Below are videos demonstrating the flexibility of the component. You can now us…" at bounding box center [562, 171] width 519 height 49
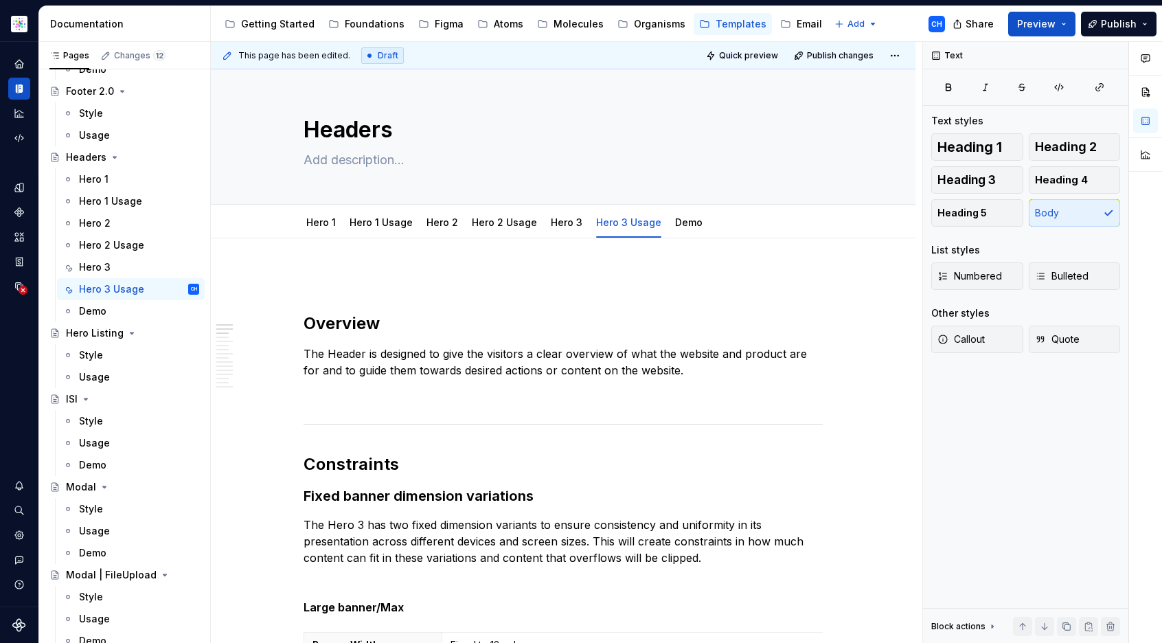
scroll to position [135, 0]
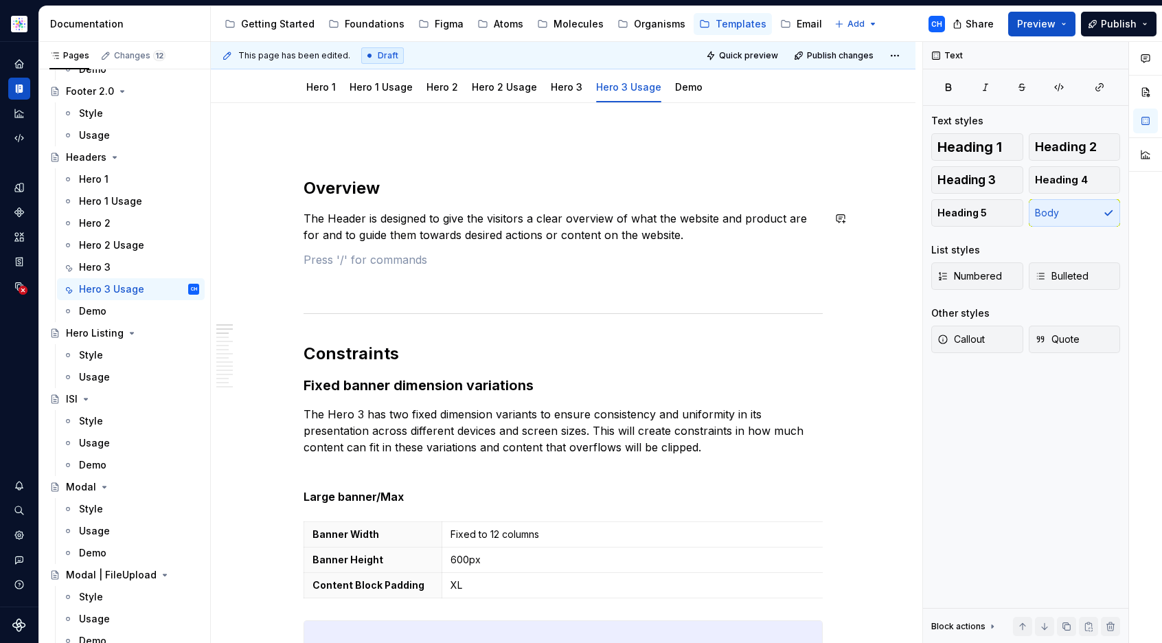
click at [728, 238] on p "The Header is designed to give the visitors a clear overview of what the websit…" at bounding box center [562, 226] width 519 height 33
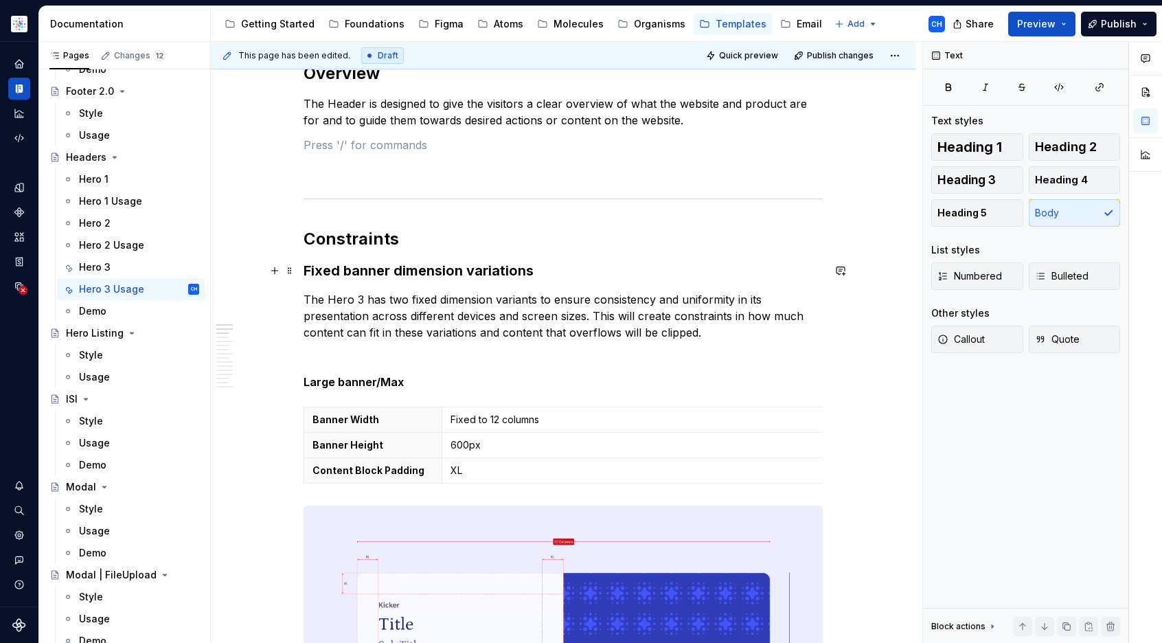
scroll to position [271, 0]
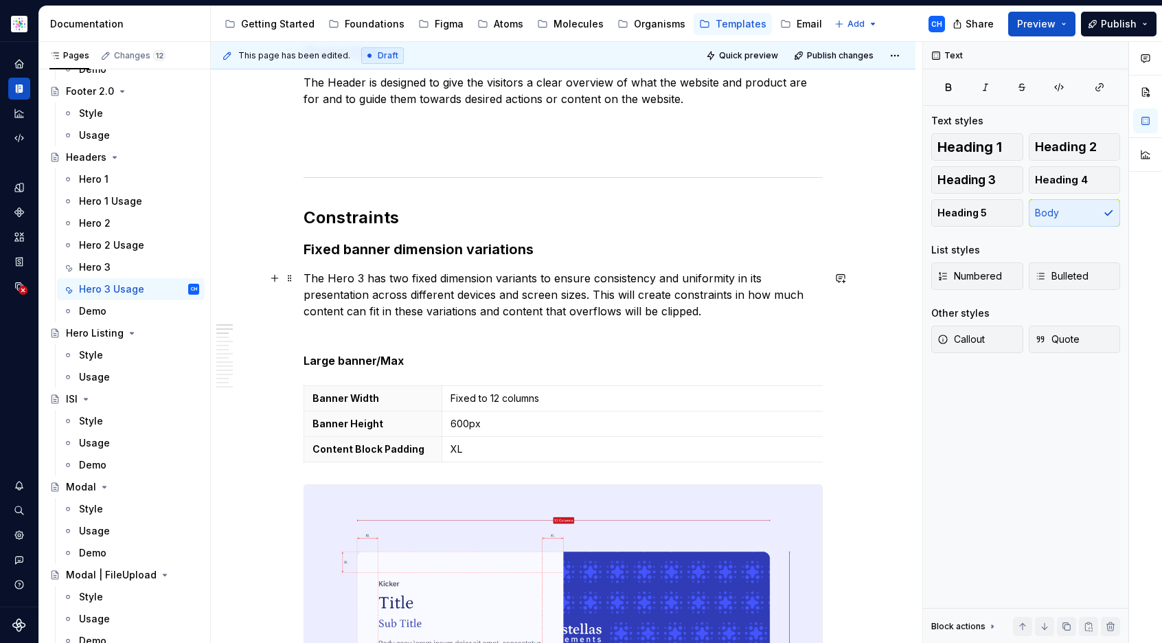
click at [538, 286] on p "The Hero 3 has two fixed dimension variants to ensure consistency and uniformit…" at bounding box center [562, 294] width 519 height 49
click at [509, 290] on p "The Hero 3 has two fixed dimension variants to ensure consistency and uniformit…" at bounding box center [562, 294] width 519 height 49
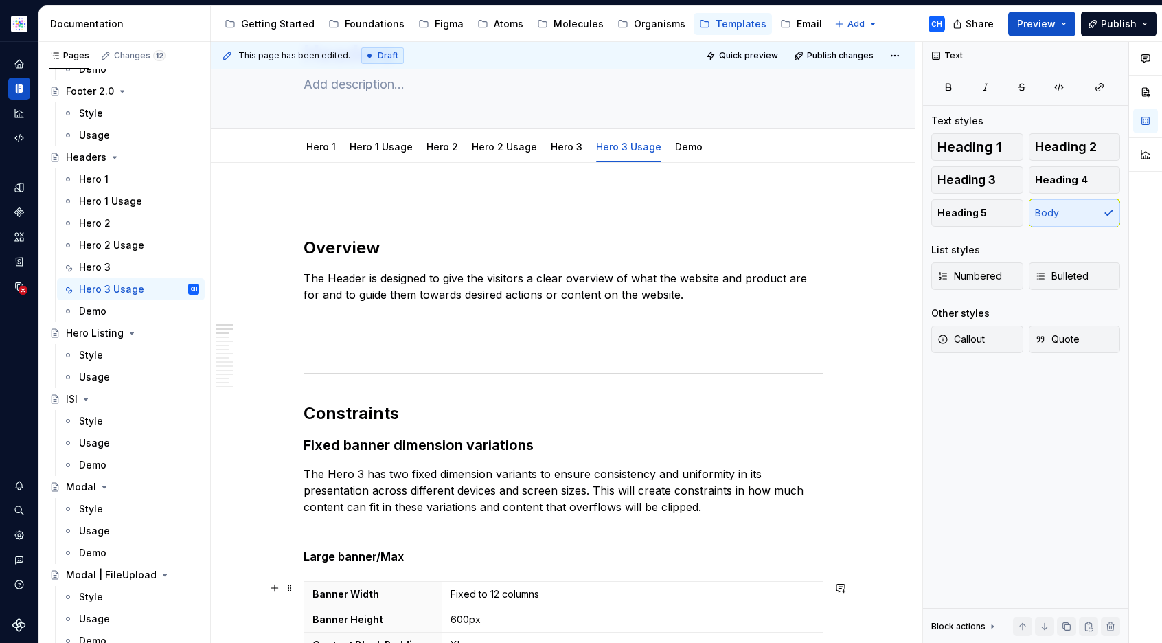
scroll to position [0, 0]
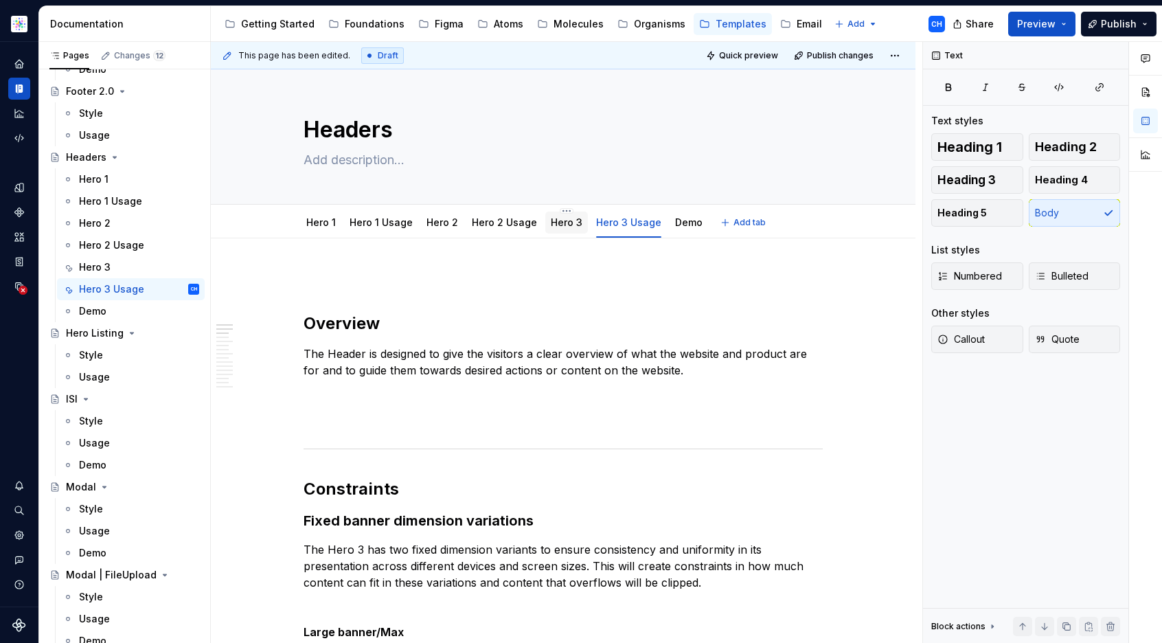
click at [565, 231] on div "Hero 3" at bounding box center [566, 222] width 43 height 22
click at [553, 227] on link "Hero 3" at bounding box center [567, 222] width 32 height 12
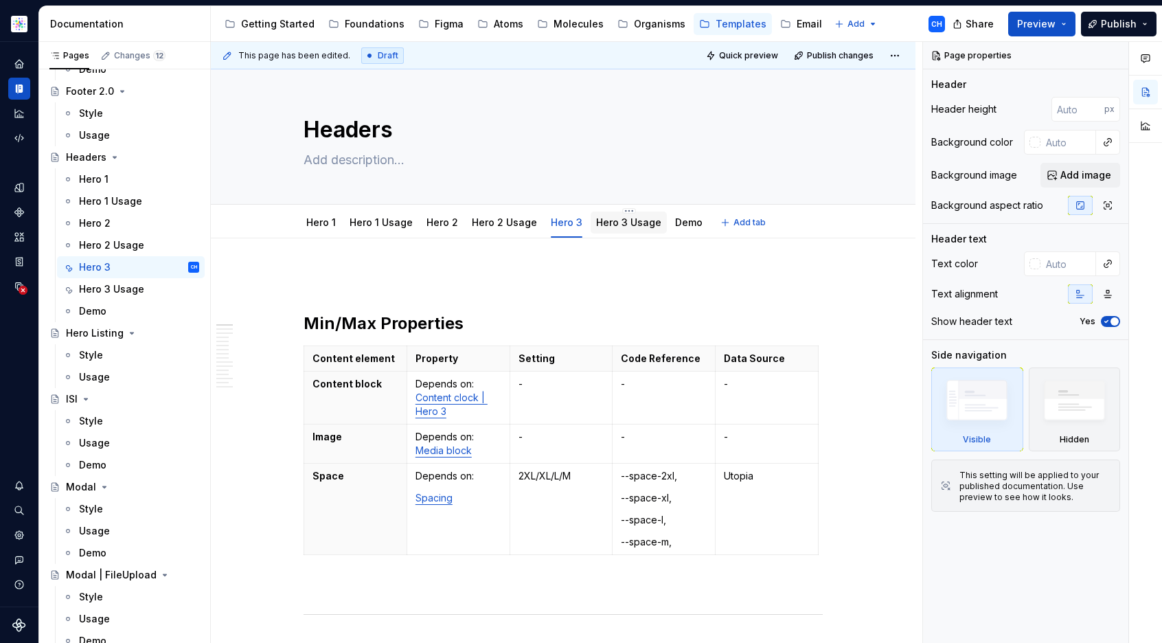
click at [612, 228] on div "Hero 3 Usage" at bounding box center [628, 223] width 65 height 14
click at [599, 225] on link "Hero 3 Usage" at bounding box center [628, 222] width 65 height 12
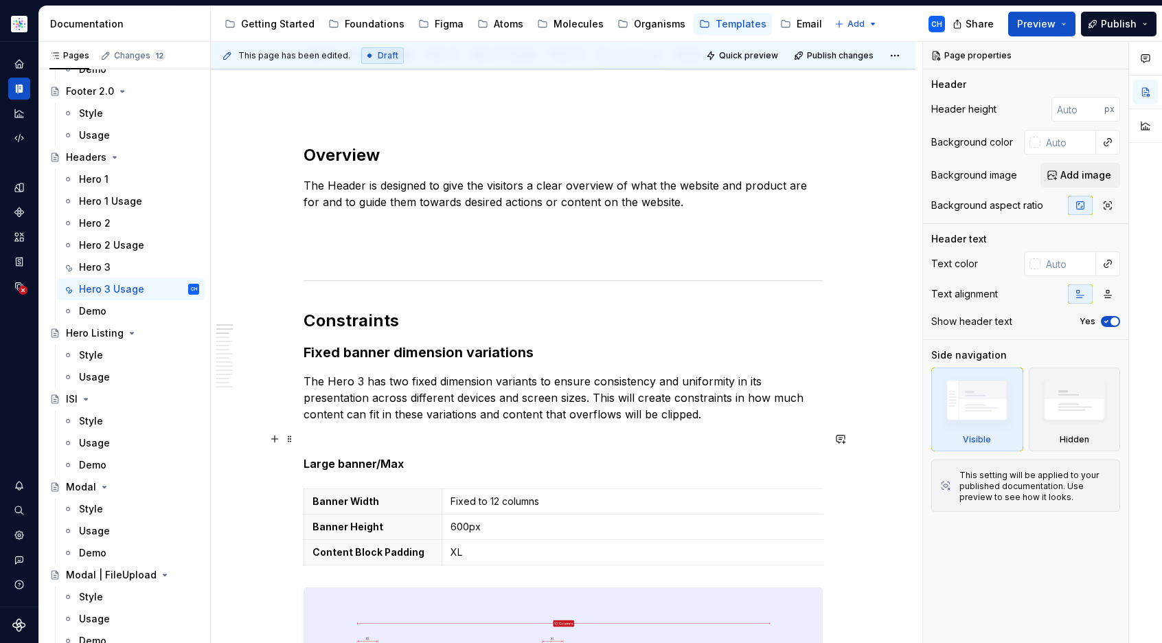
scroll to position [143, 0]
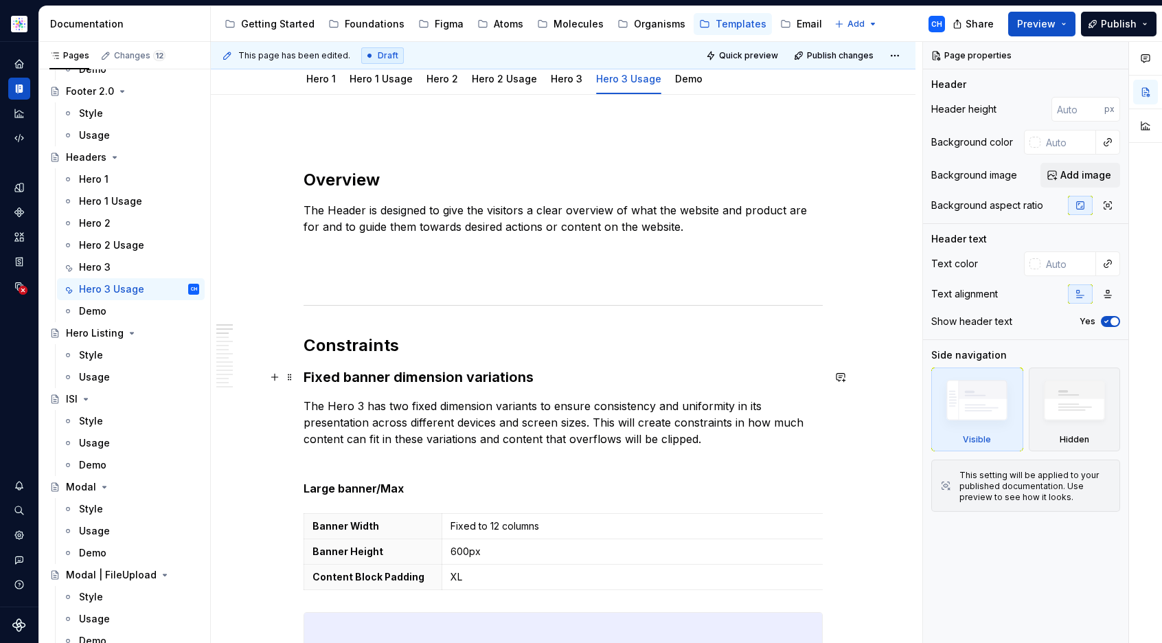
click at [352, 384] on strong "Fixed banner dimension variations" at bounding box center [418, 377] width 230 height 16
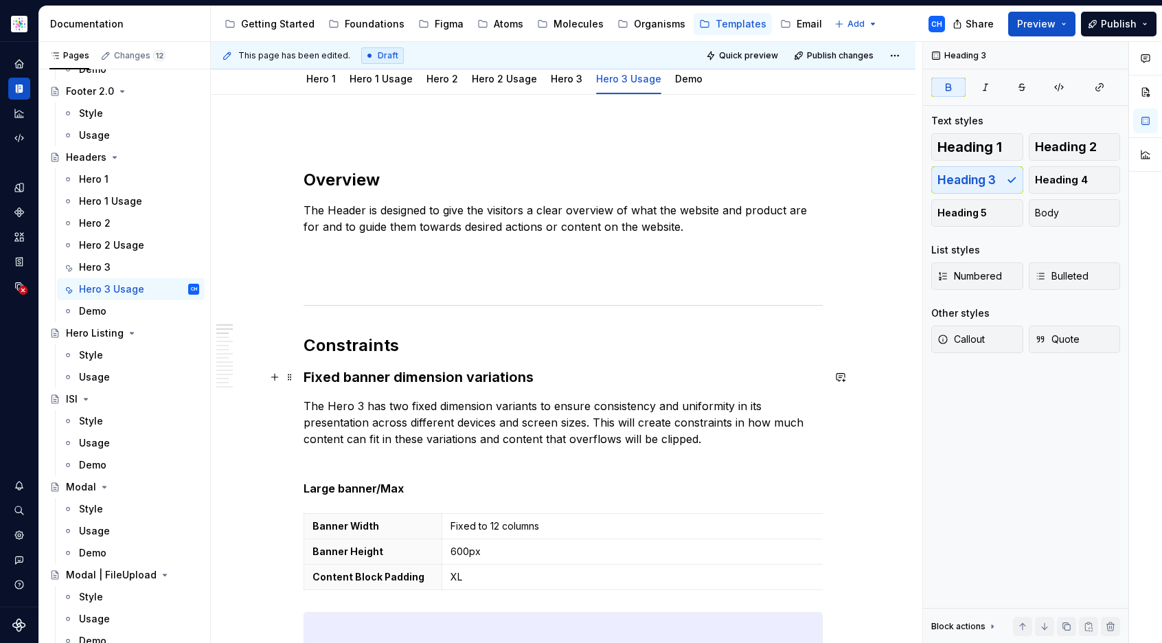
click at [393, 376] on strong "Fixed banner dimension variations" at bounding box center [418, 377] width 230 height 16
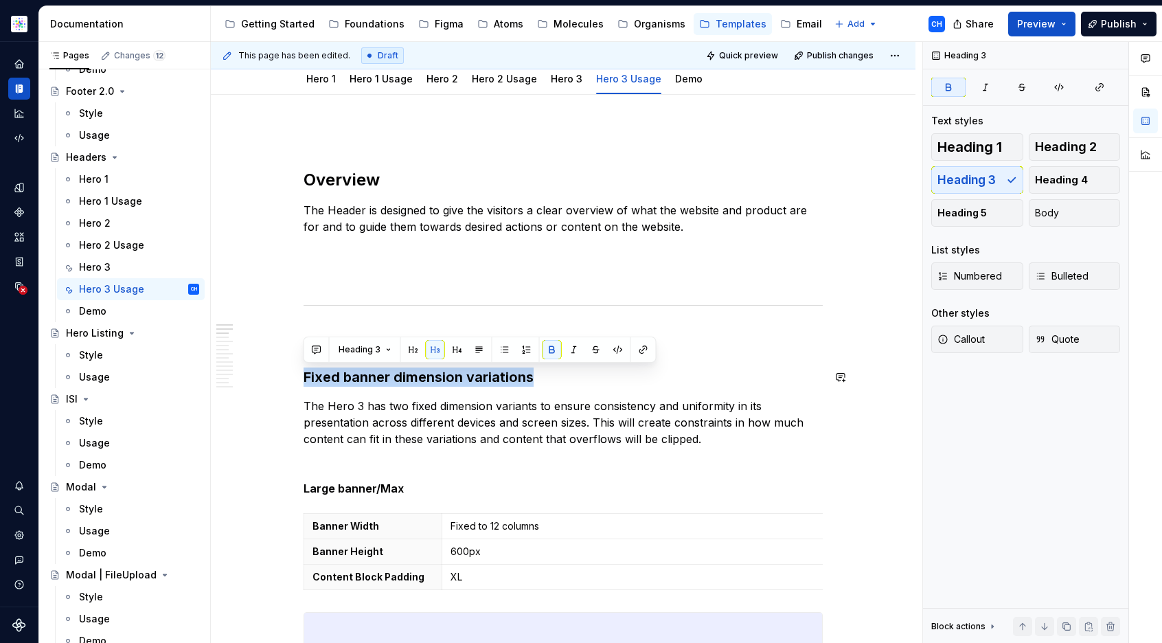
copy strong "Fixed banner dimension variations"
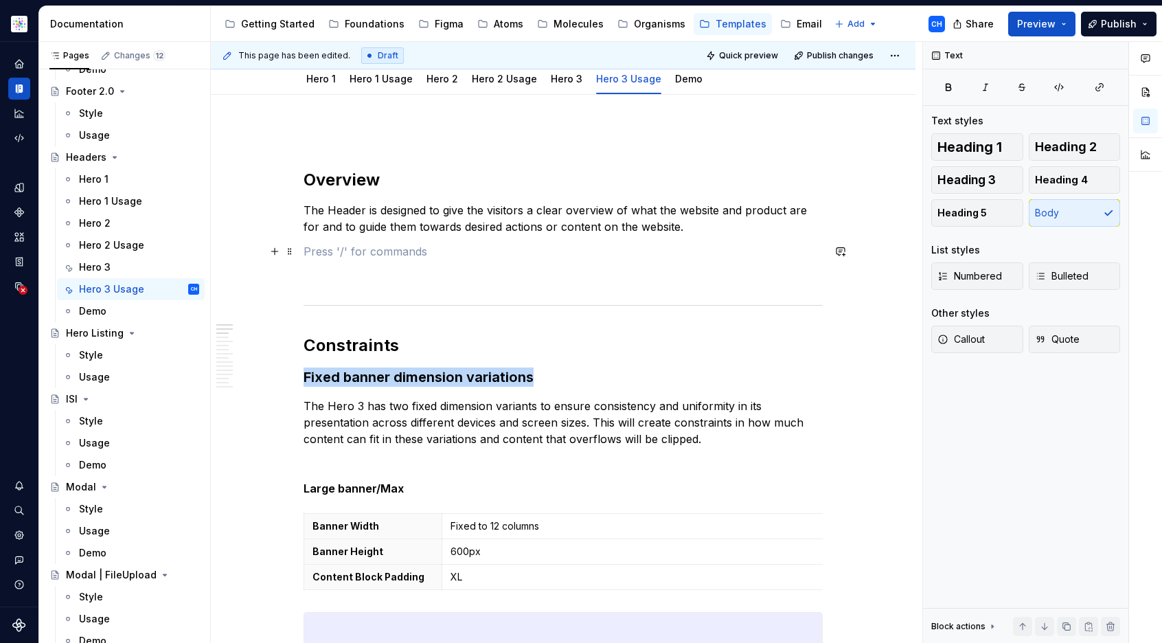
click at [376, 256] on p at bounding box center [562, 251] width 519 height 16
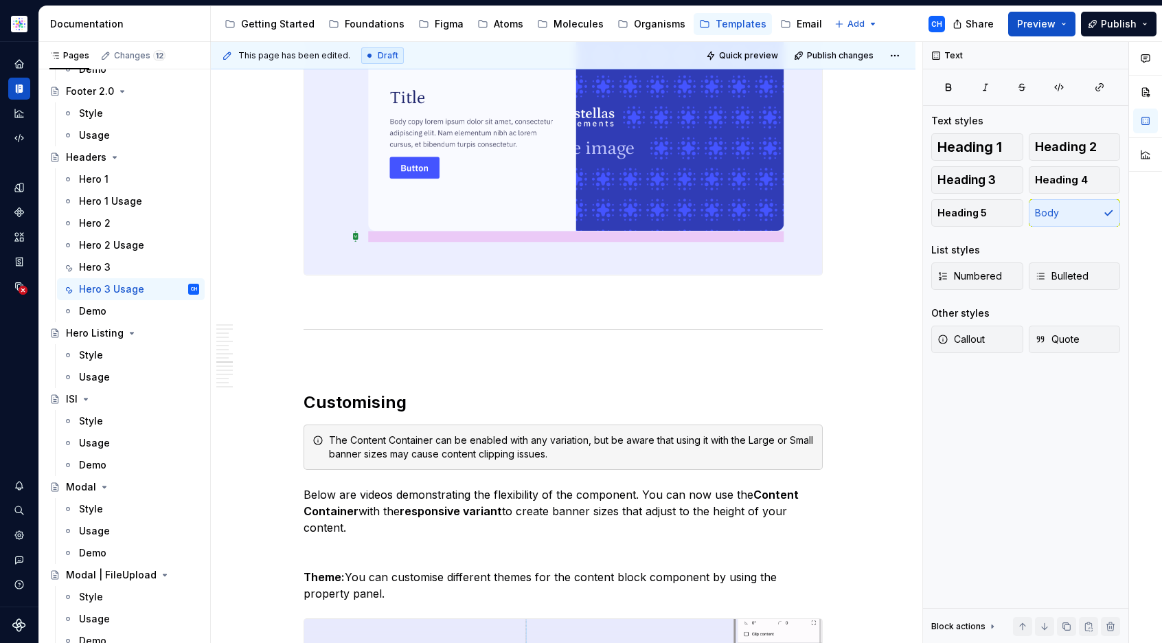
scroll to position [6706, 0]
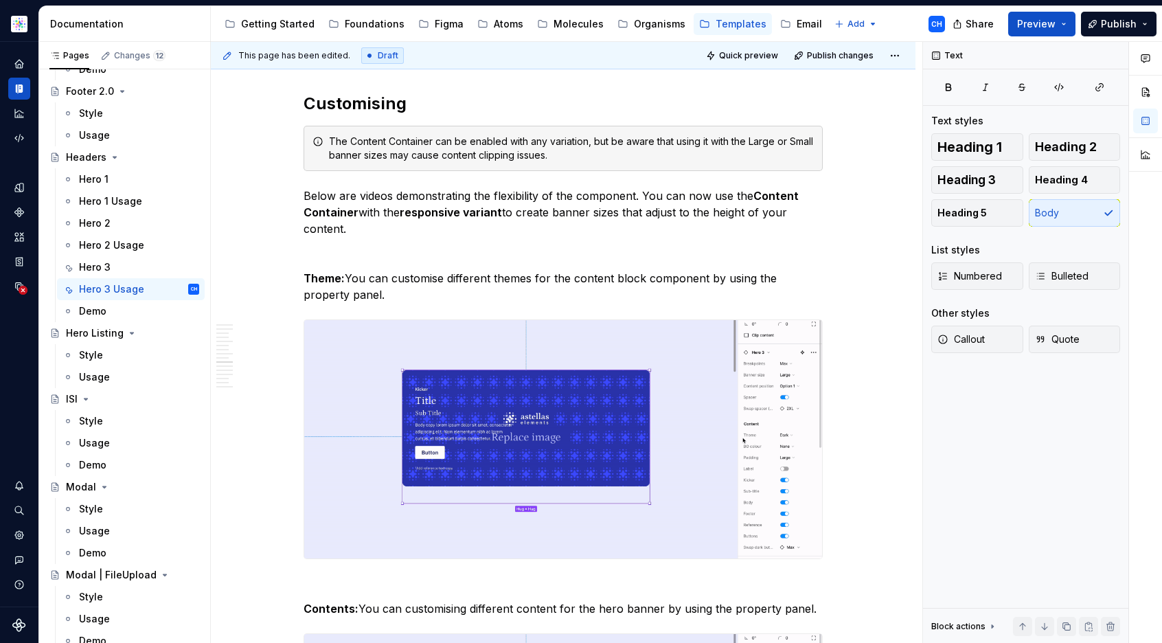
type textarea "*"
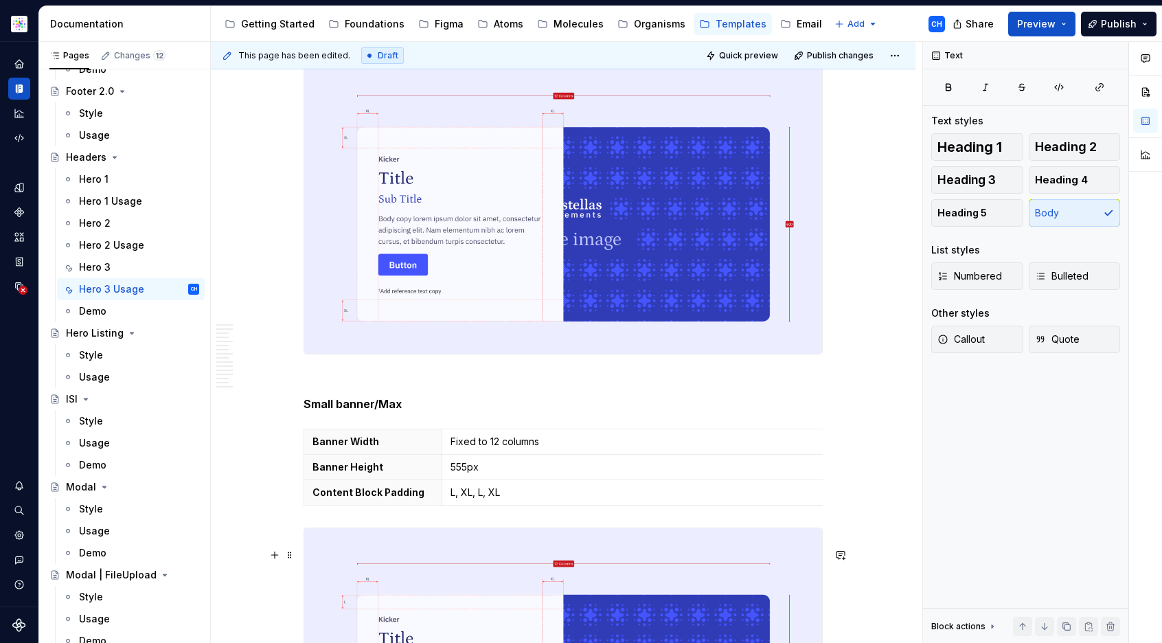
scroll to position [216, 0]
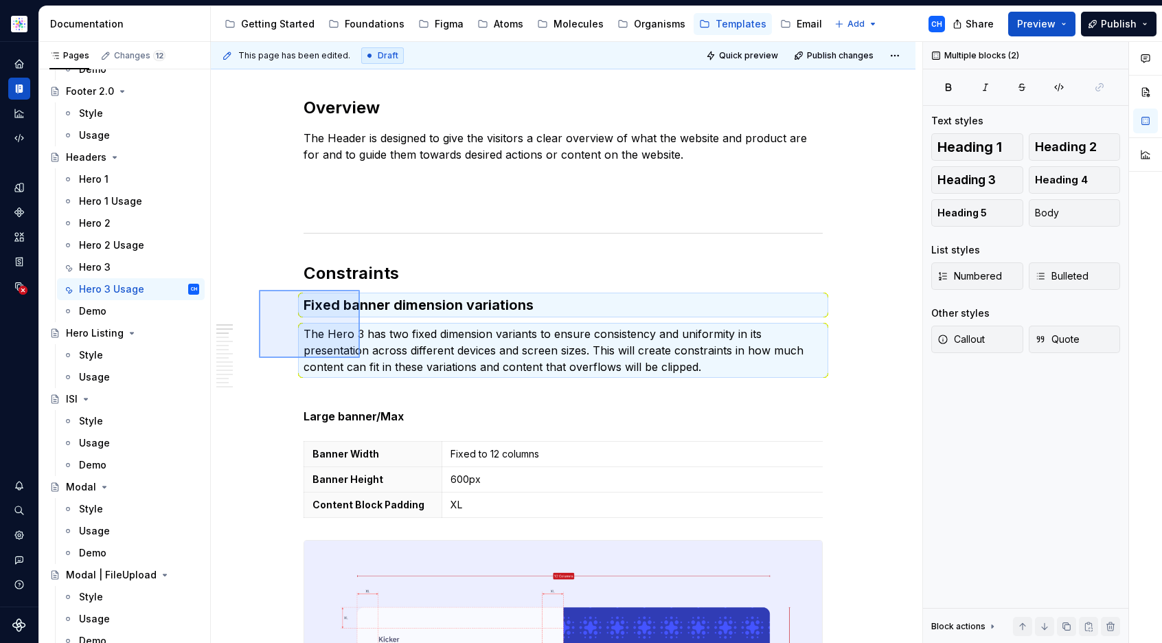
drag, startPoint x: 259, startPoint y: 290, endPoint x: 360, endPoint y: 358, distance: 121.7
click at [360, 358] on div "This page has been edited. Draft Quick preview Publish changes Headers Edit hea…" at bounding box center [566, 342] width 711 height 601
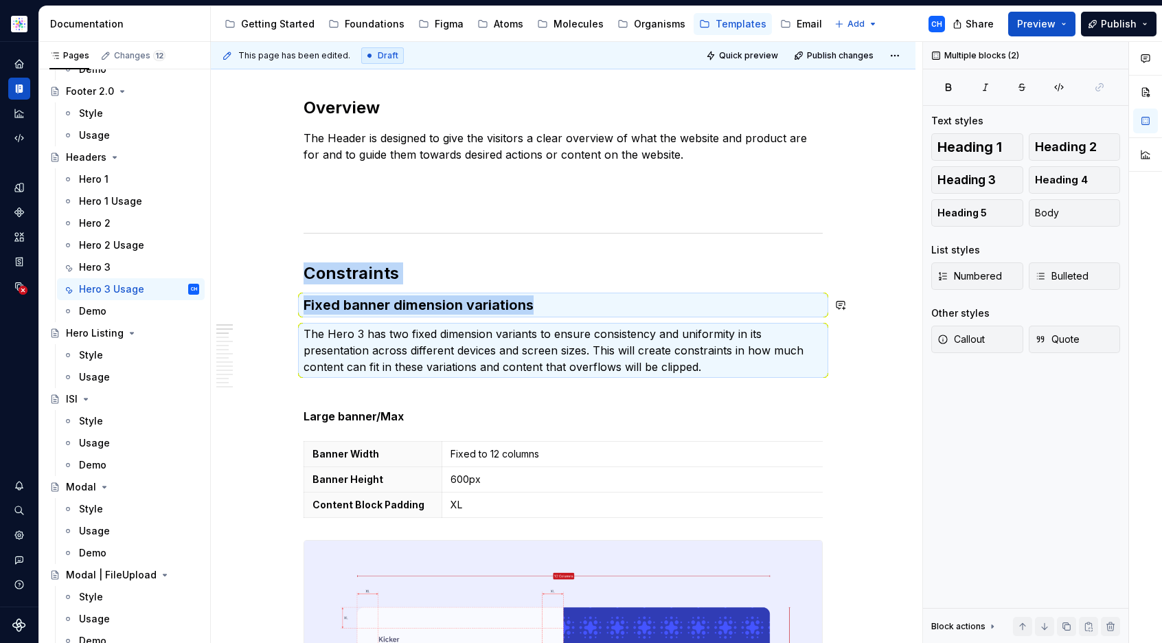
copy div "Constraints Fixed banner dimension variations"
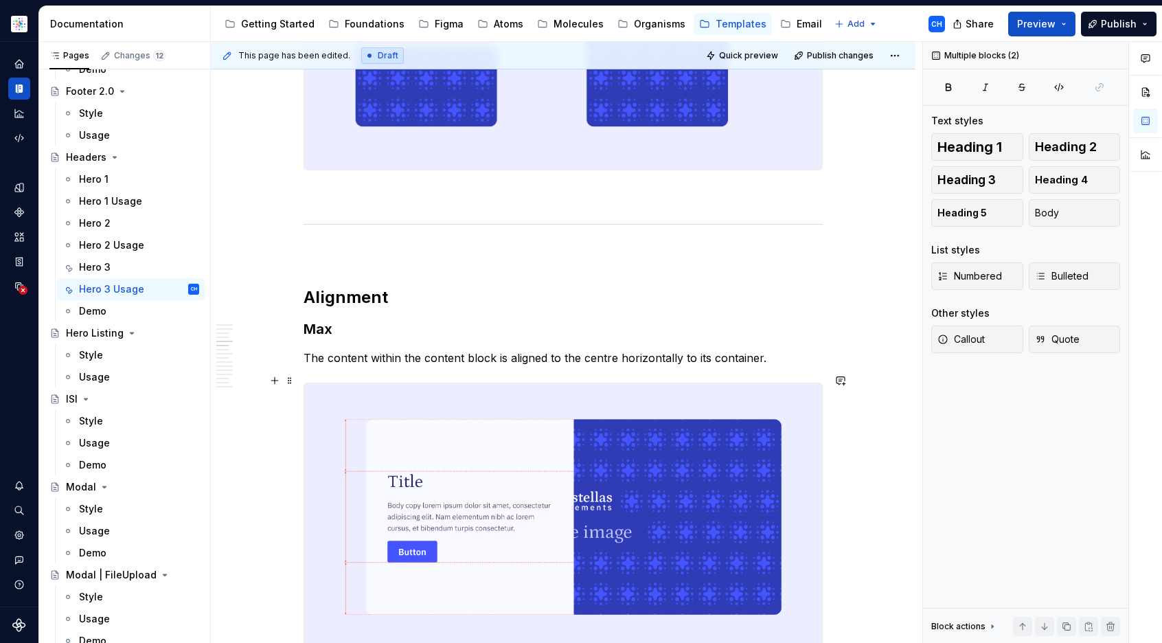
scroll to position [4146, 0]
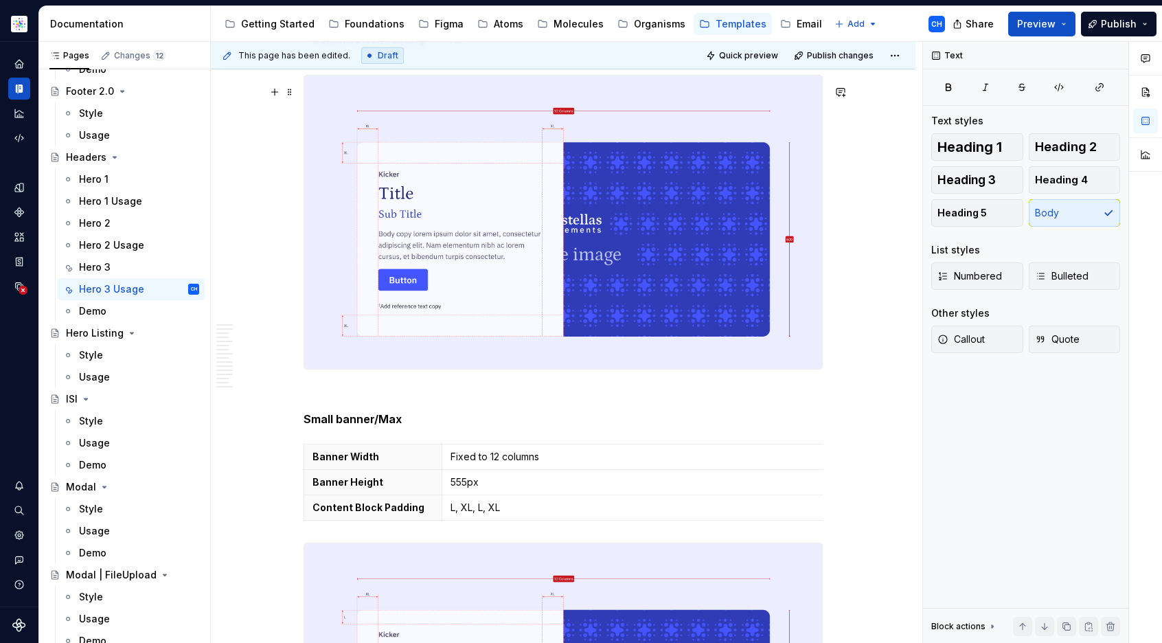
scroll to position [198, 0]
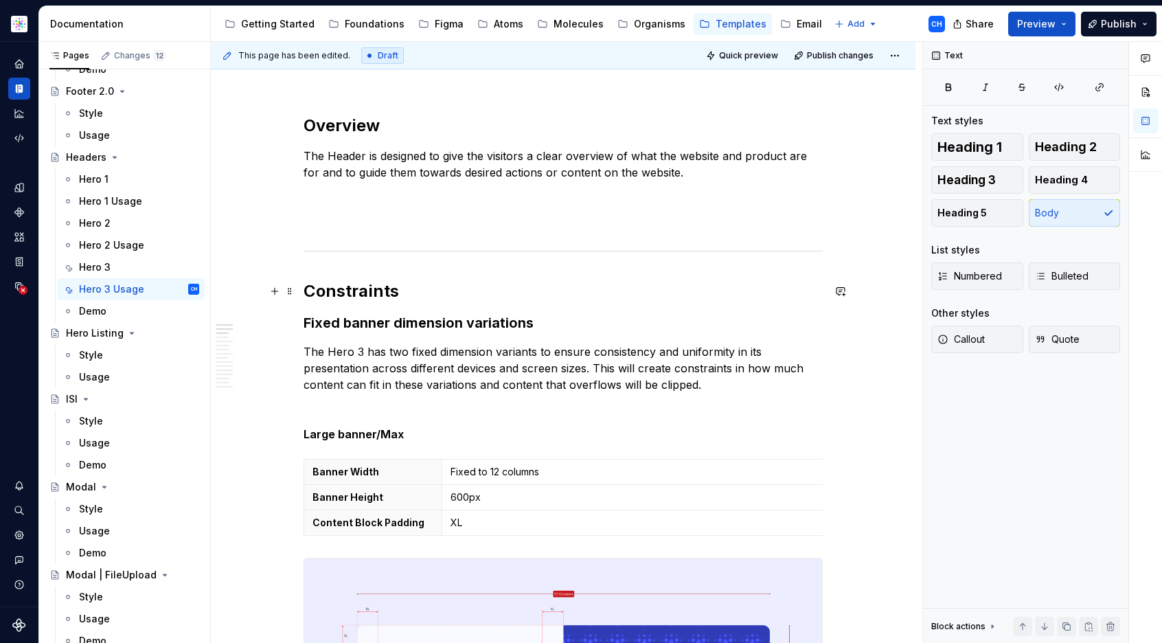
click at [364, 295] on h2 "Constraints" at bounding box center [562, 291] width 519 height 22
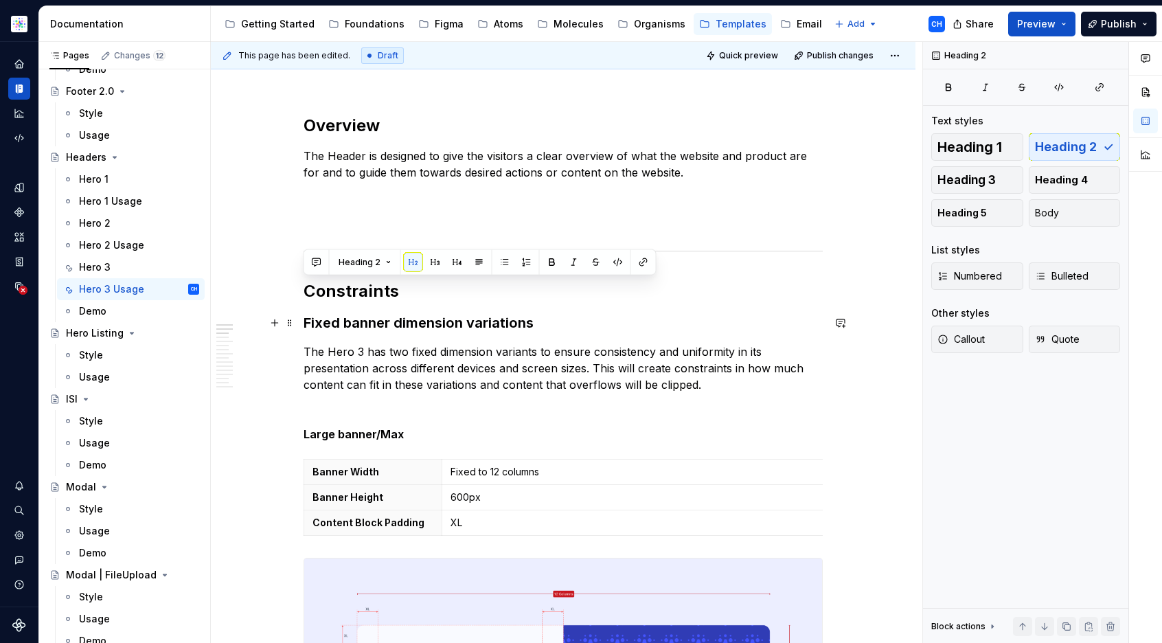
click at [372, 327] on strong "Fixed banner dimension variations" at bounding box center [418, 322] width 230 height 16
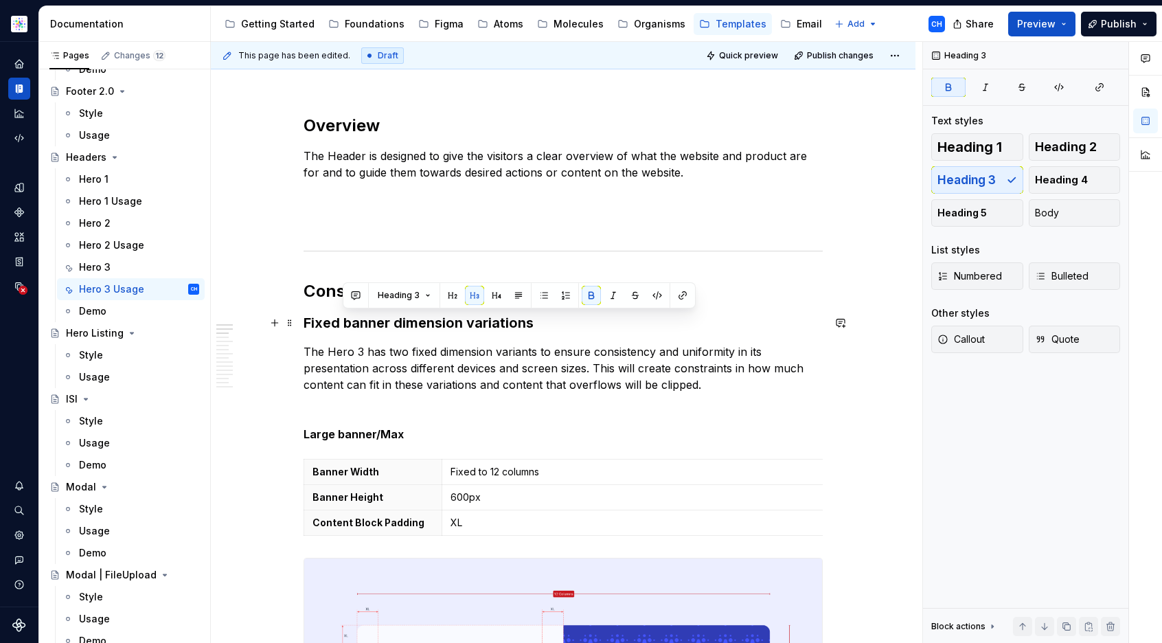
click at [372, 327] on strong "Fixed banner dimension variations" at bounding box center [418, 322] width 230 height 16
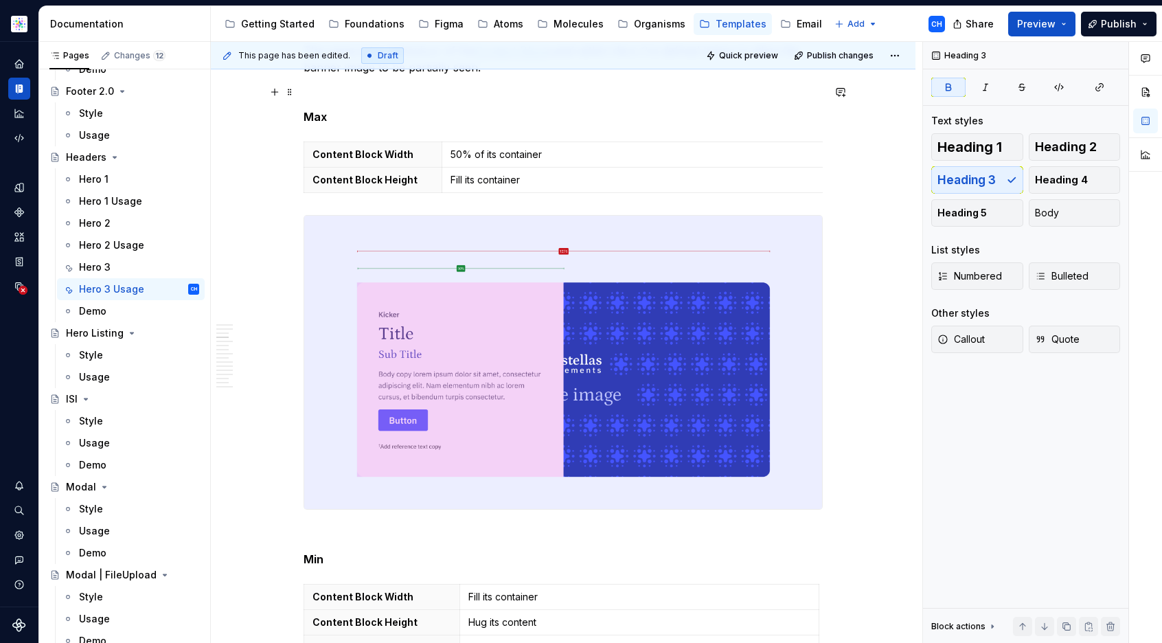
scroll to position [3089, 0]
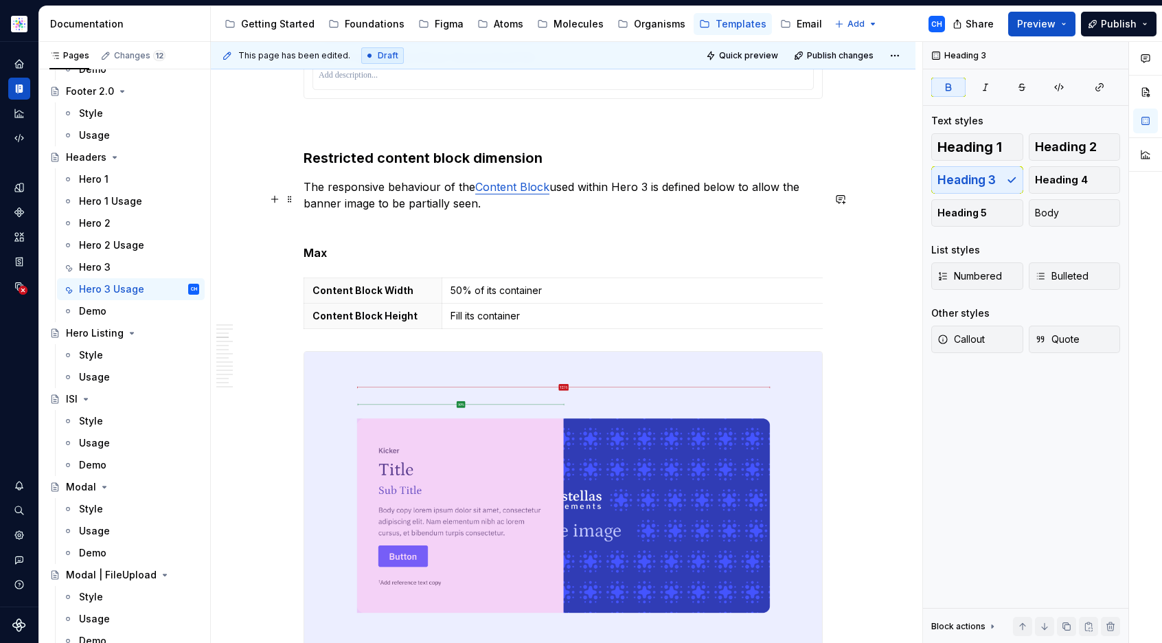
click at [367, 166] on strong "Restricted content block dimension" at bounding box center [422, 158] width 239 height 16
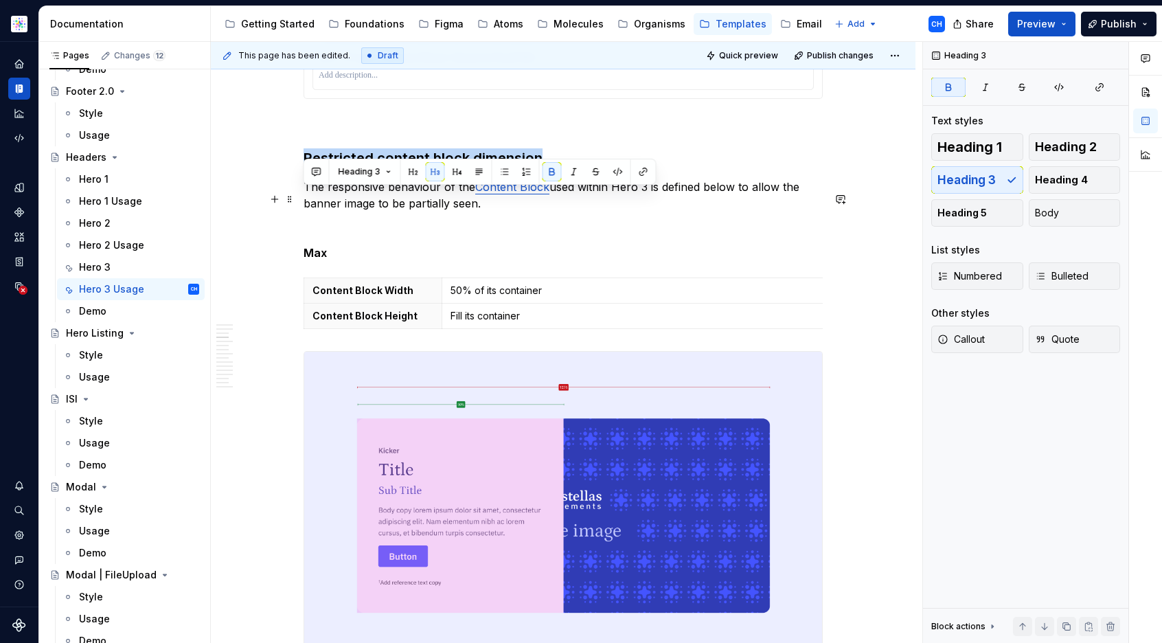
click at [367, 166] on strong "Restricted content block dimension" at bounding box center [422, 158] width 239 height 16
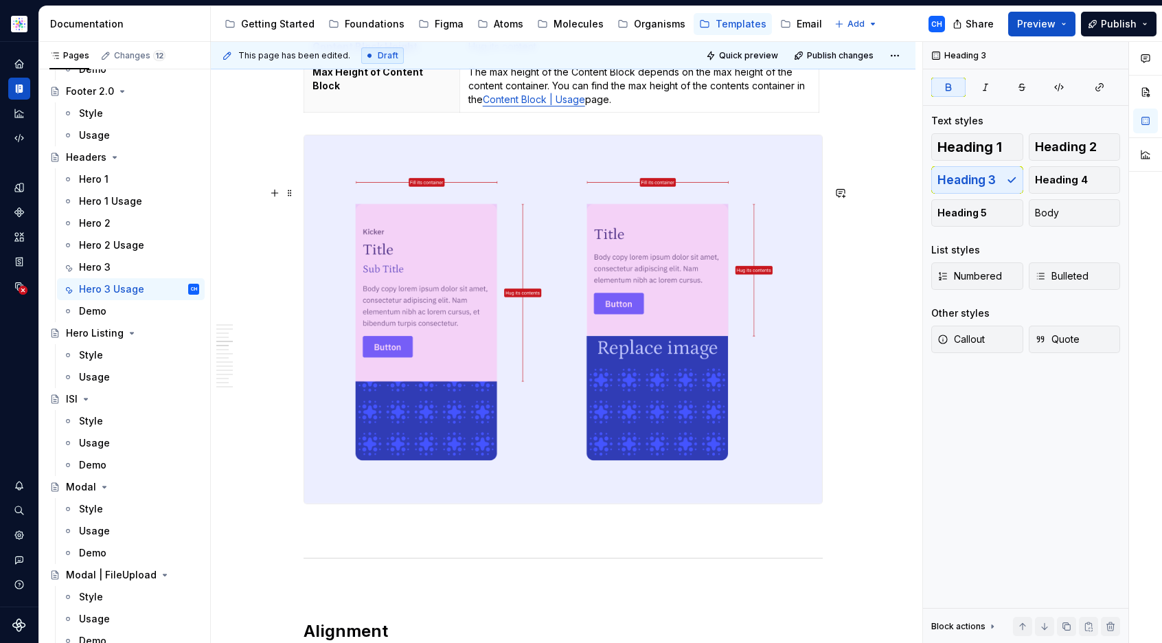
scroll to position [3959, 0]
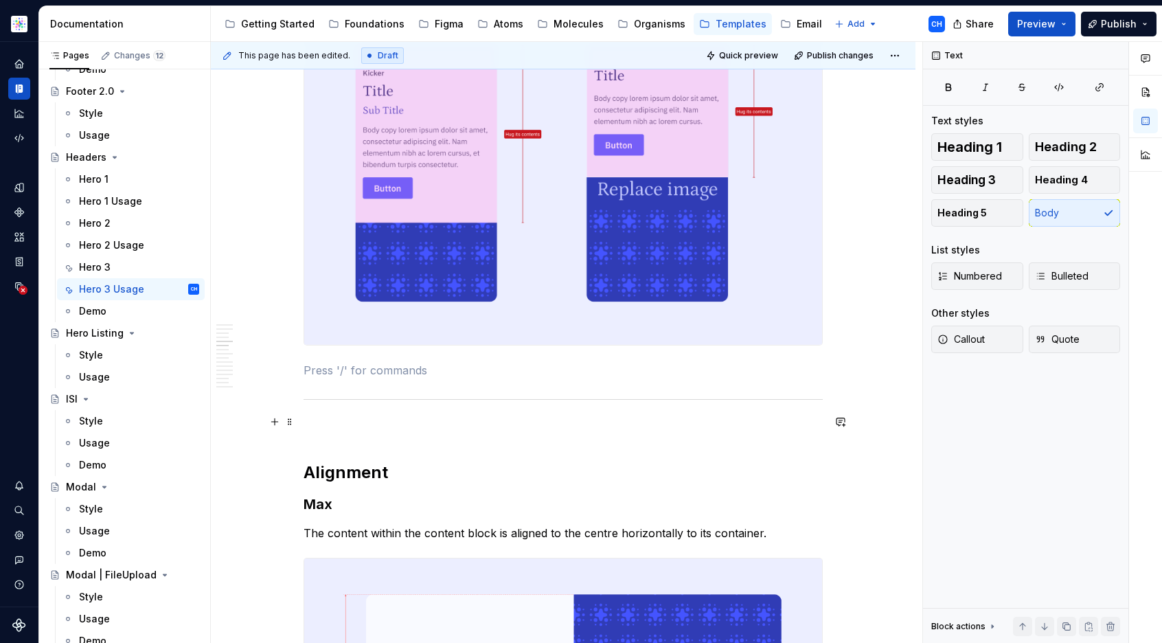
click at [376, 378] on p at bounding box center [562, 370] width 519 height 16
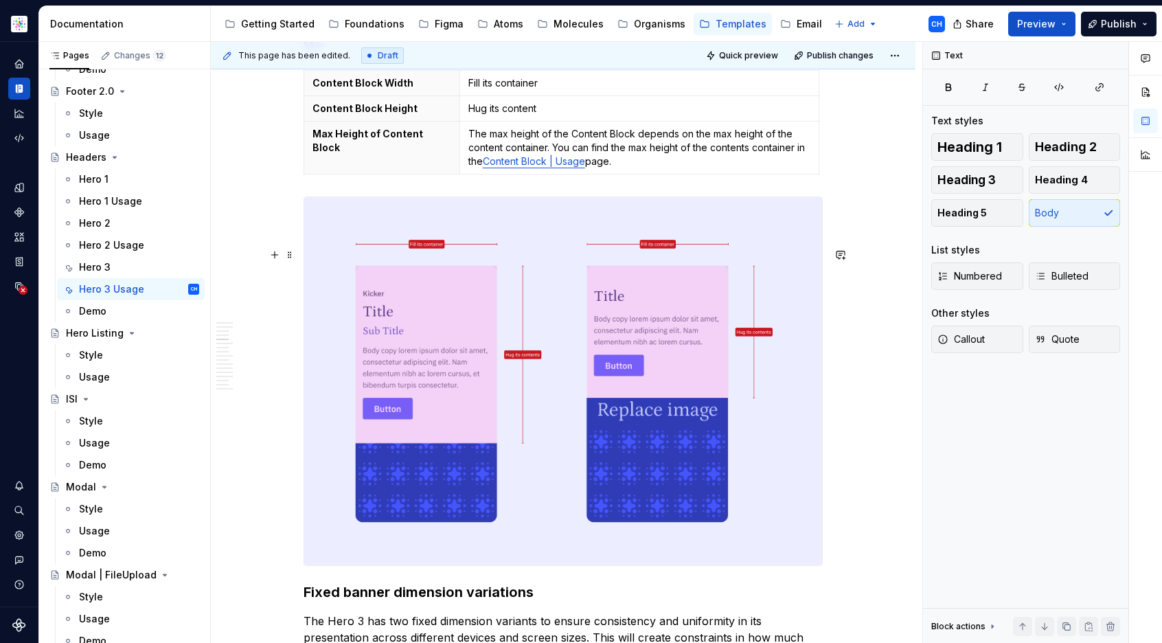
scroll to position [4025, 0]
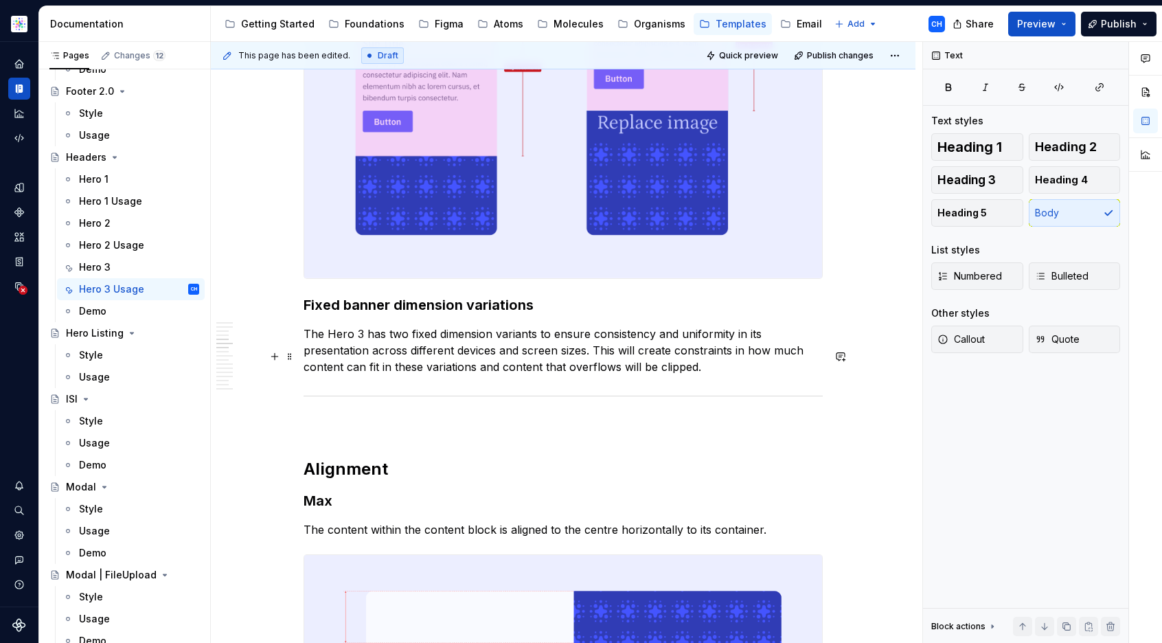
click at [402, 313] on strong "Fixed banner dimension variations" at bounding box center [418, 305] width 230 height 16
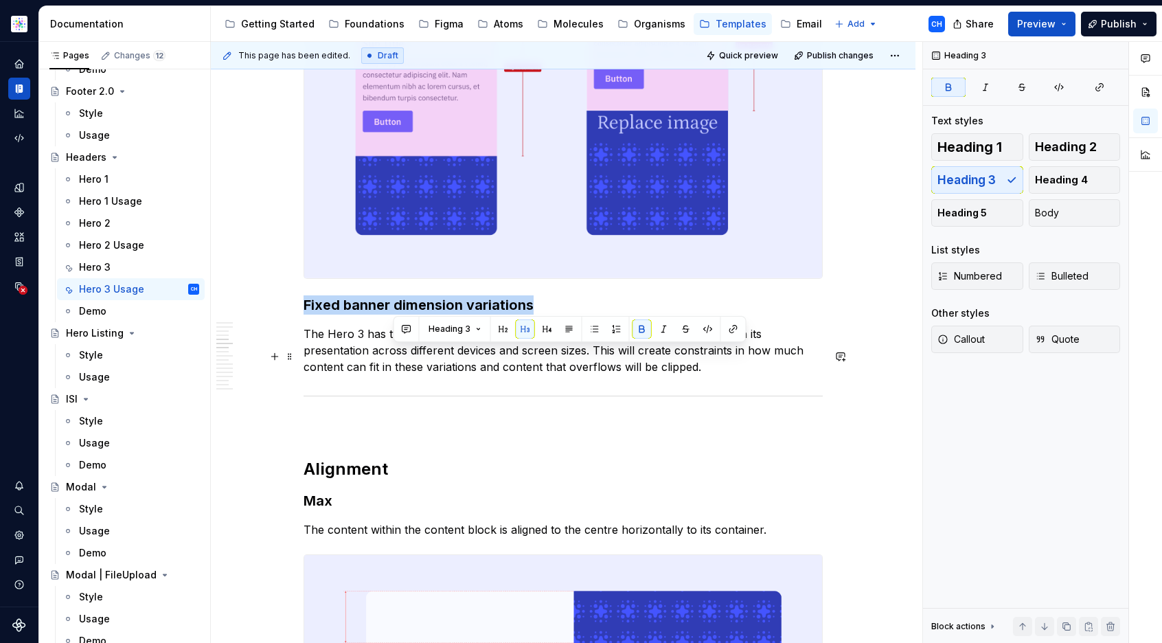
click at [402, 313] on strong "Fixed banner dimension variations" at bounding box center [418, 305] width 230 height 16
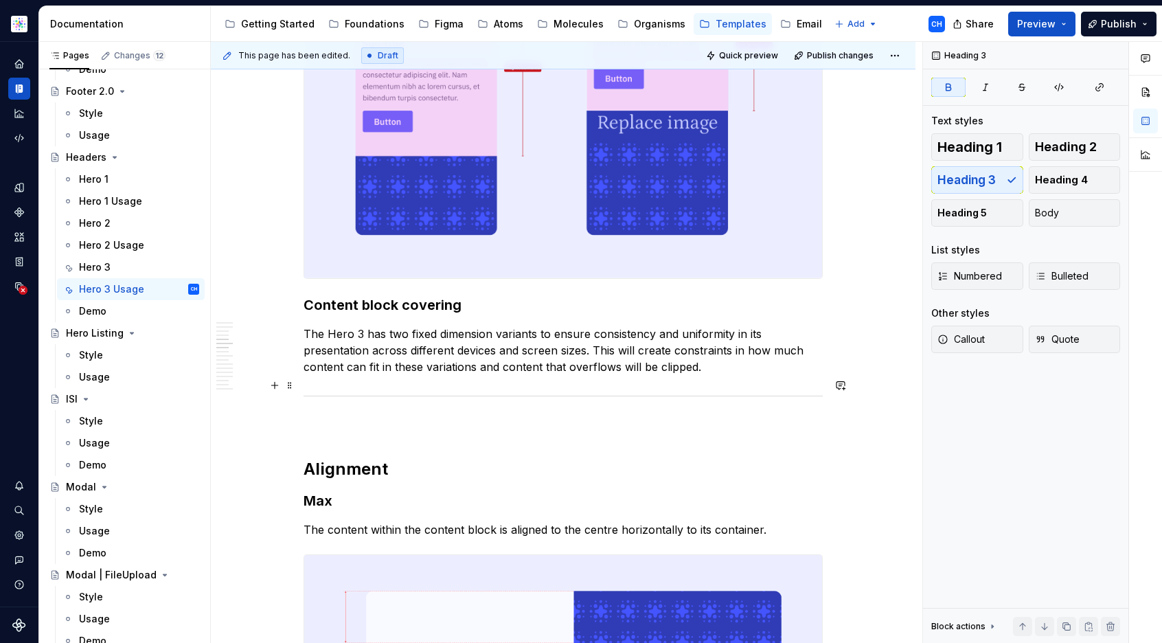
click at [459, 375] on p "The Hero 3 has two fixed dimension variants to ensure consistency and uniformit…" at bounding box center [562, 349] width 519 height 49
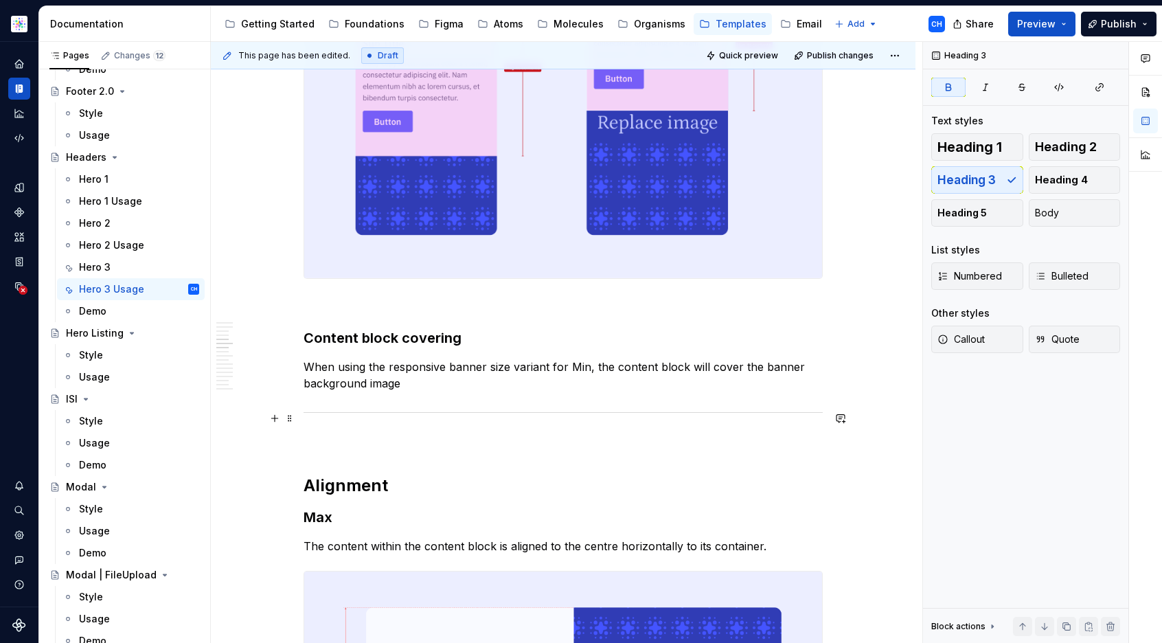
click at [380, 391] on p "When using the responsive banner size variant for Min, the content block will c…" at bounding box center [562, 374] width 519 height 33
click at [402, 391] on p "When using the responsive banner size variant for Min, the content block will c…" at bounding box center [562, 374] width 519 height 33
click at [465, 391] on p "When using the responsive banner size variant for Min, the content block will c…" at bounding box center [562, 374] width 519 height 33
click at [505, 391] on p "When using the responsive banner size variant for Min, the content block will c…" at bounding box center [562, 374] width 519 height 33
click at [550, 391] on p "When using the responsive banner size variant for Min, the content block will c…" at bounding box center [562, 374] width 519 height 33
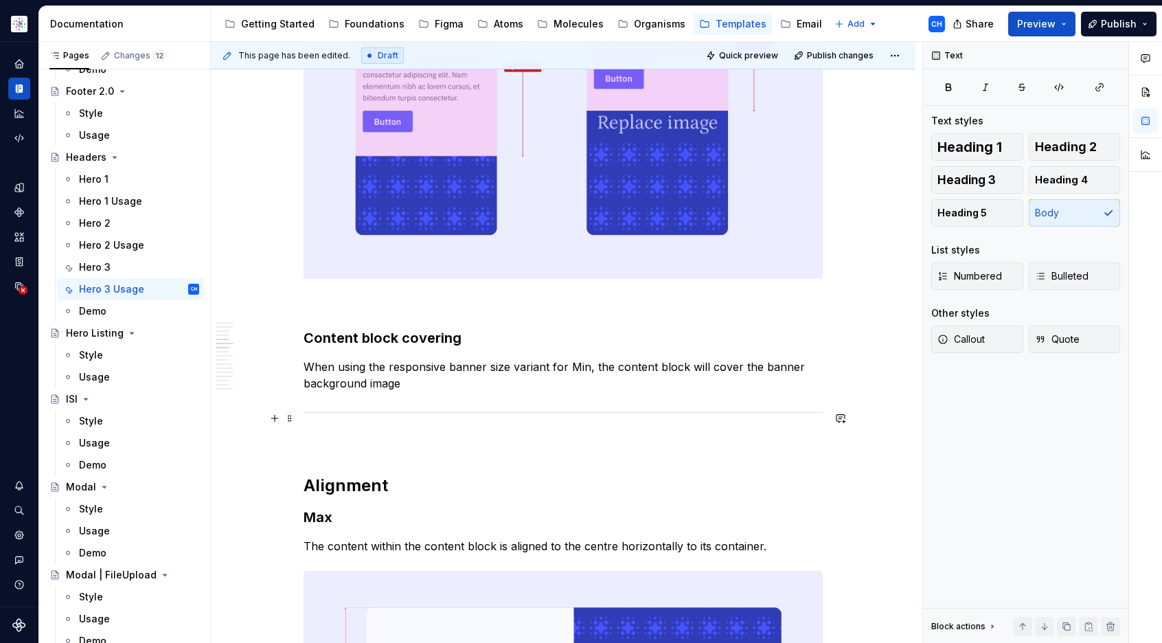
click at [564, 391] on p "When using the responsive banner size variant for Min, the content block will c…" at bounding box center [562, 374] width 519 height 33
click at [509, 391] on p "When using the responsive banner size variant for Min, the content block will c…" at bounding box center [562, 374] width 519 height 33
click at [616, 391] on p "When using the responsive banner size and background content variant for Min, t…" at bounding box center [562, 374] width 519 height 33
click at [562, 391] on p "When using the responsive banner size and background content variant for Min, t…" at bounding box center [562, 374] width 519 height 33
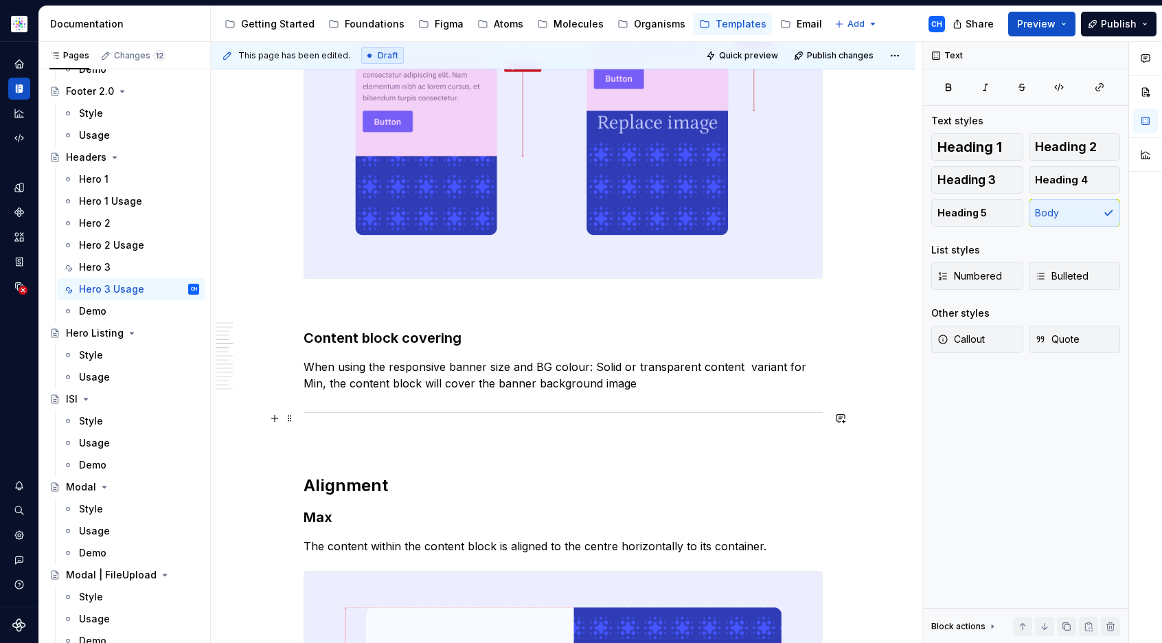
click at [720, 391] on p "When using the responsive banner size and BG colour: Solid or transparent conte…" at bounding box center [562, 374] width 519 height 33
click at [485, 391] on p "When using the responsive banner size and BG colour: Solid or transparent varia…" at bounding box center [562, 374] width 519 height 33
click at [511, 391] on p "When using the responsive banner size and BG colour: Solid or transparent varia…" at bounding box center [562, 374] width 519 height 33
click at [695, 391] on p "When using the responsive banner size and BG colour: Solid or transparent varia…" at bounding box center [562, 374] width 519 height 33
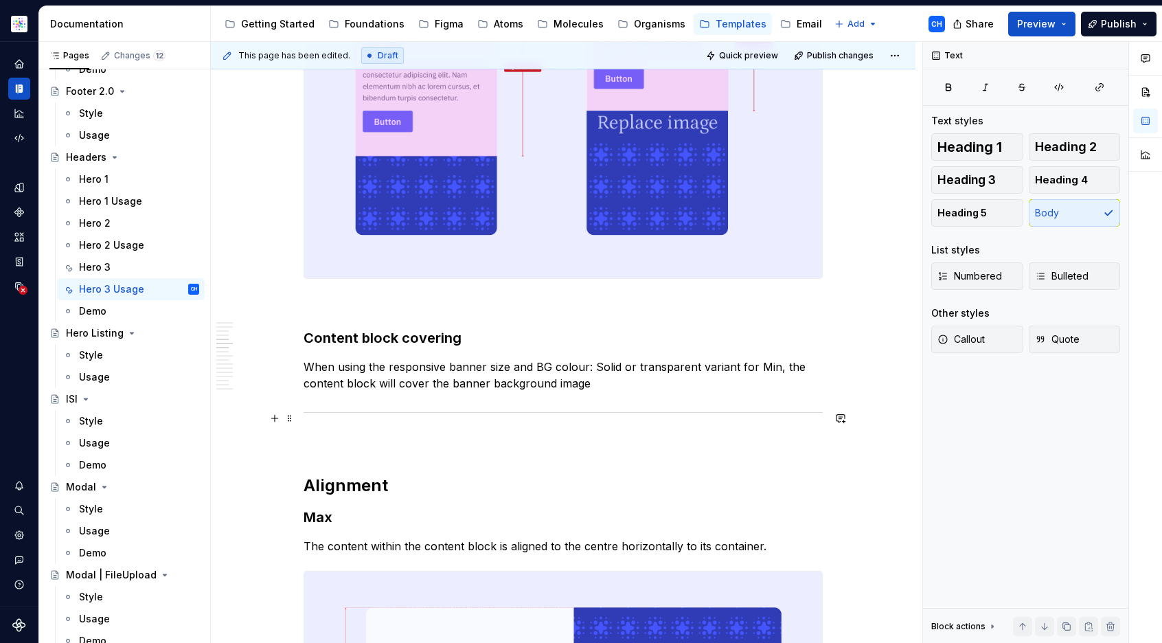
click at [658, 391] on p "When using the responsive banner size and BG colour: Solid or transparent varia…" at bounding box center [562, 374] width 519 height 33
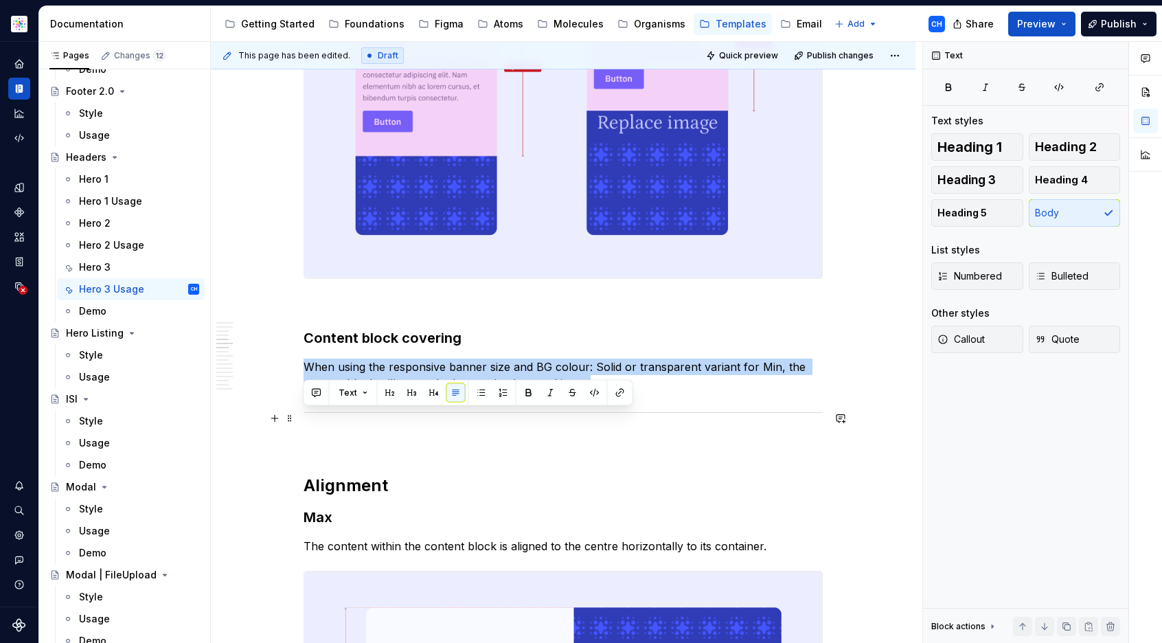
drag, startPoint x: 568, startPoint y: 435, endPoint x: 297, endPoint y: 416, distance: 271.2
copy p "When using the responsive banner size and BG colour: Solid or transparent varia…"
click at [601, 391] on p "When using the responsive banner size and BG colour: Solid or transparent varia…" at bounding box center [562, 374] width 519 height 33
drag, startPoint x: 590, startPoint y: 437, endPoint x: 299, endPoint y: 416, distance: 291.8
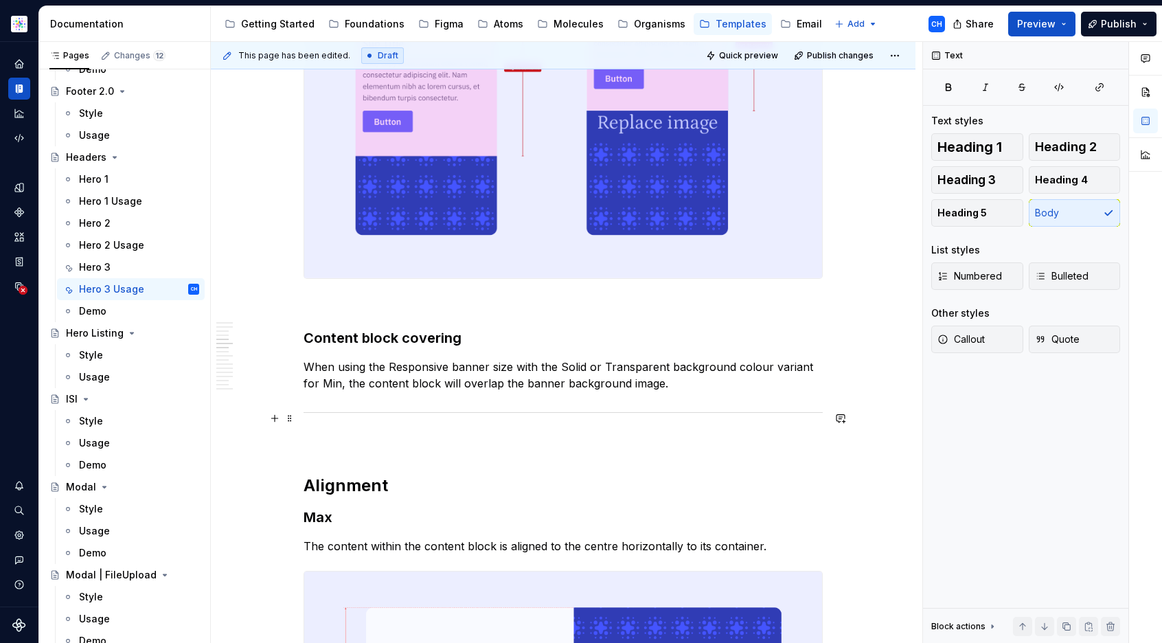
click at [500, 391] on p "When using the Responsive banner size with the Solid or Transparent background …" at bounding box center [562, 374] width 519 height 33
click at [514, 391] on p "When using the Responsive banner size with the Solid or Transparent background …" at bounding box center [562, 374] width 519 height 33
click at [516, 391] on p "When using the Responsive banner size with the Solid or Transparent background …" at bounding box center [562, 374] width 519 height 33
click at [571, 391] on p "When using the Responsive banner size with the Solid or Transparent background …" at bounding box center [562, 374] width 519 height 33
click at [628, 391] on p "When using the Responsive banner size with the Solid or Transparent background …" at bounding box center [562, 374] width 519 height 33
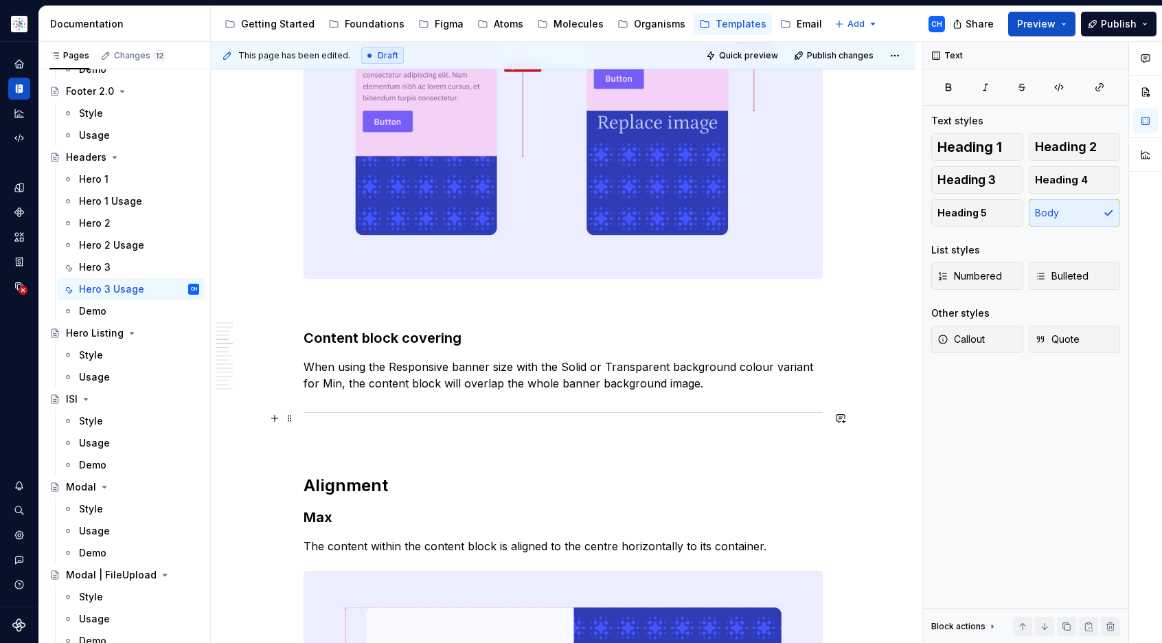
click at [630, 391] on p "When using the Responsive banner size with the Solid or Transparent background …" at bounding box center [562, 374] width 519 height 33
click at [713, 391] on p "When using the Responsive banner size with the Solid or Transparent background …" at bounding box center [562, 374] width 519 height 33
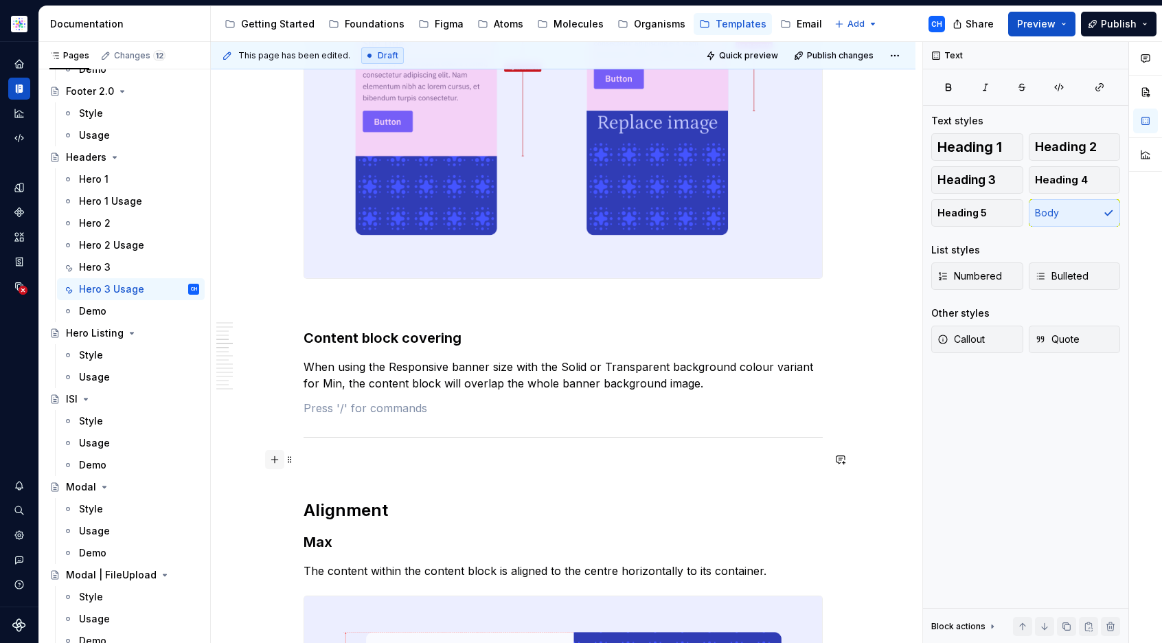
click at [277, 457] on button "button" at bounding box center [274, 459] width 19 height 19
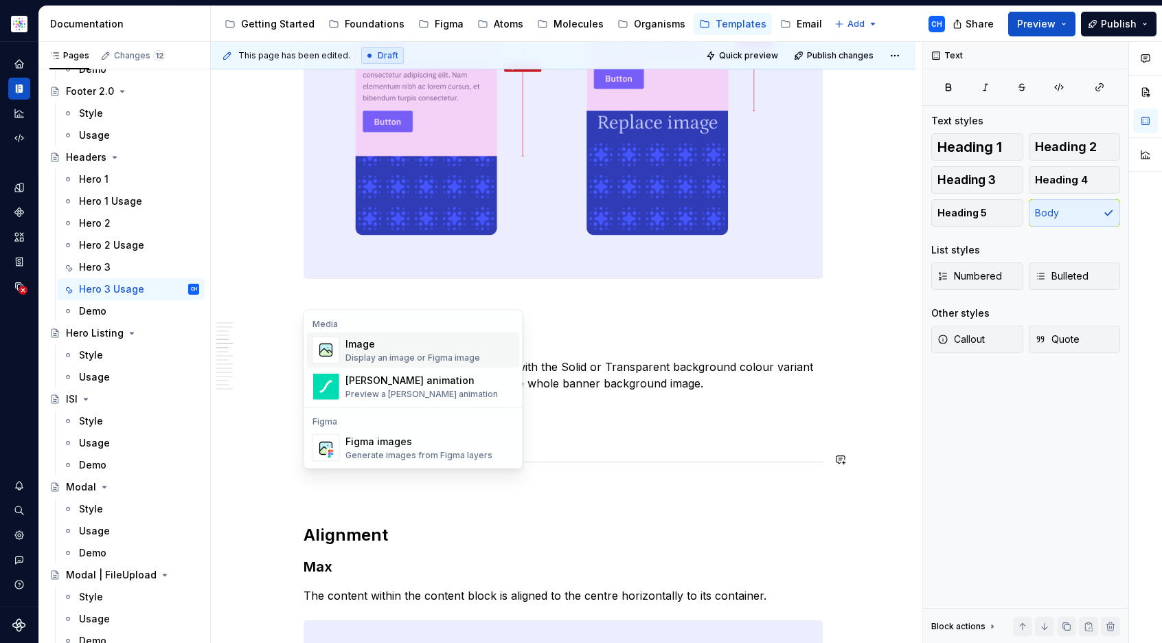
click at [389, 352] on div "Display an image or Figma image" at bounding box center [412, 357] width 135 height 11
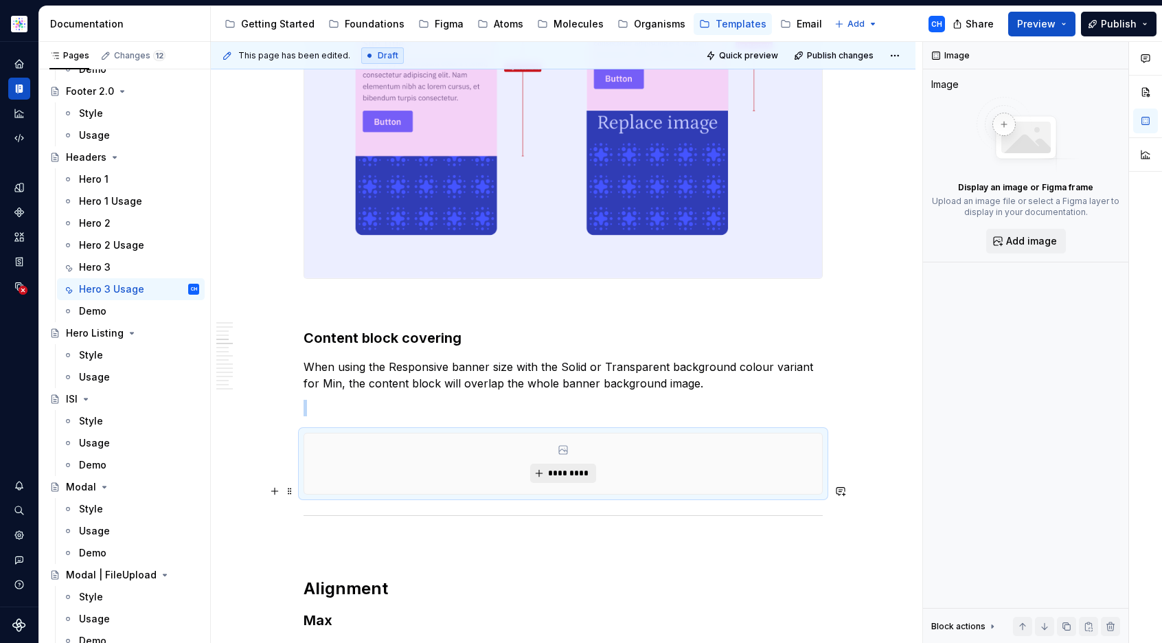
click at [564, 479] on span "*********" at bounding box center [568, 473] width 42 height 11
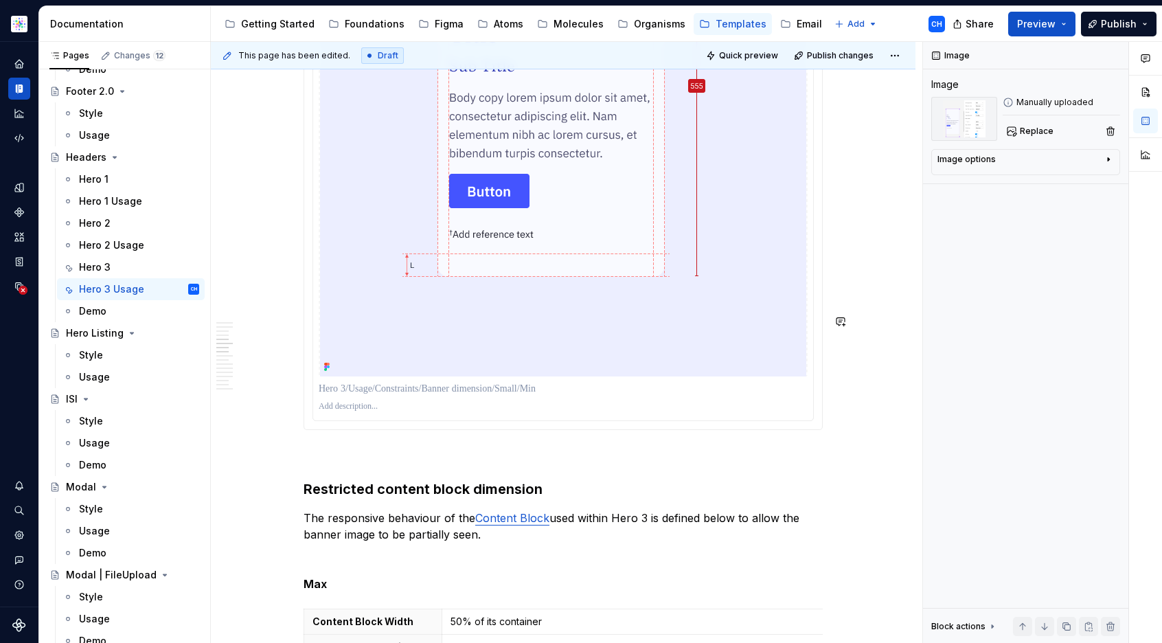
scroll to position [4338, 0]
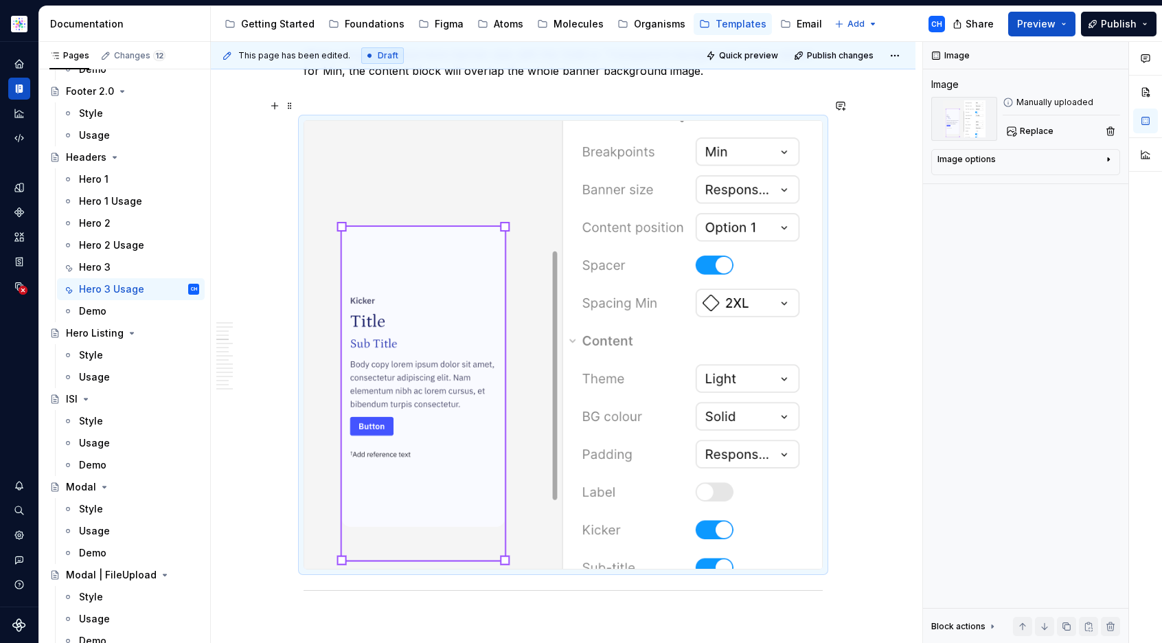
click at [471, 79] on p "When using the Responsive banner size with the Solid or Transparent background …" at bounding box center [562, 62] width 519 height 33
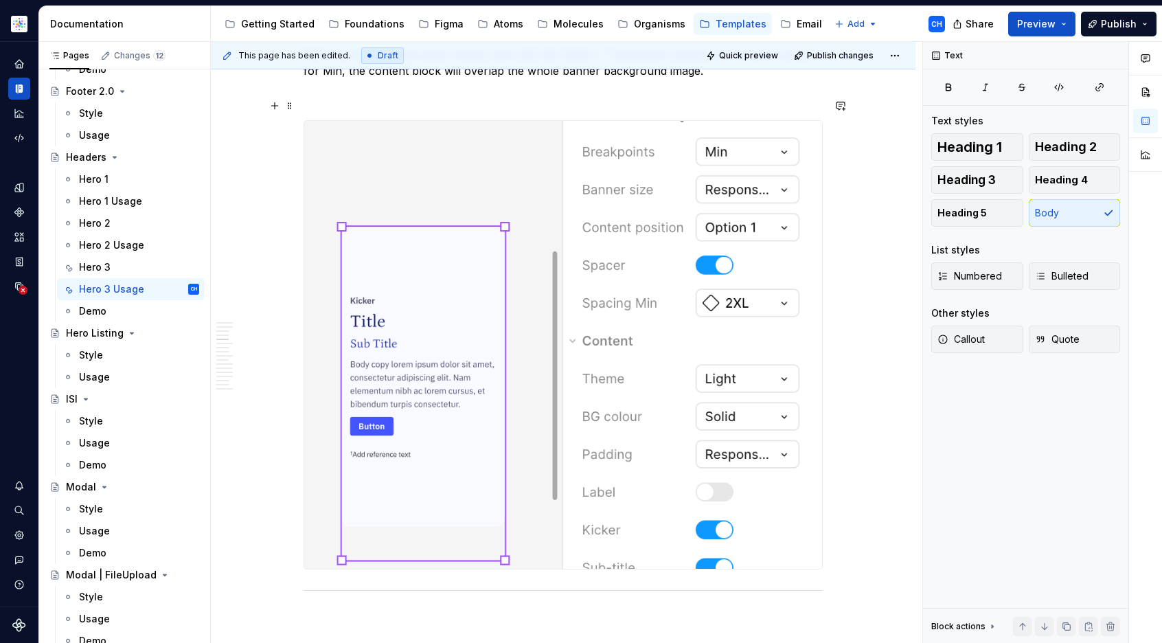
click at [471, 79] on p "When using the Responsive banner size with the Solid or Transparent background …" at bounding box center [562, 62] width 519 height 33
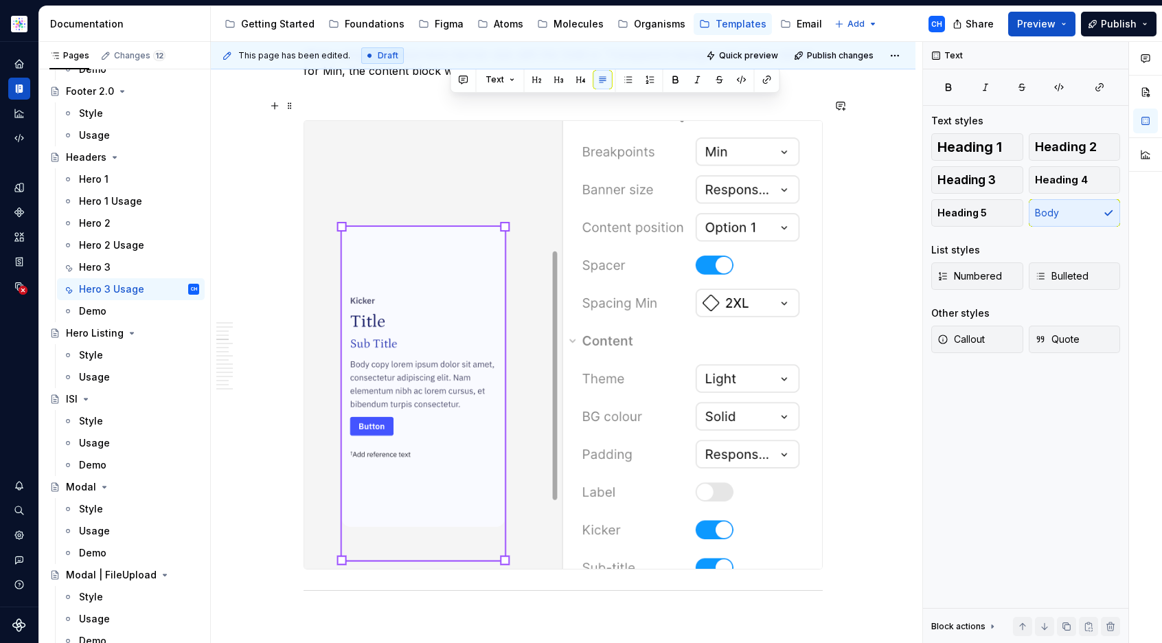
click at [471, 79] on p "When using the Responsive banner size with the Solid or Transparent background …" at bounding box center [562, 62] width 519 height 33
click at [472, 79] on p "When using the Responsive banner size with the Solid or Transparent background …" at bounding box center [562, 62] width 519 height 33
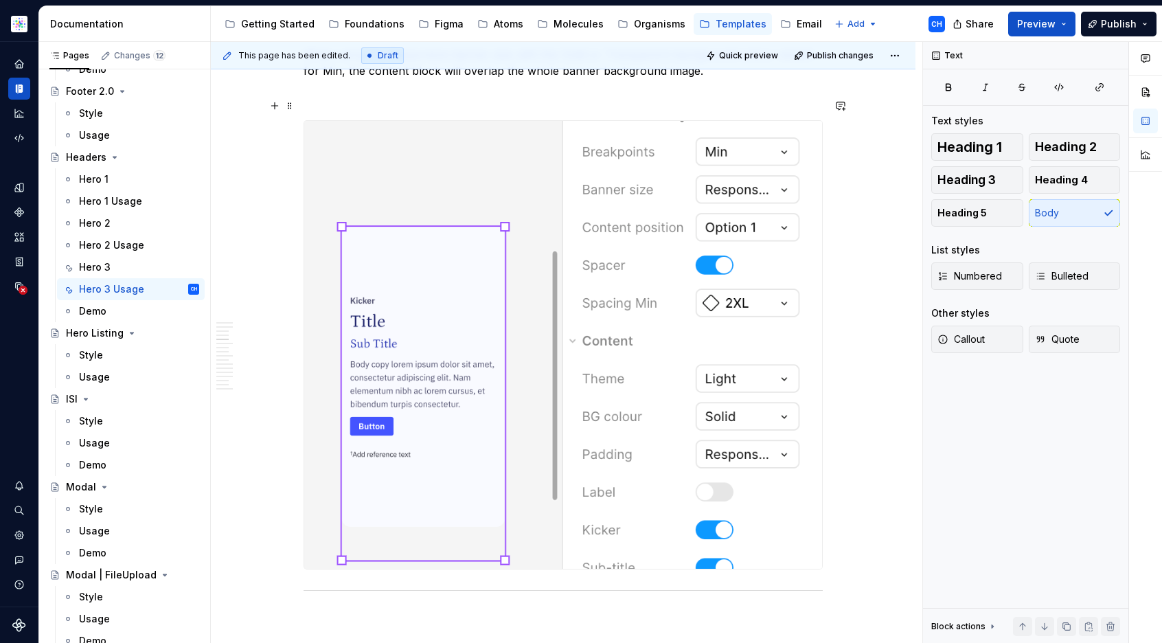
click at [513, 79] on p "When using the Responsive banner size with the Solid or Transparent background …" at bounding box center [562, 62] width 519 height 33
click at [518, 79] on p "When using the Responsive banner size with the Solid or Transparent background …" at bounding box center [562, 62] width 519 height 33
click at [367, 82] on p "When using the Responsive banner size with the Solid or Transparent background …" at bounding box center [562, 65] width 519 height 33
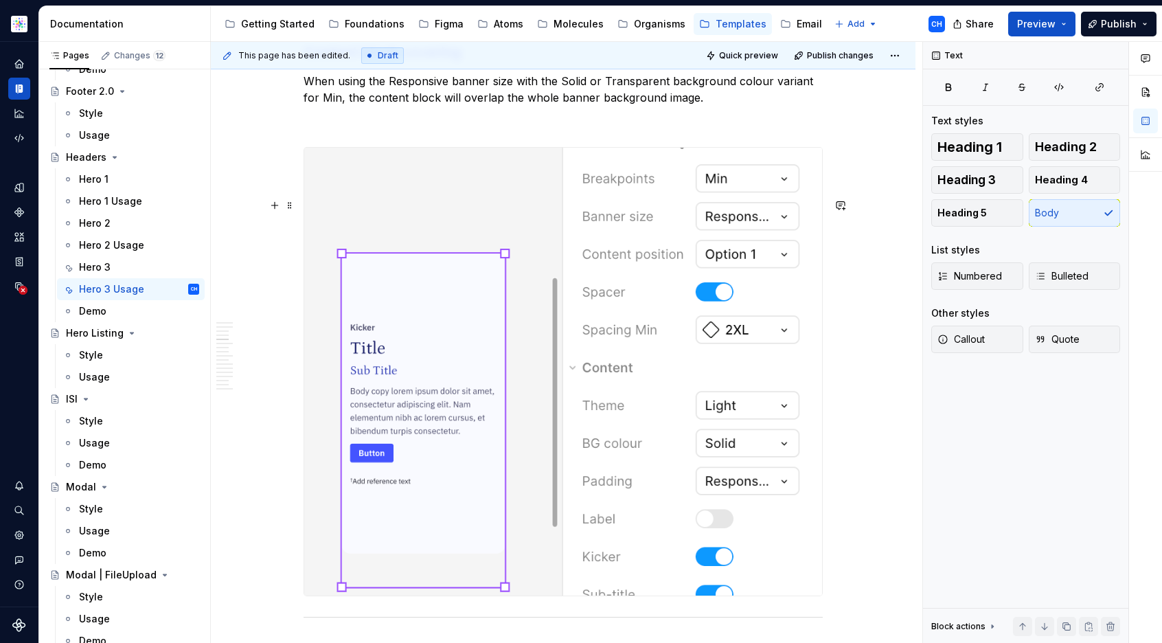
scroll to position [4309, 0]
click at [422, 132] on p at bounding box center [562, 123] width 519 height 16
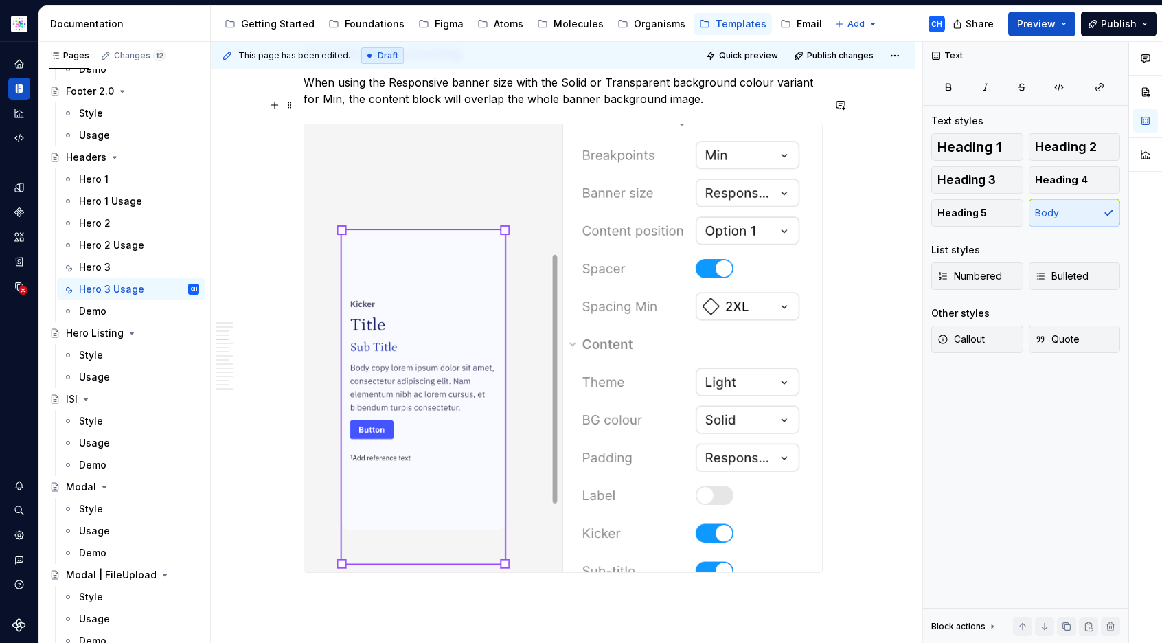
click at [432, 62] on strong "Content block covering" at bounding box center [382, 53] width 158 height 16
copy strong "Content block covering"
click at [481, 107] on p "When using the Responsive banner size with the Solid or Transparent background …" at bounding box center [562, 90] width 519 height 33
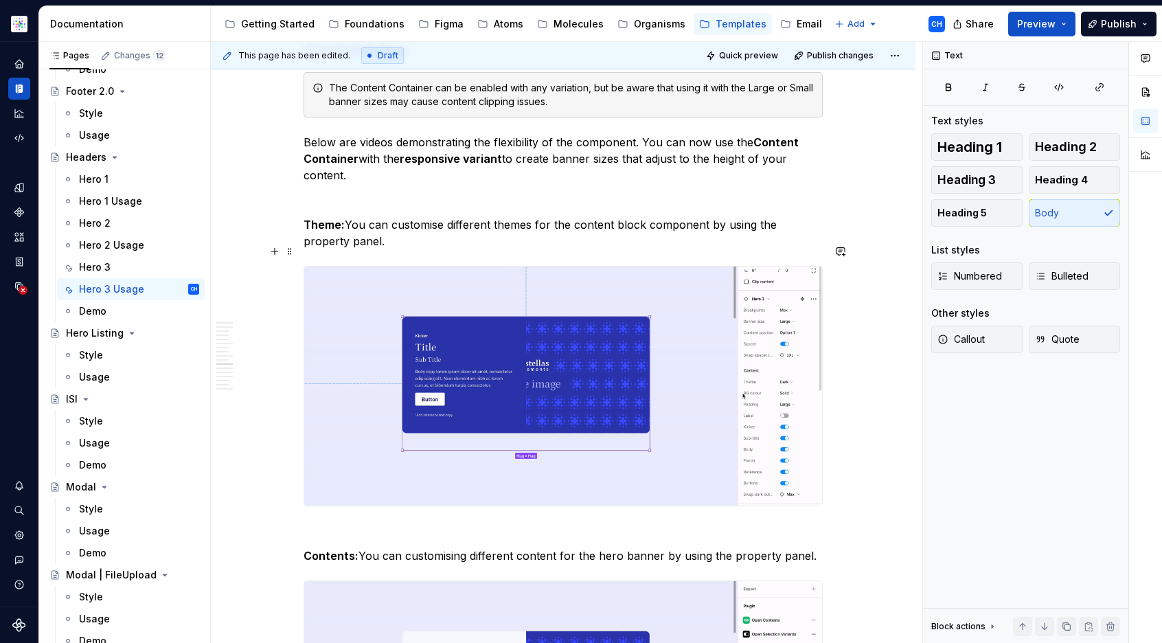
scroll to position [7301, 0]
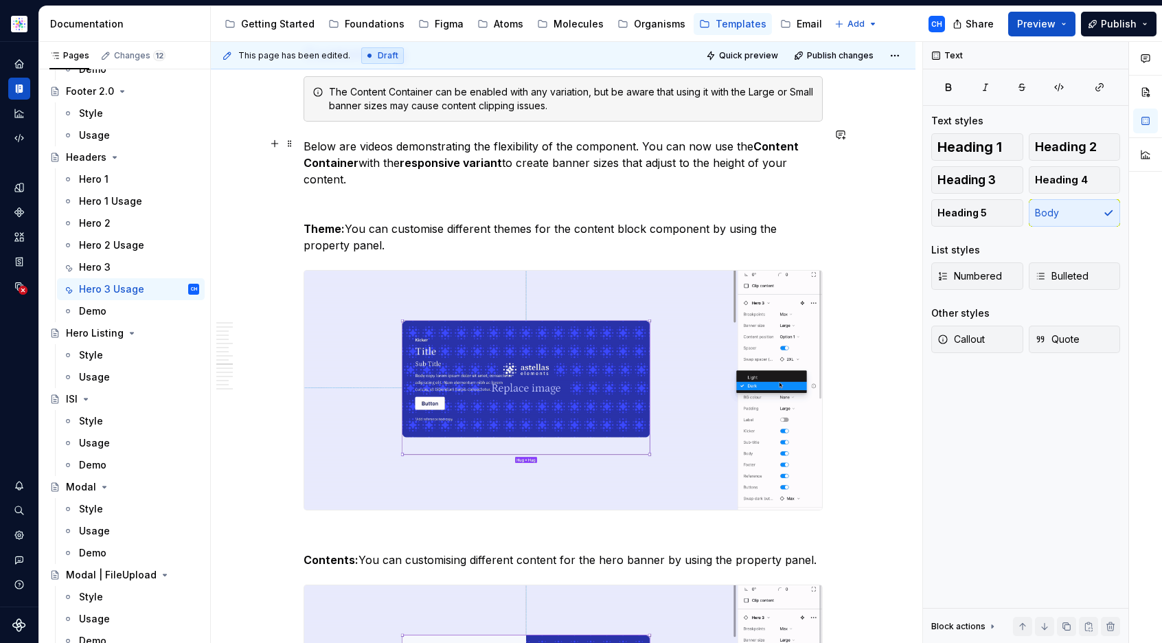
click at [439, 113] on div "The Content Container can be enabled with any variation, but be aware that usin…" at bounding box center [571, 98] width 485 height 27
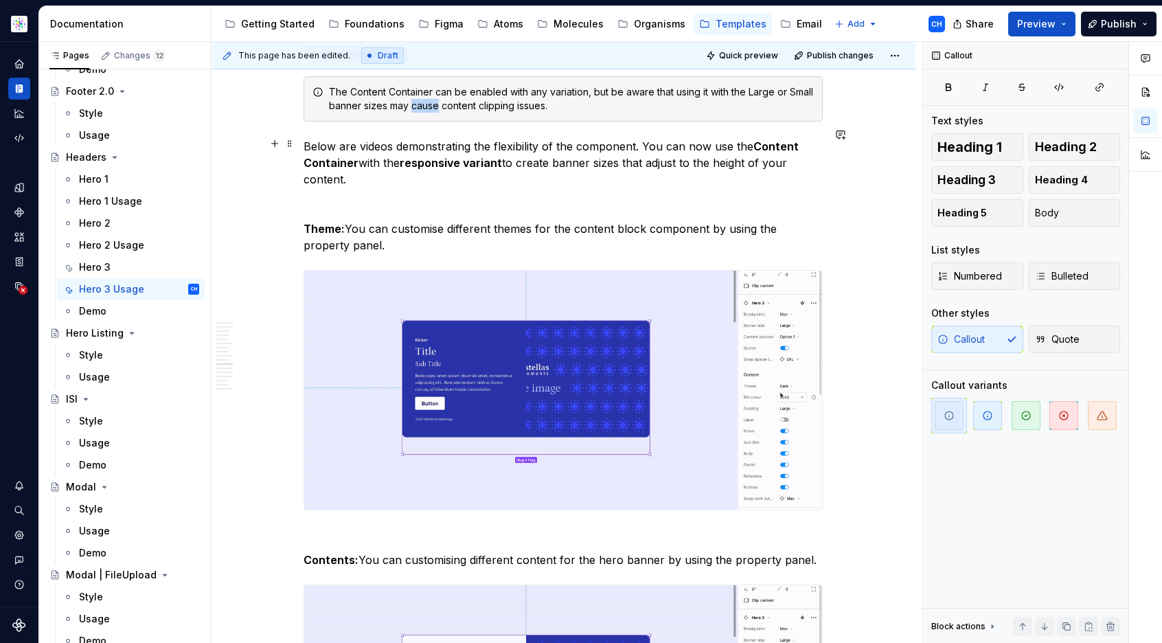
click at [439, 113] on div "The Content Container can be enabled with any variation, but be aware that usin…" at bounding box center [571, 98] width 485 height 27
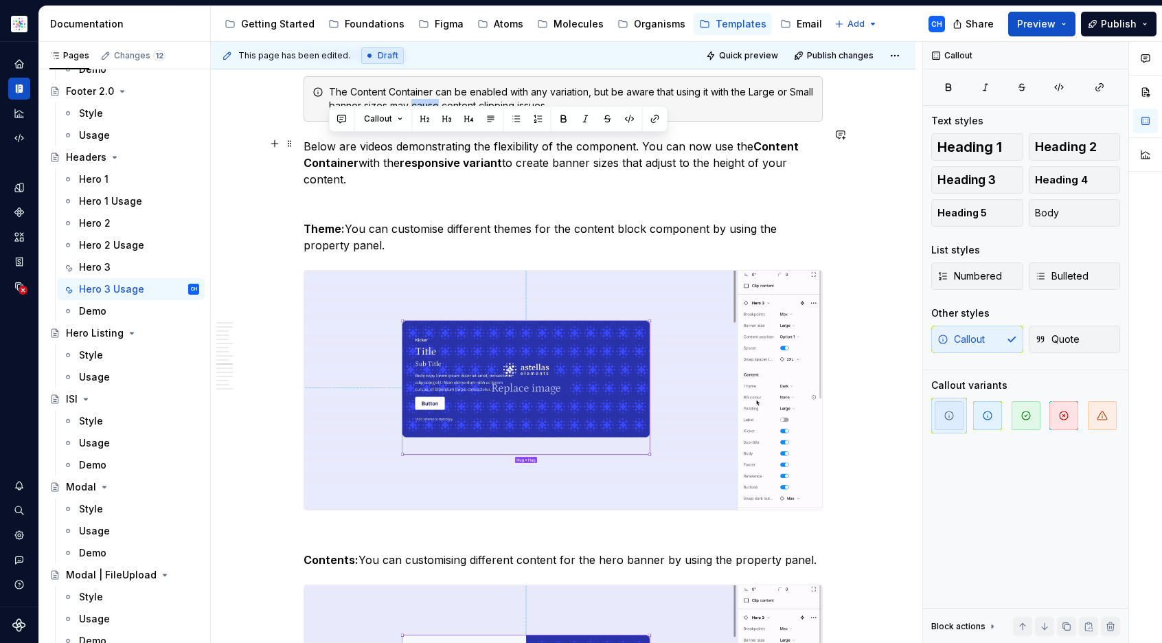
click at [439, 113] on div "The Content Container can be enabled with any variation, but be aware that usin…" at bounding box center [571, 98] width 485 height 27
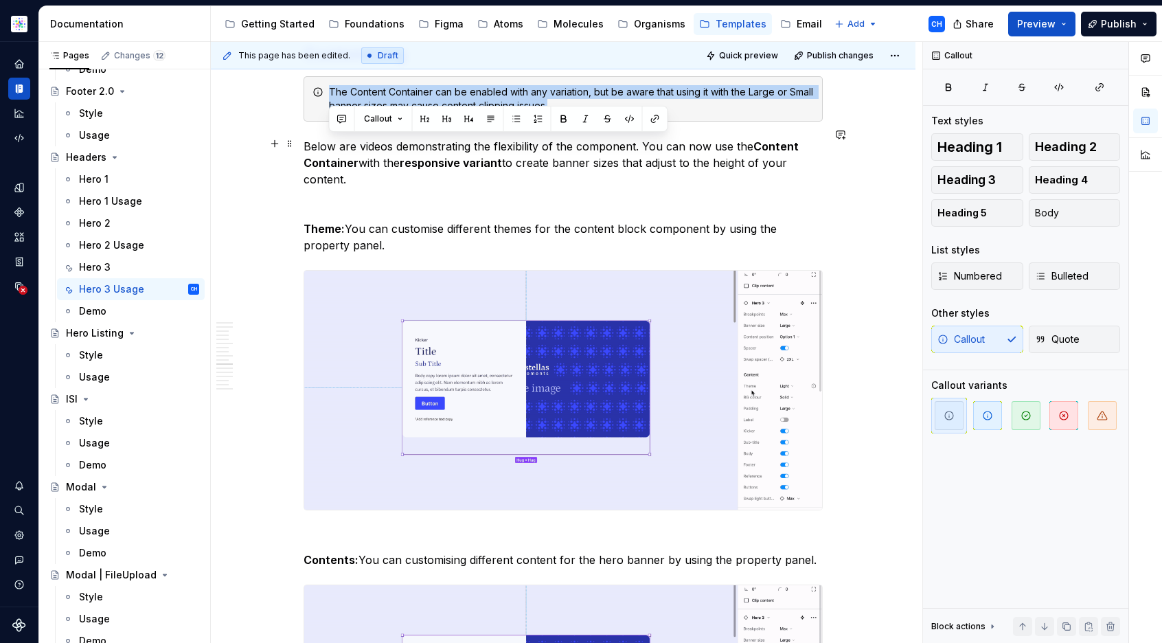
click at [439, 113] on div "The Content Container can be enabled with any variation, but be aware that usin…" at bounding box center [571, 98] width 485 height 27
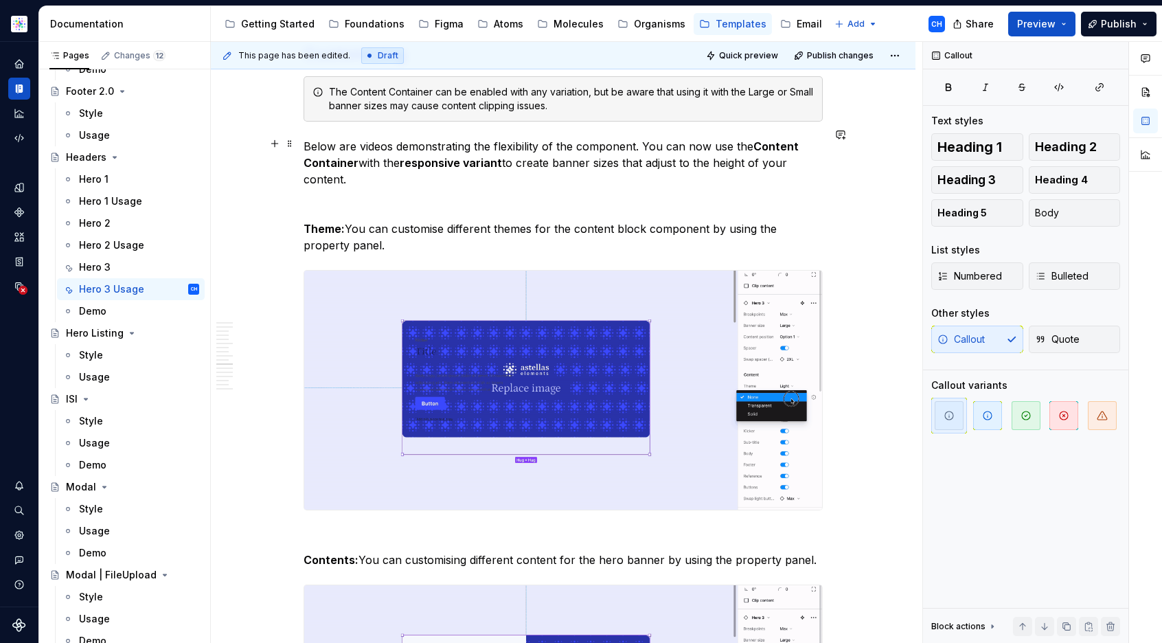
click at [604, 113] on div "The Content Container can be enabled with any variation, but be aware that usin…" at bounding box center [571, 98] width 485 height 27
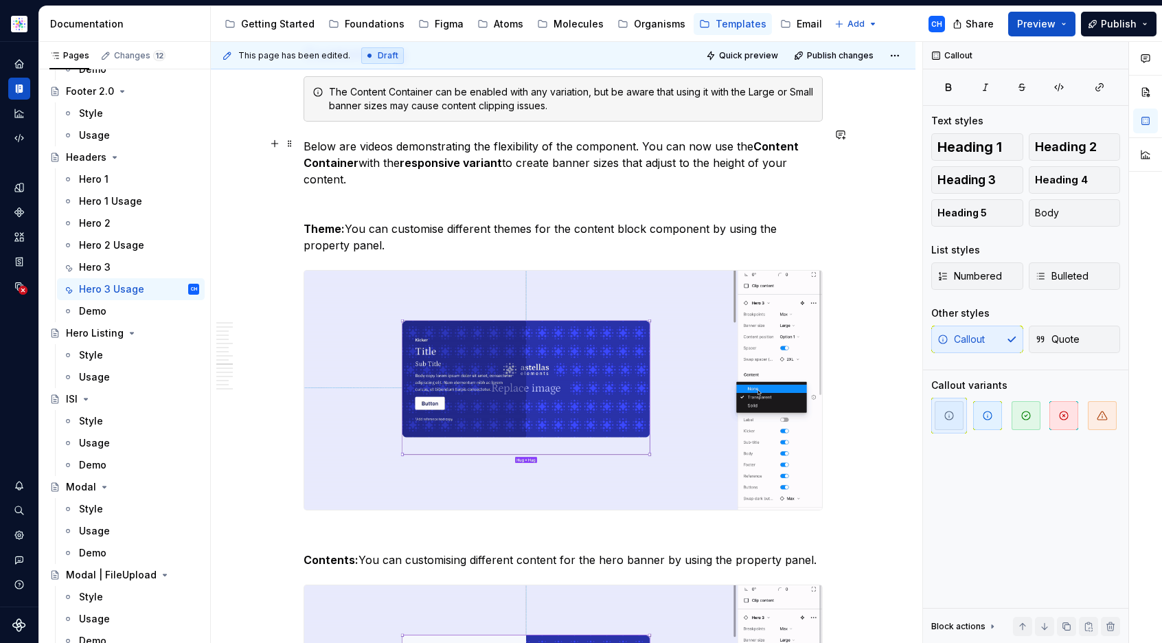
click at [428, 113] on div "The Content Container can be enabled with any variation, but be aware that usin…" at bounding box center [571, 98] width 485 height 27
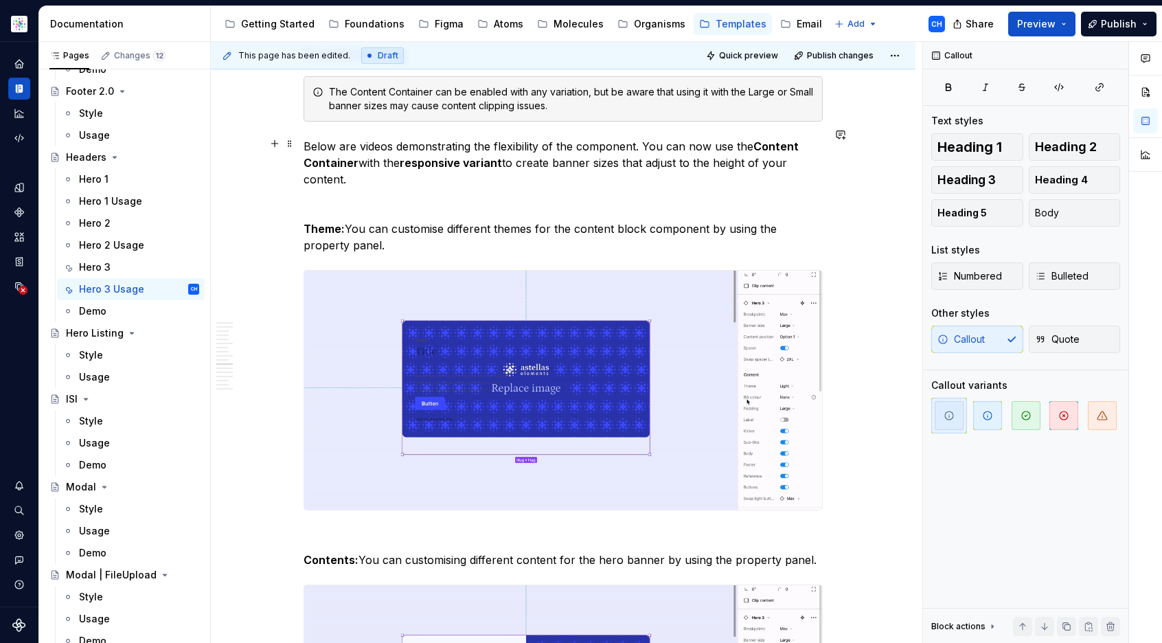
click at [428, 113] on div "The Content Container can be enabled with any variation, but be aware that usin…" at bounding box center [571, 98] width 485 height 27
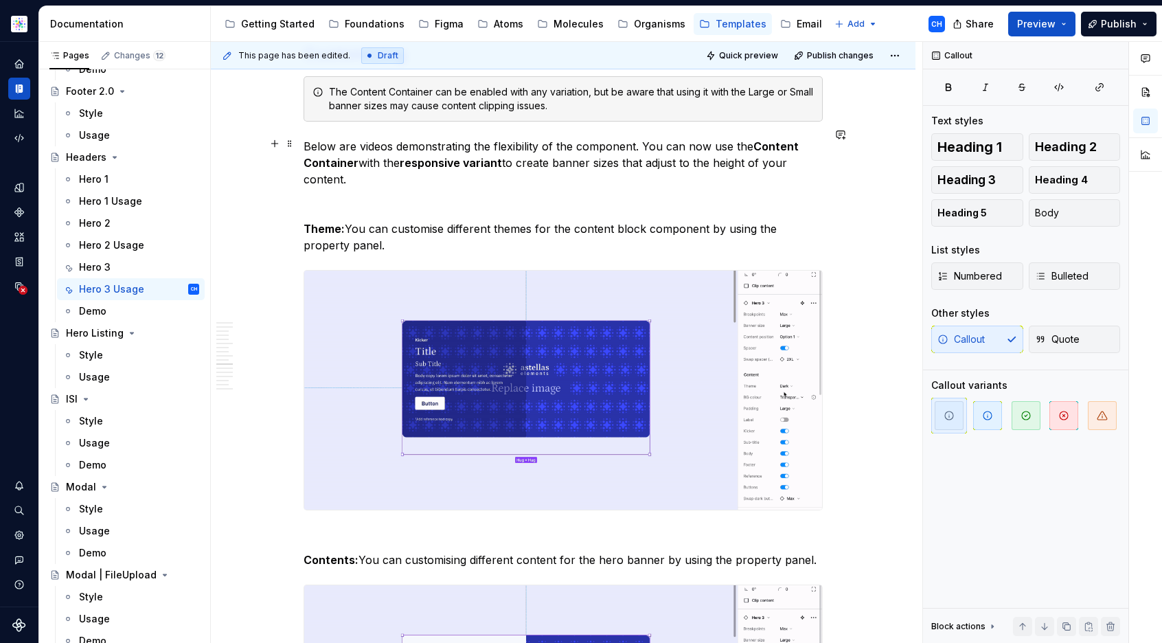
click at [428, 113] on div "The Content Container can be enabled with any variation, but be aware that usin…" at bounding box center [571, 98] width 485 height 27
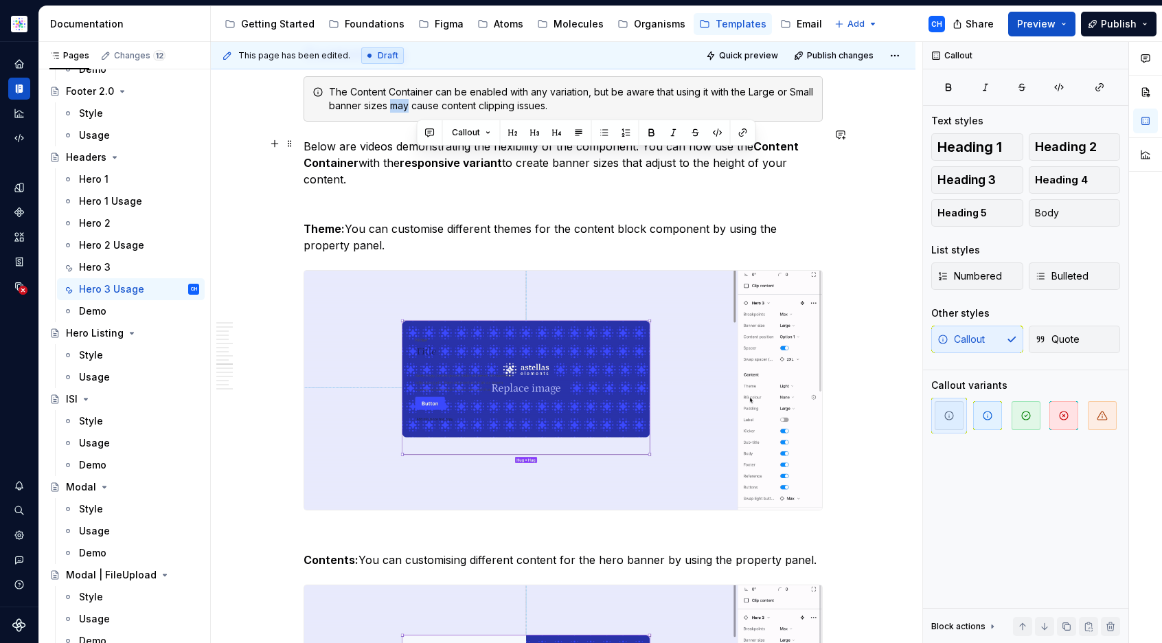
click at [409, 113] on div "The Content Container can be enabled with any variation, but be aware that usin…" at bounding box center [571, 98] width 485 height 27
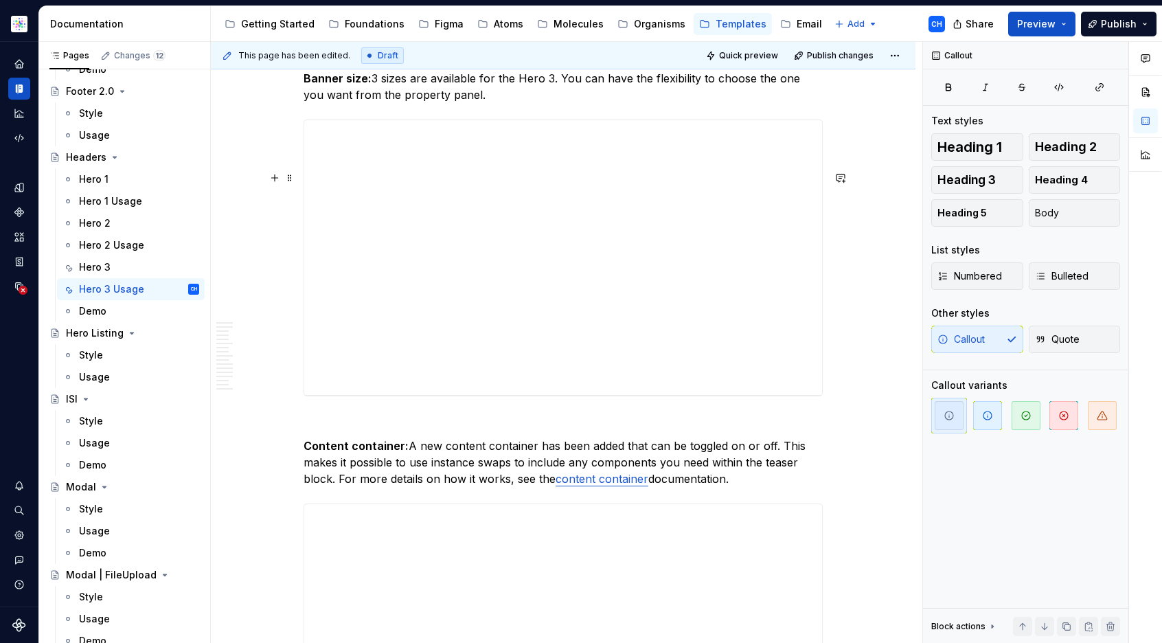
scroll to position [8536, 0]
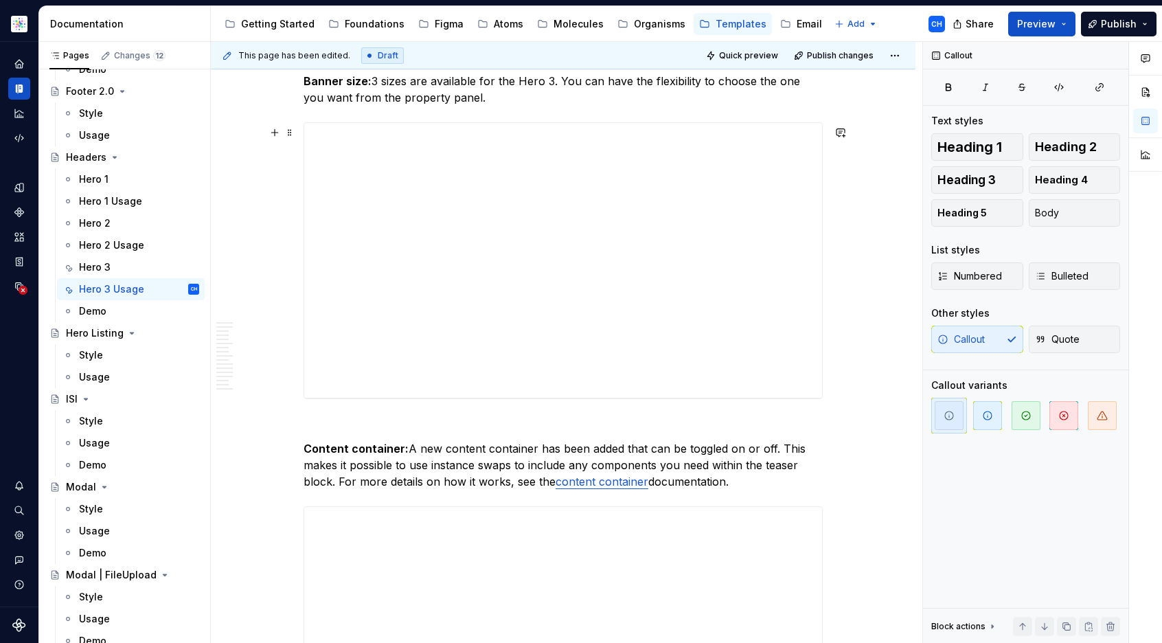
click at [463, 106] on p "Banner size: 3 sizes are available for the Hero 3. You can have the flexibility…" at bounding box center [562, 89] width 519 height 33
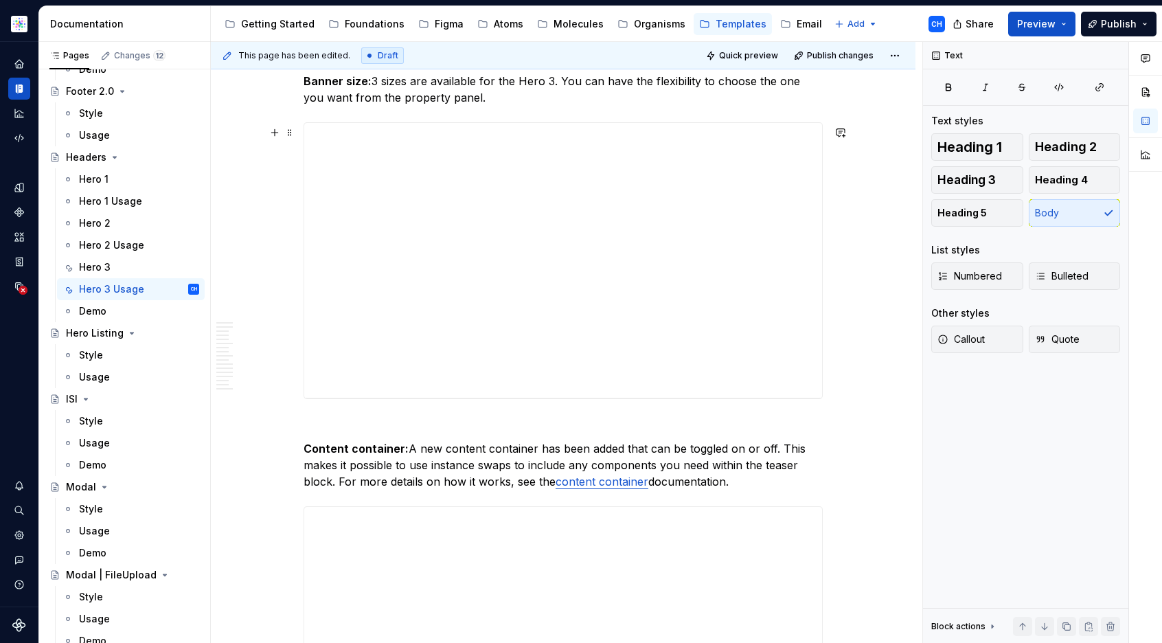
click at [455, 106] on p "Banner size: 3 sizes are available for the Hero 3. You can have the flexibility…" at bounding box center [562, 89] width 519 height 33
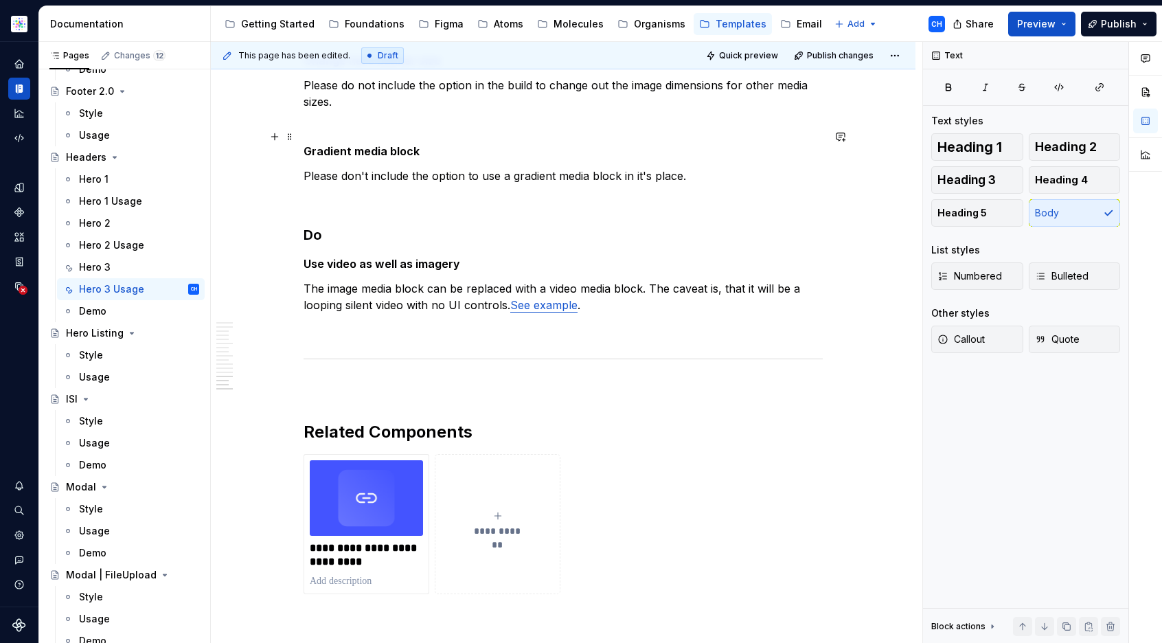
scroll to position [10575, 0]
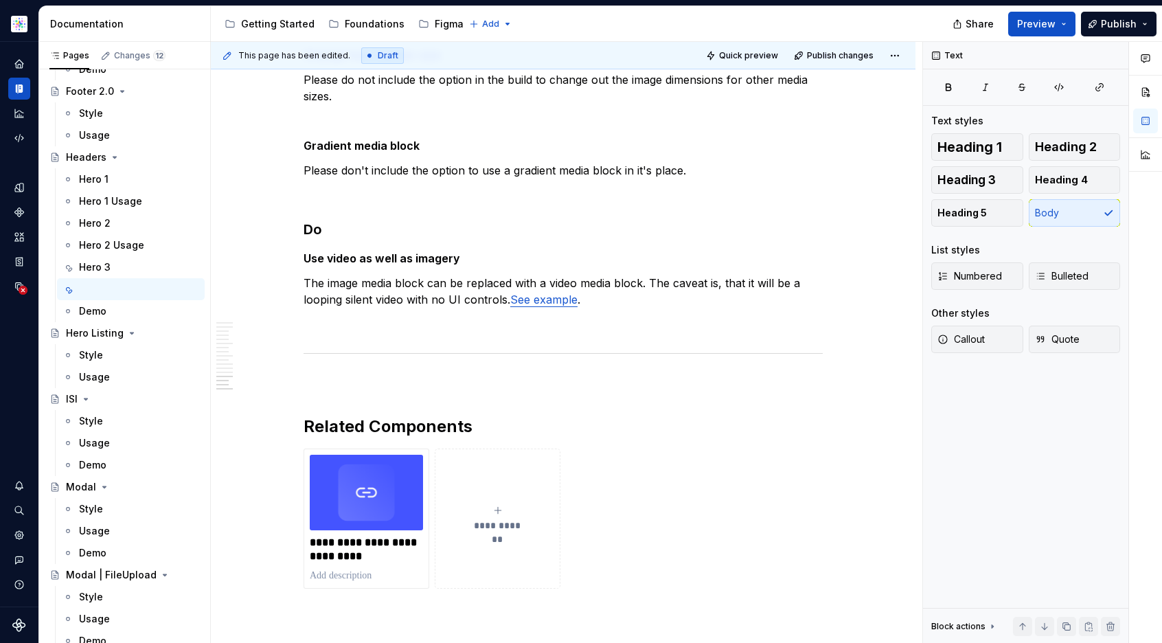
type textarea "*"
